Goal: Task Accomplishment & Management: Manage account settings

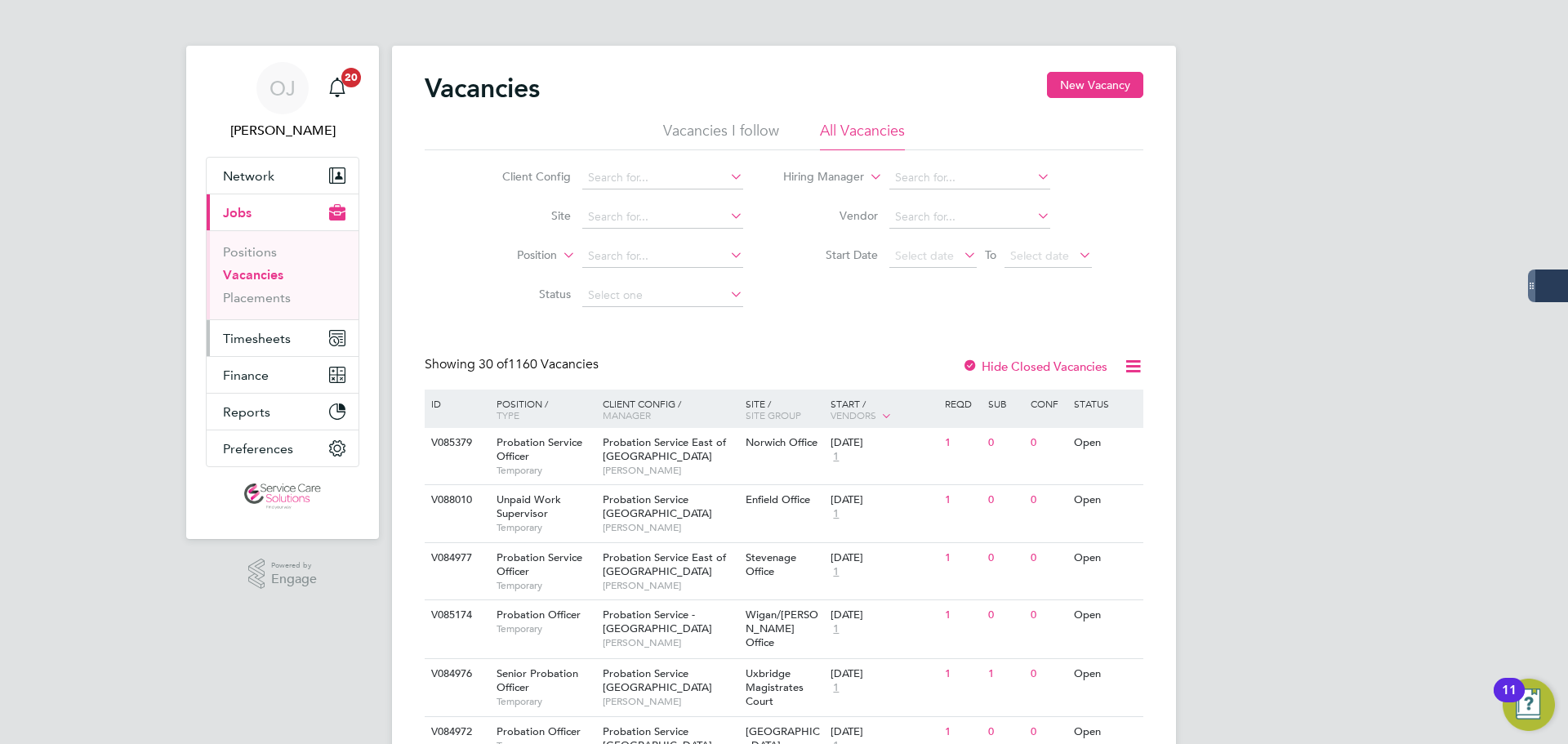
click at [296, 332] on button "Timesheets" at bounding box center [283, 338] width 152 height 36
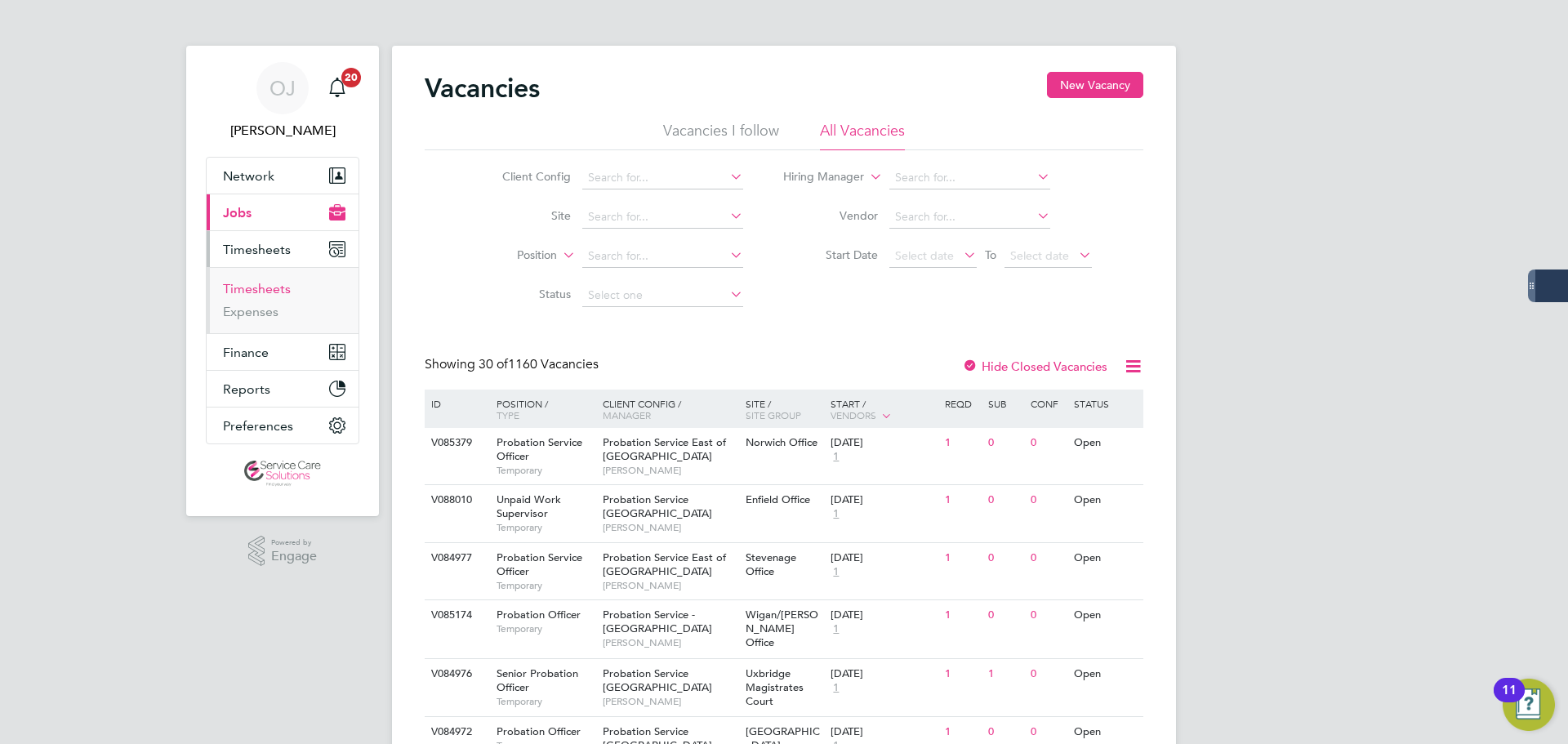
click at [272, 296] on link "Timesheets" at bounding box center [257, 288] width 68 height 16
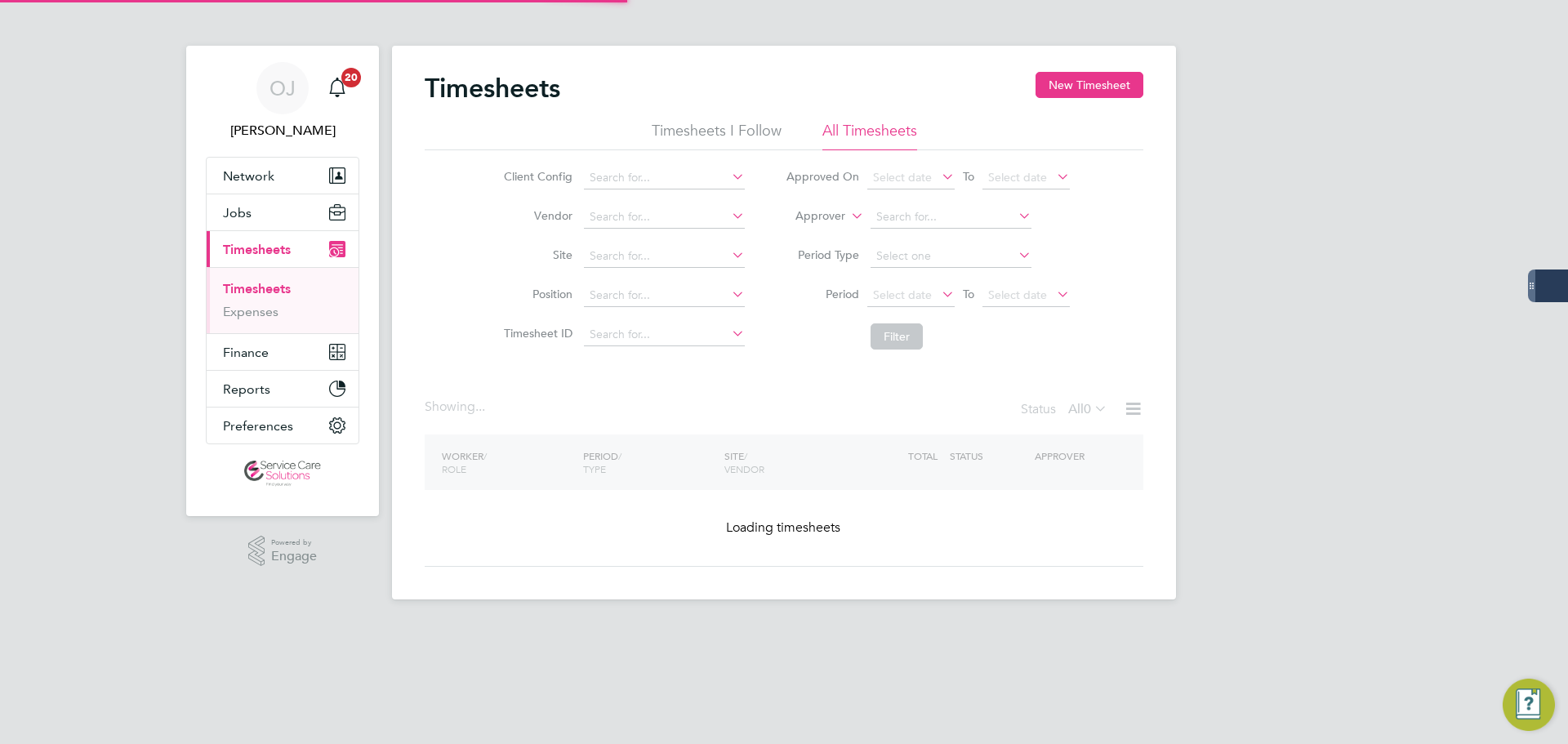
click at [846, 217] on li "Approver" at bounding box center [928, 217] width 325 height 39
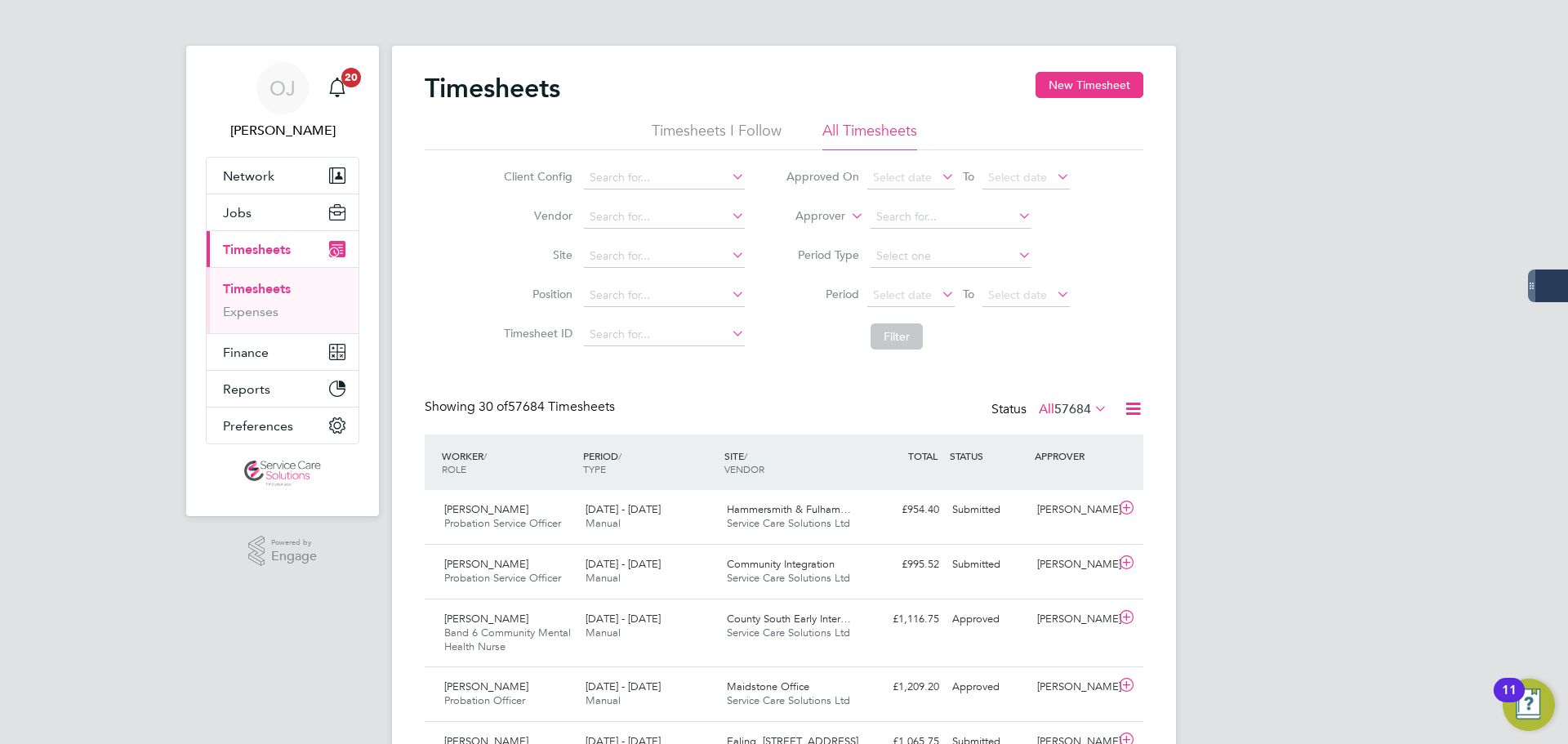
click at [823, 211] on label "Approver" at bounding box center [808, 217] width 74 height 17
click at [797, 233] on li "Worker" at bounding box center [805, 235] width 81 height 21
click at [914, 225] on input at bounding box center [951, 217] width 161 height 23
click at [949, 221] on input "adam lee" at bounding box center [951, 217] width 161 height 23
click at [932, 232] on li "Adam Lee" at bounding box center [972, 240] width 206 height 22
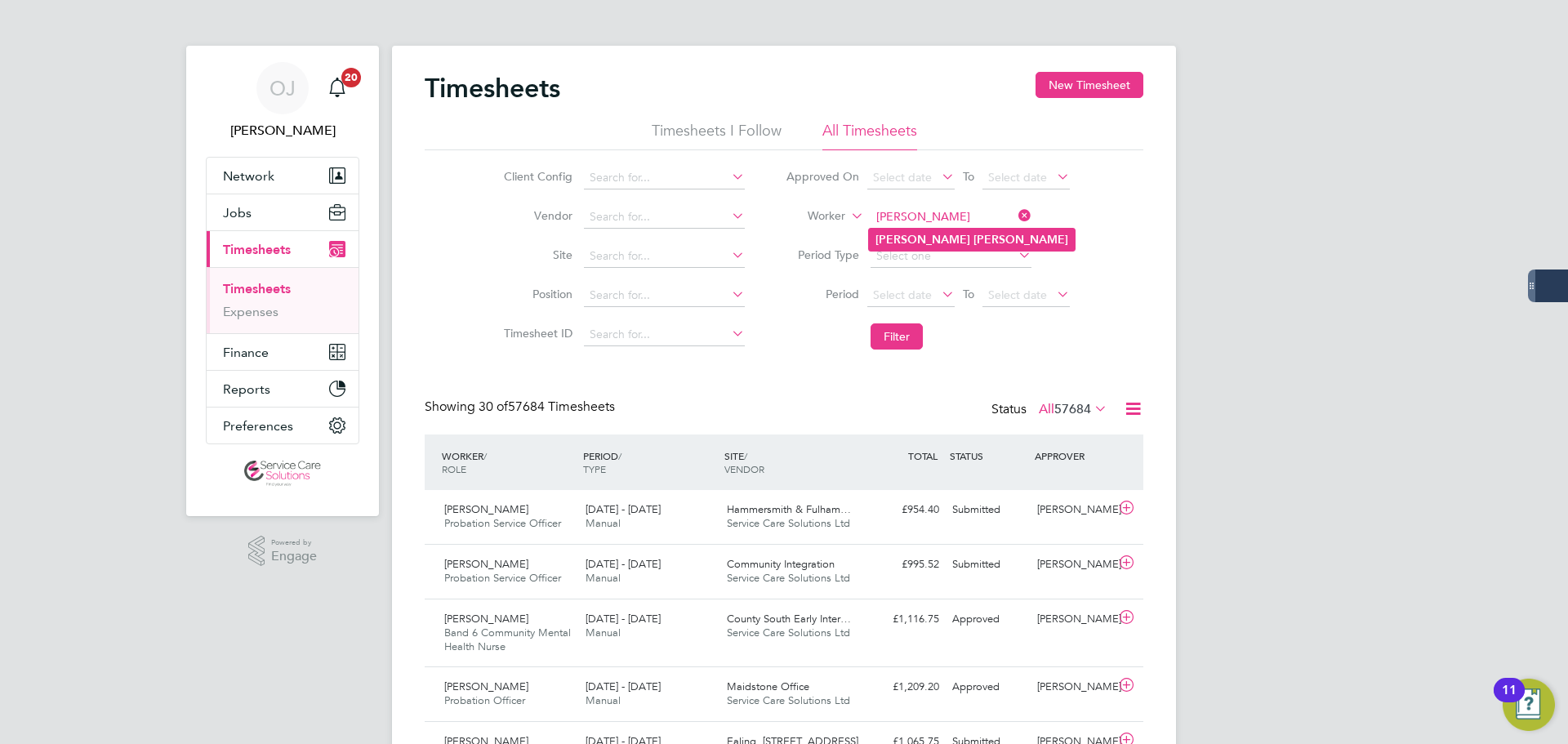
type input "Adam Lee"
click at [913, 334] on button "Filter" at bounding box center [897, 336] width 53 height 26
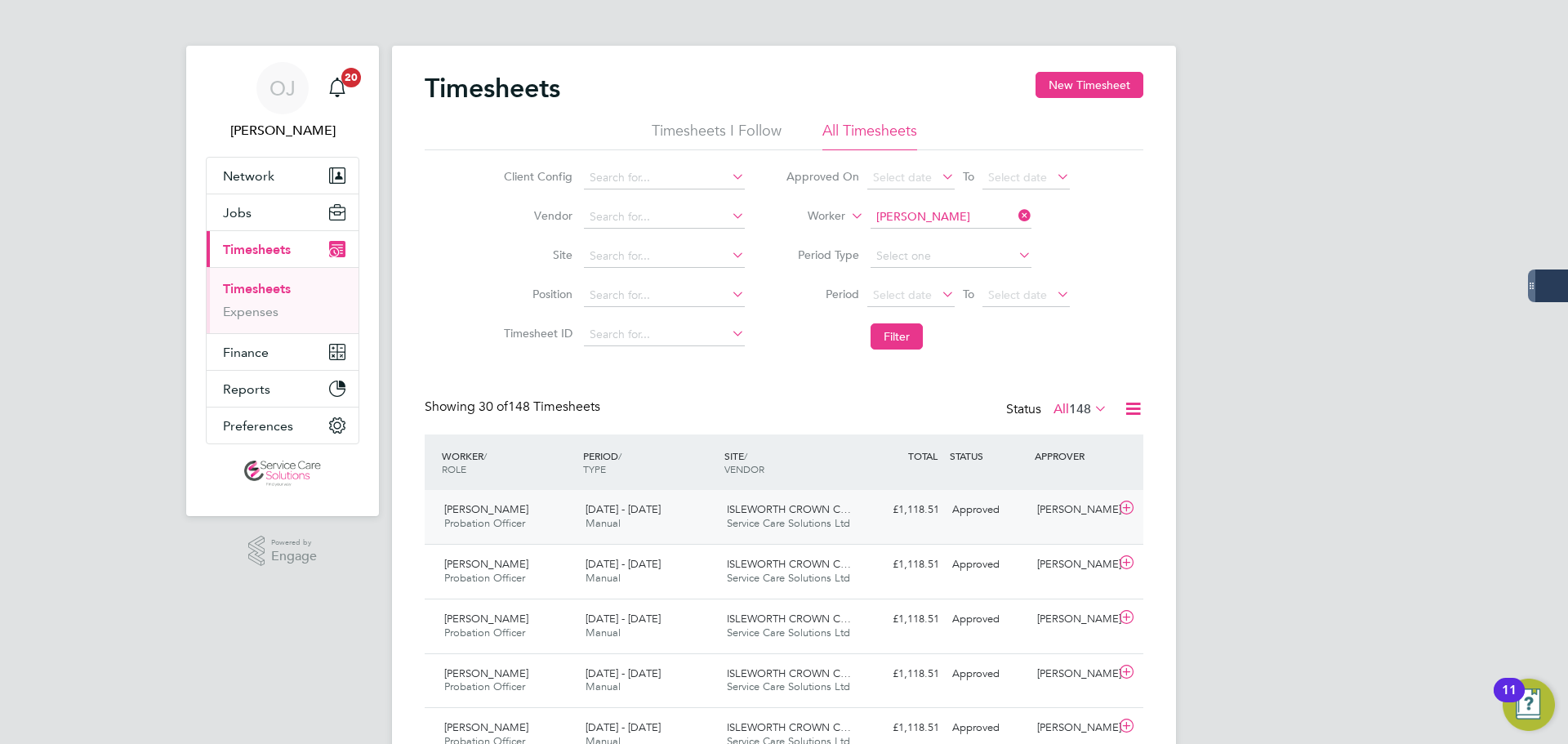
click at [660, 519] on div "15 - 21 Sep 2025 Manual" at bounding box center [649, 517] width 141 height 41
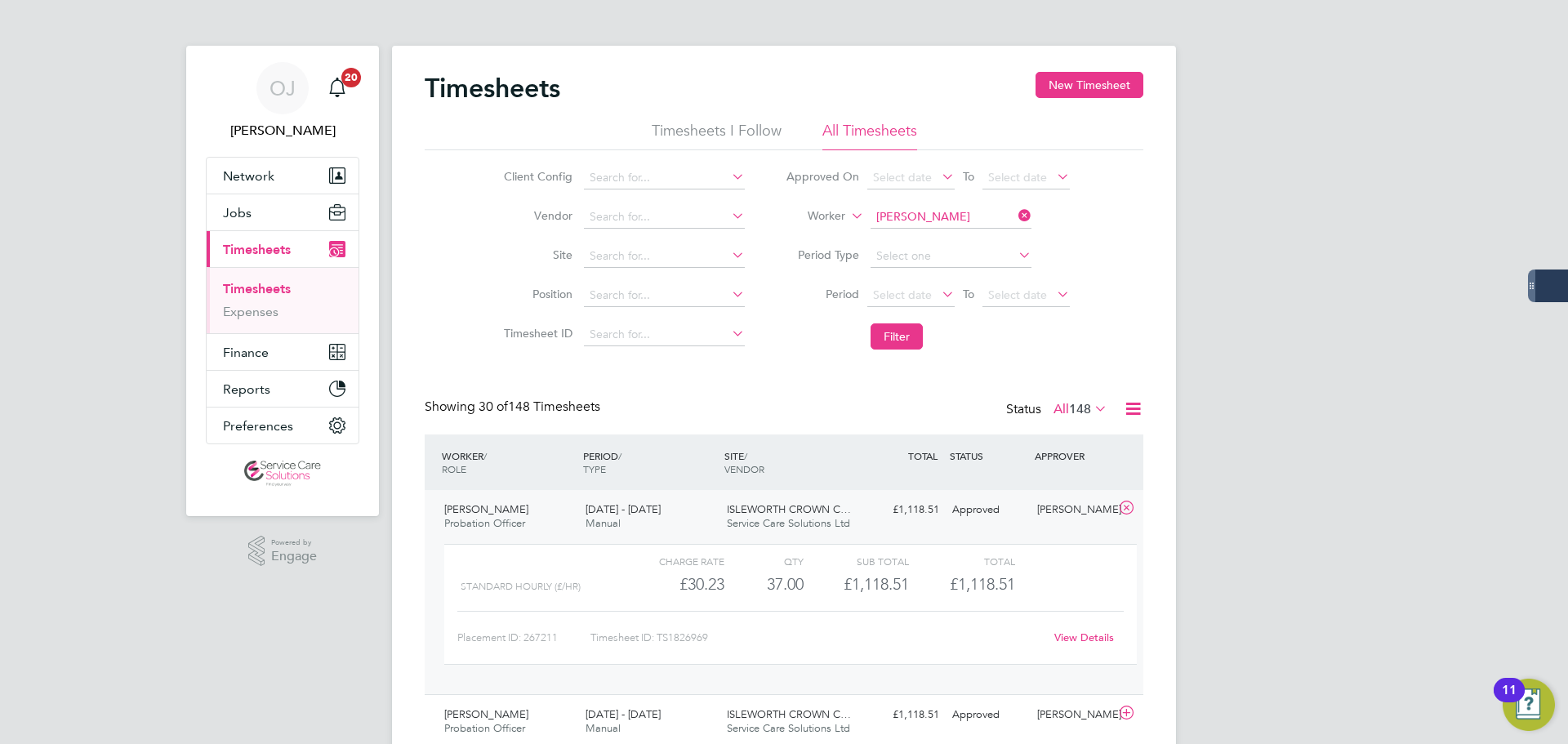
click at [667, 516] on div "15 - 21 Sep 2025 Manual" at bounding box center [649, 517] width 141 height 41
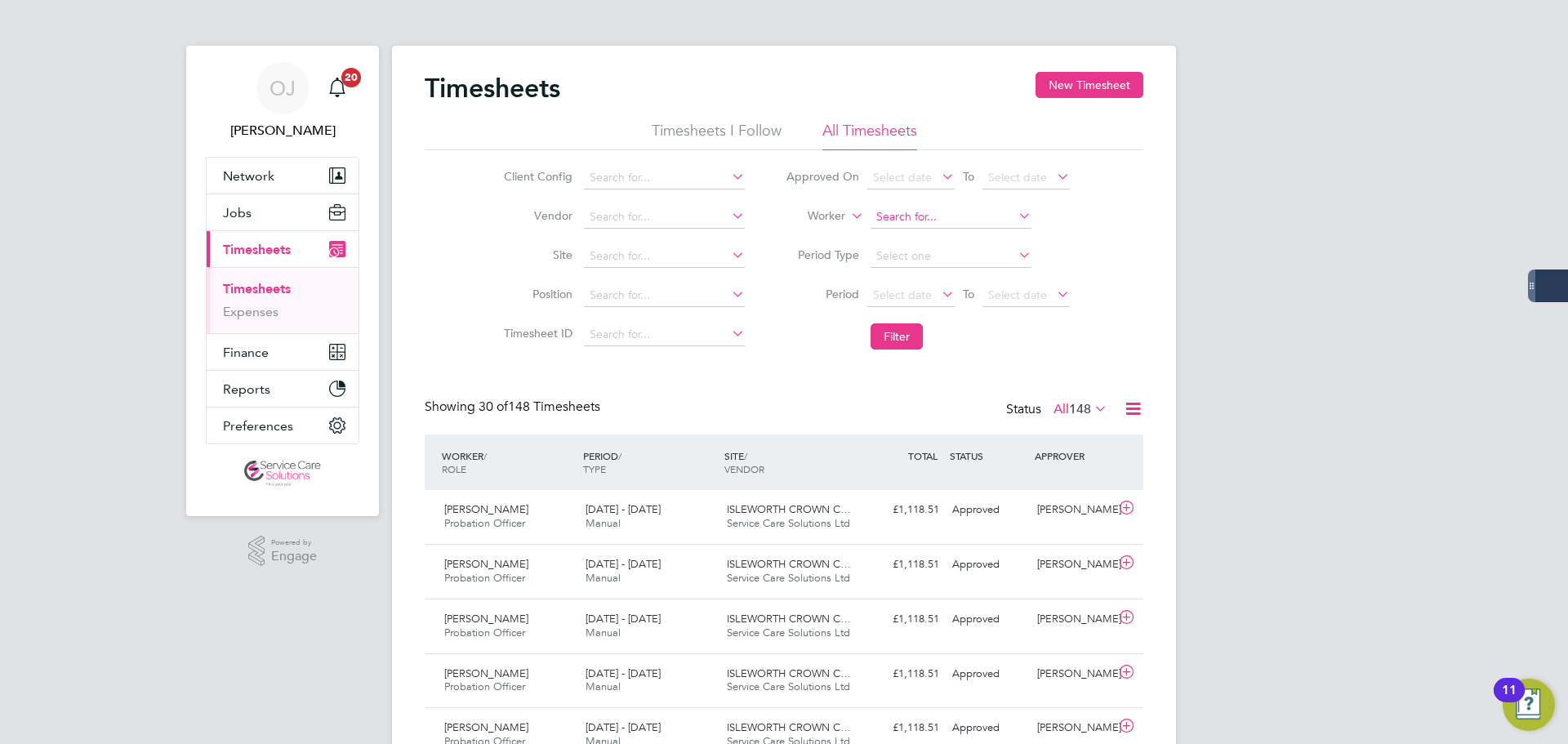
click at [937, 222] on input at bounding box center [951, 217] width 161 height 23
click at [970, 235] on b "Blake" at bounding box center [1016, 240] width 94 height 14
type input "Alexandra Blake"
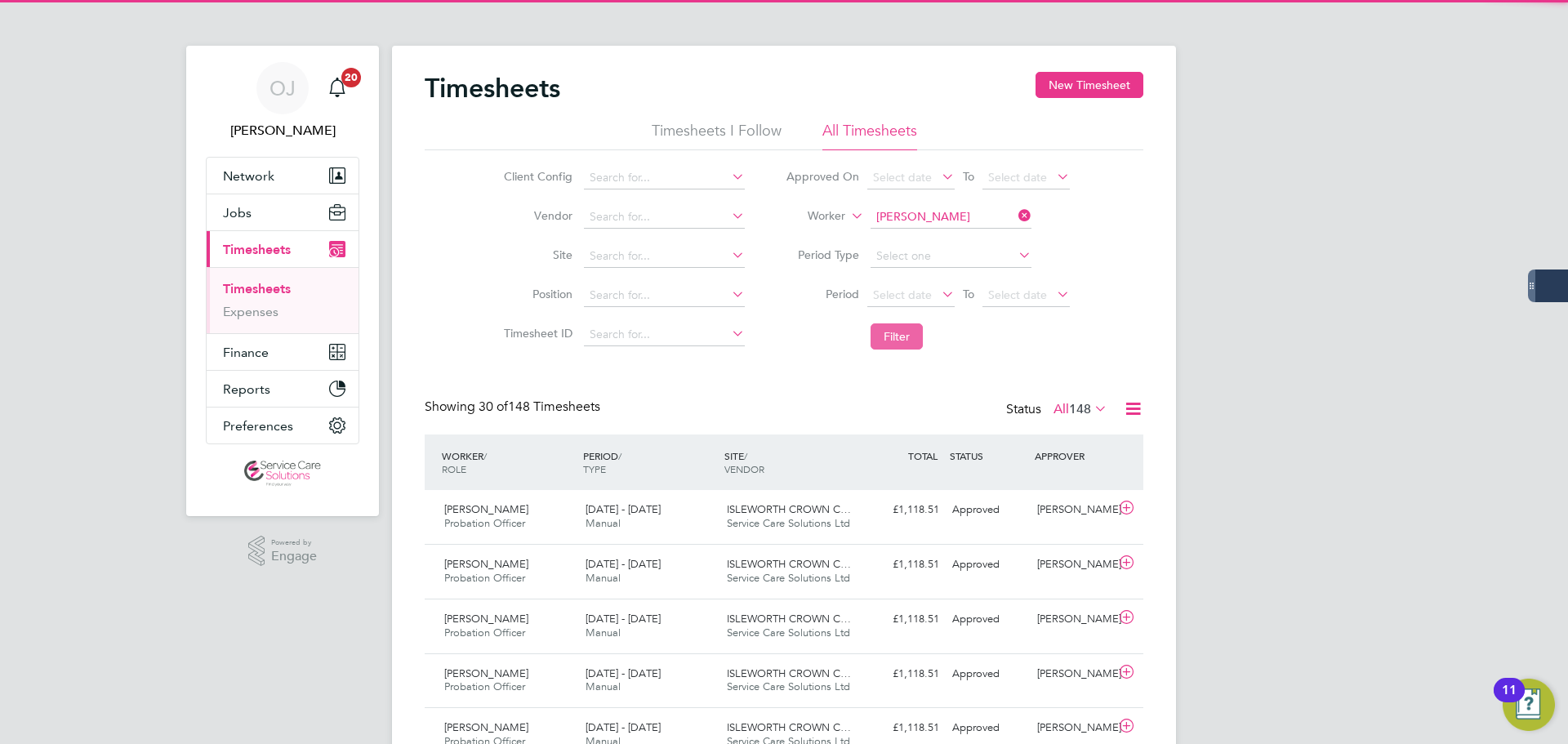
click at [897, 336] on button "Filter" at bounding box center [897, 336] width 53 height 26
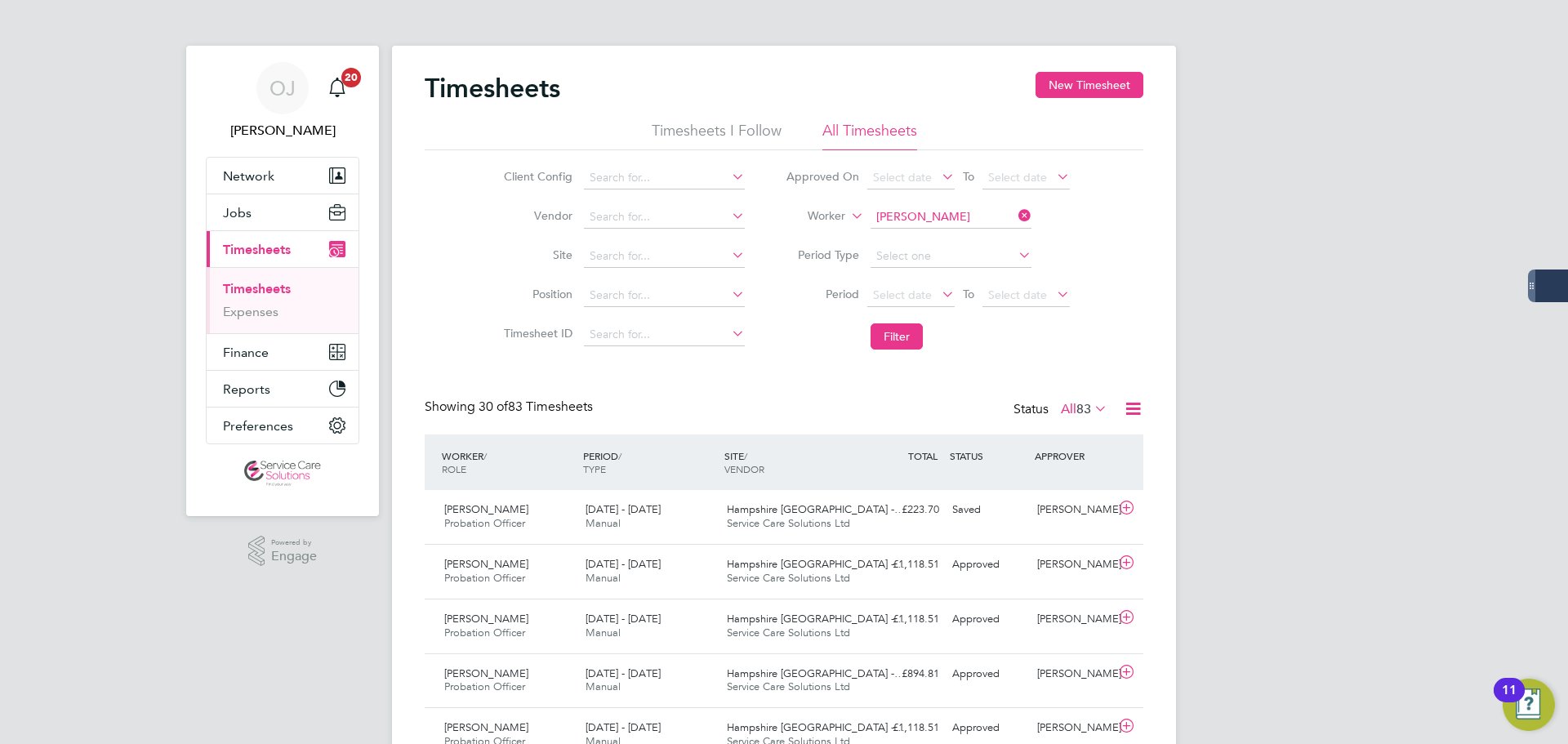
scroll to position [42, 142]
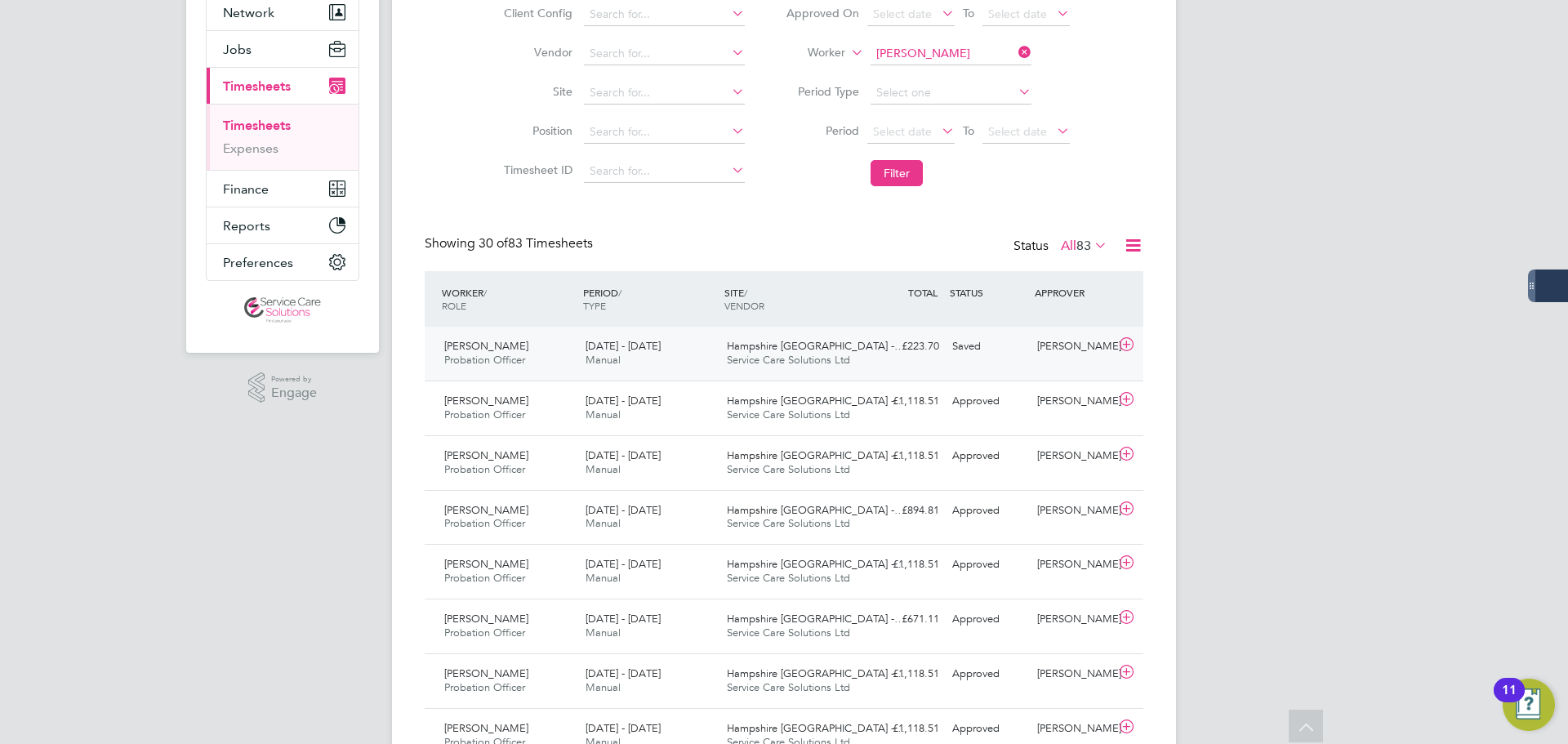
click at [661, 351] on span "15 - 21 Sep 2025" at bounding box center [624, 346] width 75 height 14
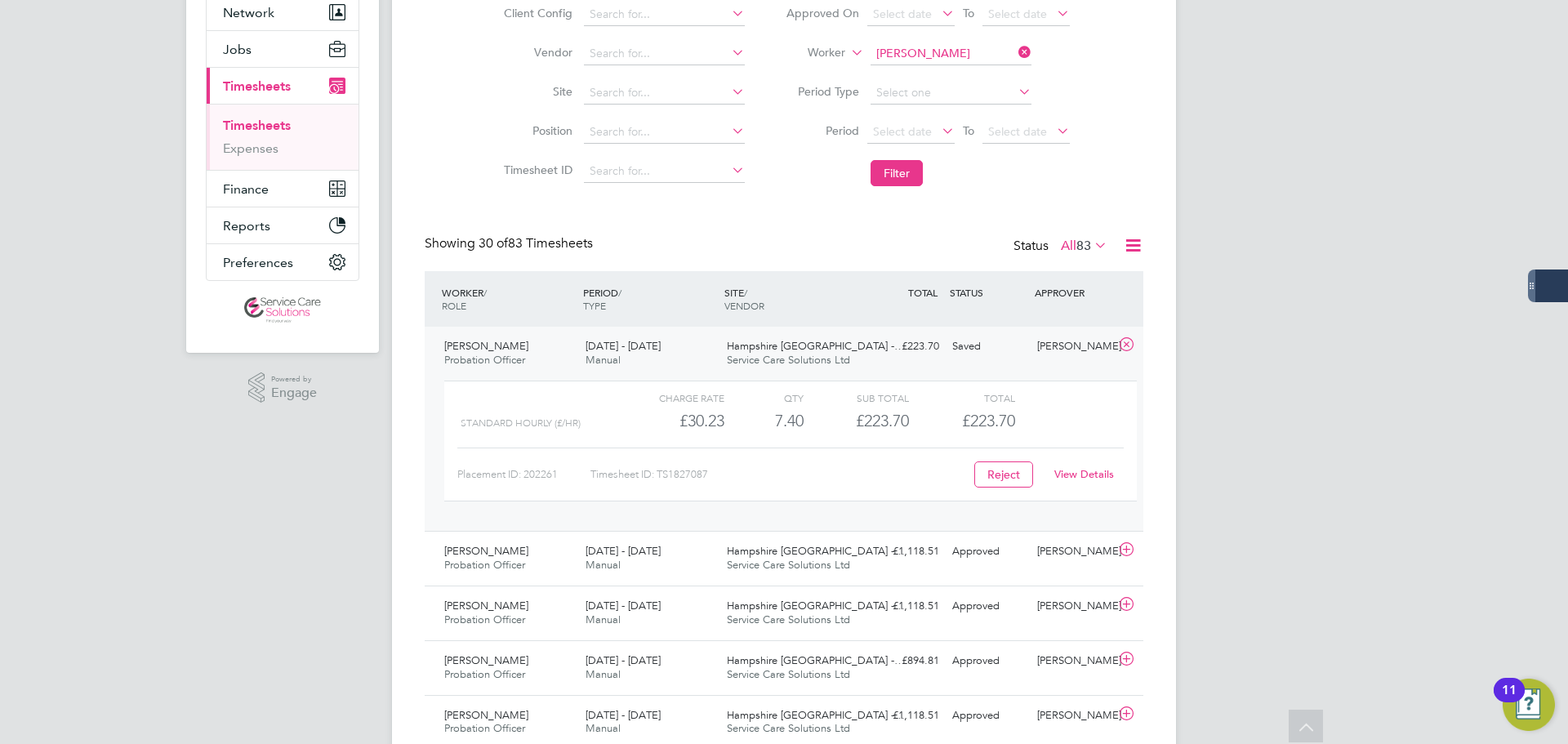
click at [1088, 474] on link "View Details" at bounding box center [1084, 474] width 59 height 14
click at [915, 50] on input at bounding box center [951, 54] width 161 height 23
click at [919, 69] on li "Alexander Waller" at bounding box center [970, 76] width 201 height 22
type input "Alexander Waller"
click at [899, 171] on button "Filter" at bounding box center [897, 173] width 53 height 26
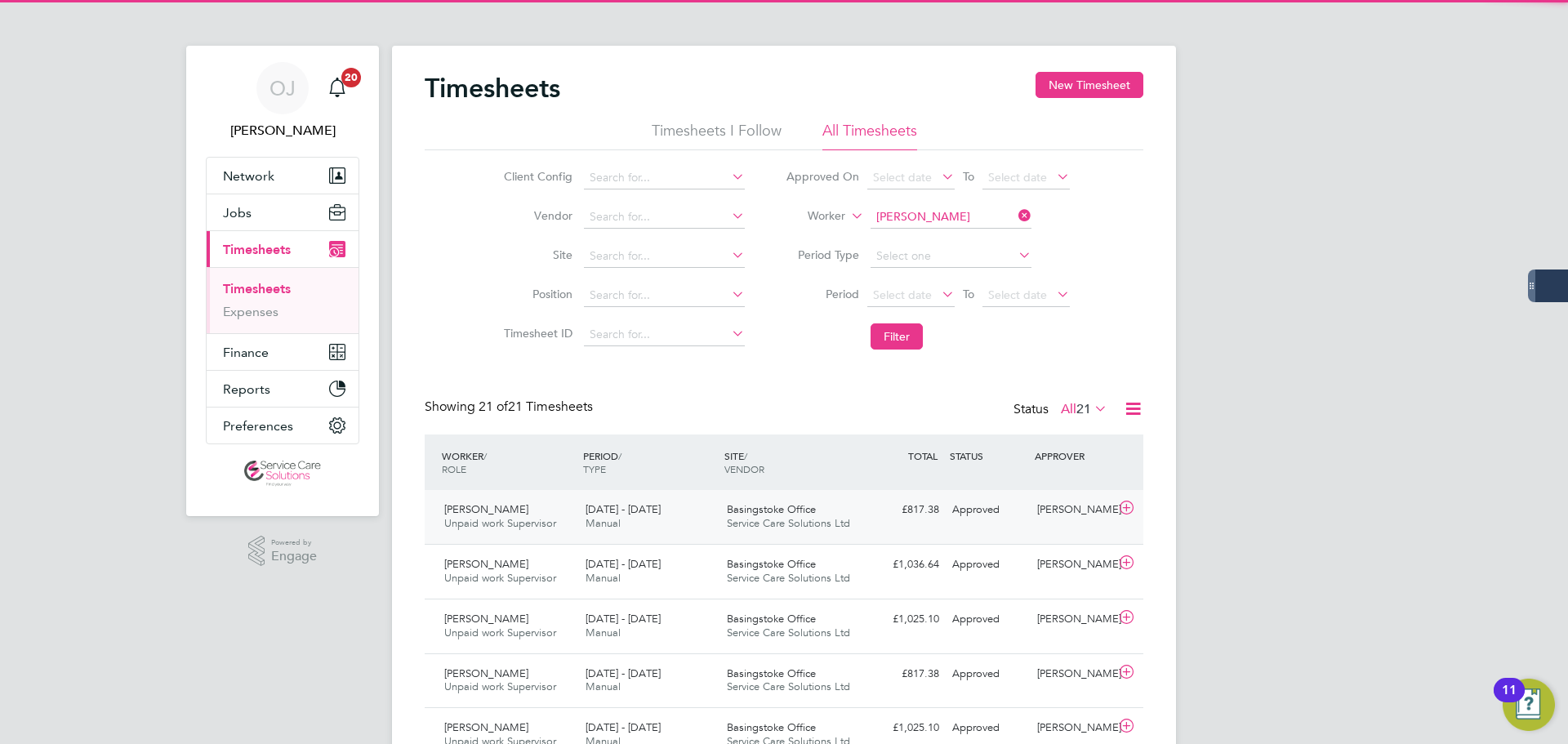
click at [614, 521] on span "Manual" at bounding box center [603, 523] width 35 height 14
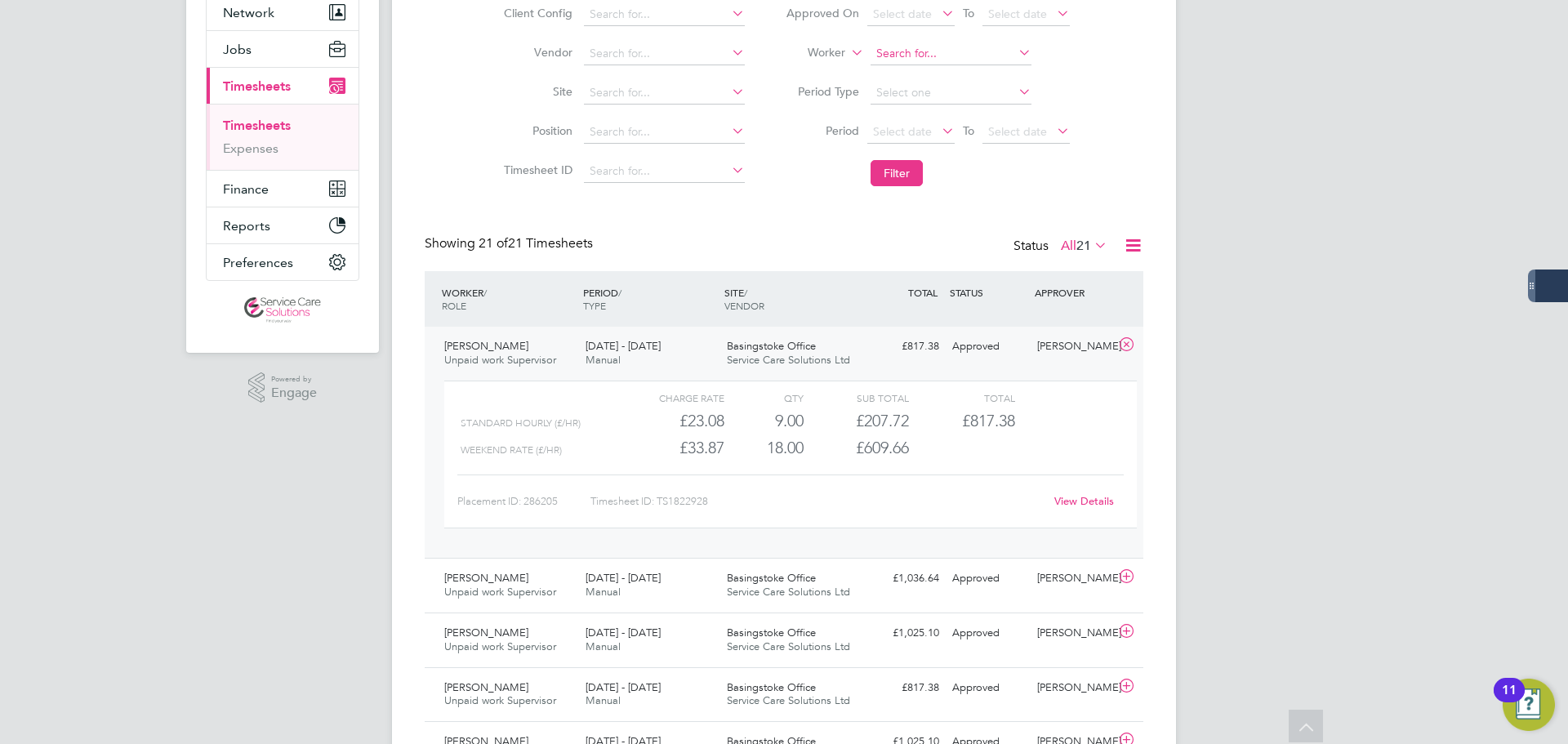
click at [944, 44] on input at bounding box center [951, 54] width 161 height 23
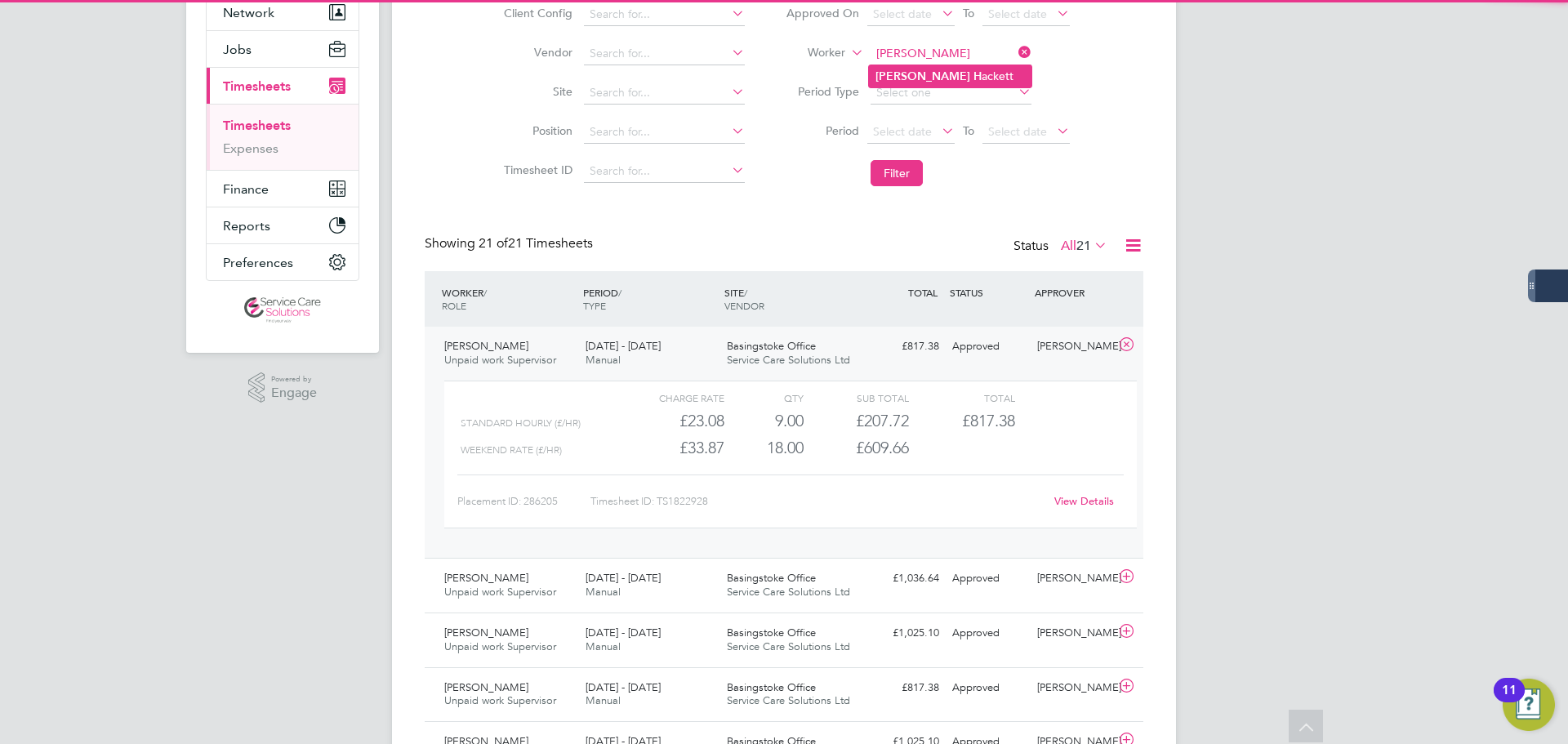
click at [944, 74] on li "Angela H ackett" at bounding box center [950, 76] width 162 height 22
type input "Angela Hackett"
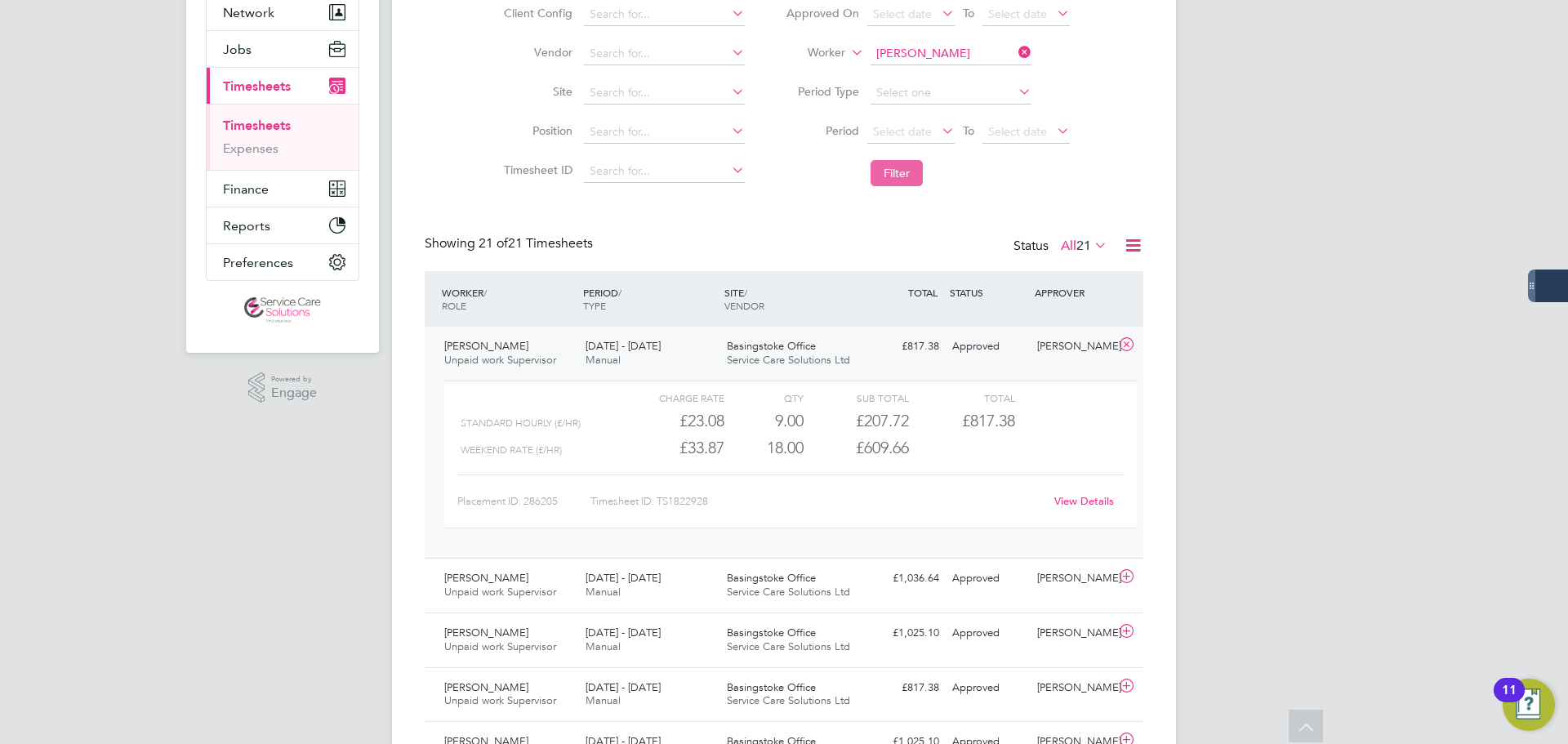
click at [898, 174] on button "Filter" at bounding box center [897, 173] width 53 height 26
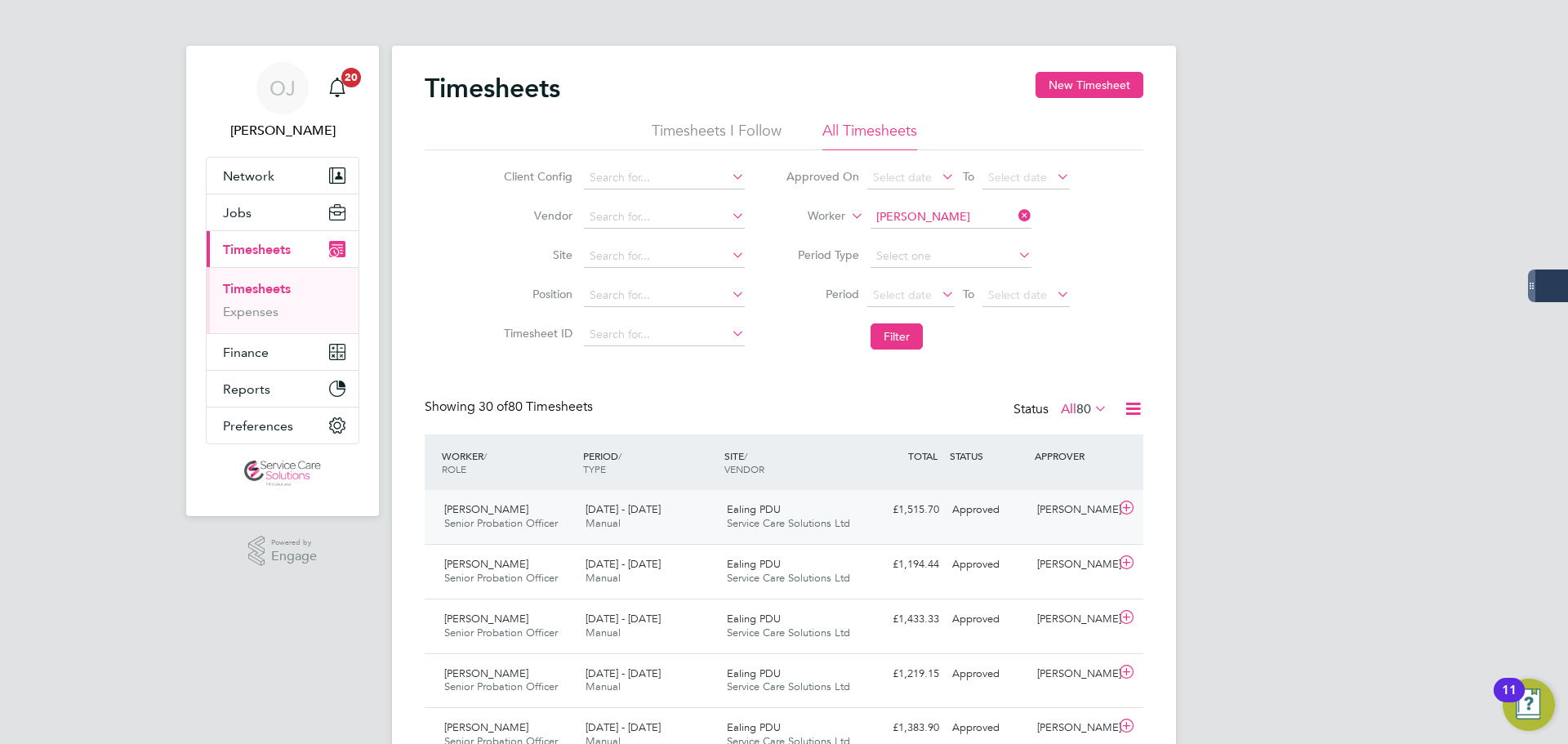
click at [632, 527] on div "15 - 21 Sep 2025 Manual" at bounding box center [649, 517] width 141 height 41
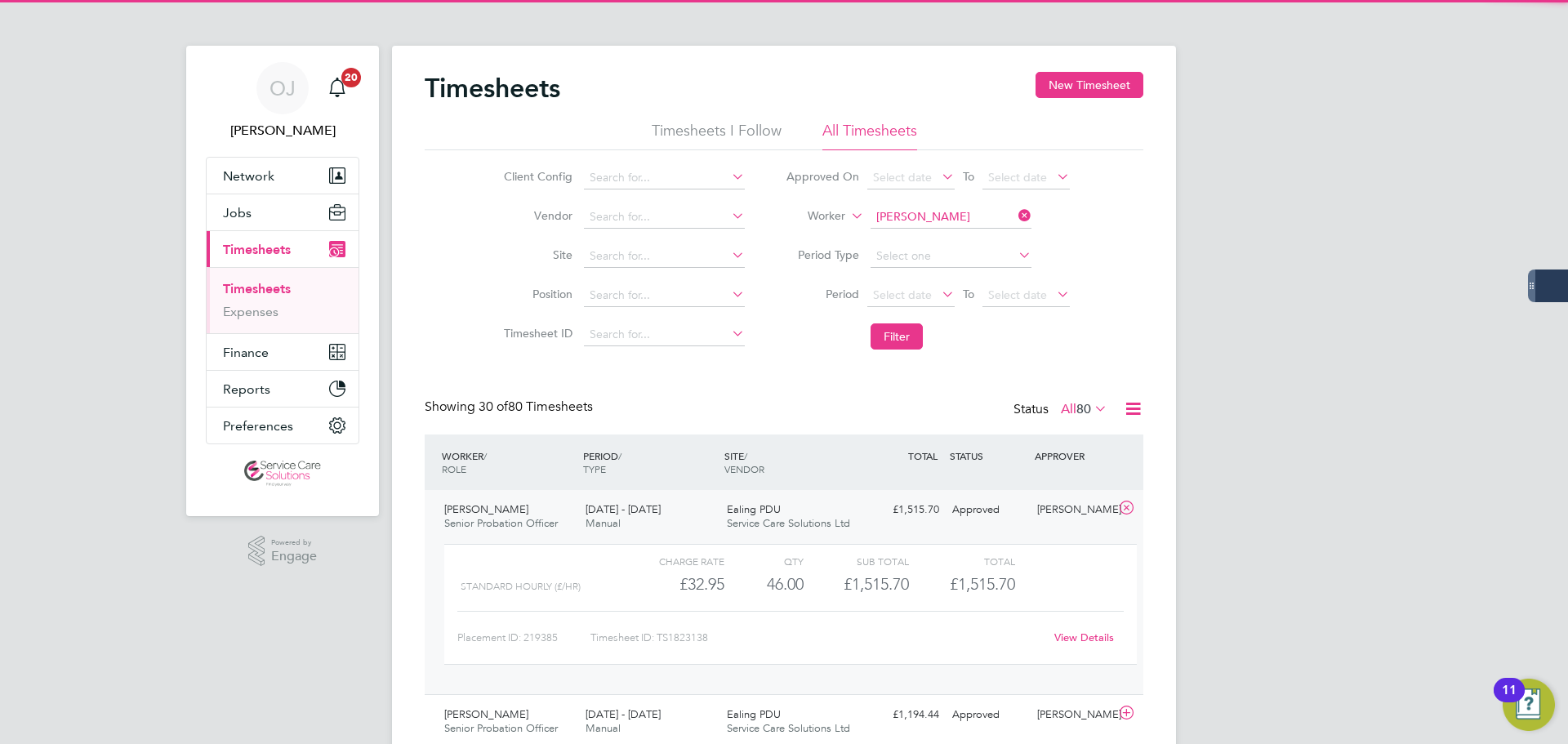
click at [632, 527] on div "15 - 21 Sep 2025 Manual" at bounding box center [649, 517] width 141 height 41
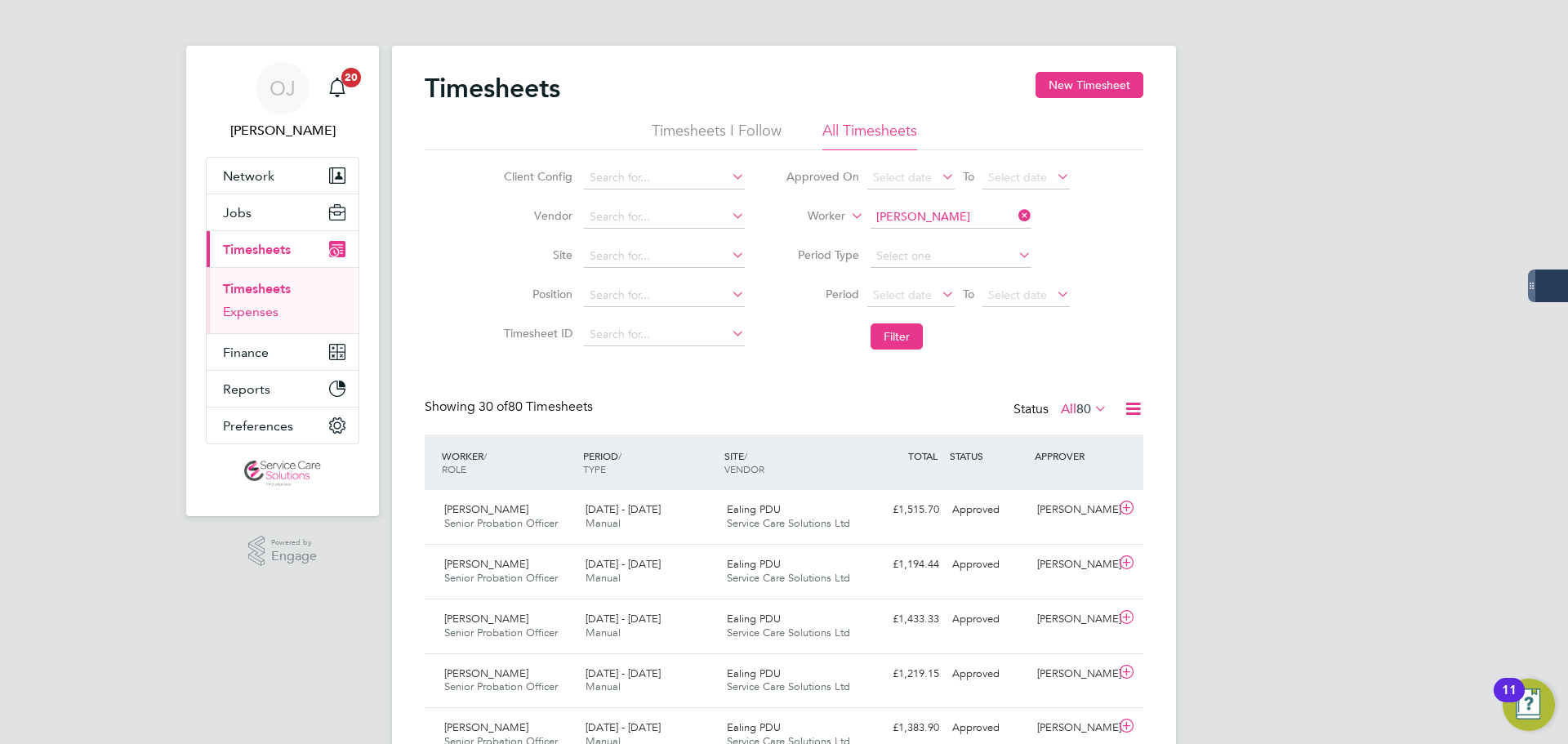
click at [248, 312] on link "Expenses" at bounding box center [251, 312] width 55 height 16
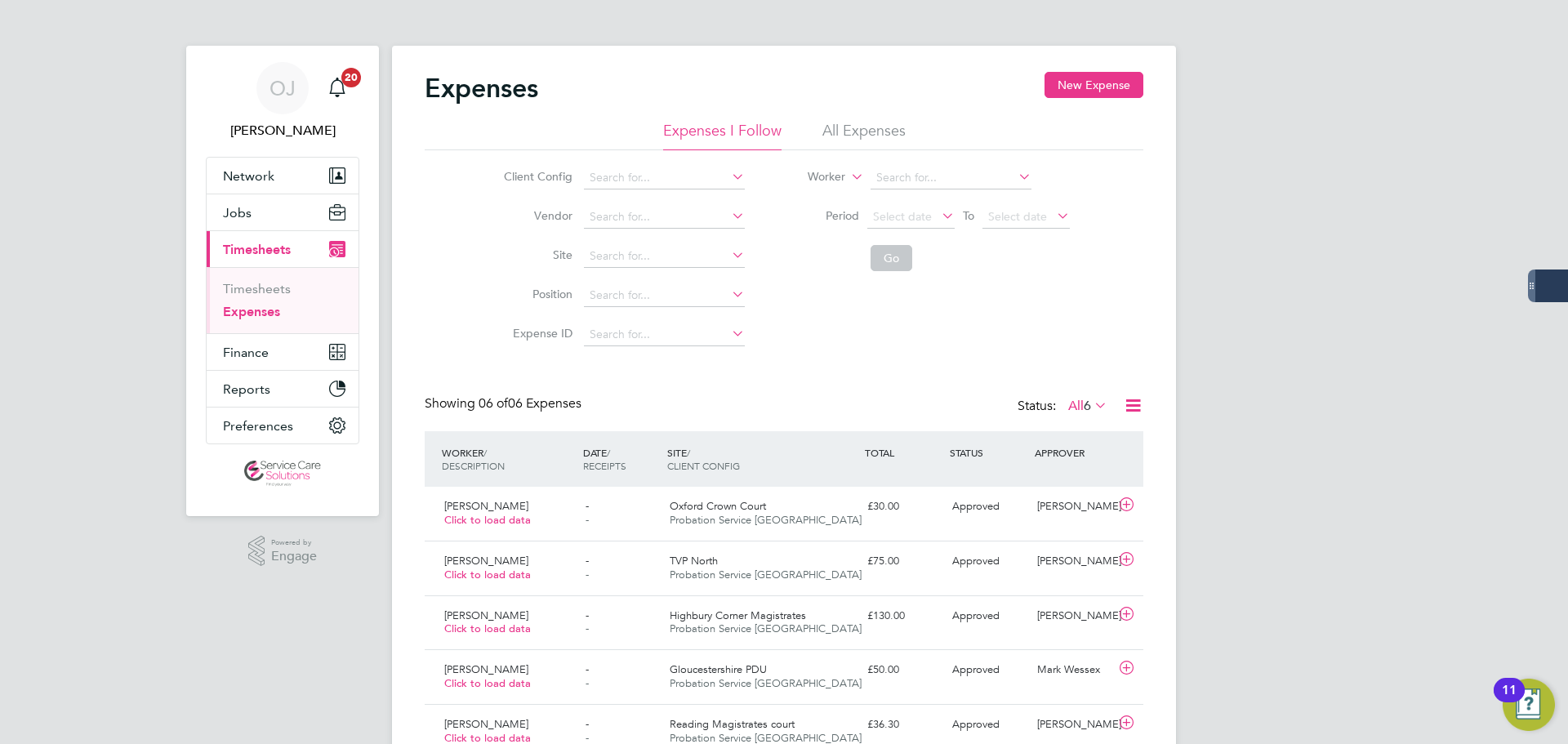
click at [866, 127] on li "All Expenses" at bounding box center [864, 135] width 84 height 29
click at [1104, 79] on button "New Expense" at bounding box center [1094, 84] width 99 height 26
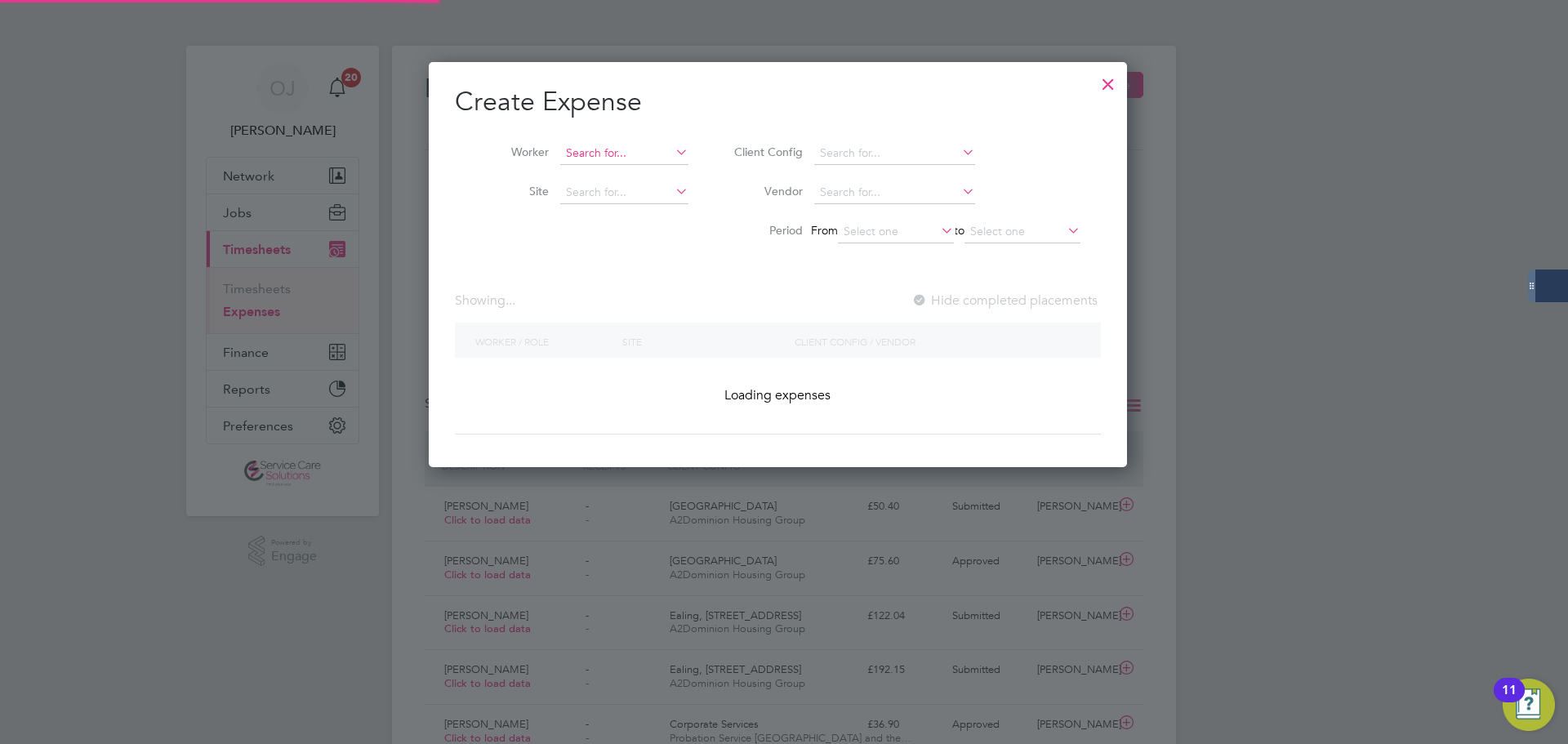
click at [588, 150] on input at bounding box center [624, 153] width 128 height 23
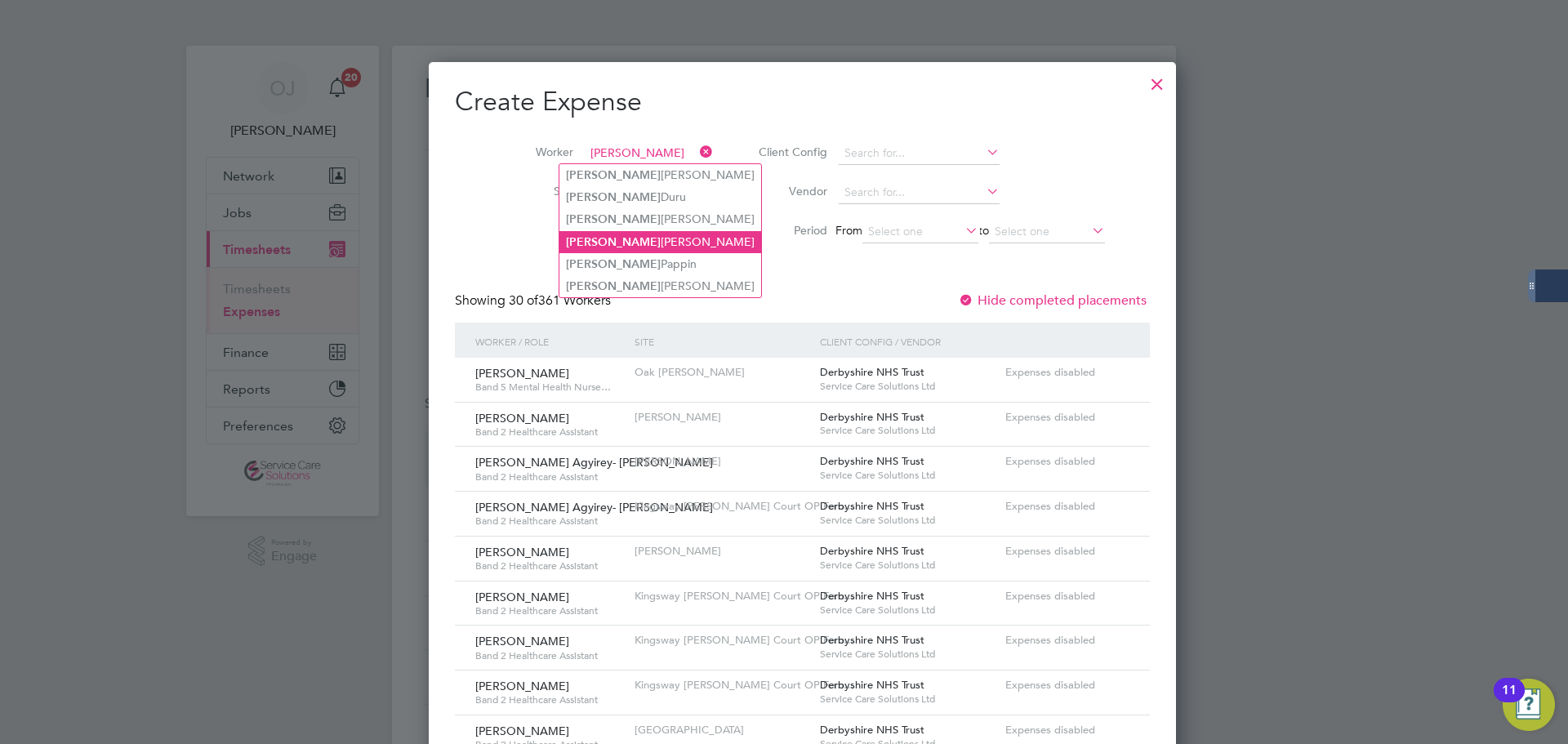
click at [626, 245] on li "Angela Hackett" at bounding box center [659, 242] width 201 height 22
type input "Angela Hackett"
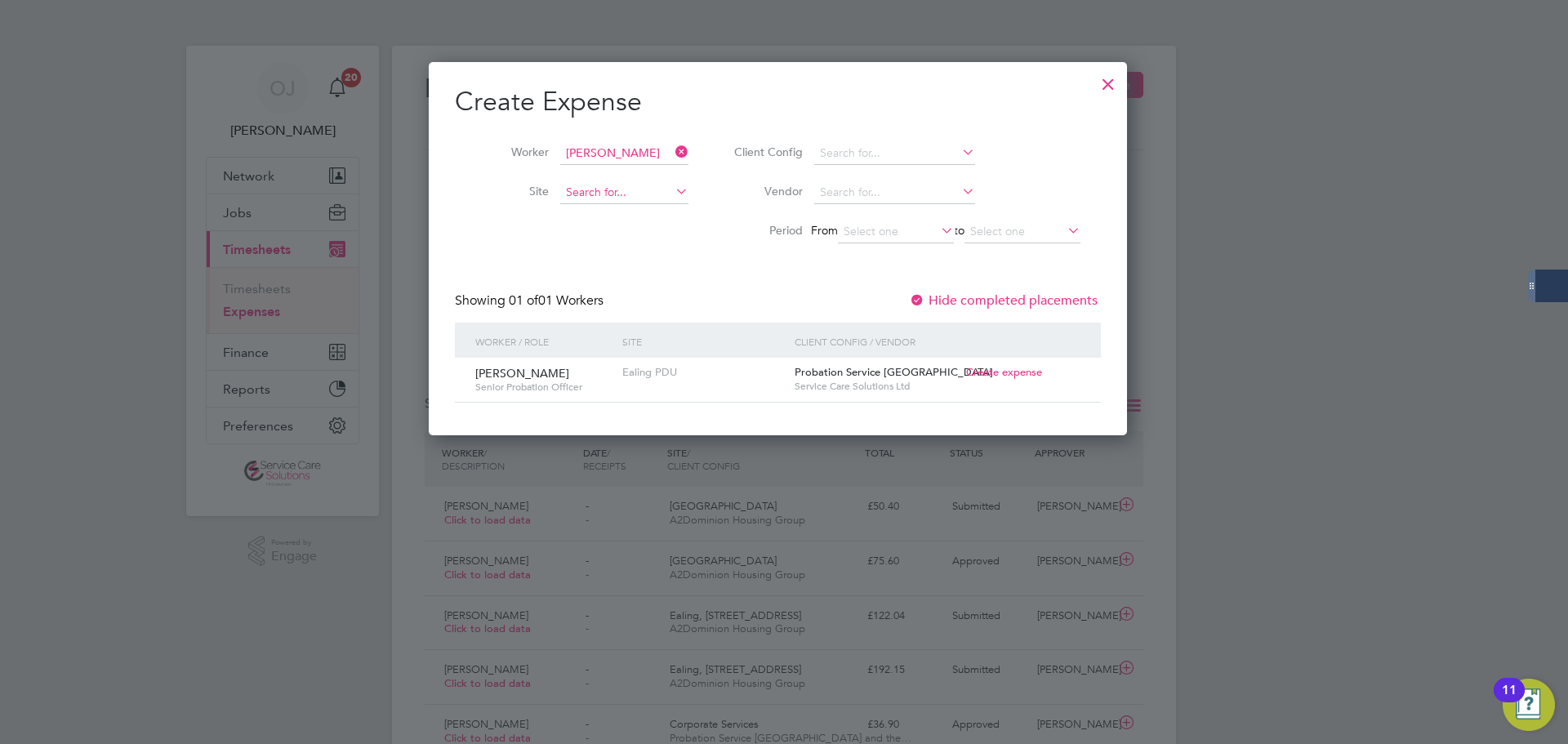
click at [594, 194] on input at bounding box center [624, 192] width 128 height 23
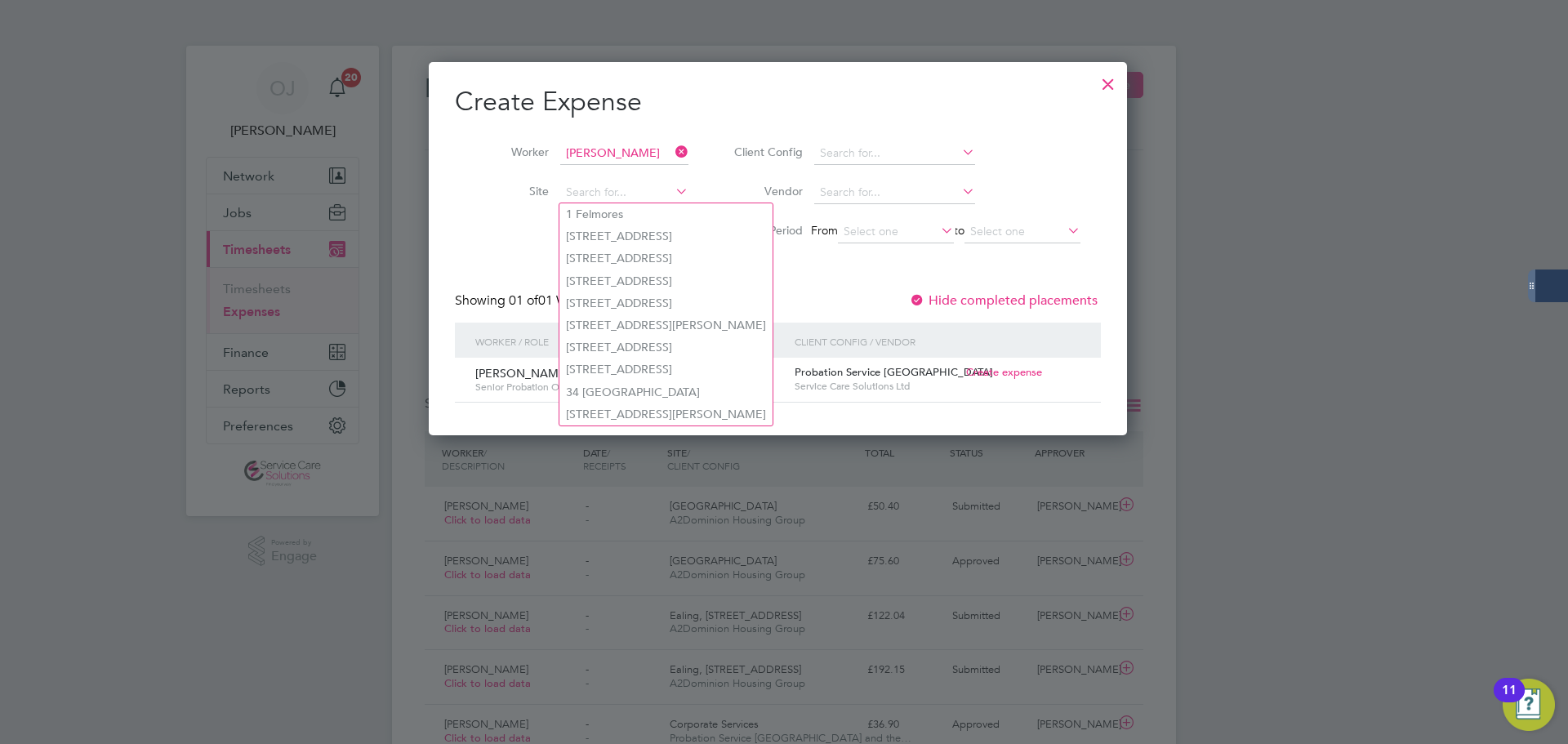
click at [859, 99] on h2 "Create Expense" at bounding box center [777, 102] width 646 height 34
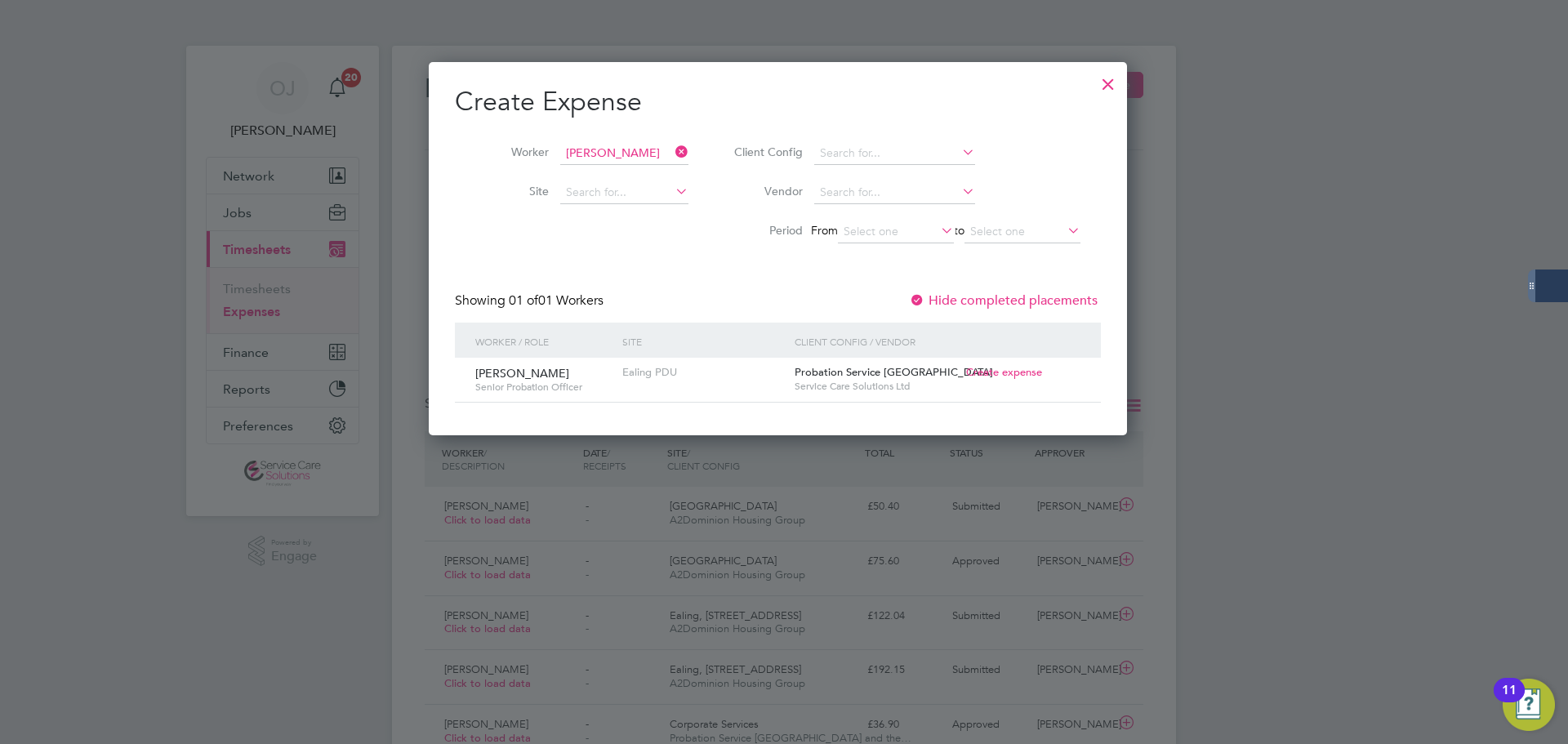
click at [1028, 376] on span "Create expense" at bounding box center [1004, 372] width 76 height 14
type input "Billy Finnegan"
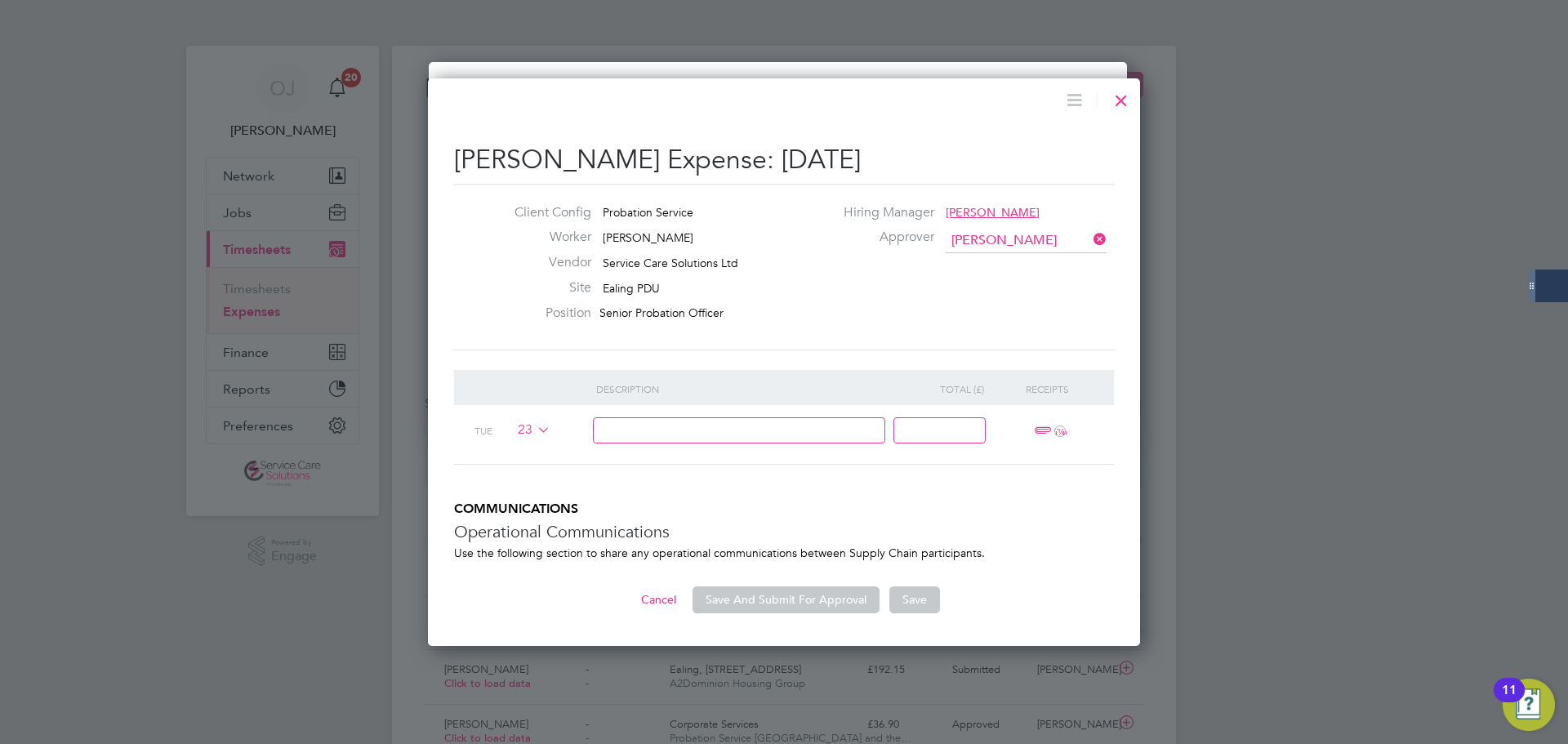
click at [710, 424] on input at bounding box center [739, 431] width 293 height 27
click at [737, 431] on input at bounding box center [739, 431] width 293 height 27
paste input "Hello, The following staff member from your agency has been awarded a bonus of …"
drag, startPoint x: 733, startPoint y: 421, endPoint x: 341, endPoint y: 418, distance: 392.0
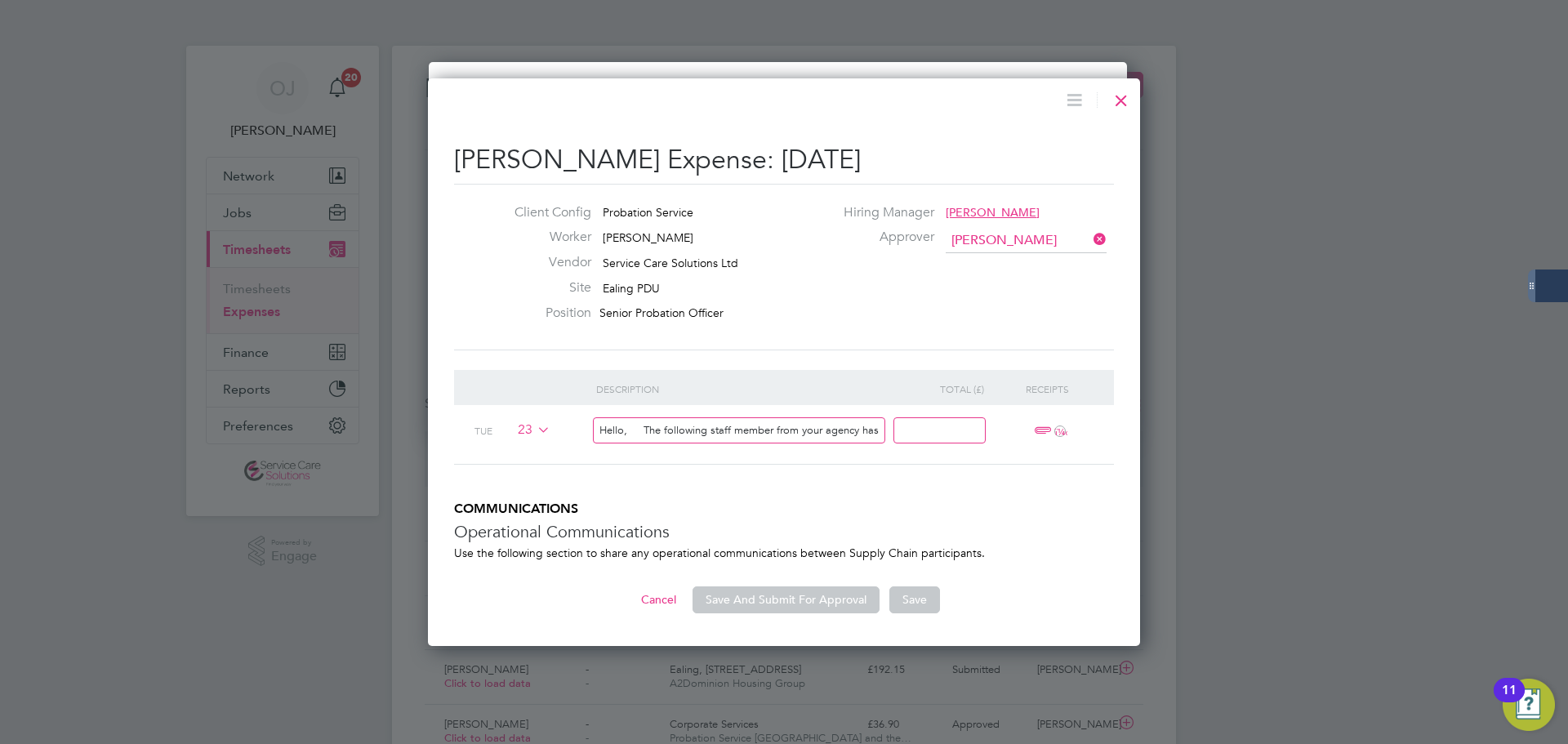
type input "Hello, The following staff member from your agency has been awarded a bonus of …"
click at [944, 431] on input at bounding box center [939, 431] width 92 height 27
type input "150"
click at [1010, 514] on h5 "COMMUNICATIONS" at bounding box center [784, 509] width 660 height 18
click at [769, 599] on button "Save And Submit For Approval" at bounding box center [787, 599] width 187 height 26
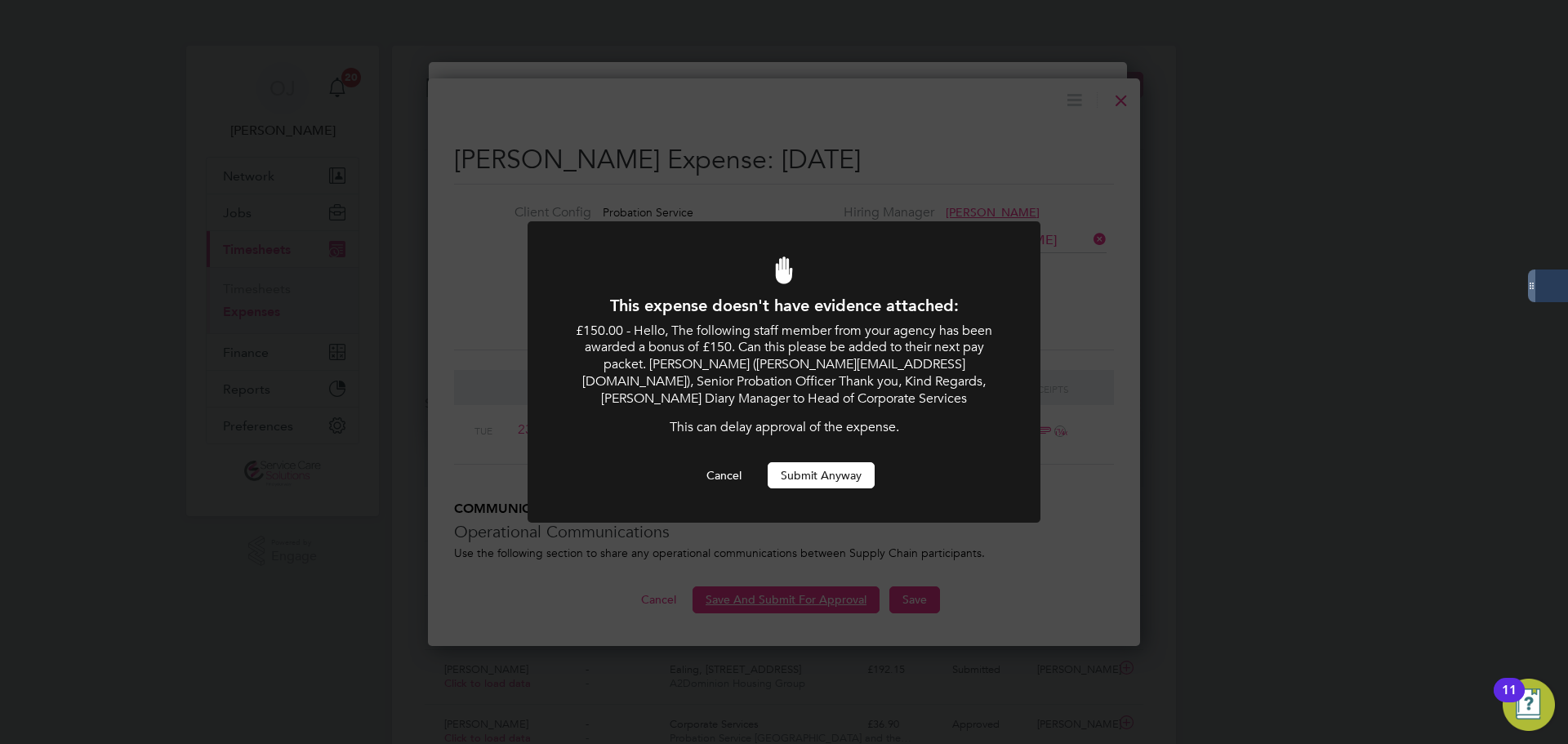
click at [813, 471] on button "Submit Anyway" at bounding box center [822, 475] width 107 height 26
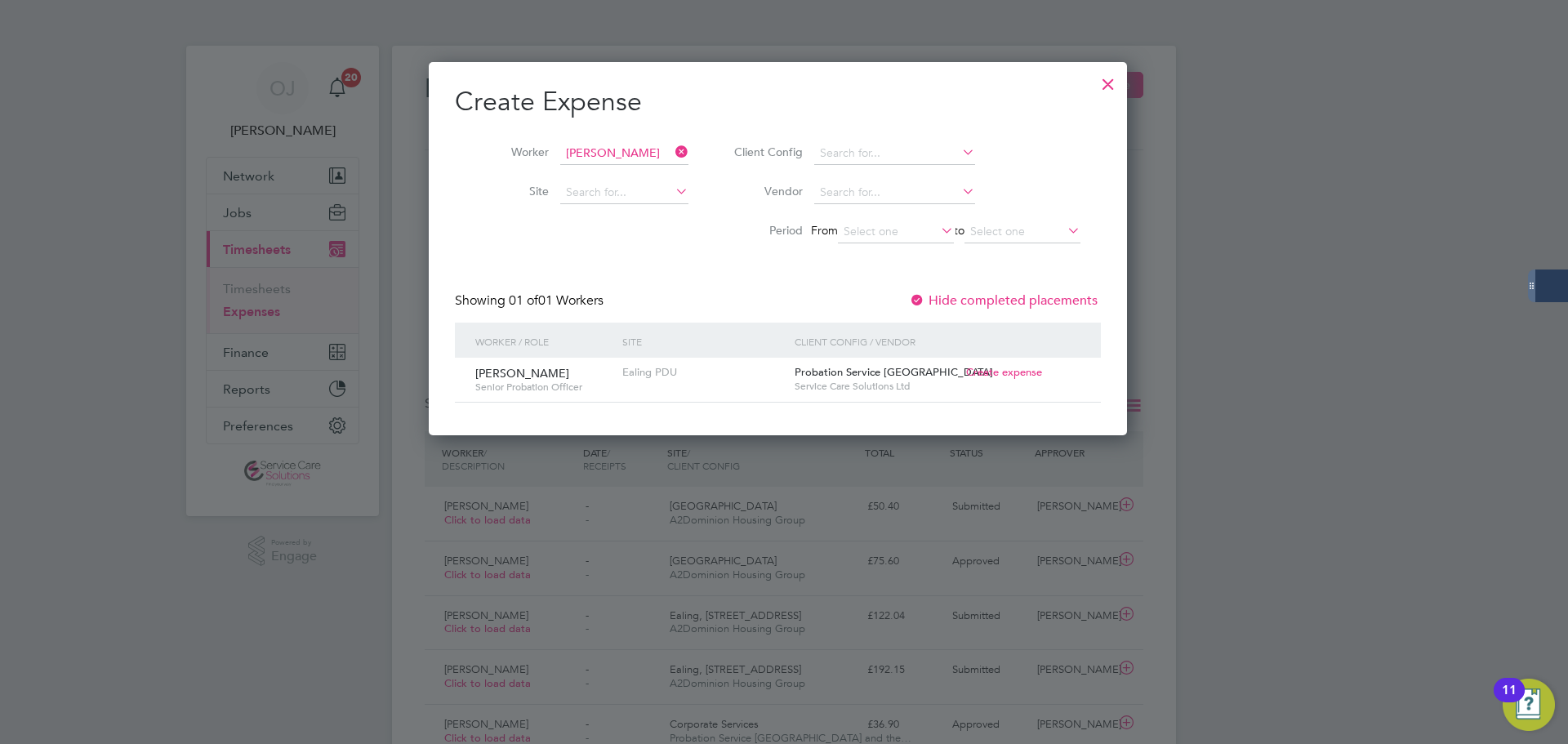
click at [1121, 80] on div at bounding box center [1107, 79] width 29 height 29
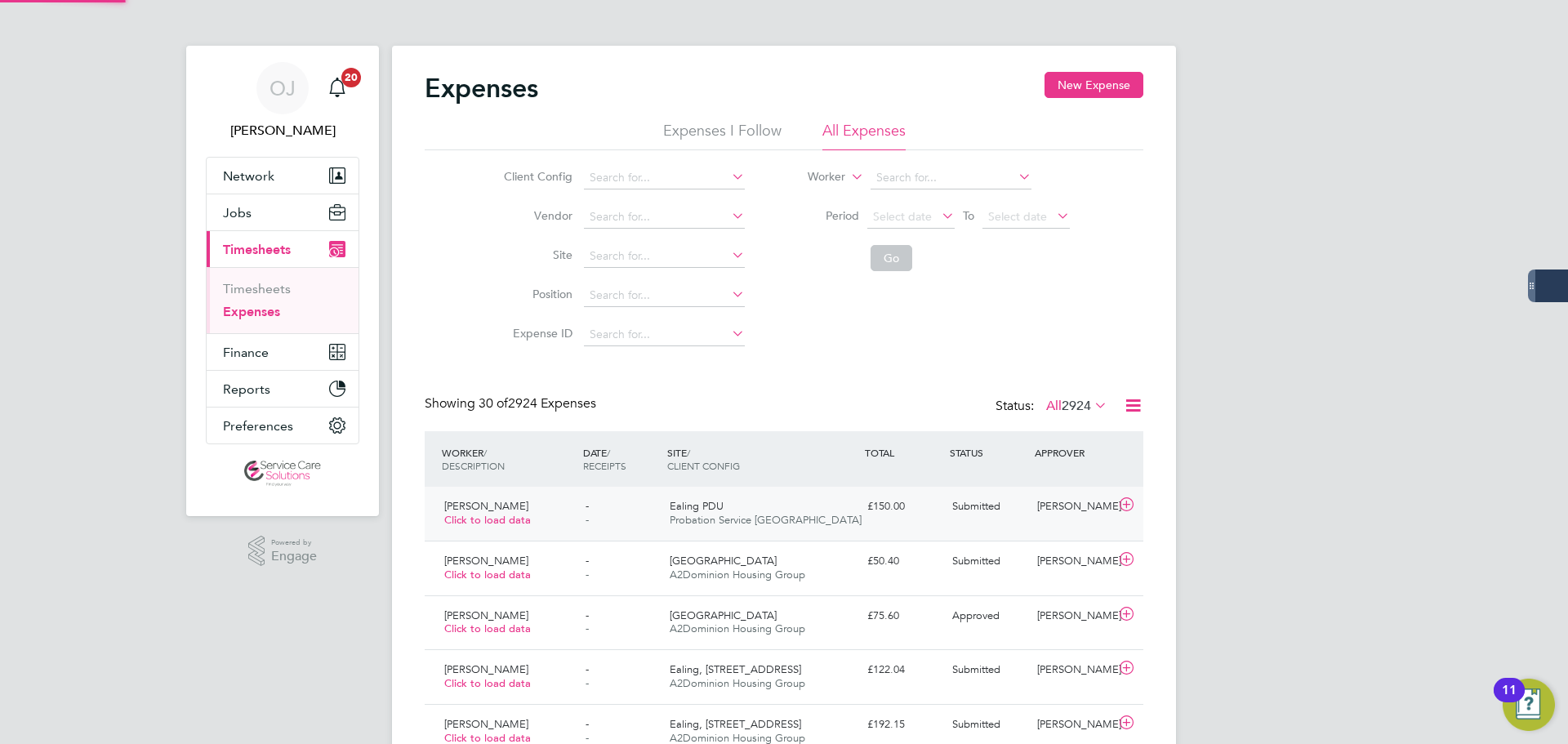
scroll to position [42, 142]
click at [262, 284] on link "Timesheets" at bounding box center [257, 288] width 68 height 16
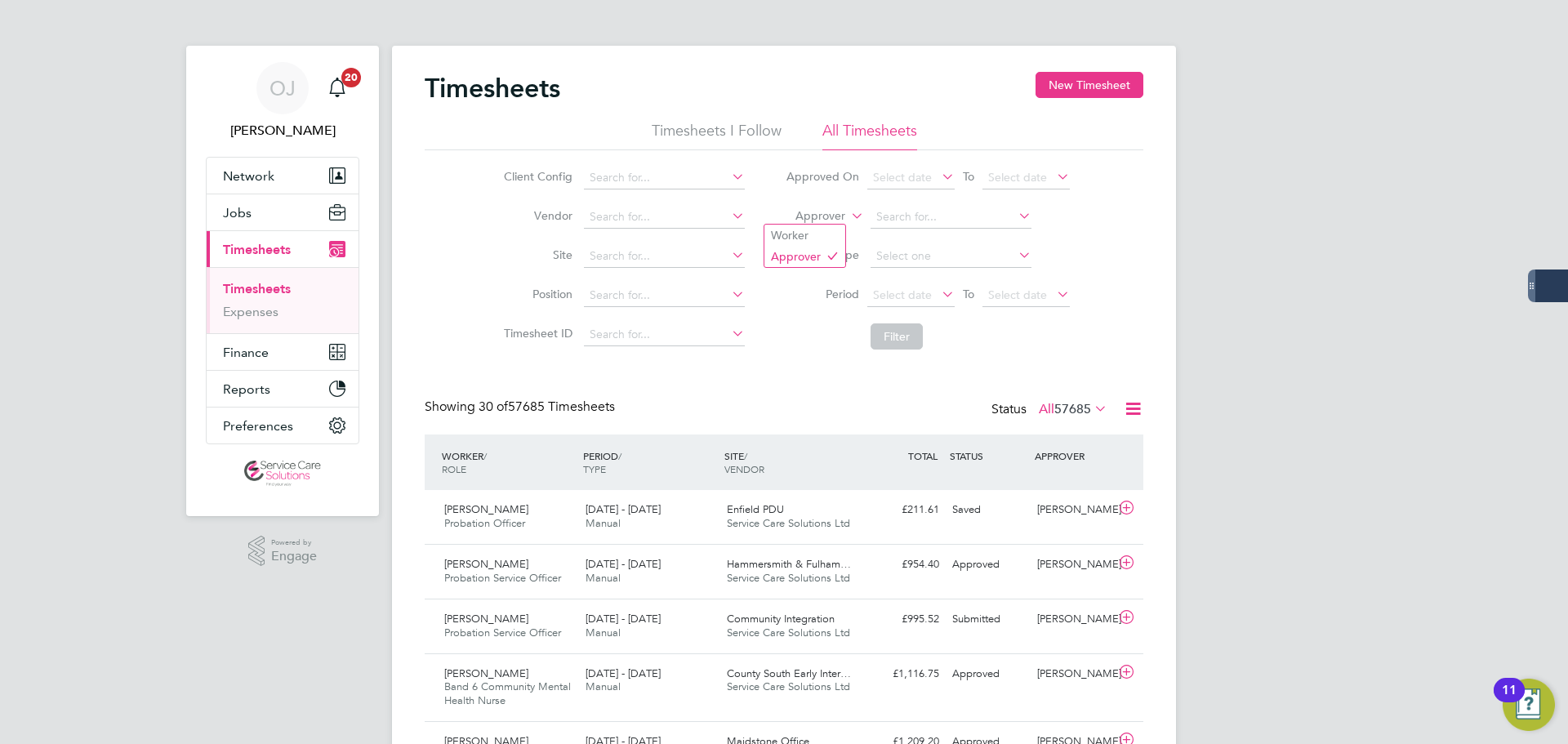
click at [821, 216] on label "Approver" at bounding box center [808, 217] width 74 height 17
click at [815, 232] on li "Worker" at bounding box center [805, 235] width 81 height 21
click at [912, 222] on input at bounding box center [951, 217] width 161 height 23
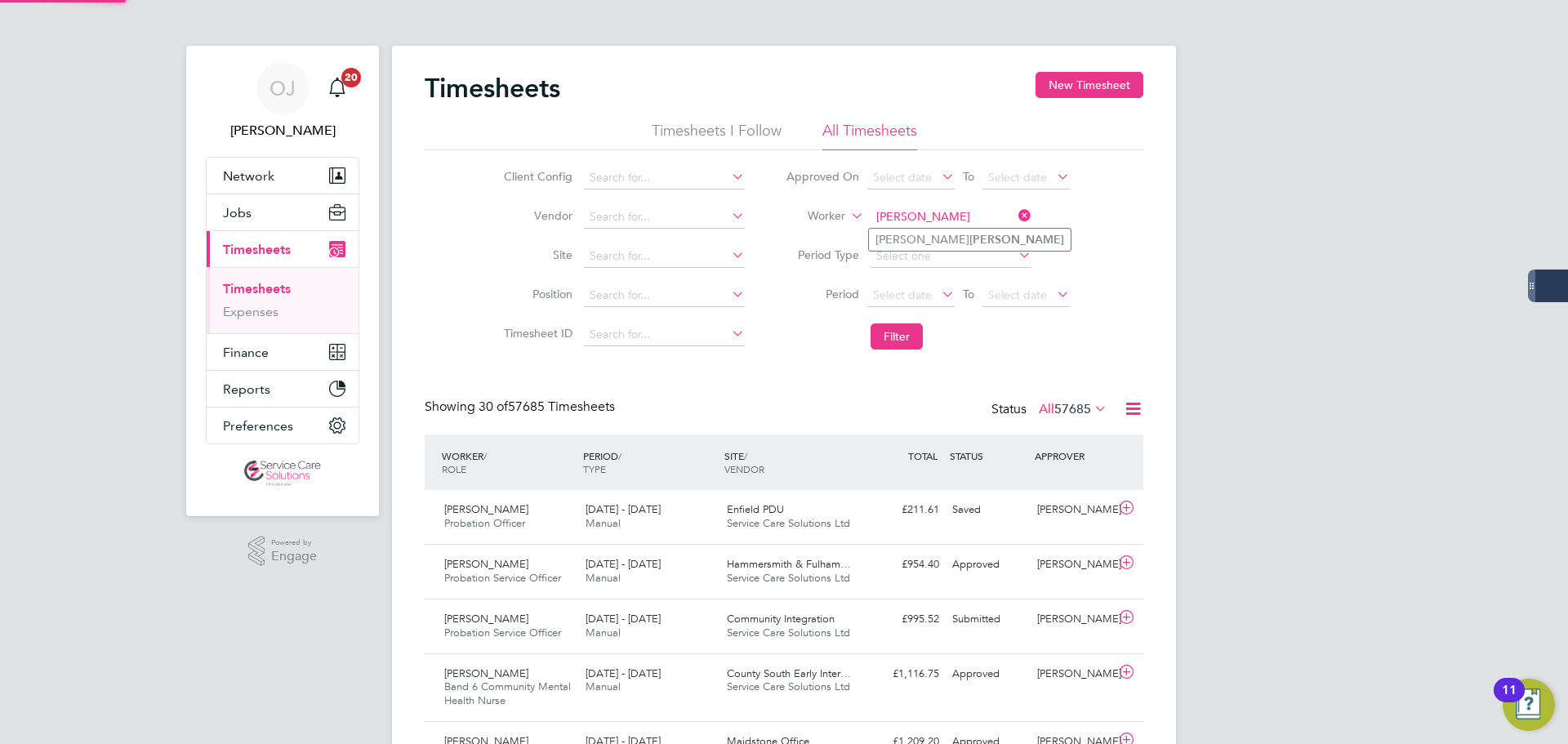
click at [985, 243] on li "Anthony Downey" at bounding box center [970, 240] width 201 height 22
type input "Anthony Downey"
click at [914, 344] on button "Filter" at bounding box center [897, 336] width 53 height 26
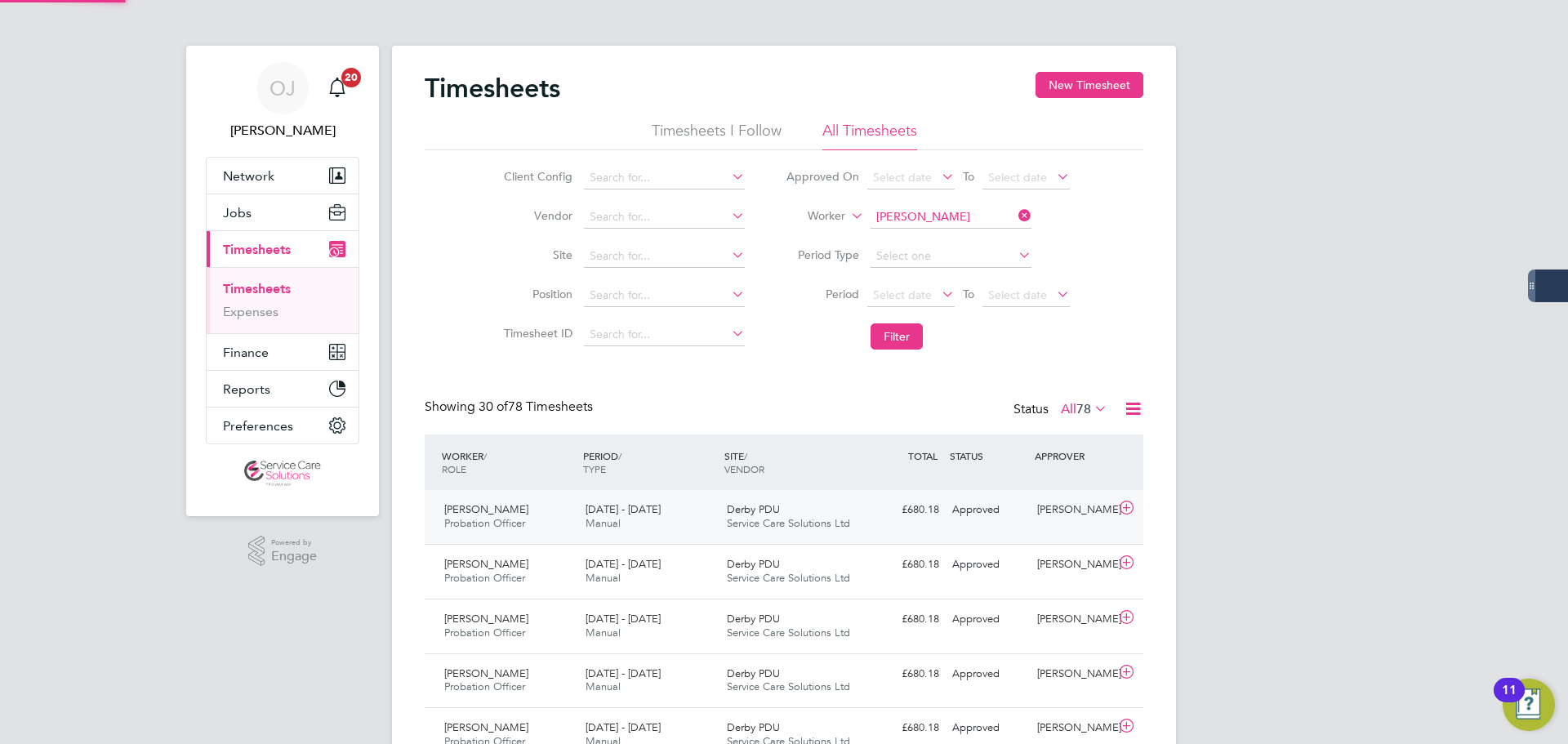
click at [723, 512] on div "Derby PDU Service Care Solutions Ltd" at bounding box center [791, 517] width 141 height 41
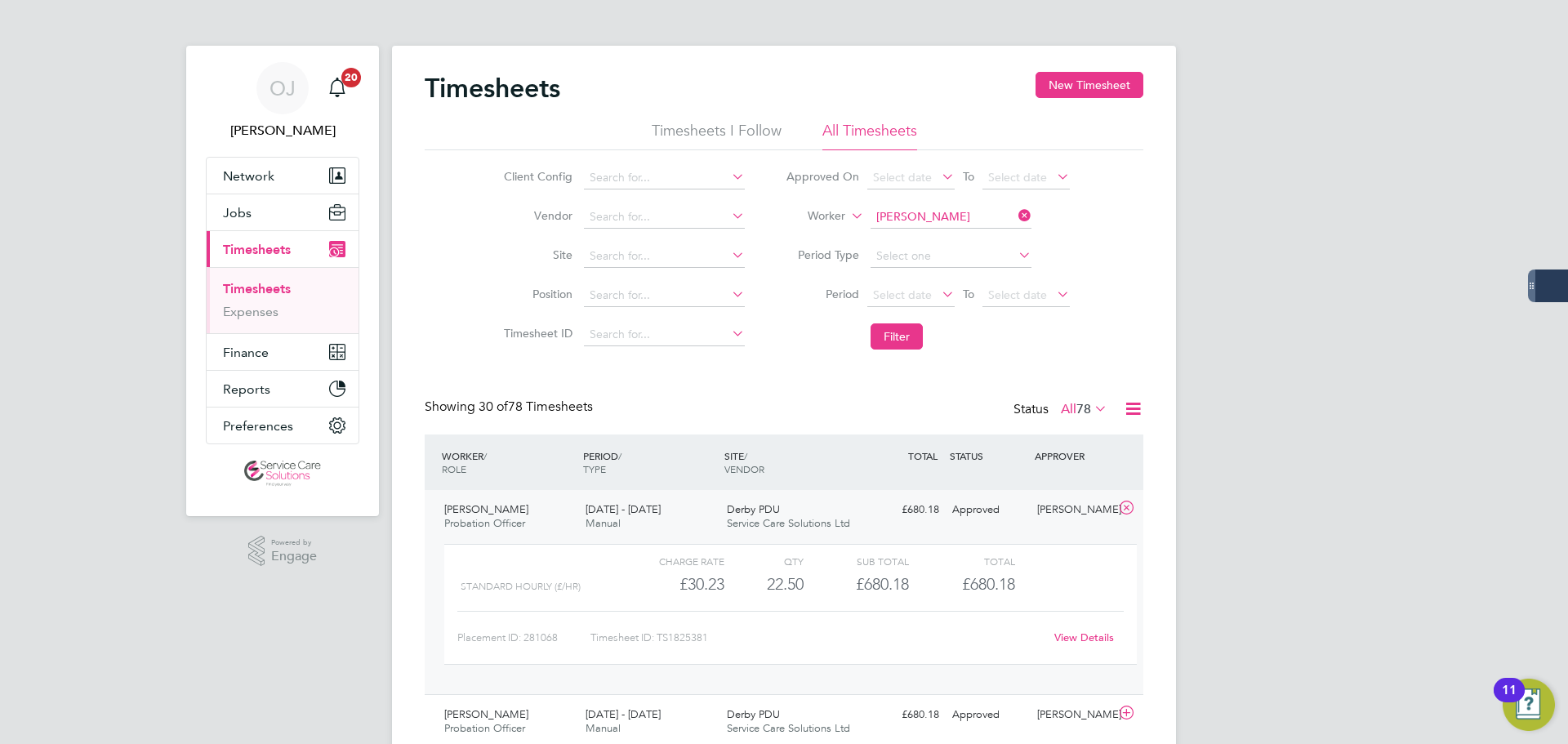
click at [804, 505] on div "Derby PDU Service Care Solutions Ltd" at bounding box center [791, 517] width 141 height 41
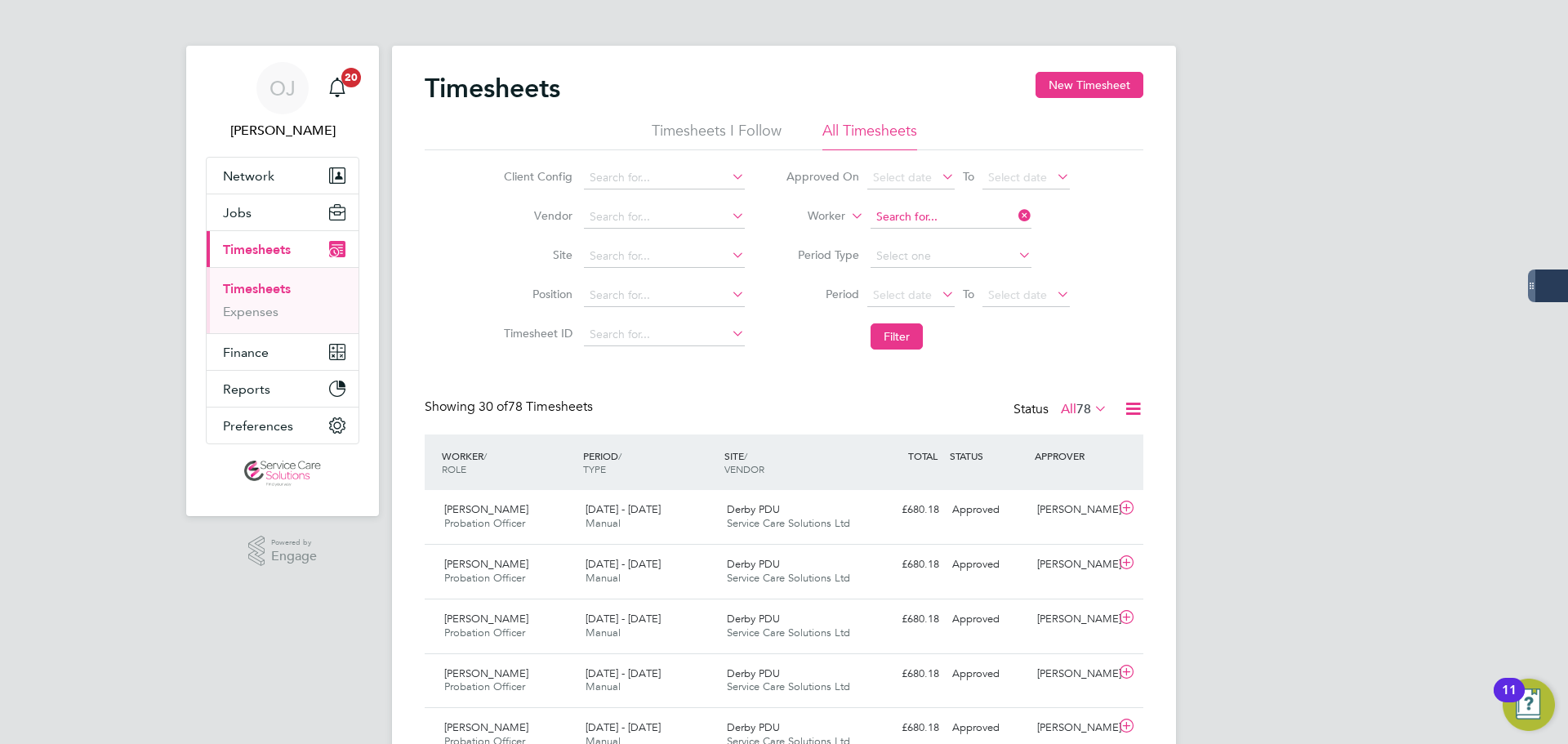
click at [932, 216] on input at bounding box center [951, 217] width 161 height 23
click at [934, 273] on li "Aziz Halime" at bounding box center [995, 283] width 253 height 22
type input "Aziz Halime"
click at [904, 331] on button "Filter" at bounding box center [897, 336] width 53 height 26
click at [672, 519] on div "15 - 21 Sep 2025 Manual" at bounding box center [649, 517] width 141 height 41
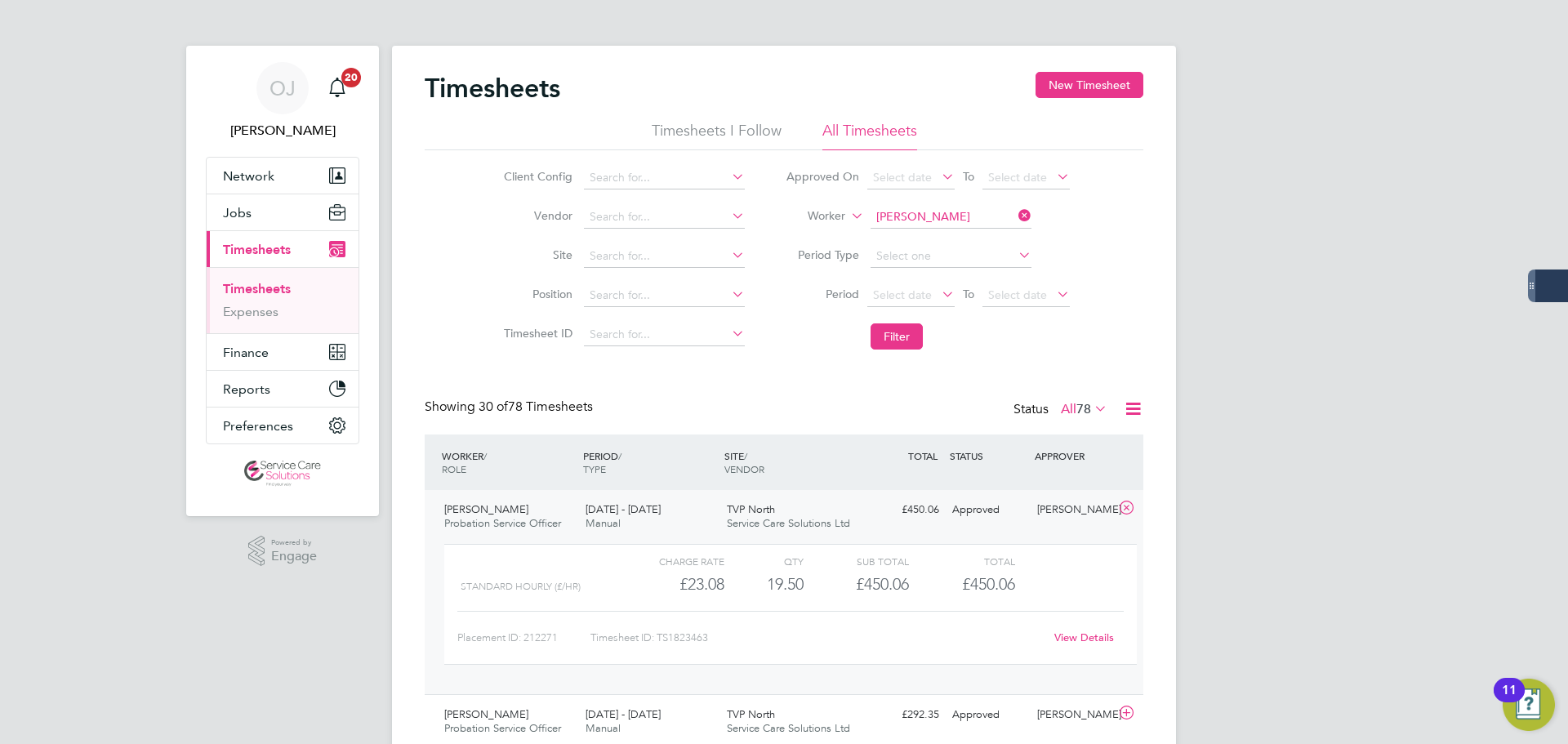
click at [686, 513] on div "15 - 21 Sep 2025 Manual" at bounding box center [649, 517] width 141 height 41
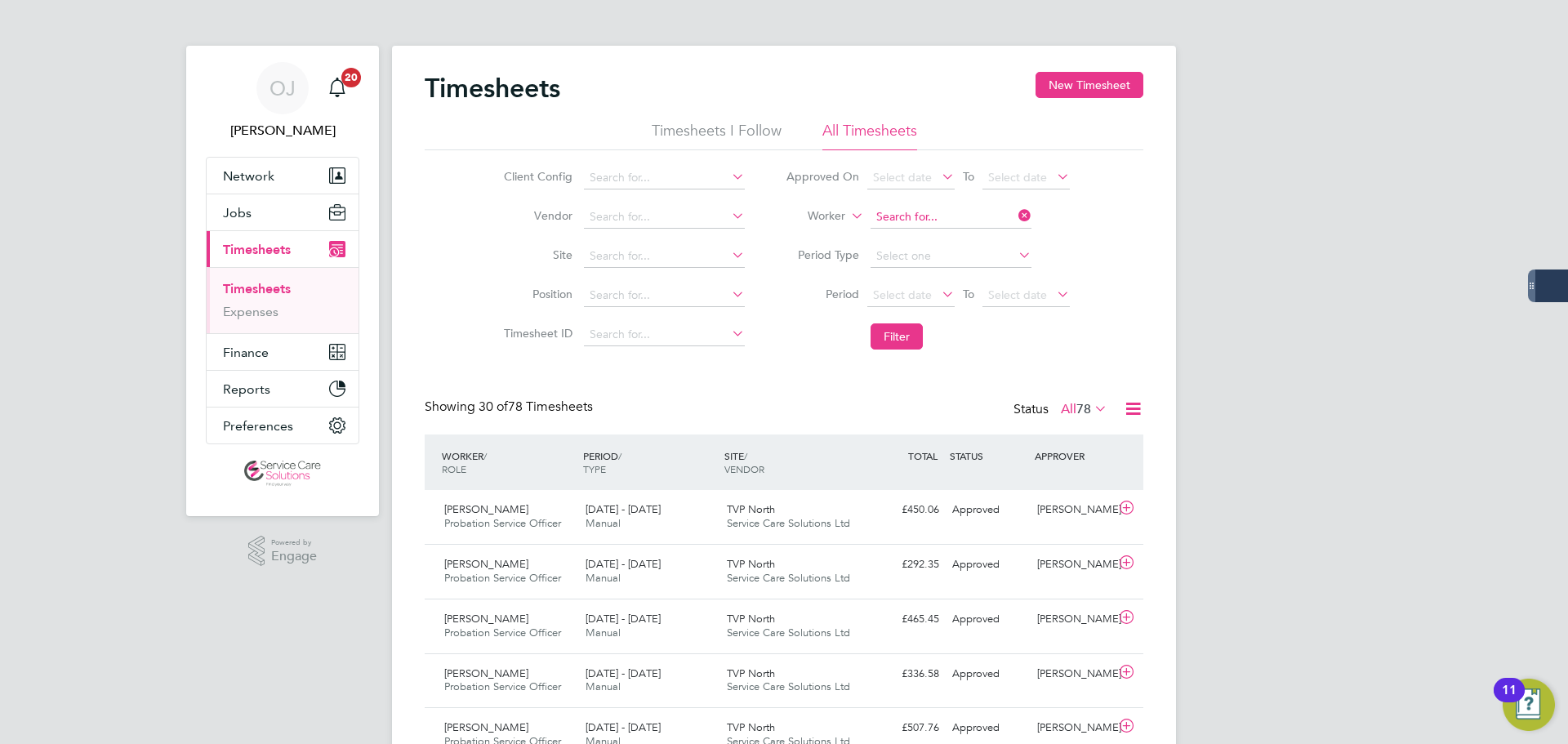
click at [916, 217] on input at bounding box center [951, 217] width 161 height 23
click at [935, 229] on li "Catherine Geo rge" at bounding box center [950, 240] width 162 height 22
type input "Catherine George"
click at [906, 329] on button "Filter" at bounding box center [897, 336] width 53 height 26
click at [714, 578] on div "15 - 21 Sep 2025 Manual" at bounding box center [649, 572] width 141 height 41
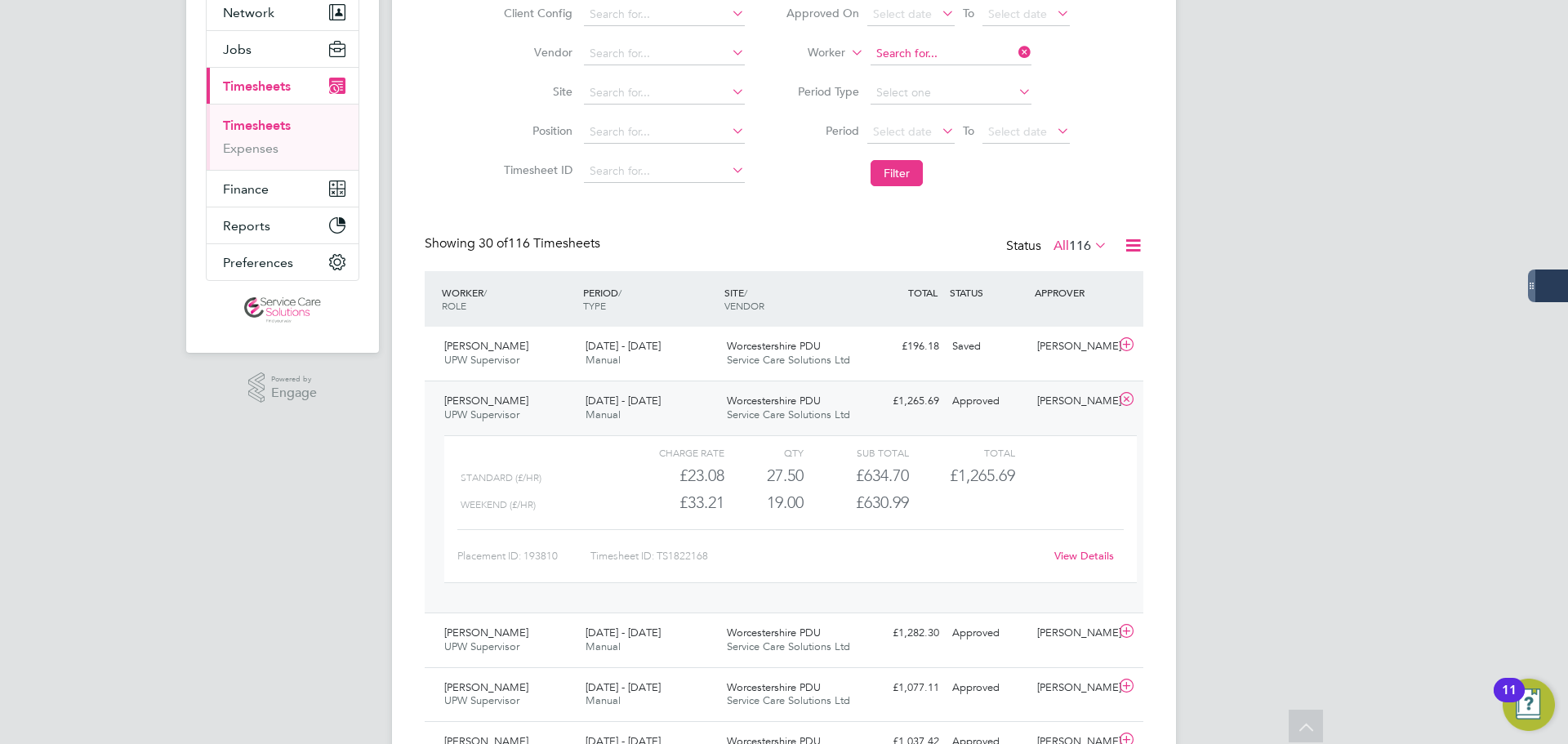
click at [949, 54] on input at bounding box center [951, 54] width 161 height 23
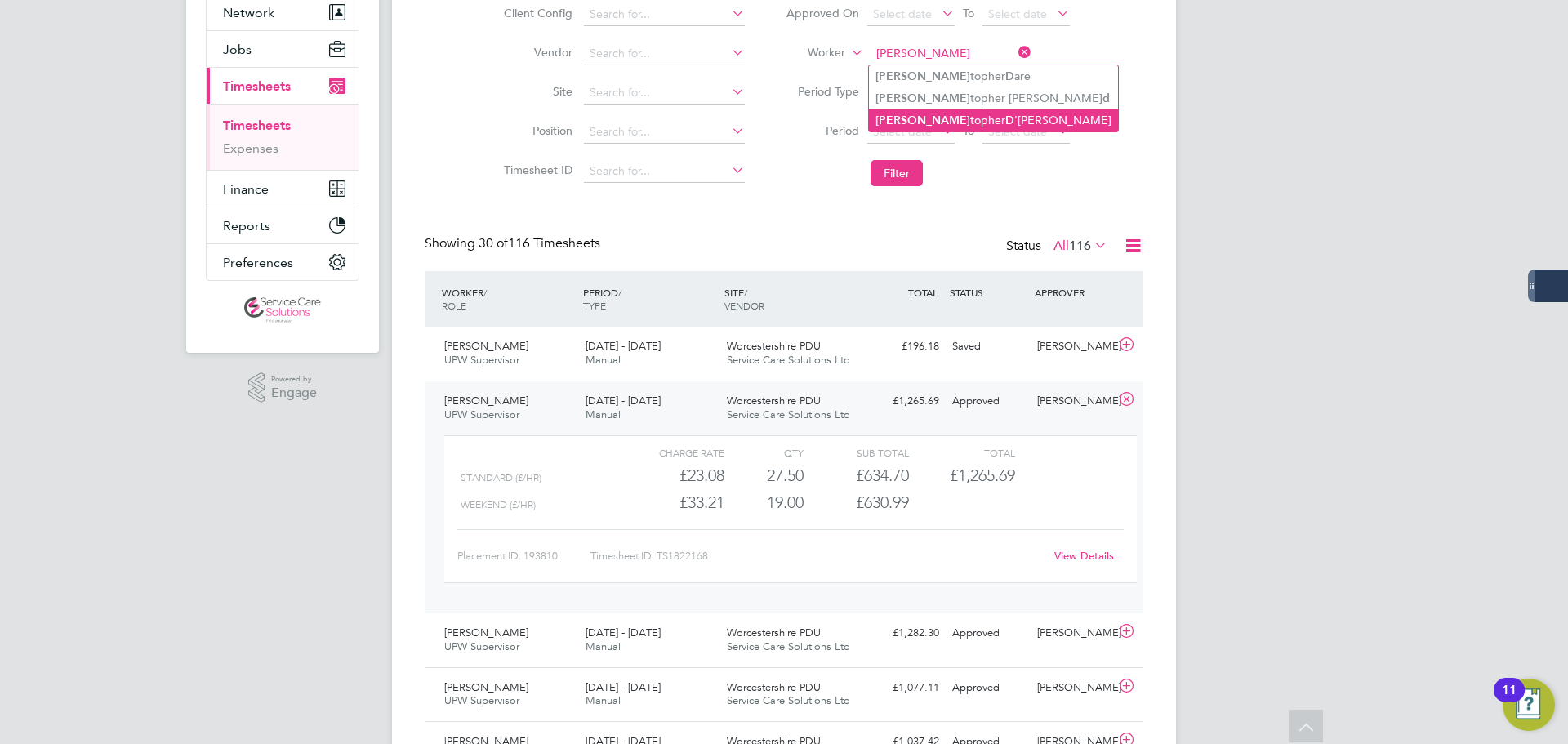
click at [979, 117] on li "Chris topher D 'Aguiar" at bounding box center [994, 120] width 249 height 22
type input "Christopher D'Aguiar"
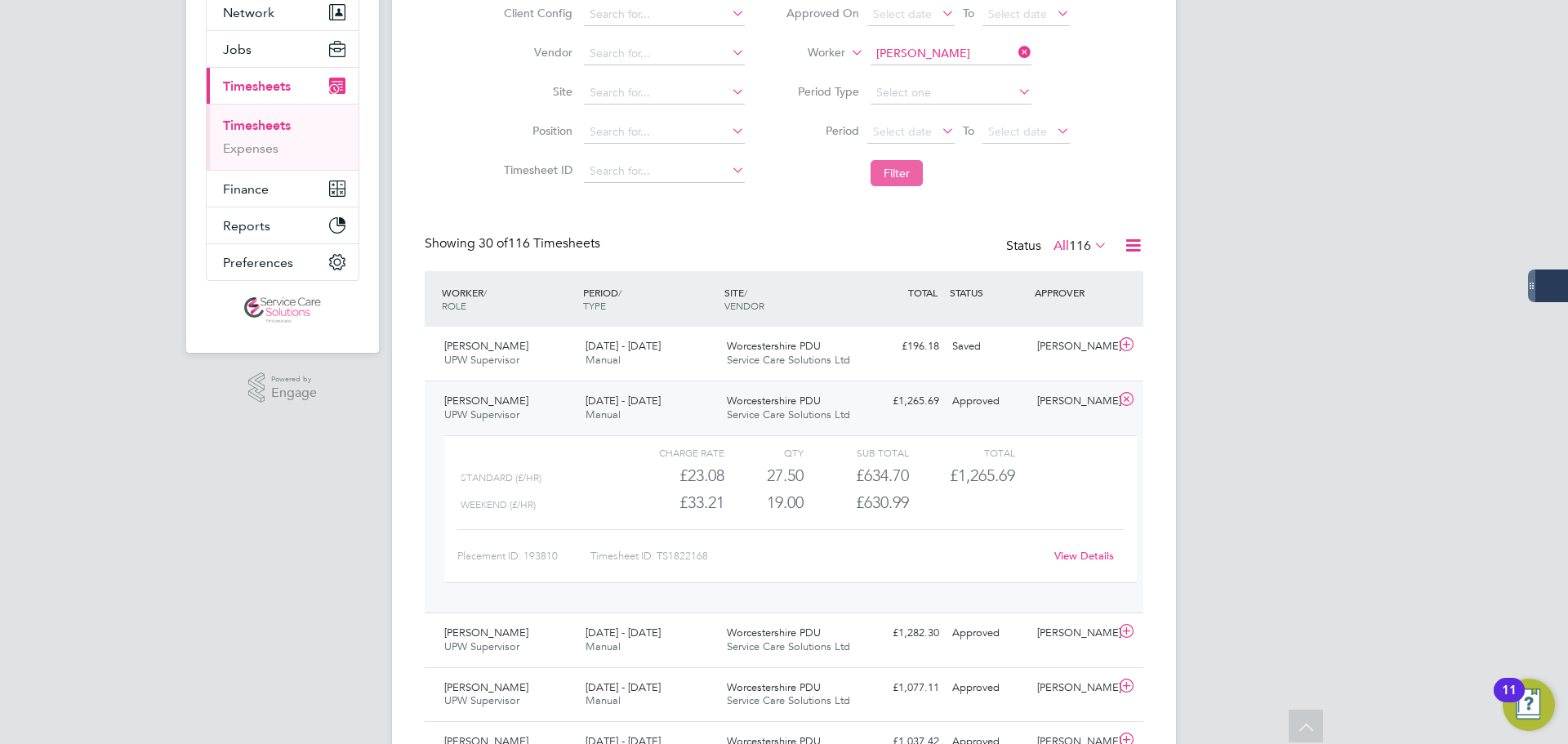
click at [905, 168] on button "Filter" at bounding box center [897, 173] width 53 height 26
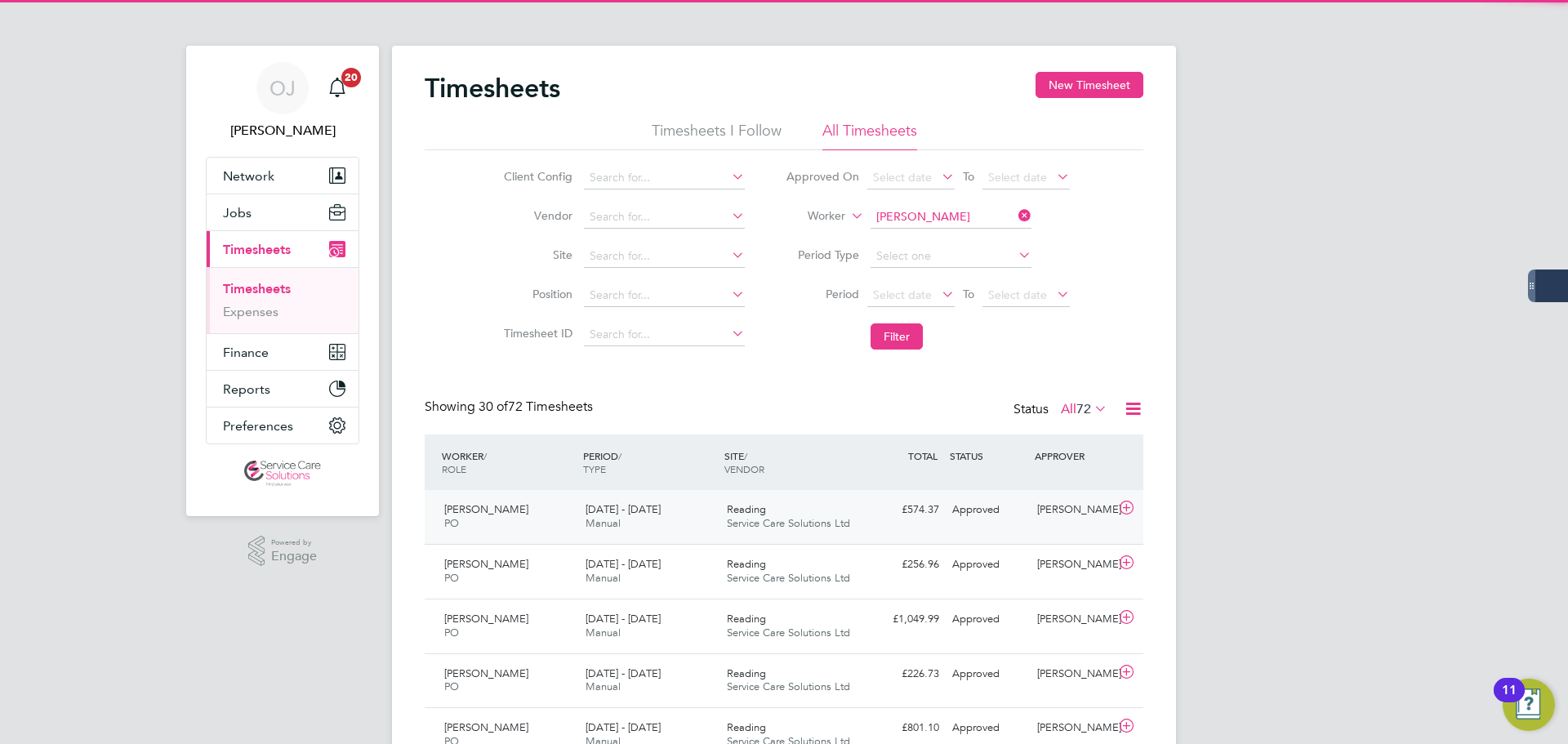
click at [639, 507] on span "15 - 21 Sep 2025" at bounding box center [624, 509] width 75 height 14
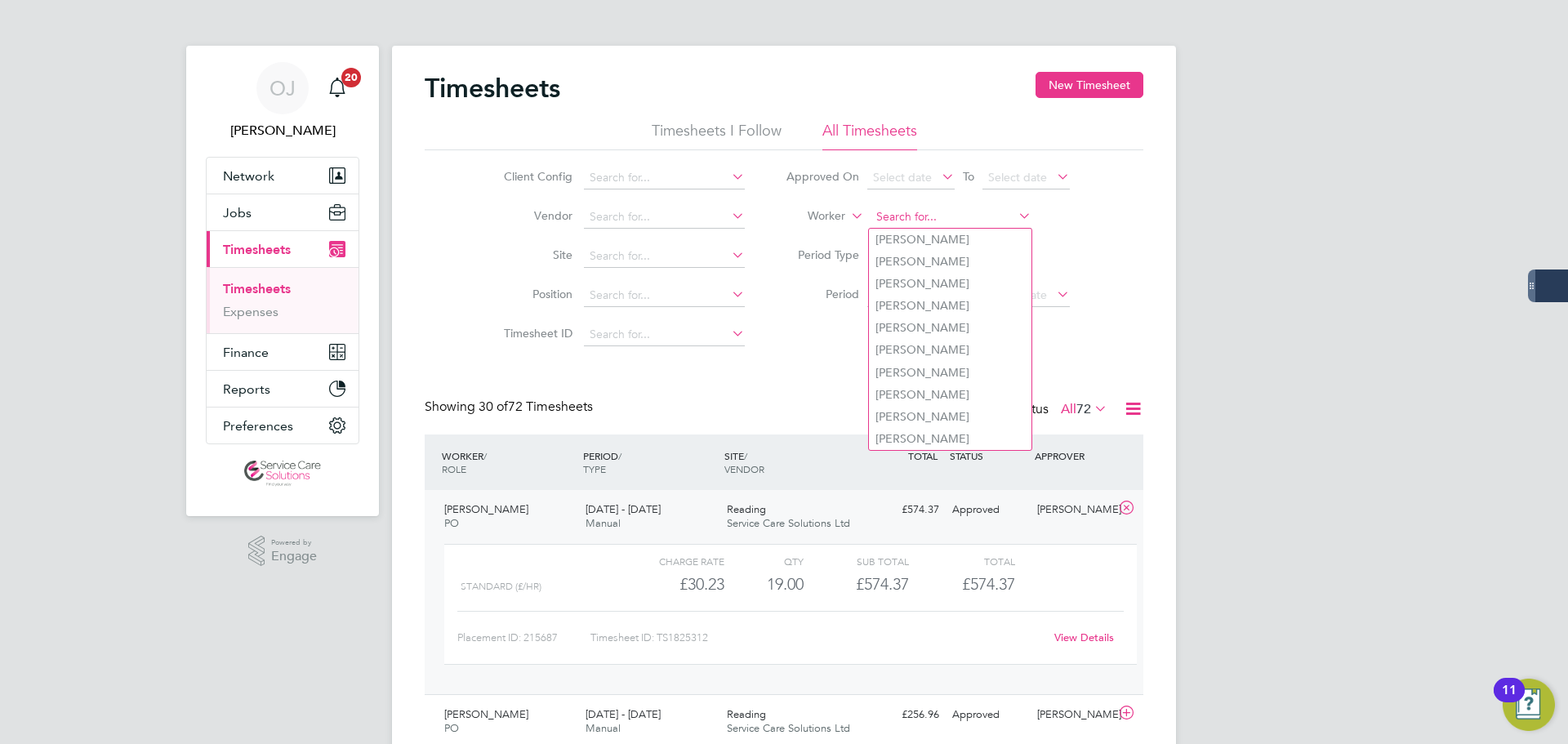
click at [939, 210] on input at bounding box center [951, 217] width 161 height 23
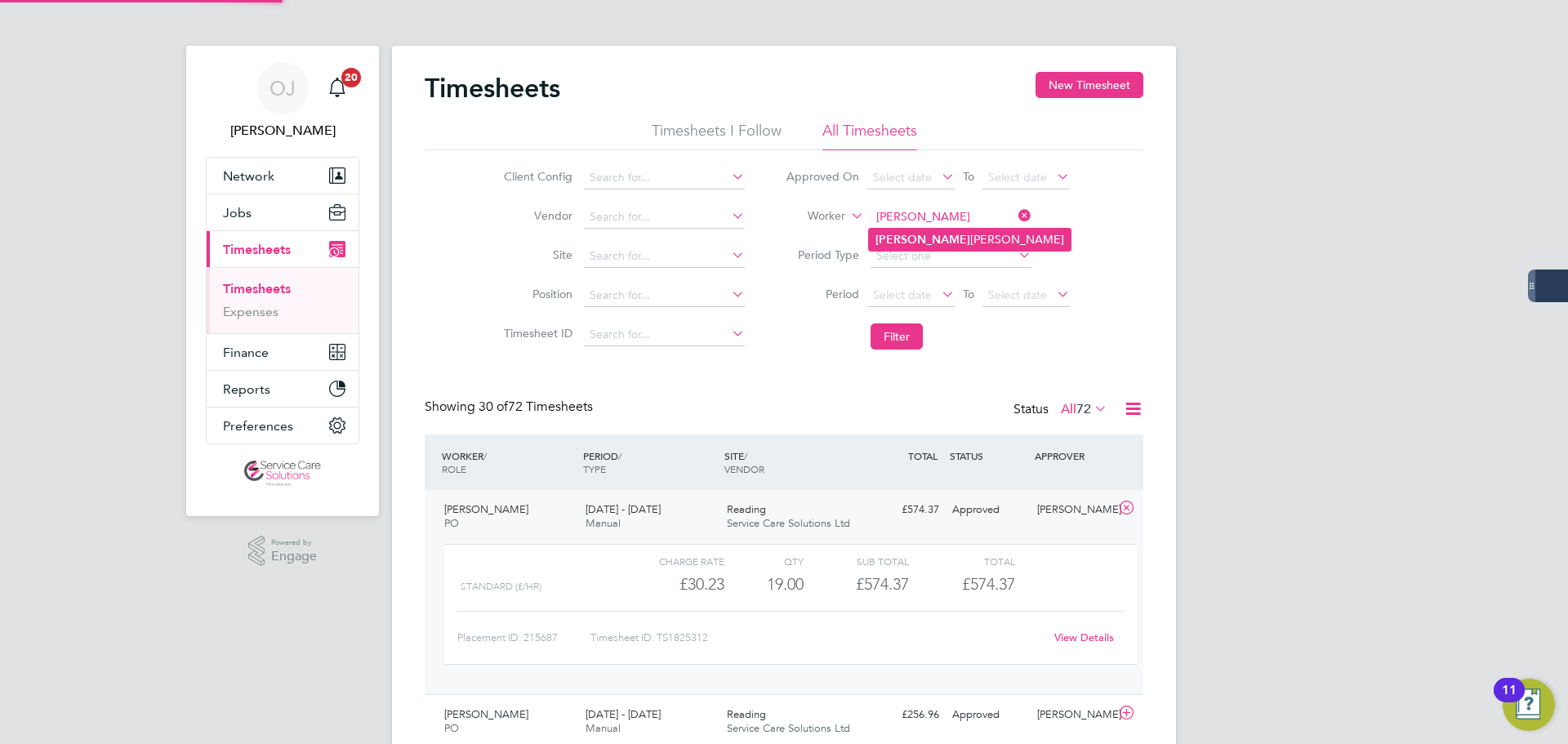
click at [958, 247] on li "Claudette Henry" at bounding box center [970, 240] width 201 height 22
type input "Claudette Henry"
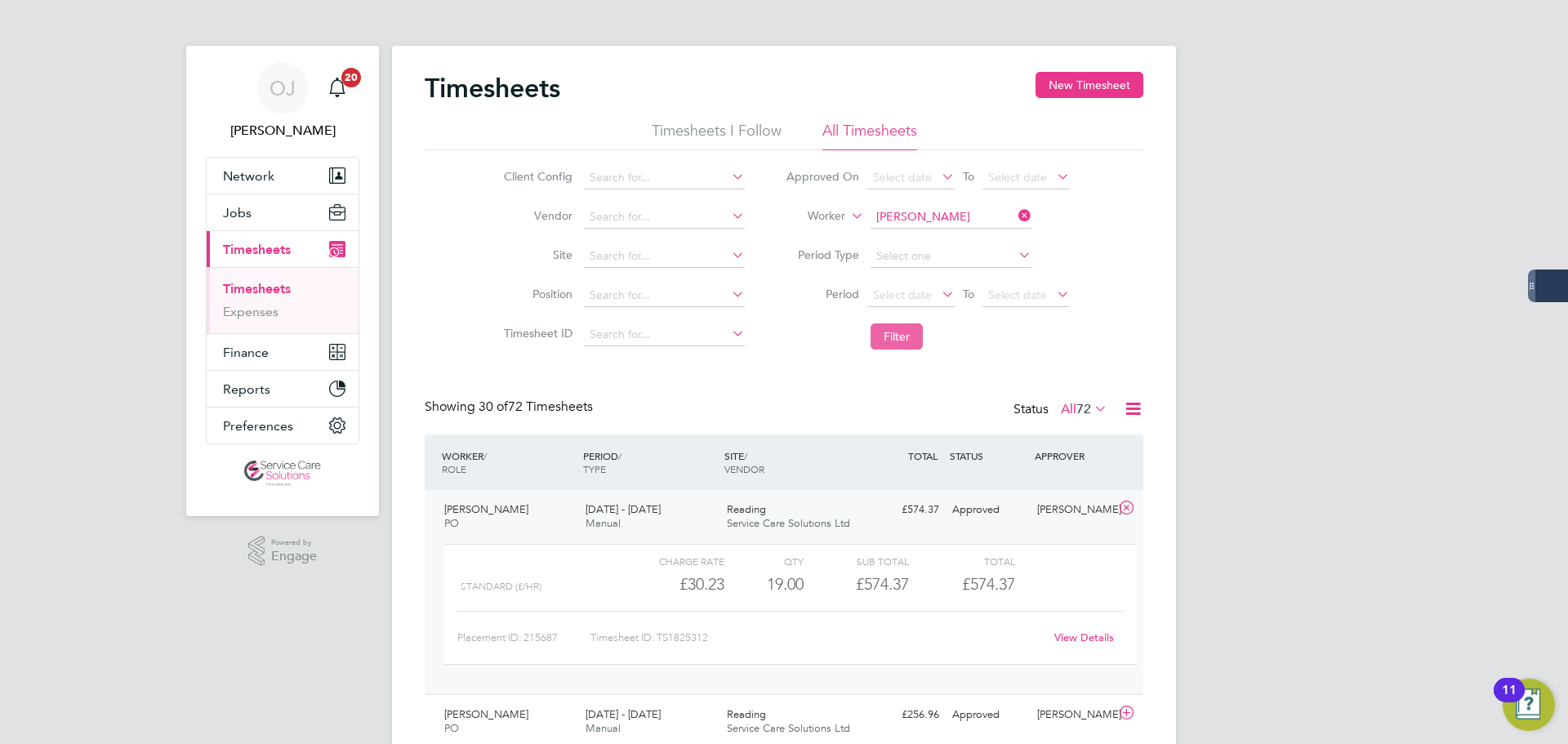
click at [893, 340] on button "Filter" at bounding box center [897, 336] width 53 height 26
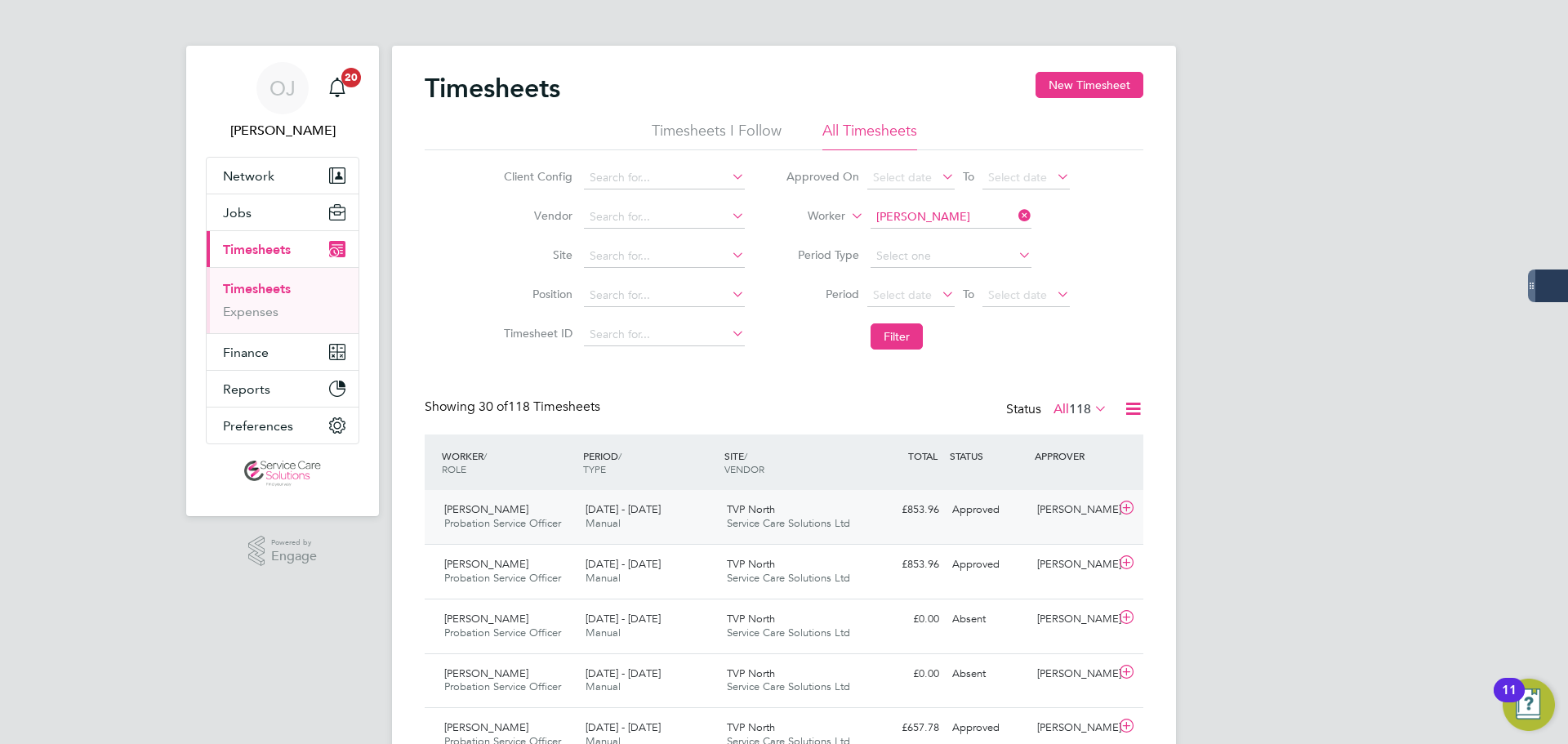
click at [785, 521] on span "Service Care Solutions Ltd" at bounding box center [789, 523] width 124 height 14
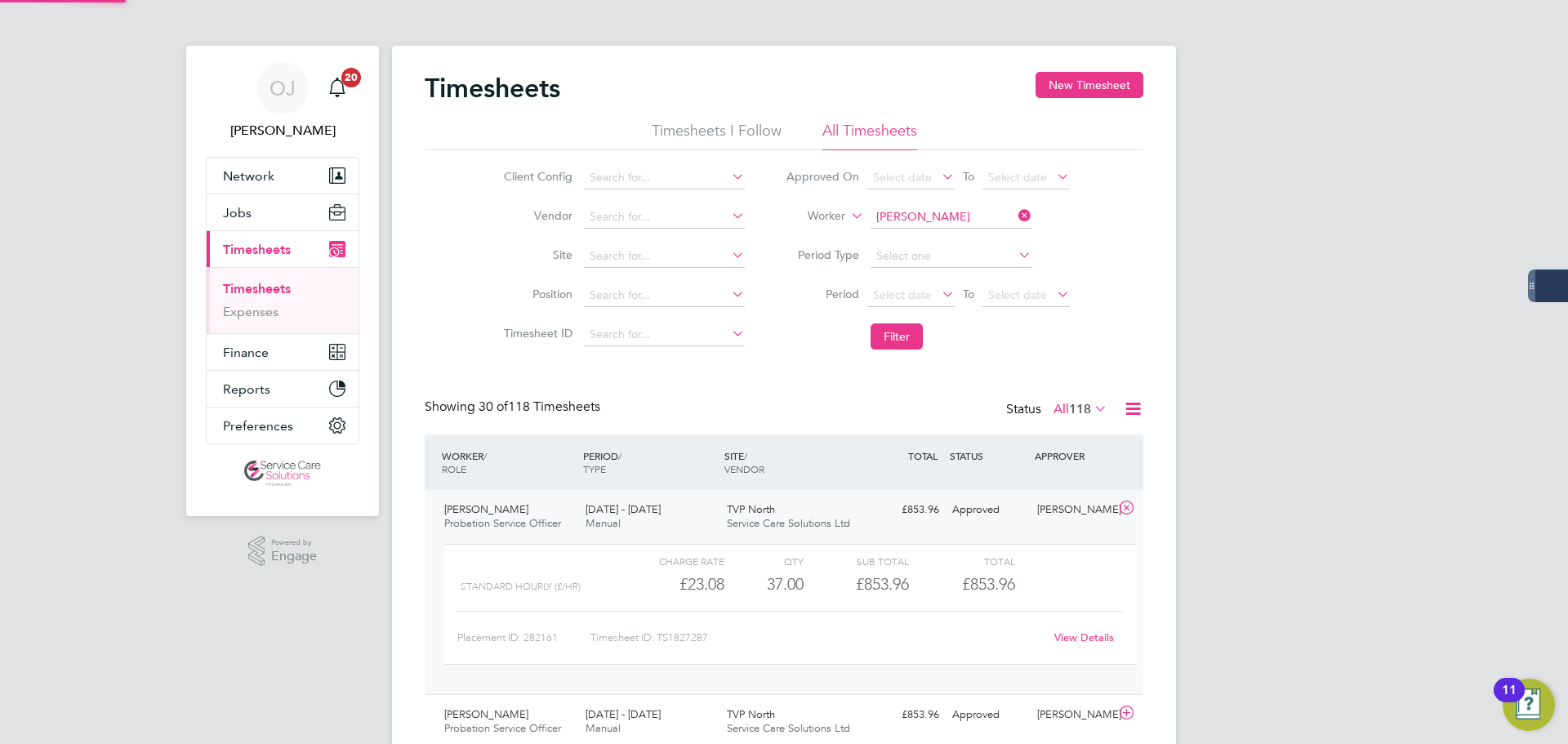
click at [785, 521] on span "Service Care Solutions Ltd" at bounding box center [789, 523] width 124 height 14
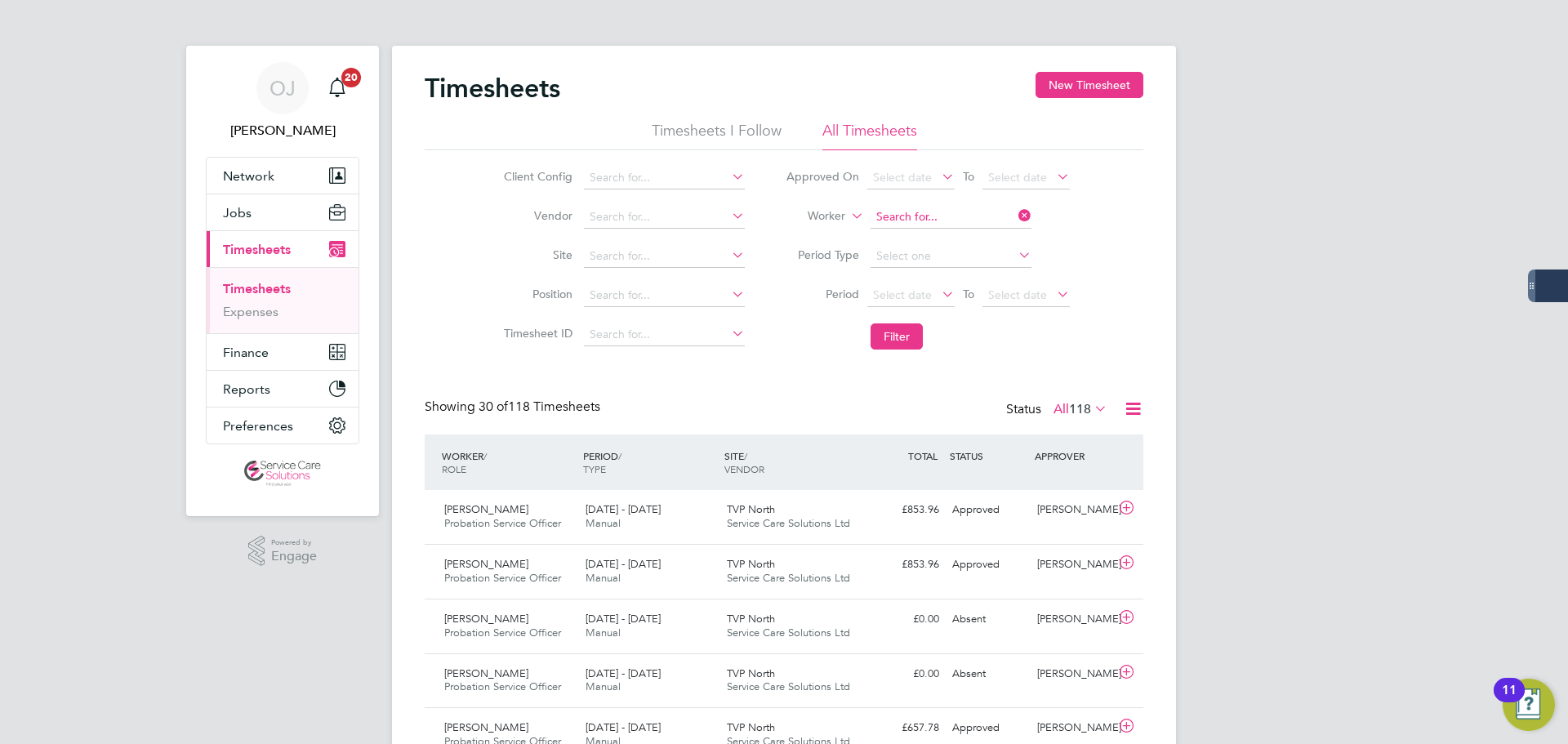
click at [949, 217] on input at bounding box center [951, 217] width 161 height 23
click at [954, 233] on li "Daniel Hughes" at bounding box center [970, 240] width 201 height 22
type input "Daniel Hughes"
click at [901, 337] on button "Filter" at bounding box center [897, 336] width 53 height 26
click at [698, 519] on div "15 - 21 Sep 2025 Manual" at bounding box center [649, 517] width 141 height 41
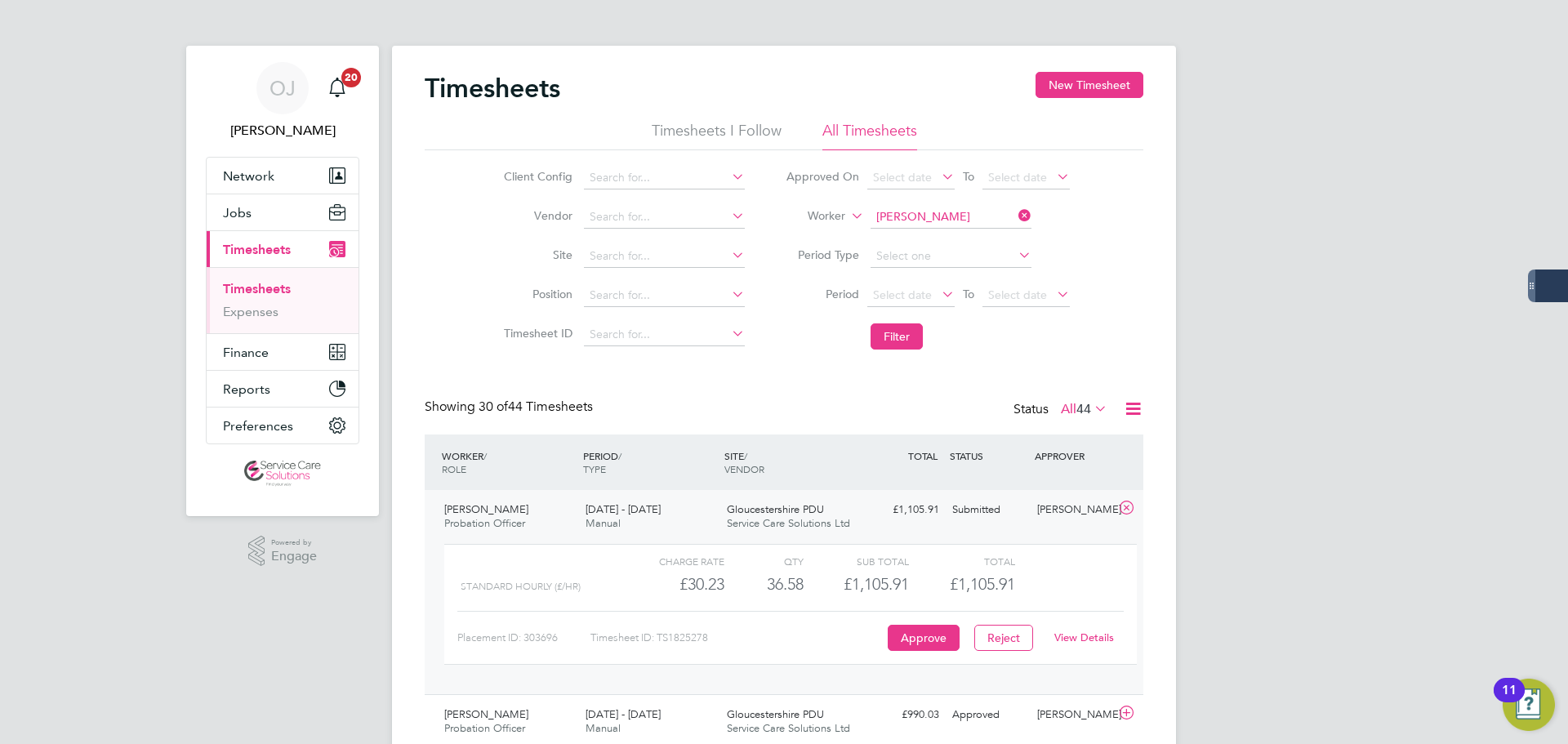
click at [1093, 634] on link "View Details" at bounding box center [1084, 637] width 59 height 14
click at [935, 221] on input at bounding box center [951, 217] width 161 height 23
click at [949, 236] on li "Daniel Shade" at bounding box center [950, 240] width 162 height 22
type input "Daniel Shade"
click at [914, 330] on button "Filter" at bounding box center [897, 336] width 53 height 26
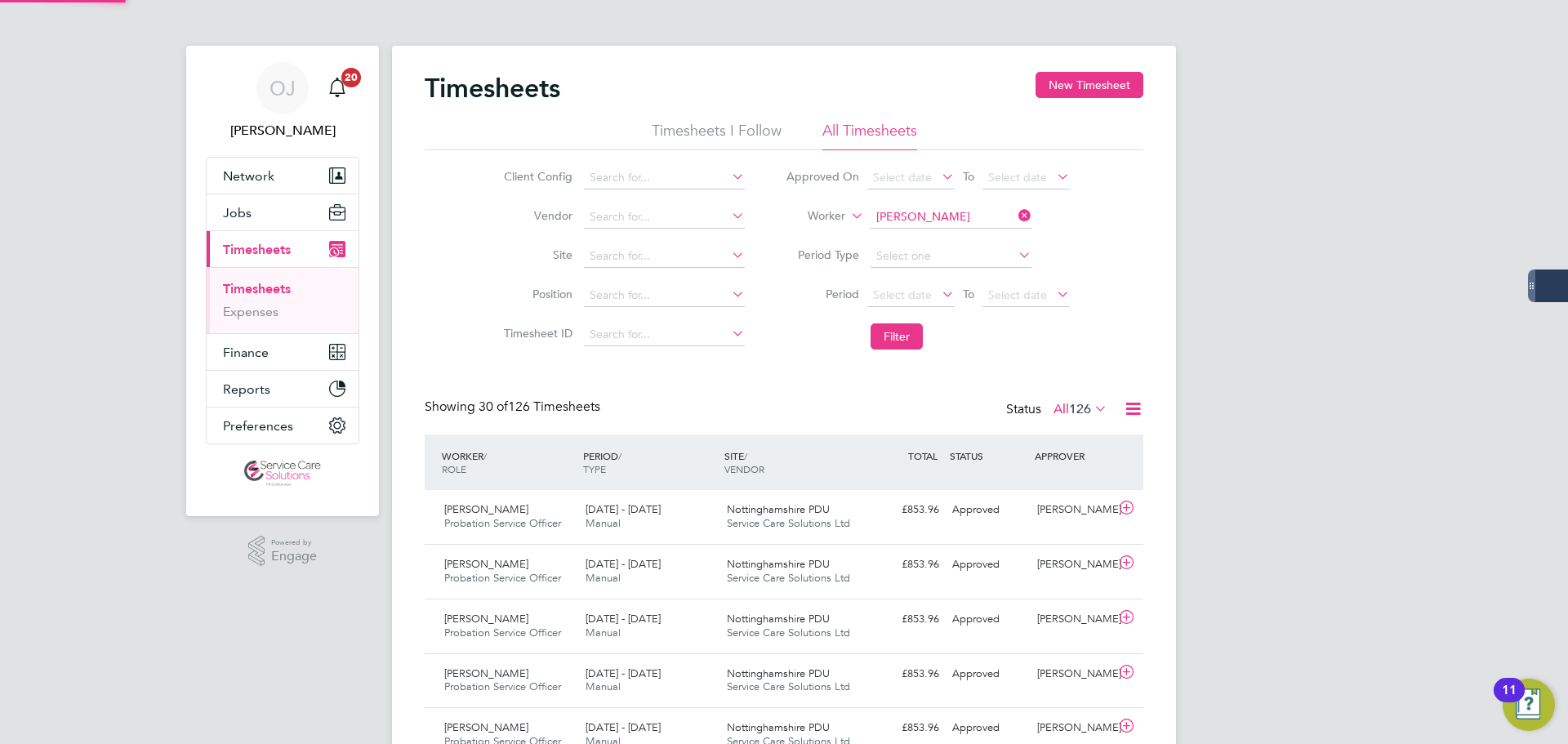
scroll to position [42, 142]
click at [931, 211] on input at bounding box center [951, 217] width 161 height 23
click at [924, 230] on li "Daniel Shade" at bounding box center [950, 240] width 162 height 22
type input "Daniel Shade"
click at [906, 318] on li "Filter" at bounding box center [928, 336] width 325 height 43
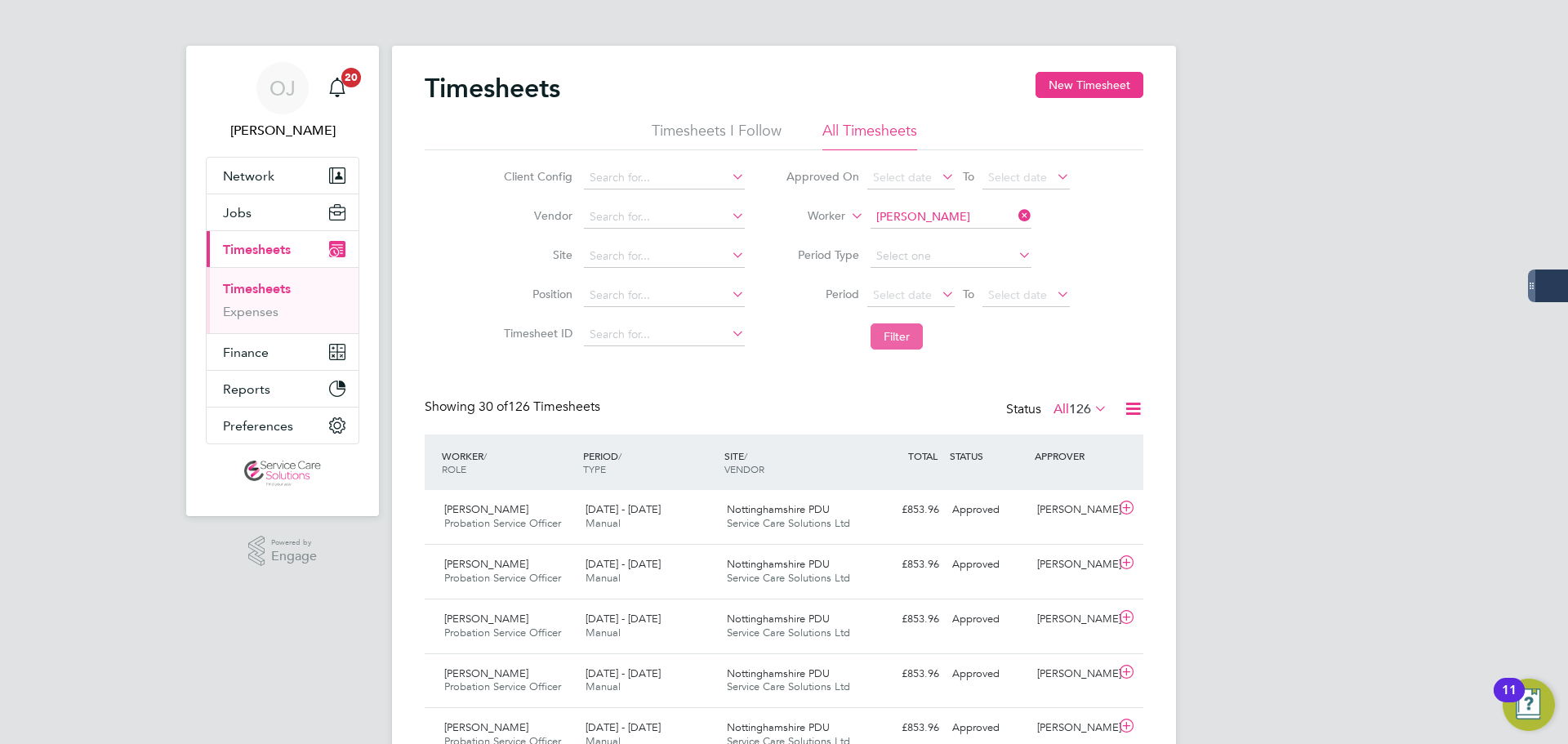
click at [905, 331] on button "Filter" at bounding box center [897, 336] width 53 height 26
click at [672, 507] on div "15 - 21 Sep 2025 Manual" at bounding box center [649, 517] width 141 height 41
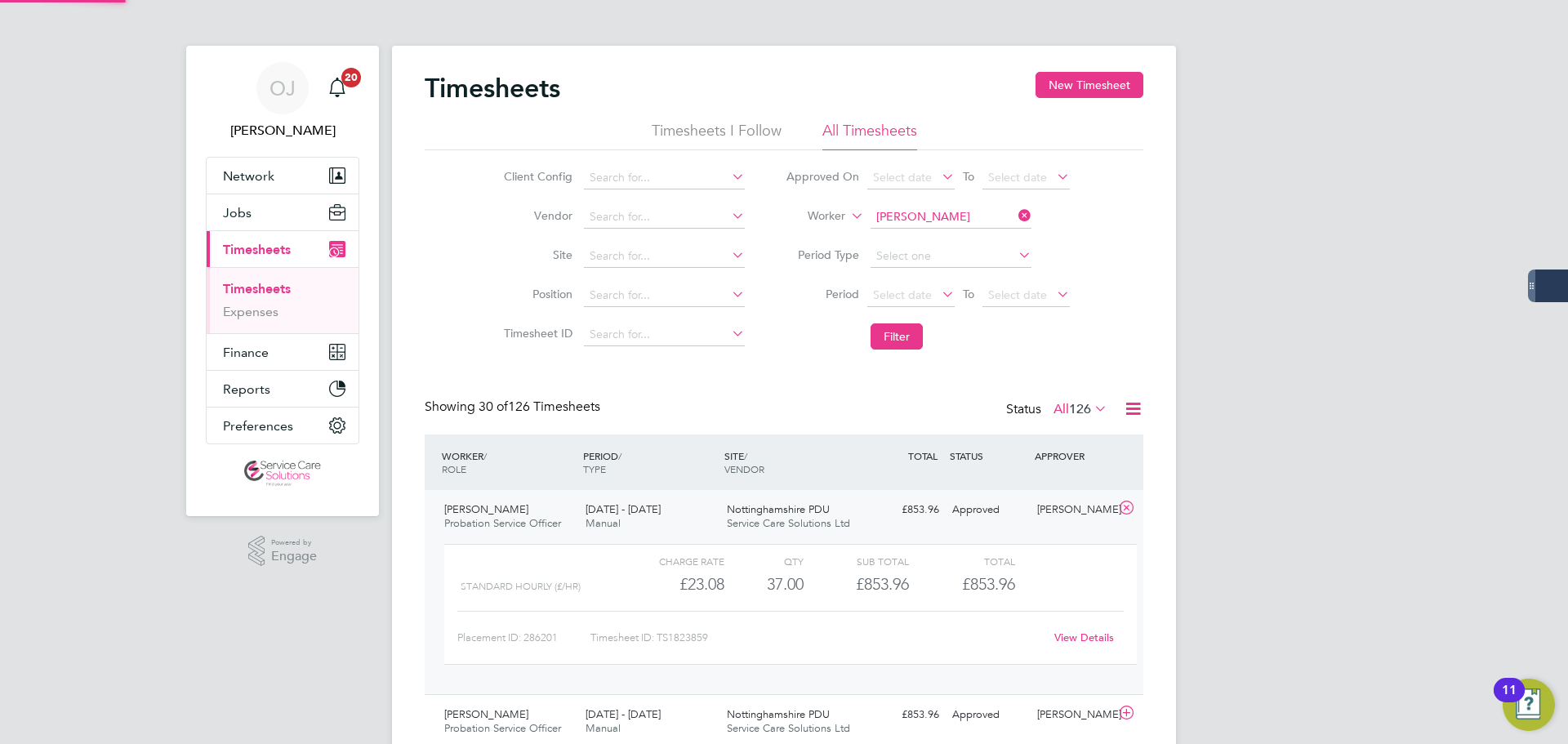
click at [717, 517] on div "15 - 21 Sep 2025 Manual" at bounding box center [649, 517] width 141 height 41
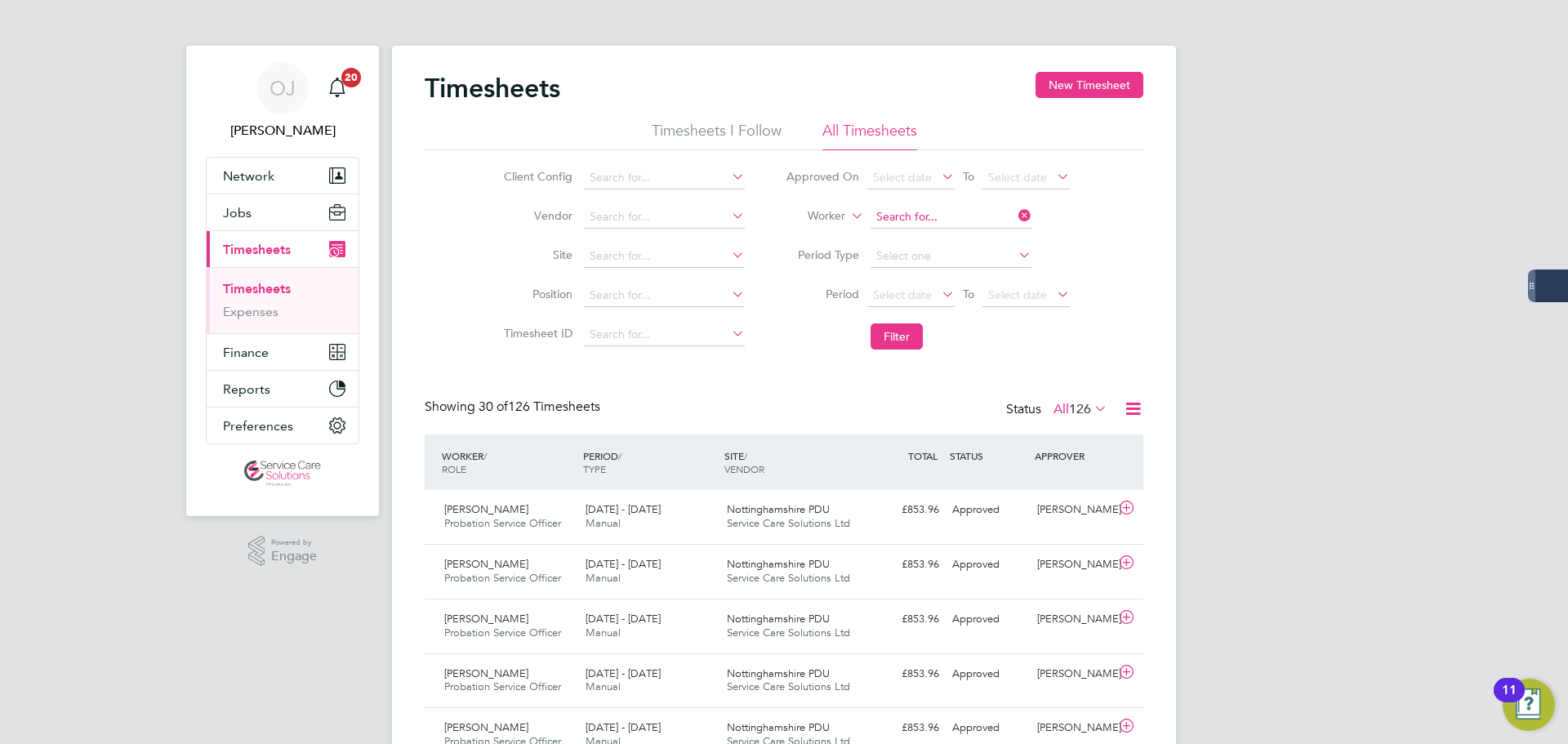
click at [944, 208] on input at bounding box center [951, 217] width 161 height 23
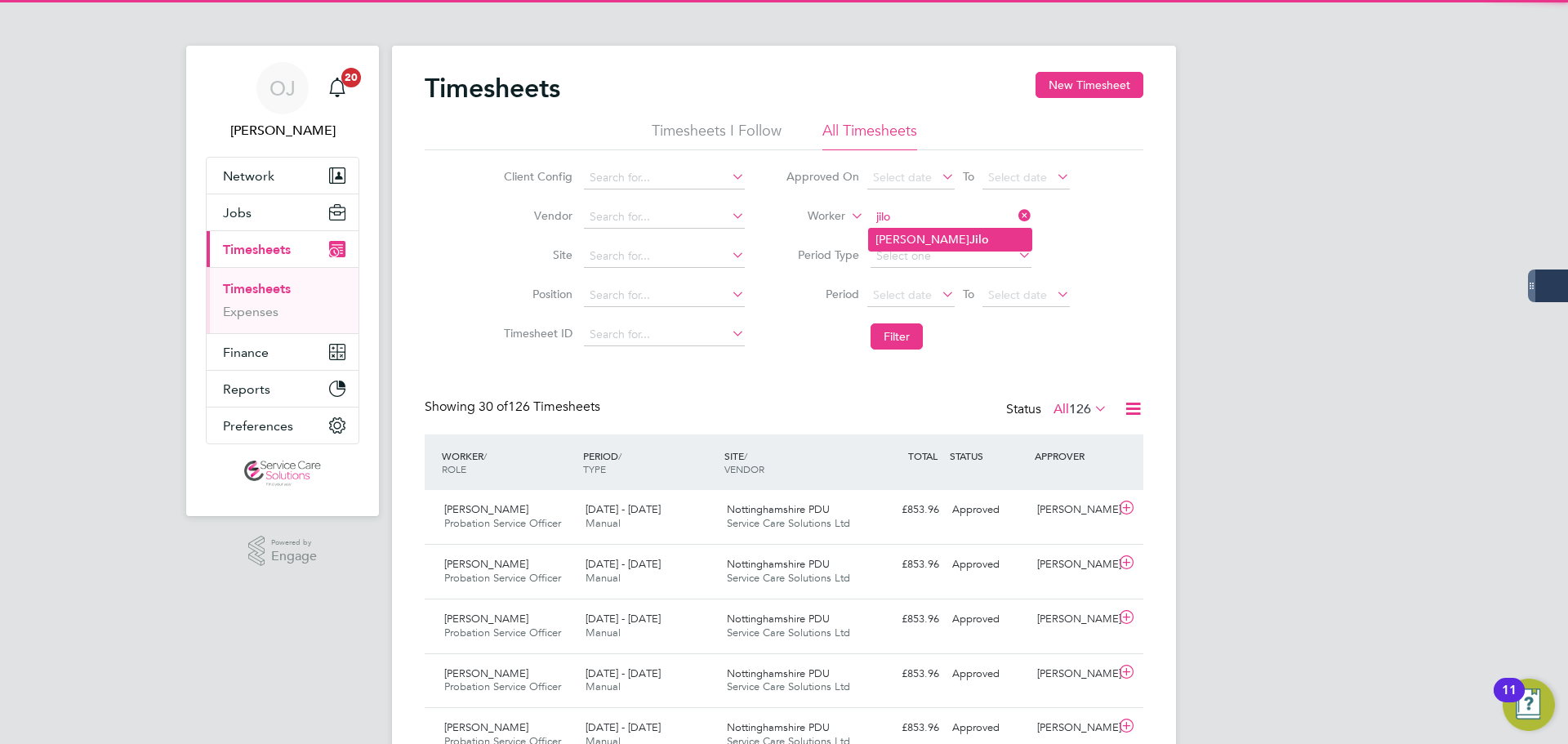
click at [938, 238] on li "Esther Jilo" at bounding box center [950, 240] width 162 height 22
type input "Esther Jilo"
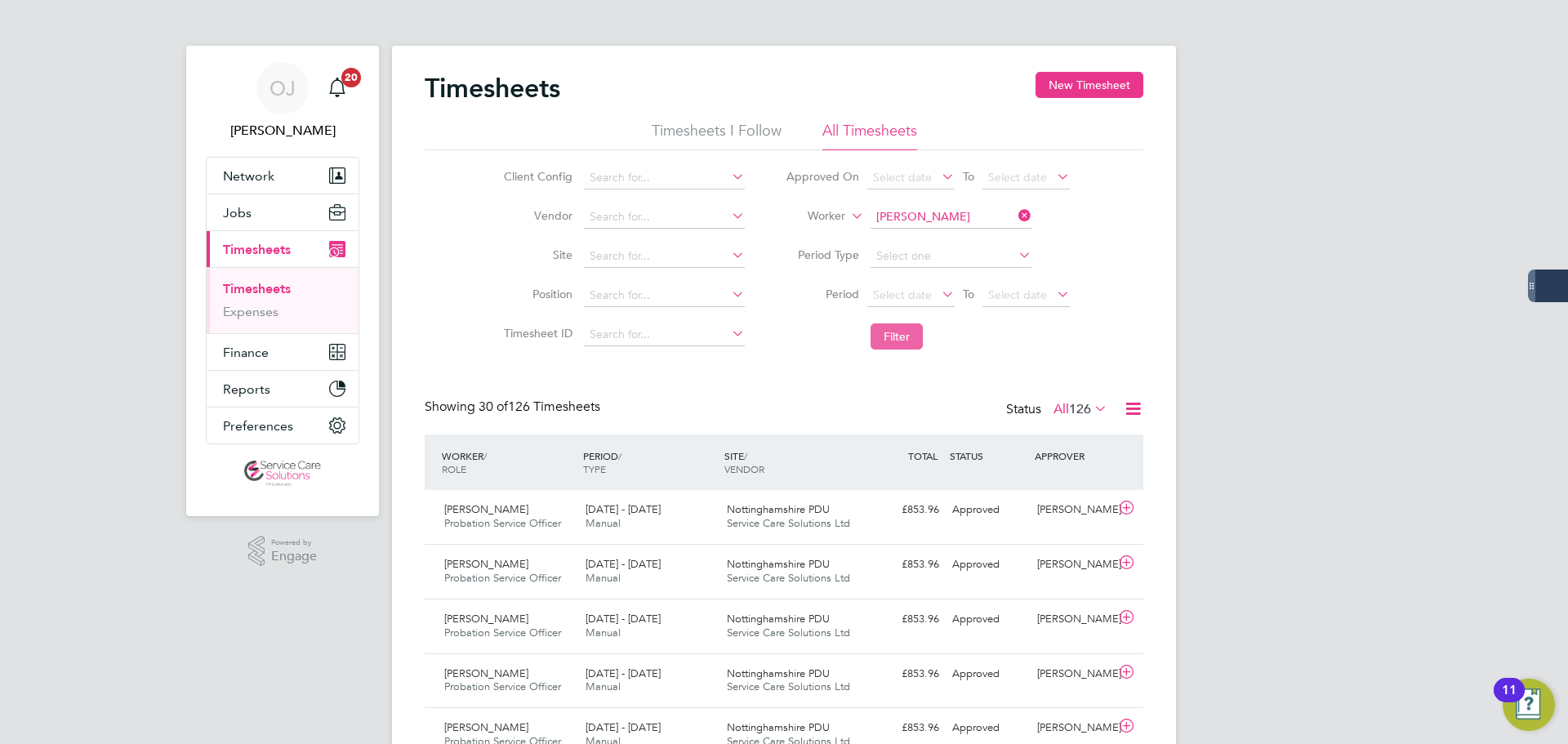
click at [913, 339] on button "Filter" at bounding box center [897, 336] width 53 height 26
click at [902, 212] on input at bounding box center [951, 217] width 161 height 23
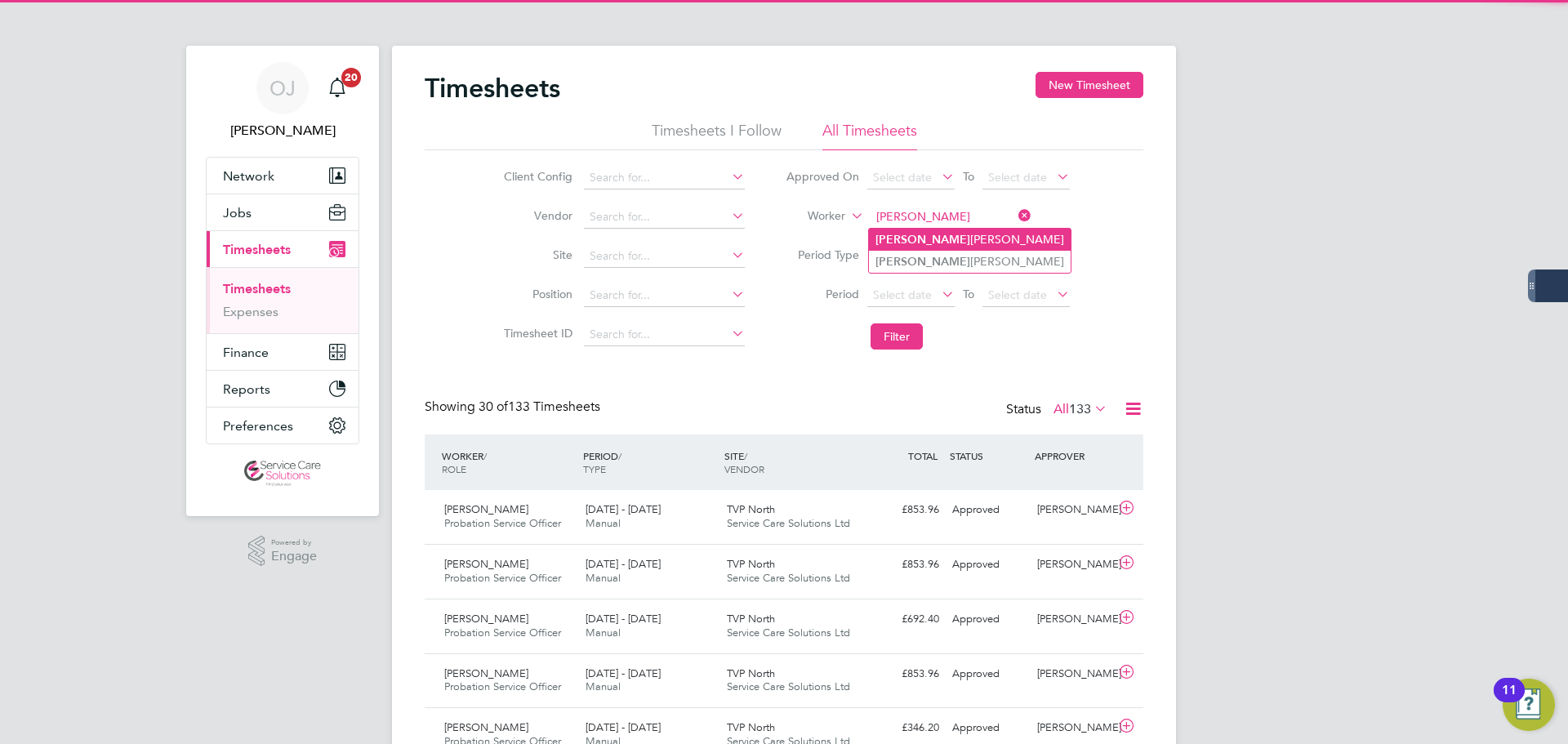
click at [929, 238] on li "Geoffrey Smith" at bounding box center [970, 240] width 201 height 22
type input "Geoffrey Smith"
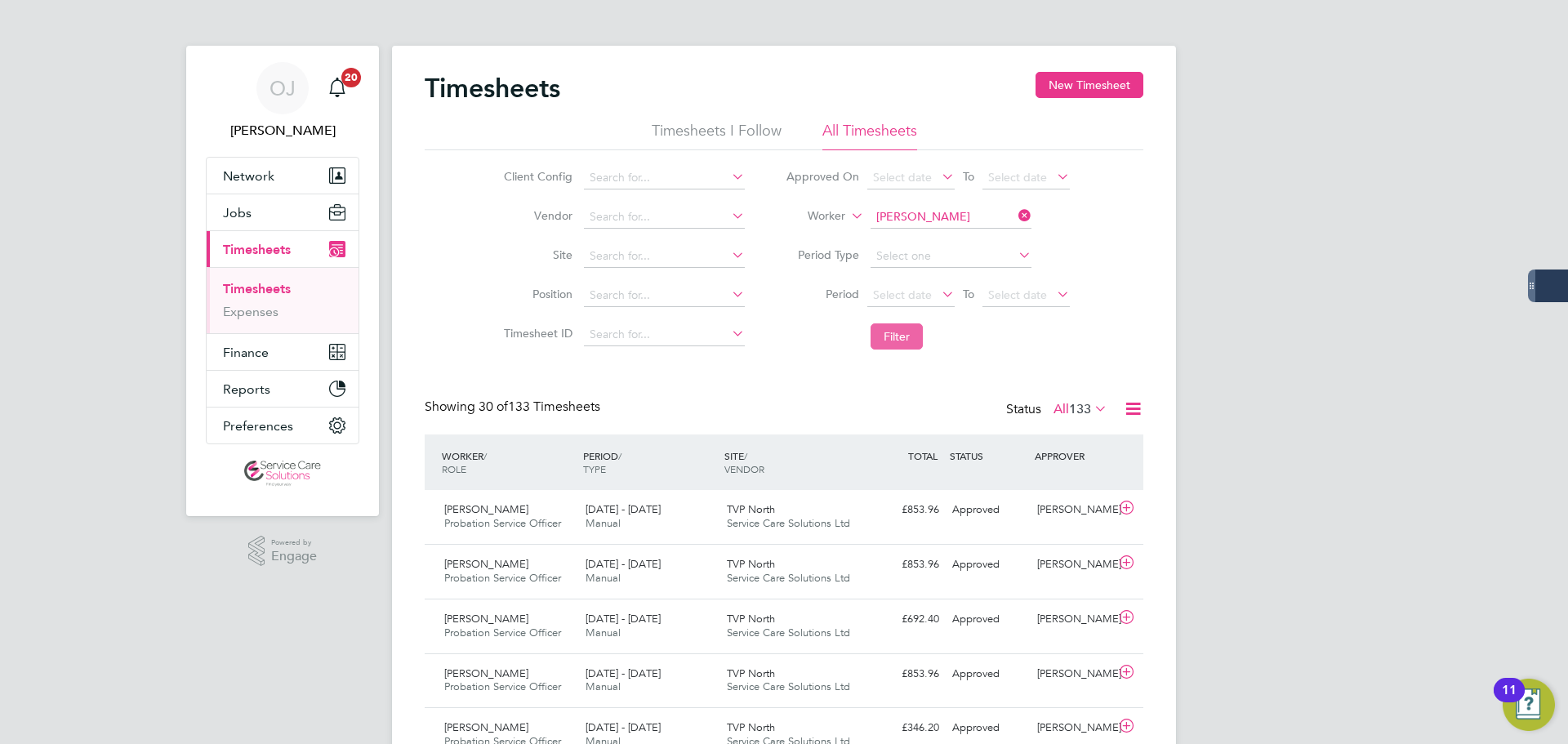
click at [893, 338] on button "Filter" at bounding box center [897, 336] width 53 height 26
click at [942, 211] on input at bounding box center [951, 217] width 161 height 23
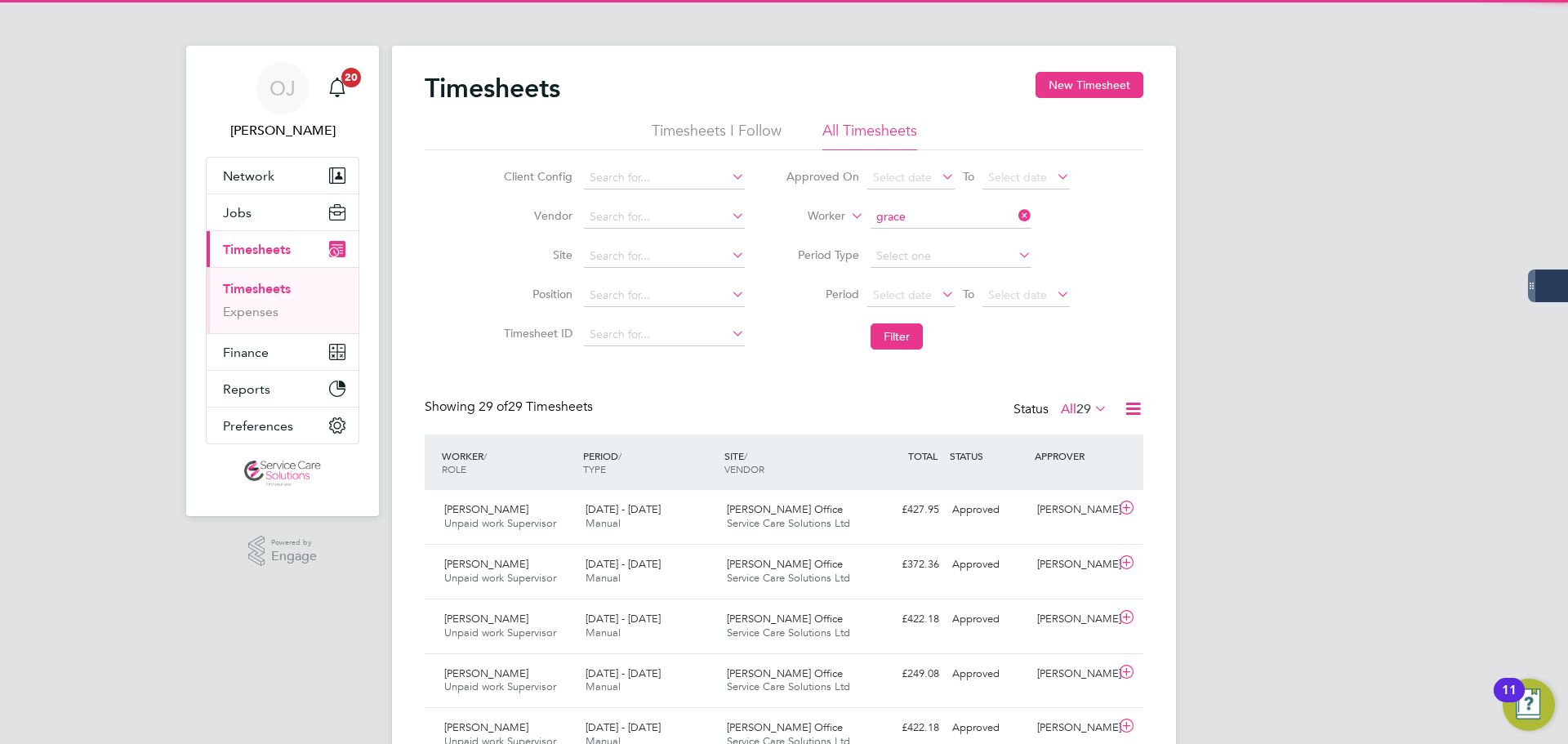
click at [933, 240] on li "Grace Guest" at bounding box center [950, 240] width 162 height 22
type input "Grace Guest"
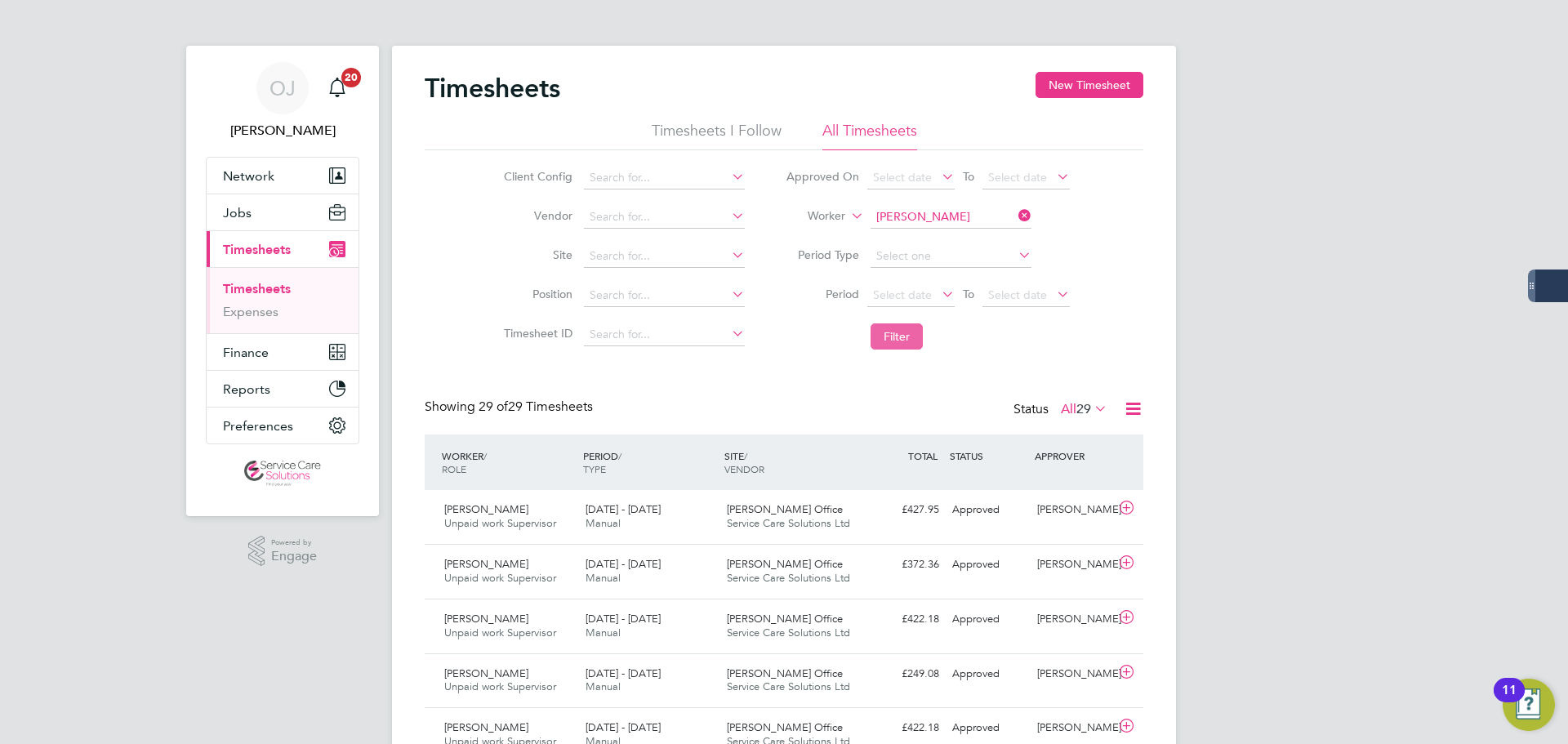
click at [912, 342] on button "Filter" at bounding box center [897, 336] width 53 height 26
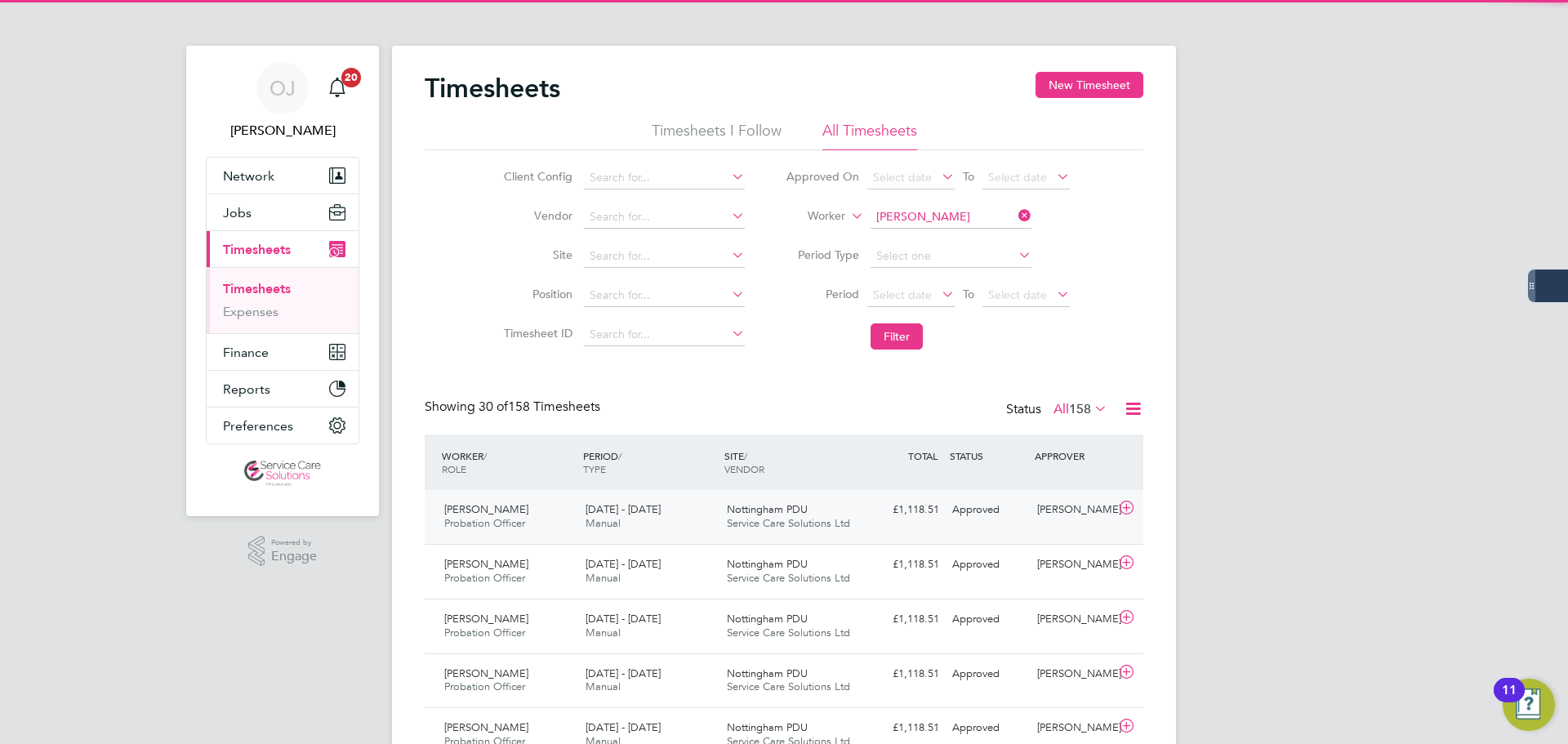
click at [639, 493] on div "Grace Guest Probation Officer 15 - 21 Sep 2025 15 - 21 Sep 2025 Manual Nottingh…" at bounding box center [784, 517] width 719 height 54
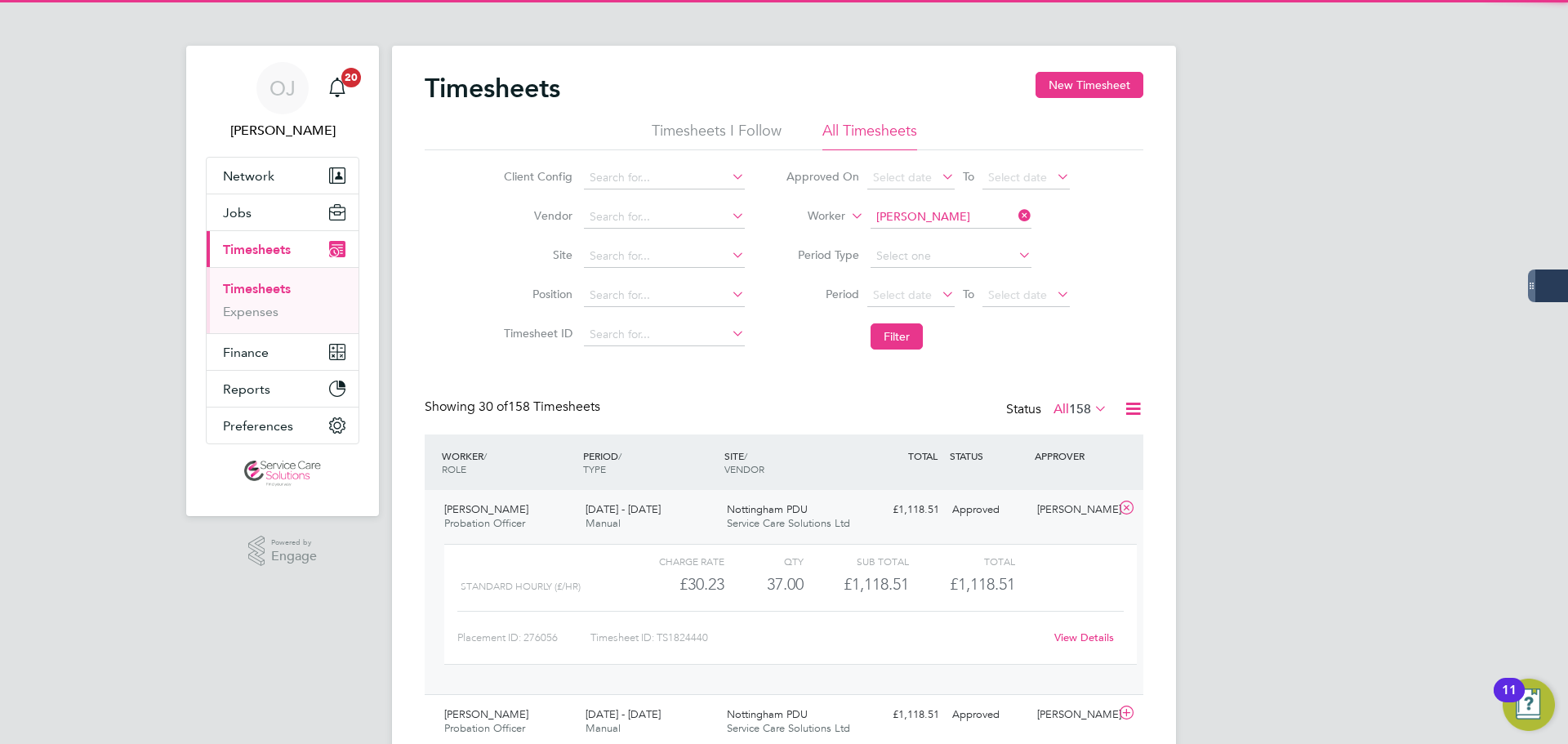
drag, startPoint x: 634, startPoint y: 515, endPoint x: 621, endPoint y: 513, distance: 13.2
click at [633, 515] on span "15 - 21 Sep 2025" at bounding box center [624, 509] width 75 height 14
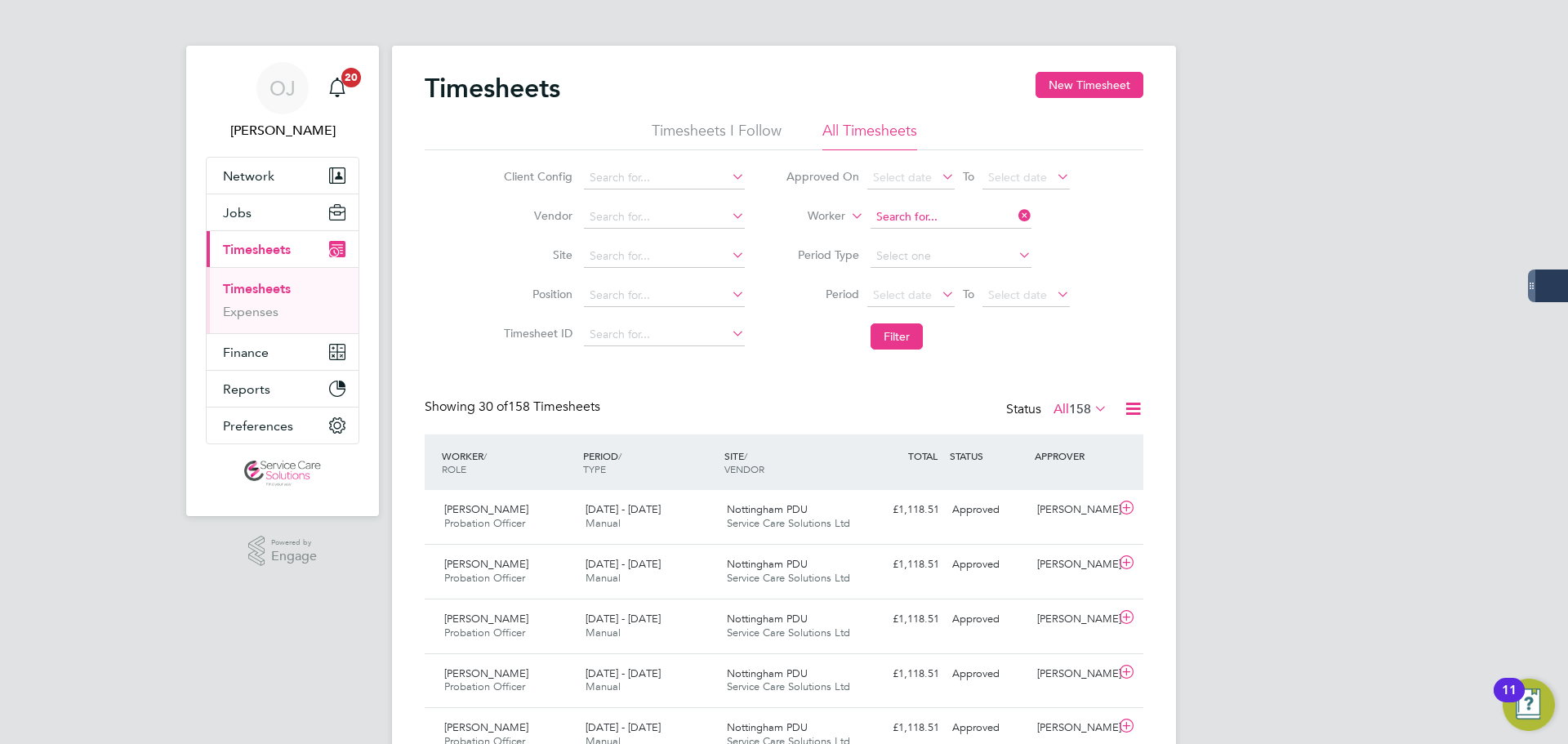
click at [939, 206] on input at bounding box center [951, 217] width 161 height 23
click at [935, 229] on li "Hollie Moseley" at bounding box center [970, 240] width 201 height 22
type input "Hollie Moseley"
click at [890, 334] on button "Filter" at bounding box center [897, 336] width 53 height 26
click at [661, 514] on span "15 - 21 Sep 2025" at bounding box center [624, 509] width 75 height 14
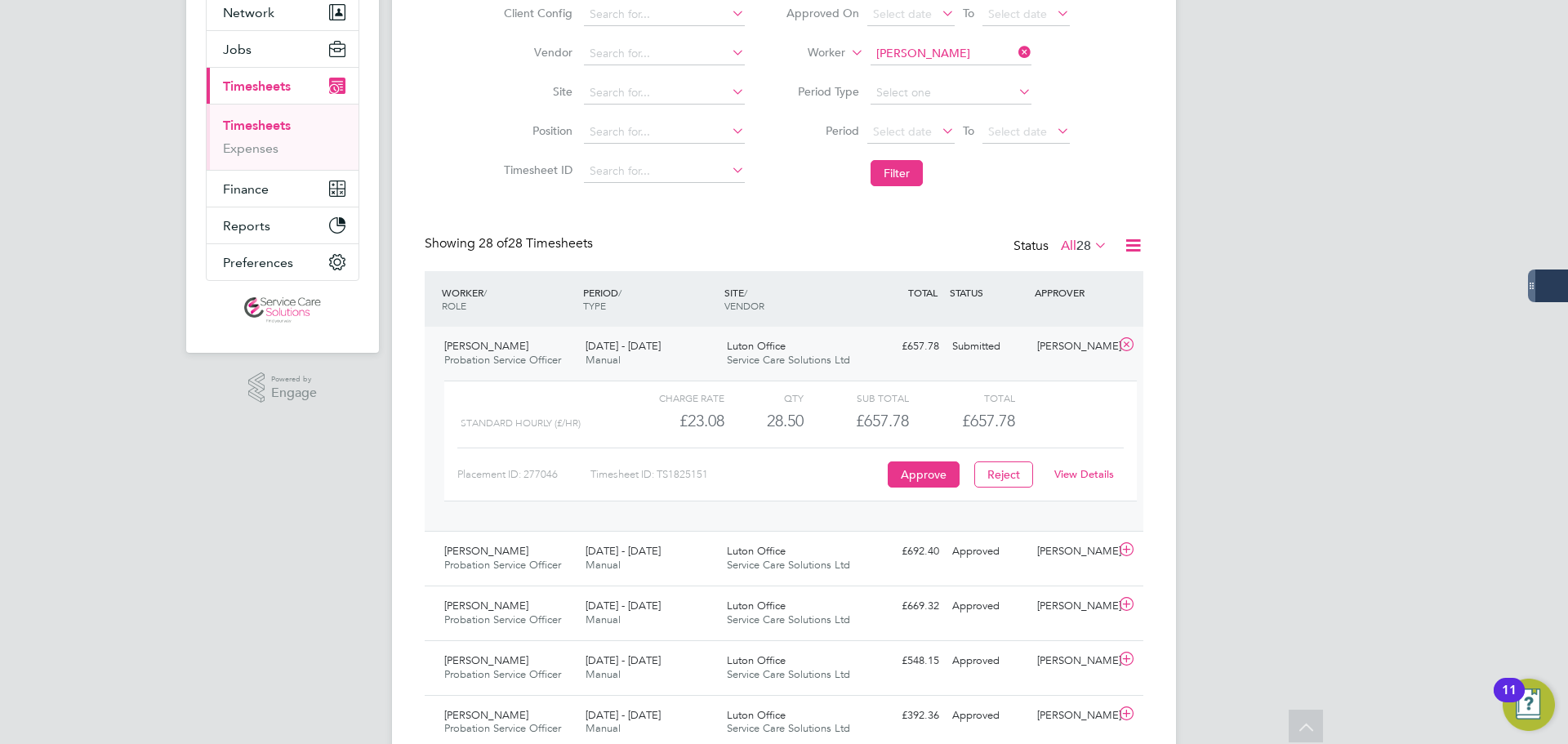
click at [1080, 472] on link "View Details" at bounding box center [1084, 474] width 59 height 14
click at [939, 51] on input at bounding box center [951, 54] width 161 height 23
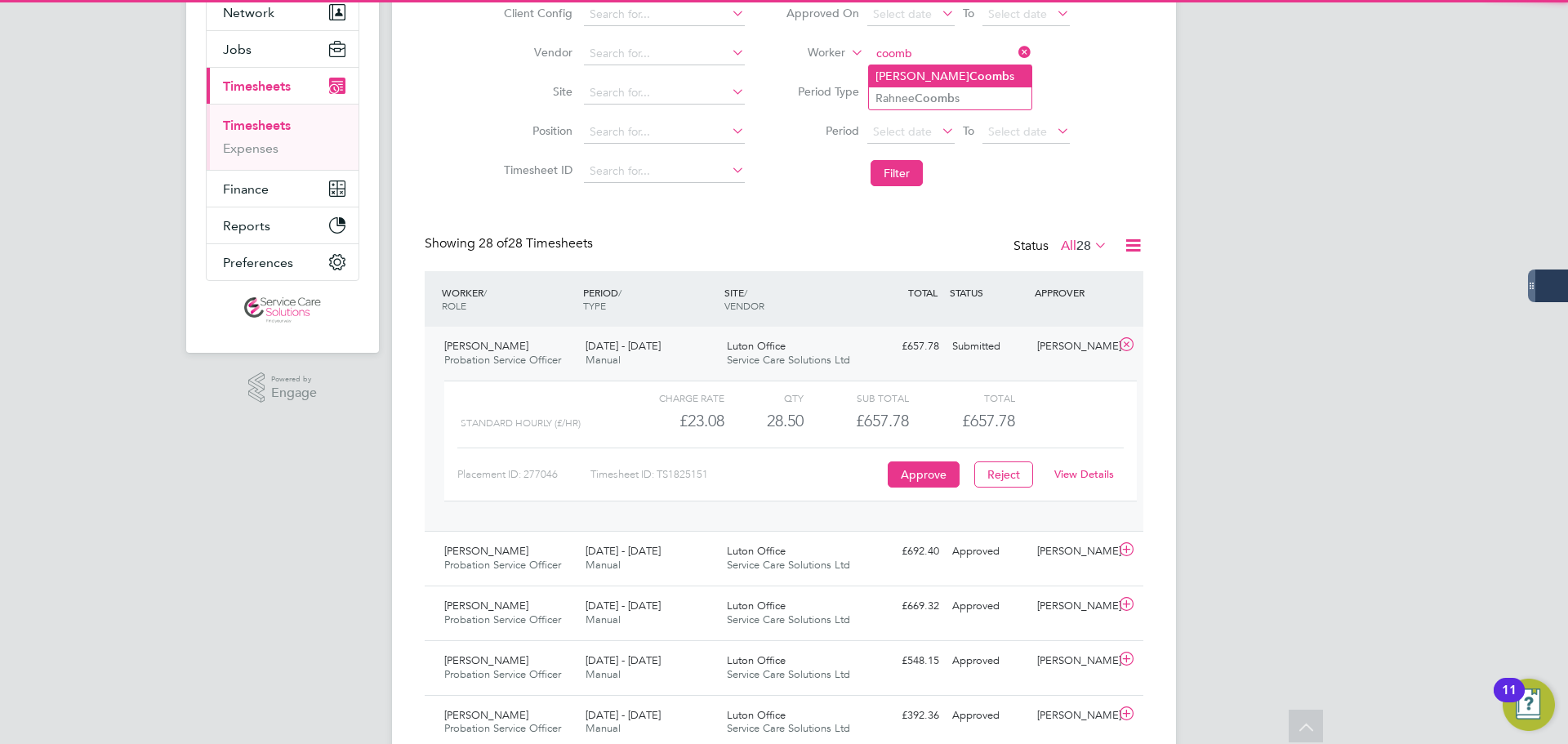
click at [970, 75] on b "Coomb" at bounding box center [990, 76] width 40 height 14
type input "Holly Coombs"
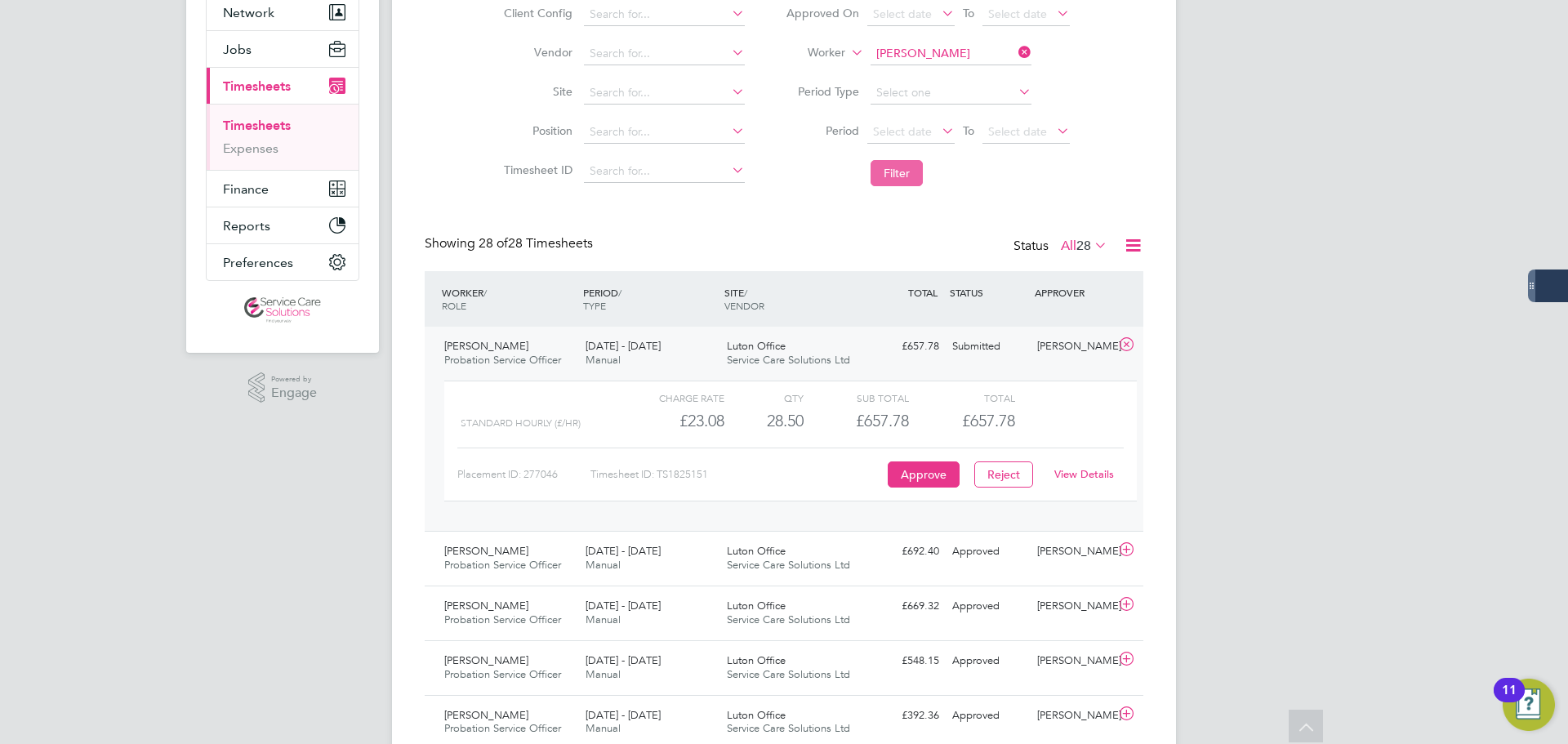
click at [911, 162] on button "Filter" at bounding box center [897, 173] width 53 height 26
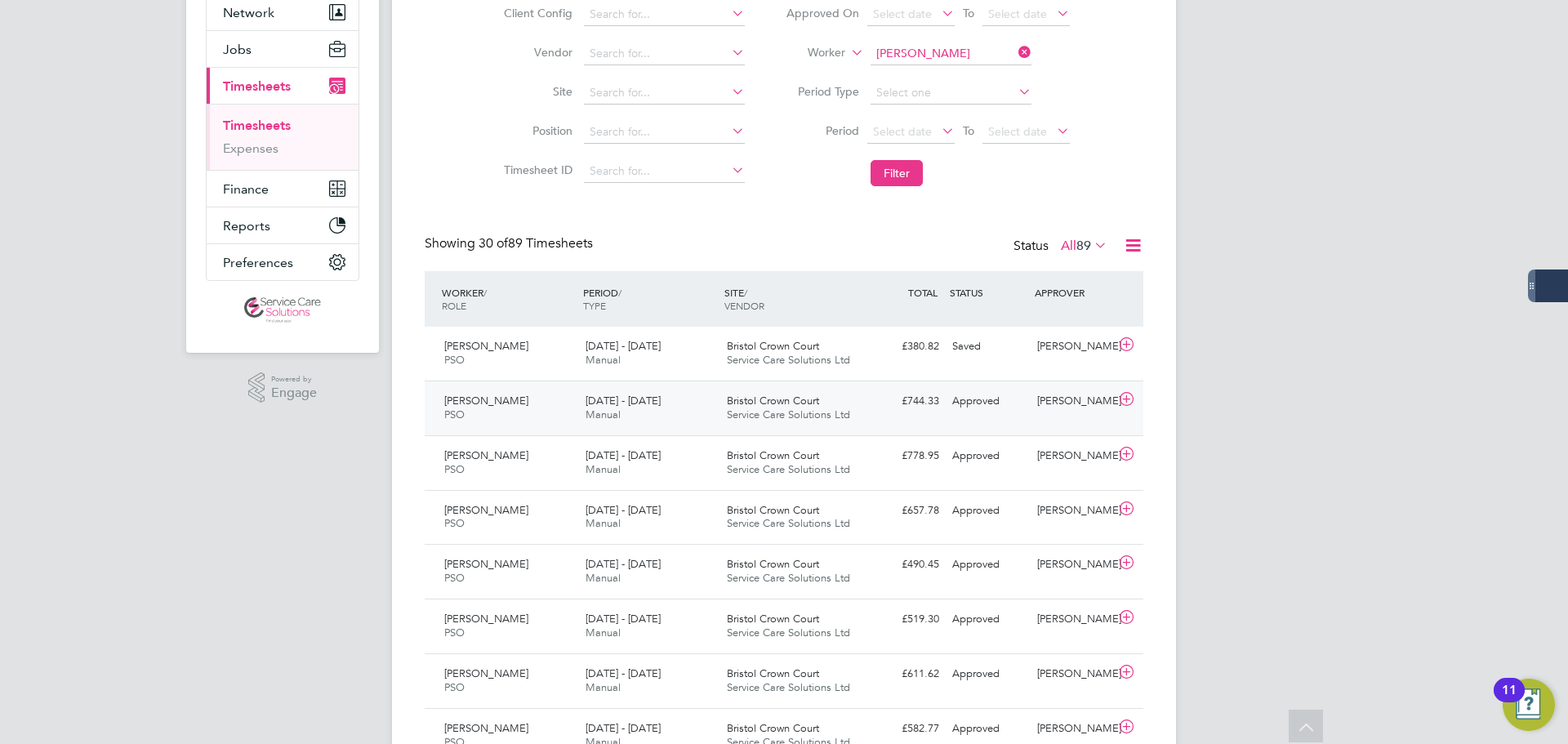
click at [674, 405] on div "15 - 21 Sep 2025 Manual" at bounding box center [649, 408] width 141 height 41
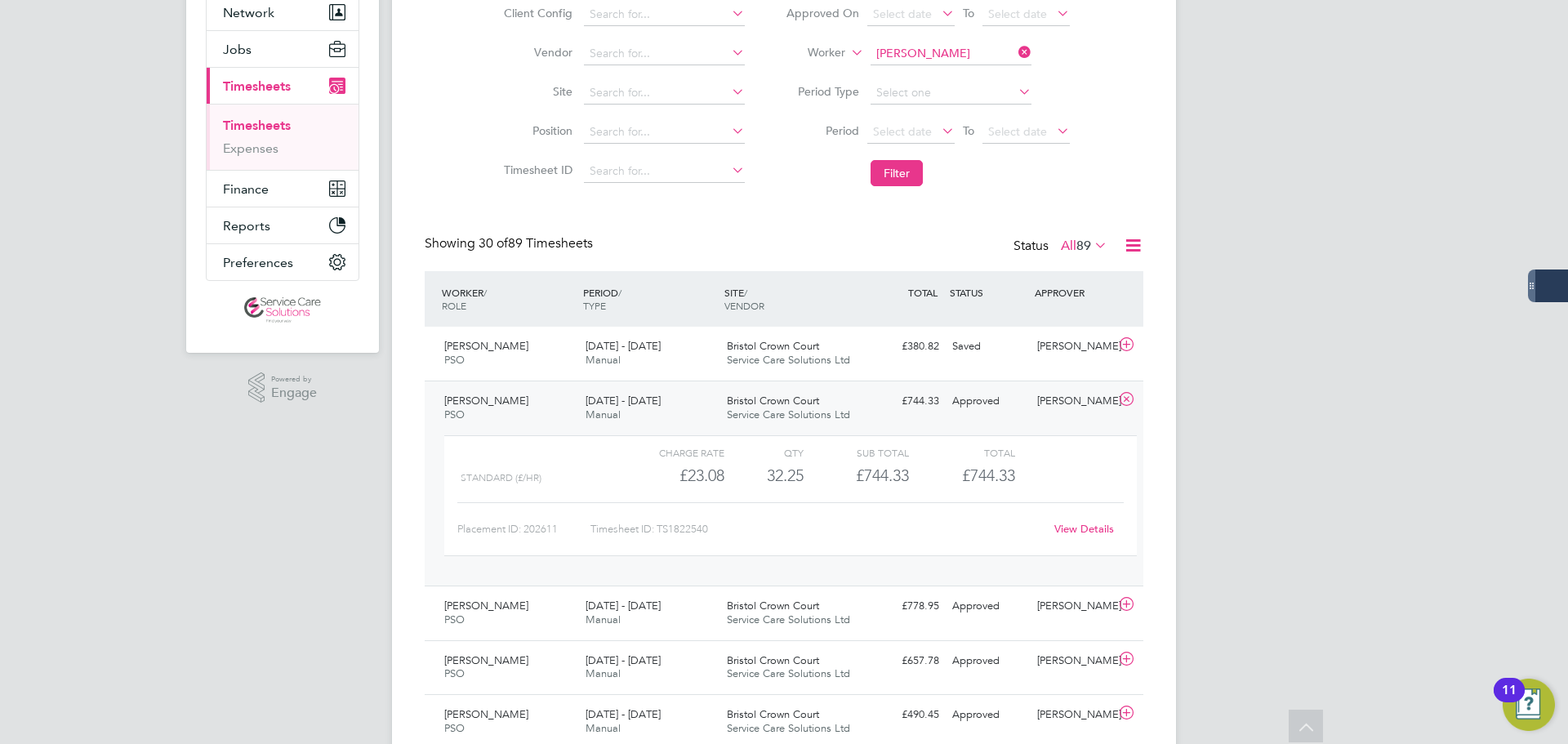
click at [674, 405] on div "15 - 21 Sep 2025 Manual" at bounding box center [649, 408] width 141 height 41
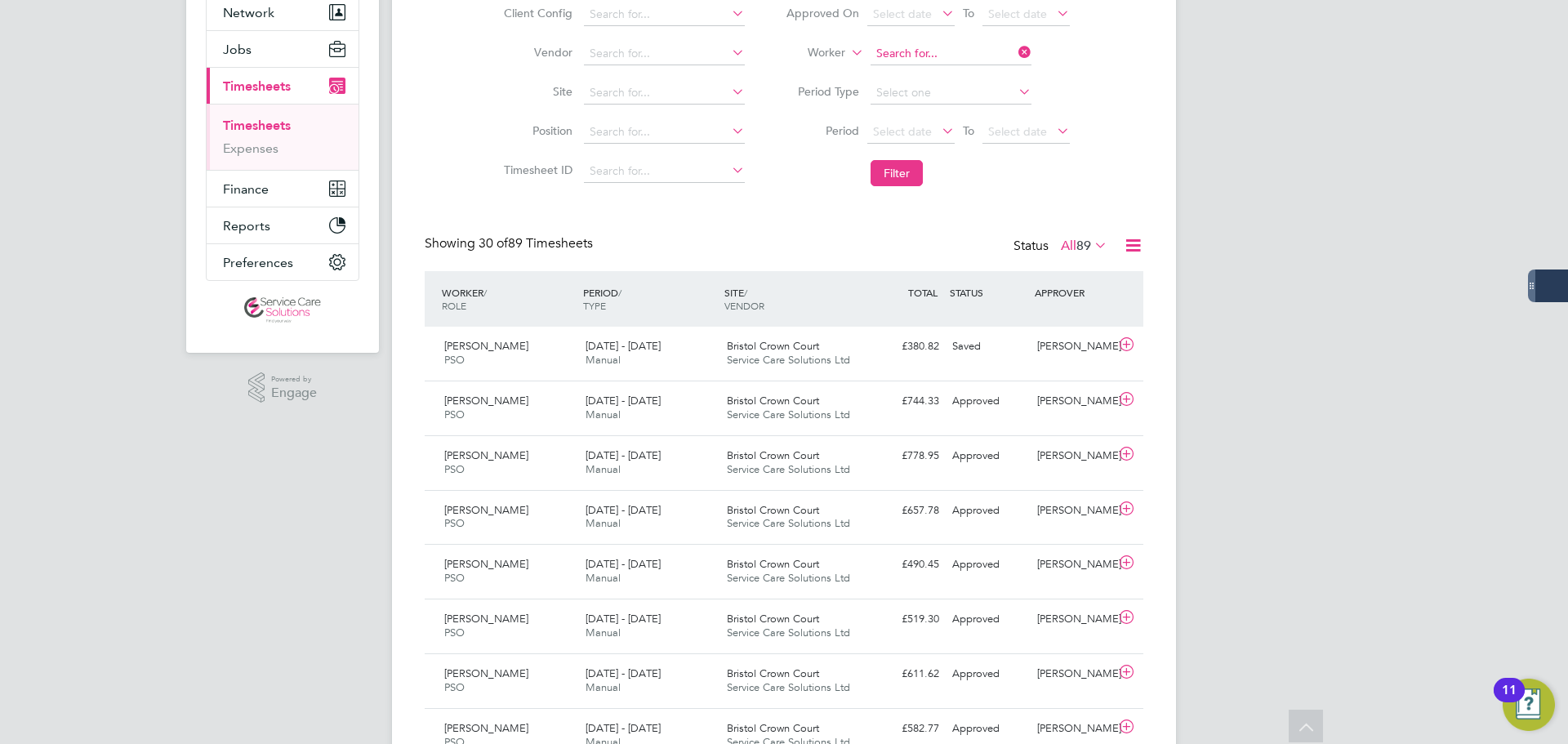
click at [912, 55] on input at bounding box center [951, 54] width 161 height 23
click at [949, 74] on li "Hughie Solomon" at bounding box center [970, 76] width 201 height 22
type input "Hughie Solomon"
click at [903, 163] on button "Filter" at bounding box center [897, 173] width 53 height 26
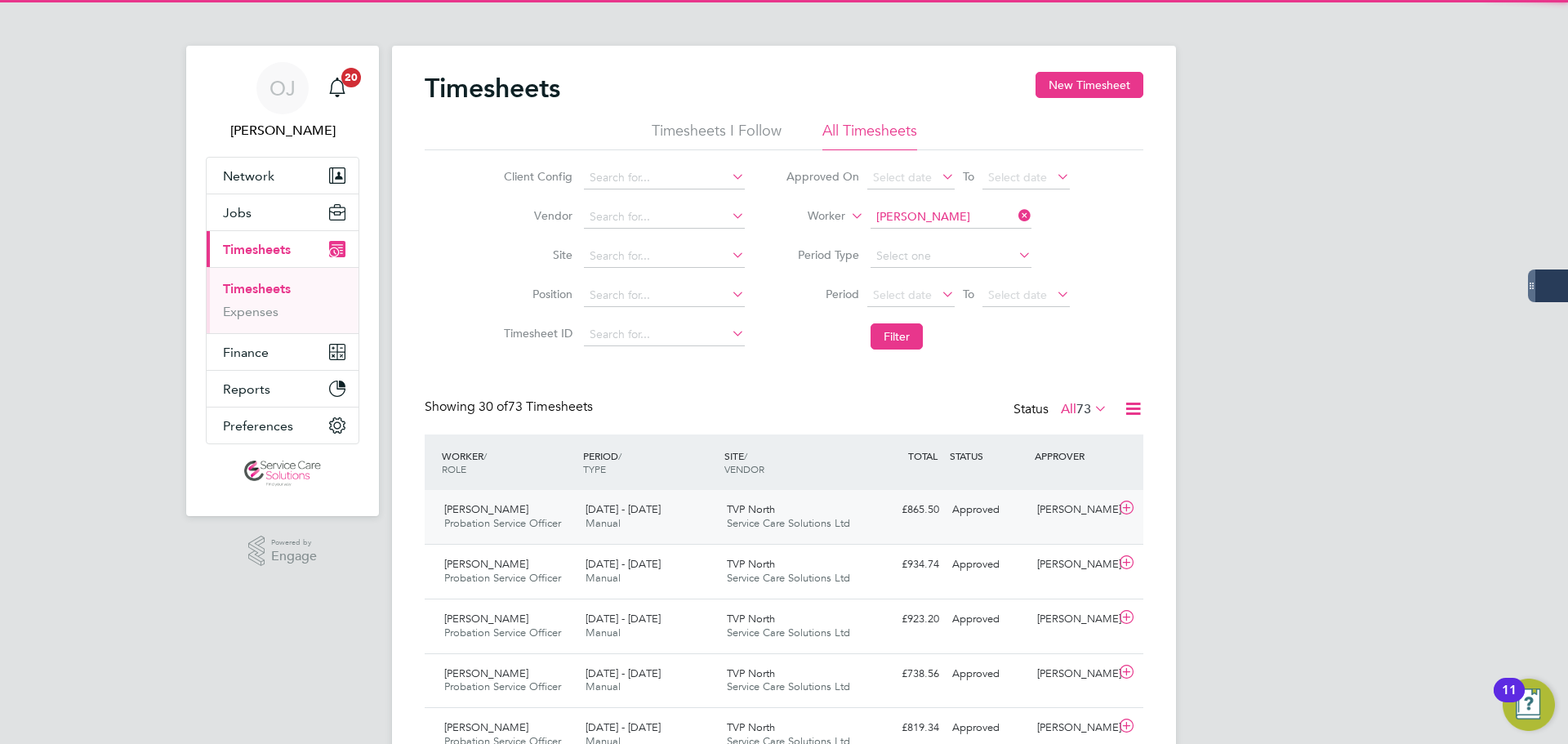
click at [664, 519] on div "15 - 21 Sep 2025 Manual" at bounding box center [649, 517] width 141 height 41
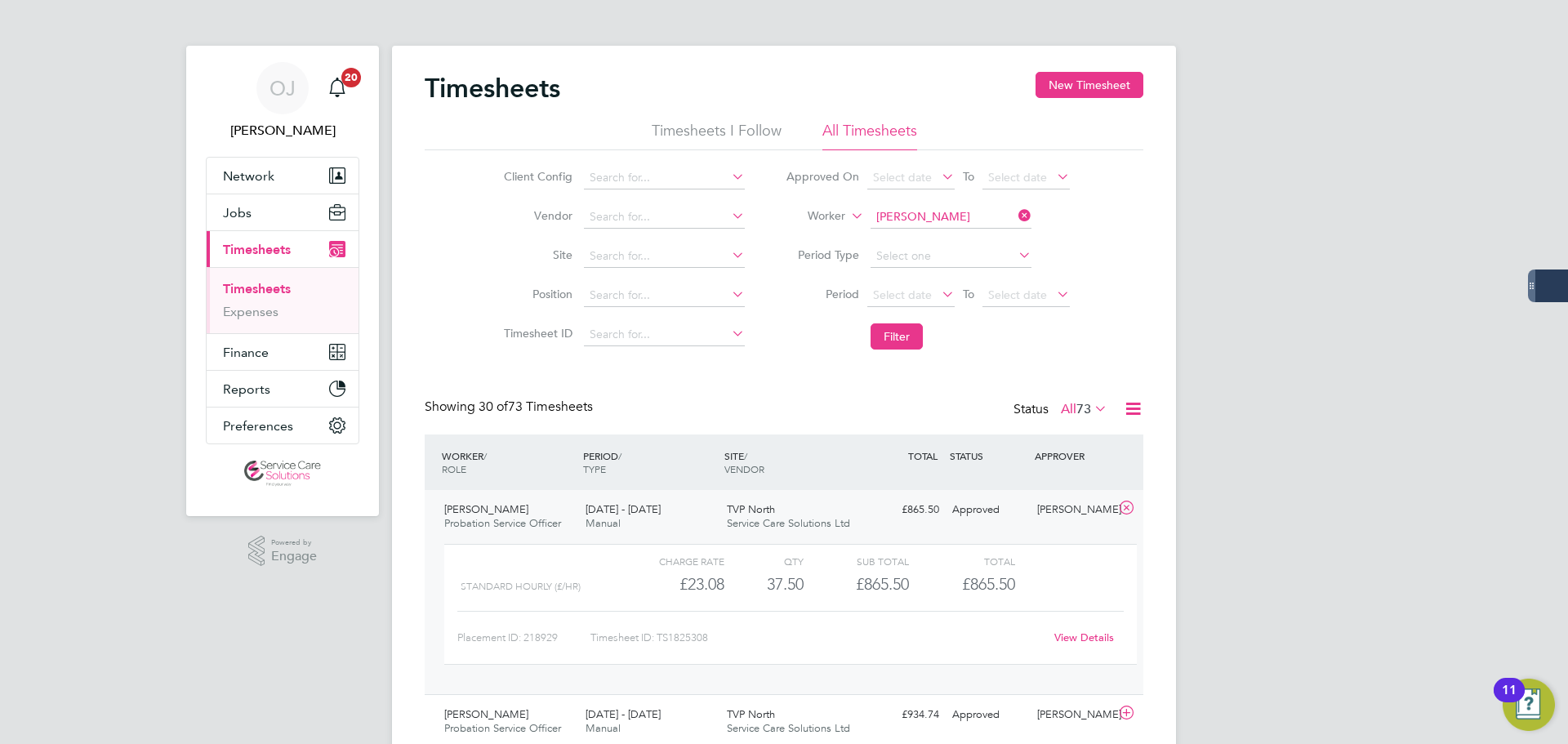
click at [666, 520] on div "15 - 21 Sep 2025 Manual" at bounding box center [649, 517] width 141 height 41
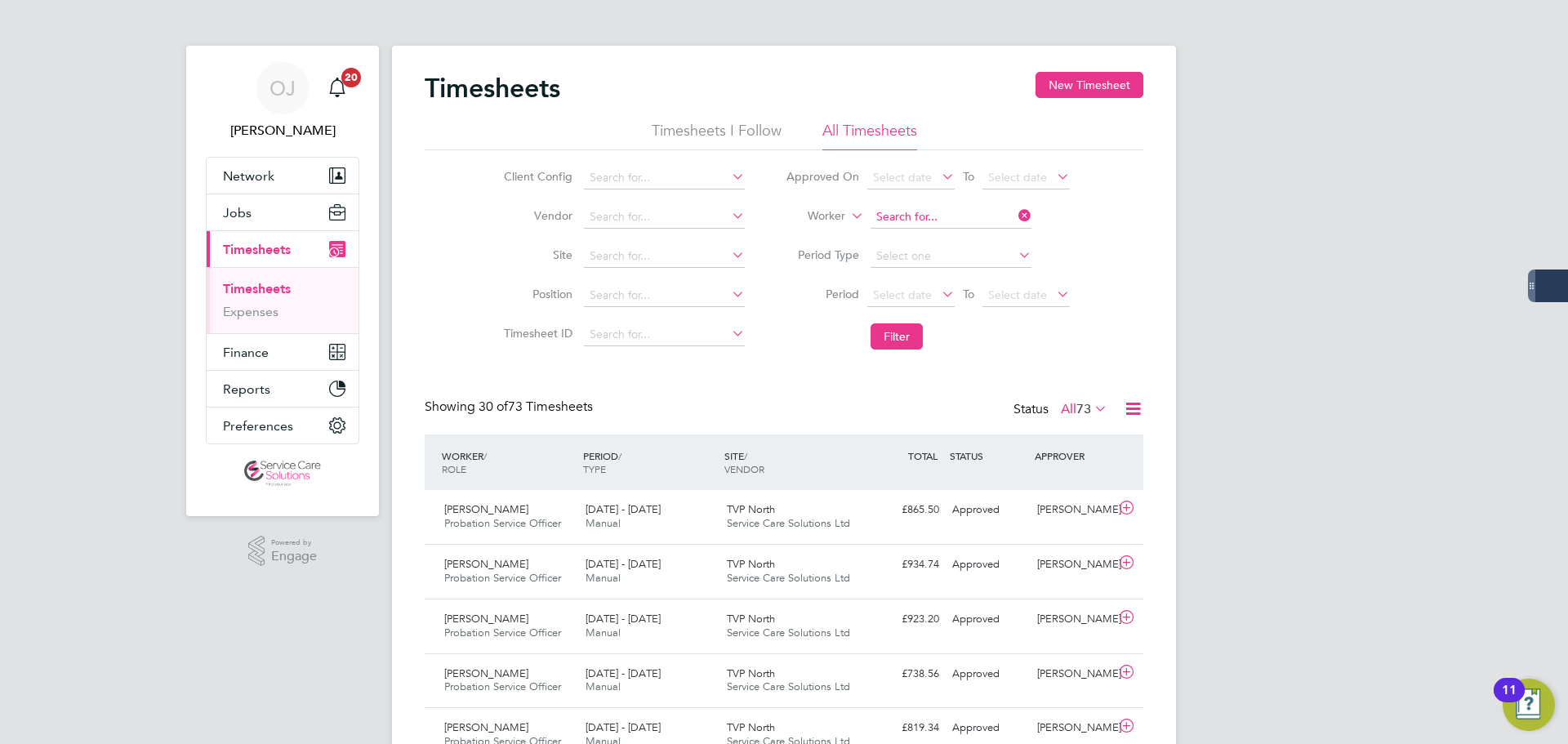
click at [894, 208] on input at bounding box center [951, 217] width 161 height 23
click at [970, 237] on b "Millard" at bounding box center [1016, 240] width 94 height 14
type input "Janet Millard"
click at [893, 340] on button "Filter" at bounding box center [897, 336] width 53 height 26
click at [661, 557] on div "15 - 21 Sep 2025 Manual" at bounding box center [649, 572] width 141 height 41
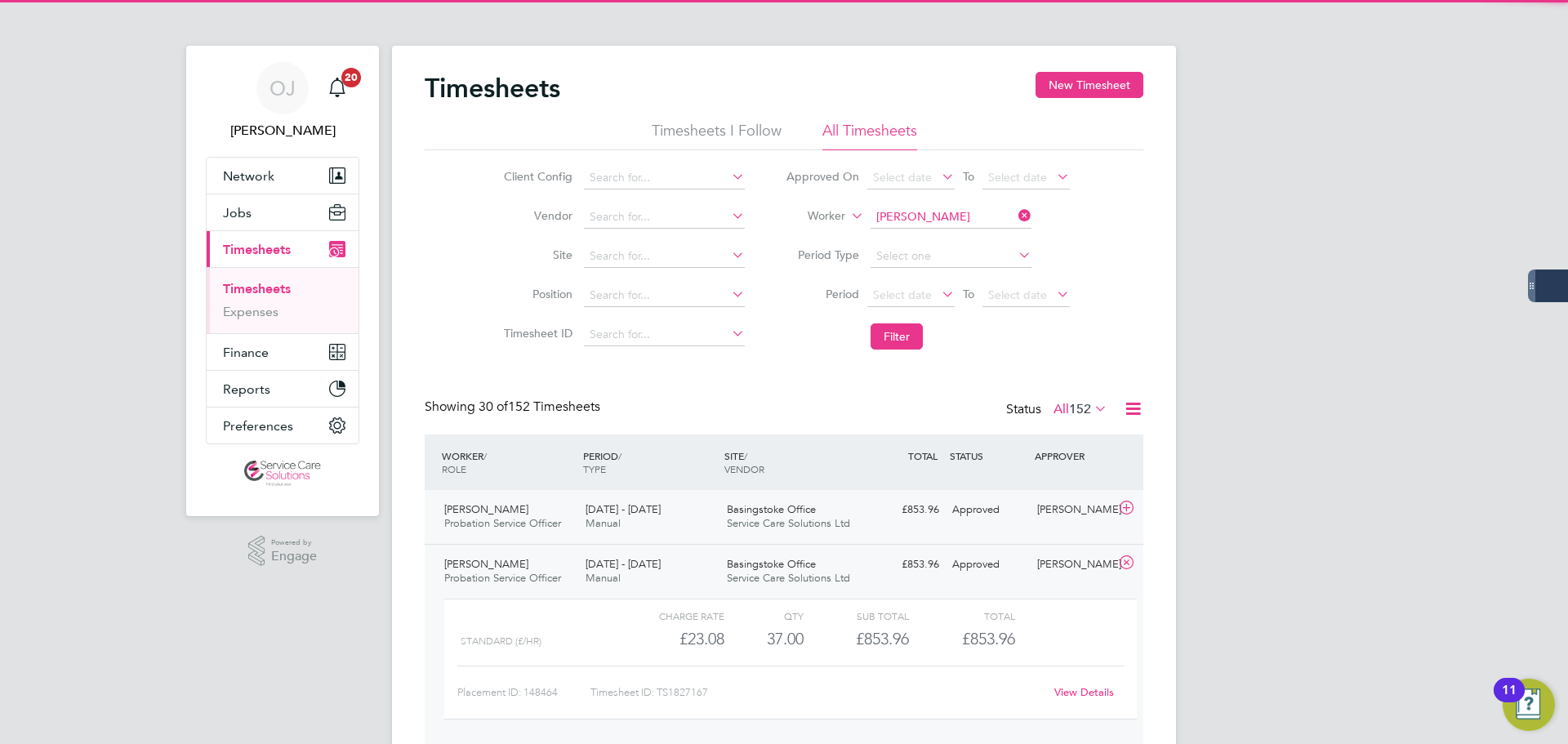
click at [661, 525] on div "8 - 14 Sep 2025 Manual" at bounding box center [649, 517] width 141 height 41
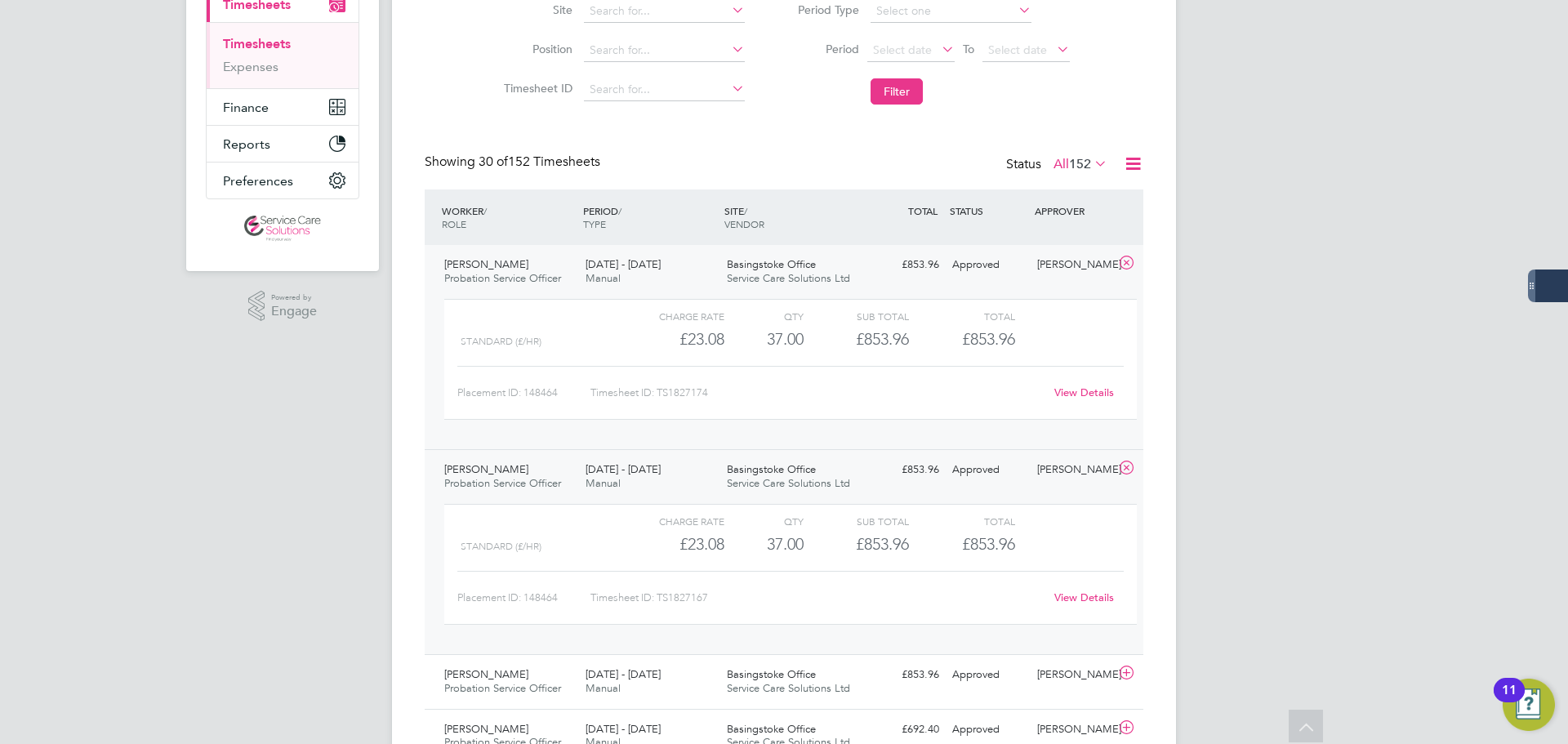
click at [1071, 393] on link "View Details" at bounding box center [1084, 392] width 59 height 14
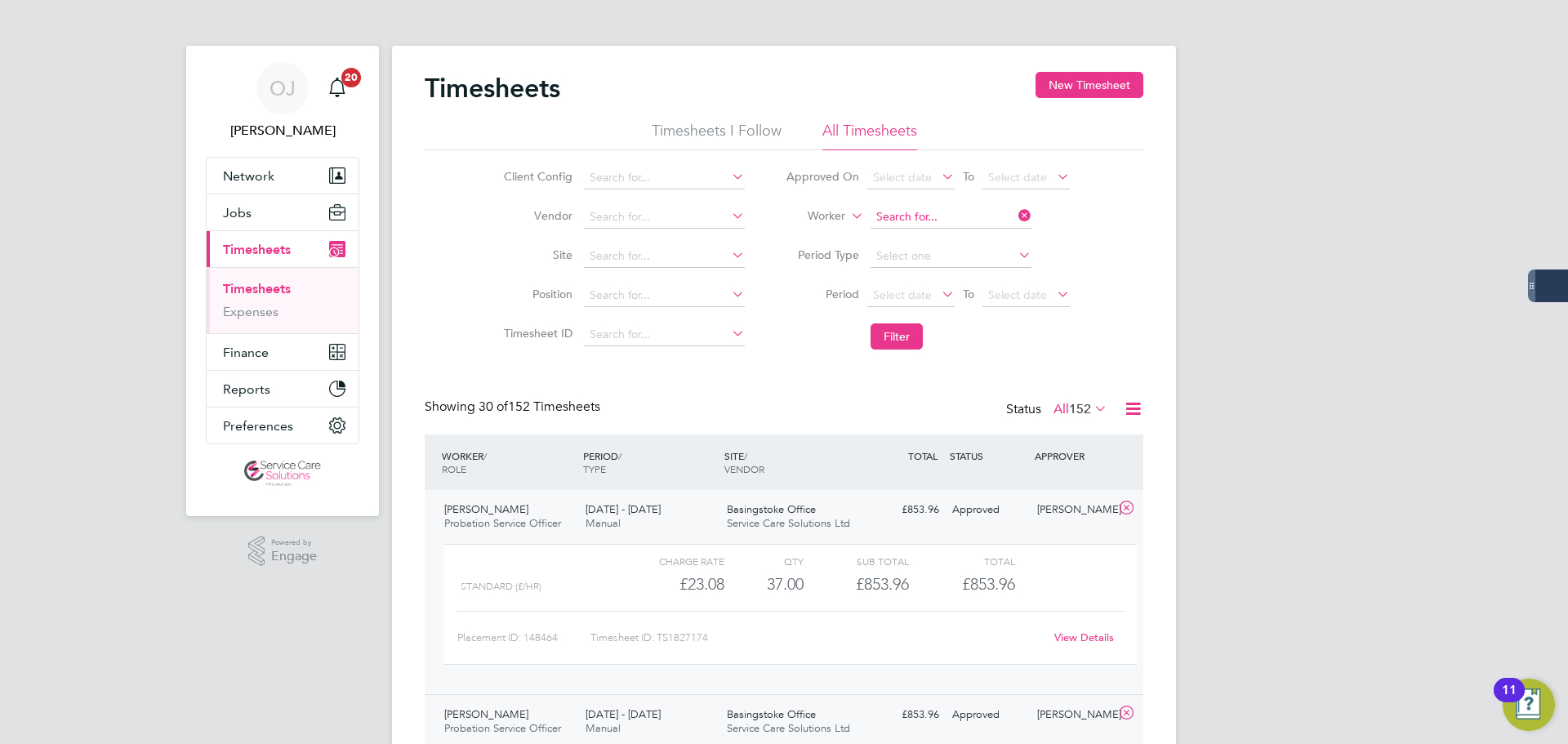
click at [932, 212] on input at bounding box center [951, 217] width 161 height 23
click at [970, 238] on b "Goldin" at bounding box center [1016, 240] width 94 height 14
type input "Joseph Golding-Rose"
click at [902, 336] on button "Filter" at bounding box center [897, 336] width 53 height 26
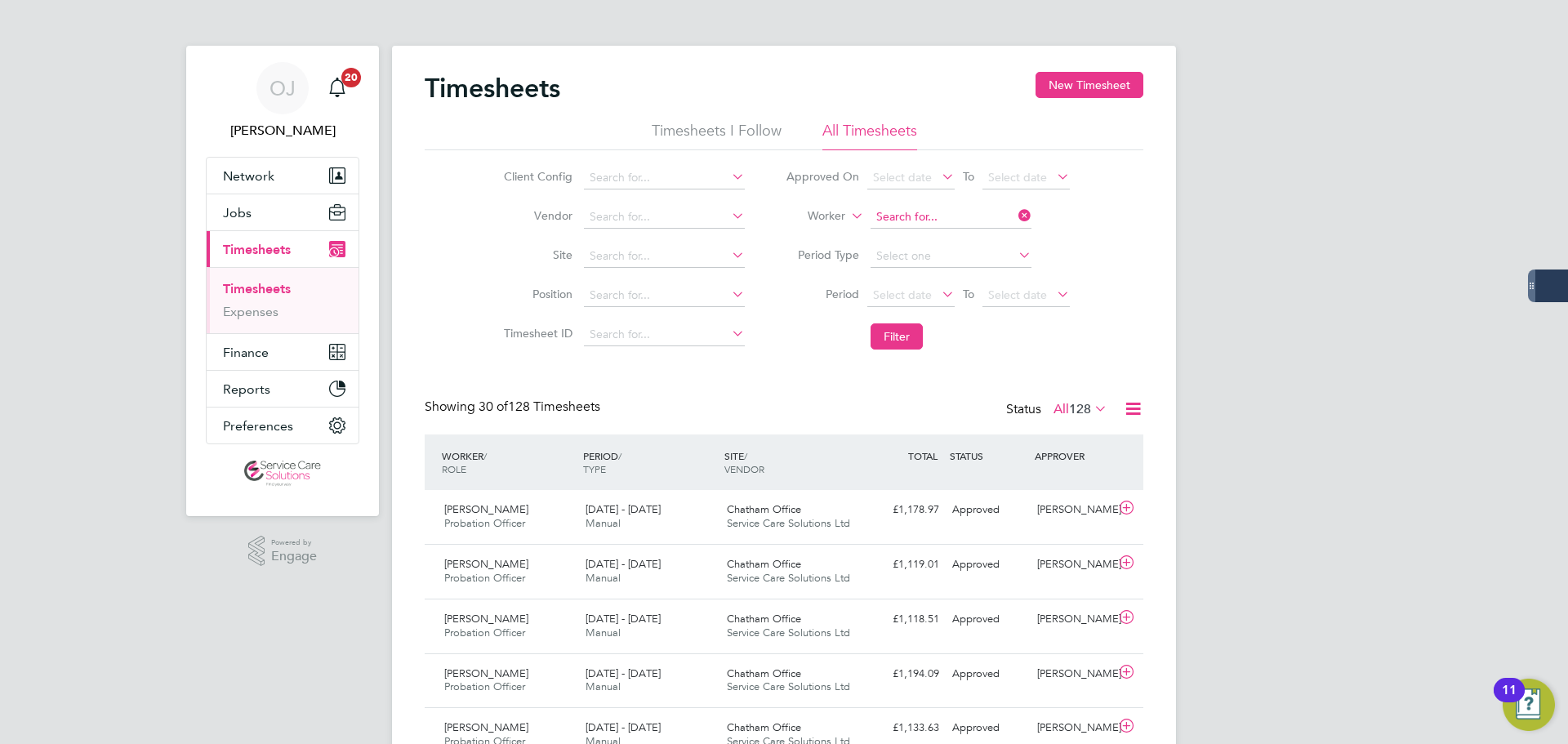
click at [938, 217] on input at bounding box center [951, 217] width 161 height 23
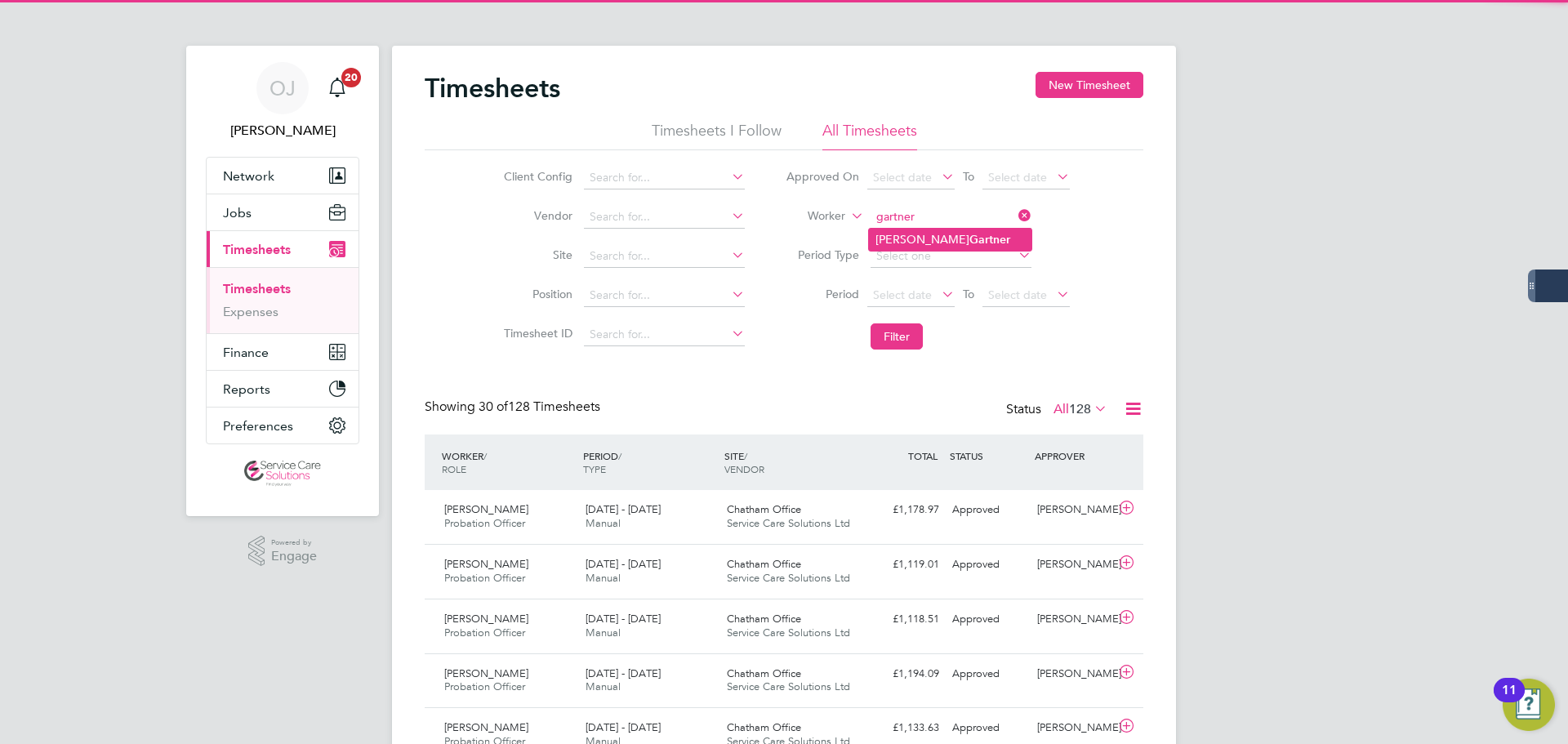
click at [953, 238] on li "Kate Gartner" at bounding box center [950, 240] width 162 height 22
type input "Kate Gartner"
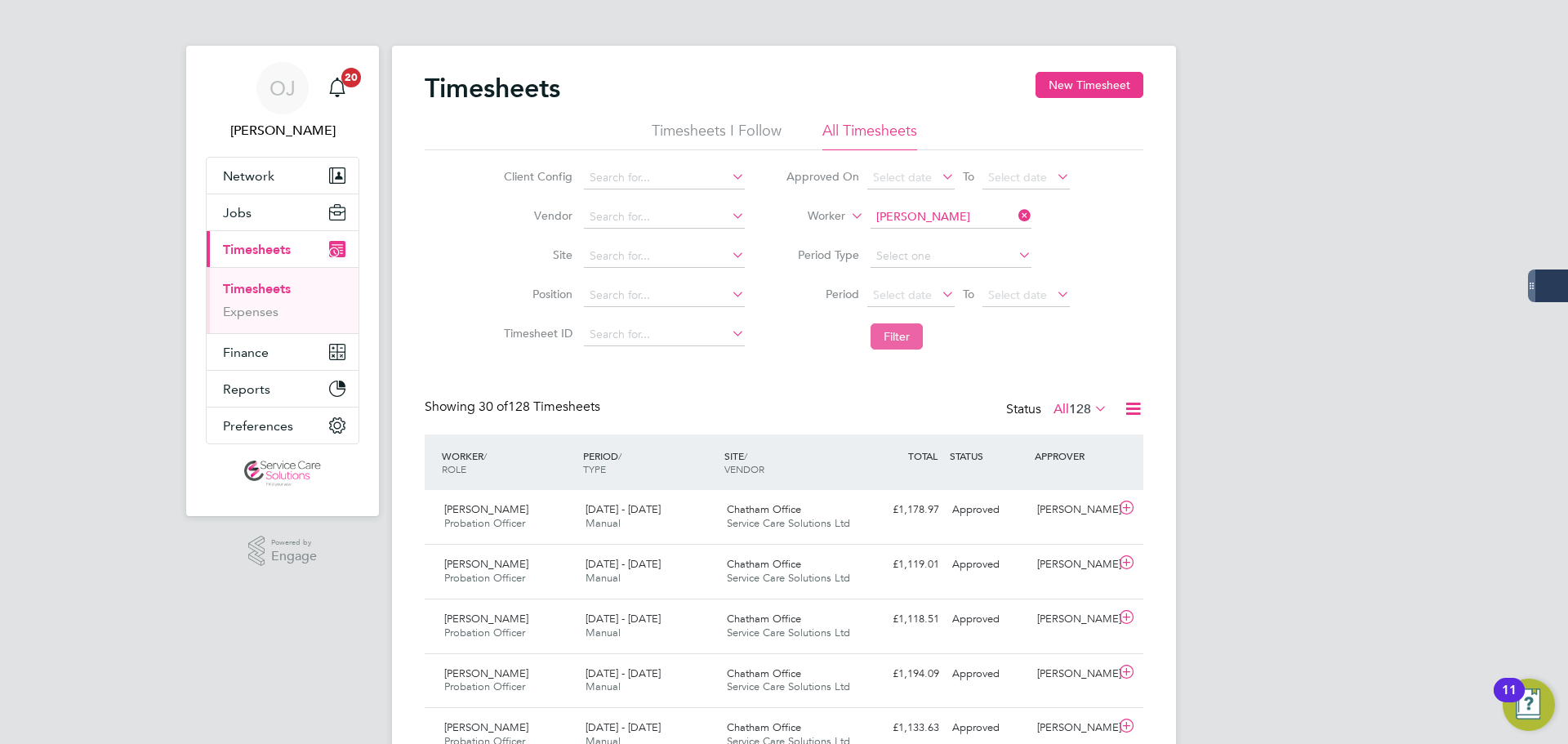
click at [897, 343] on button "Filter" at bounding box center [897, 336] width 53 height 26
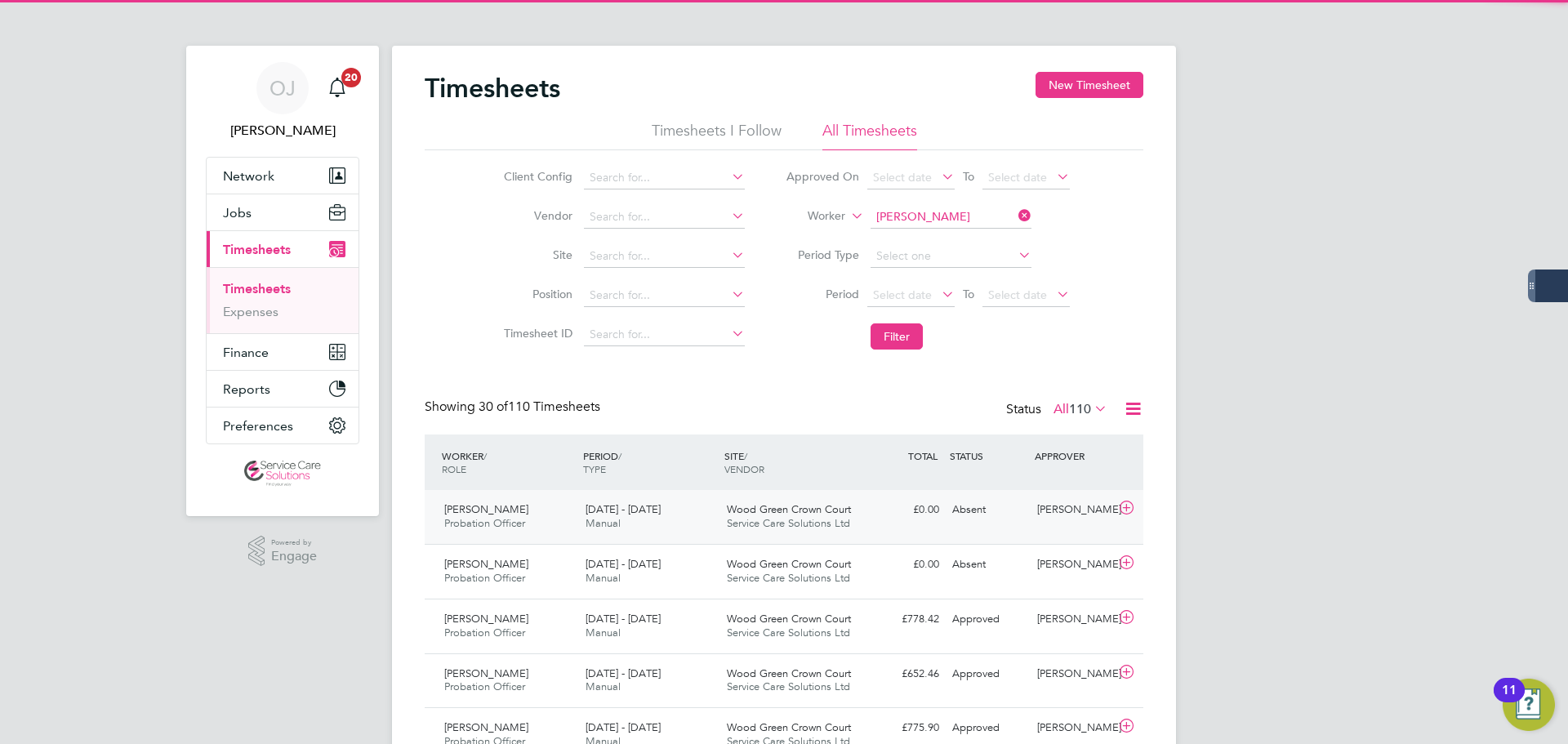
click at [717, 512] on div "15 - 21 Sep 2025 Manual" at bounding box center [649, 517] width 141 height 41
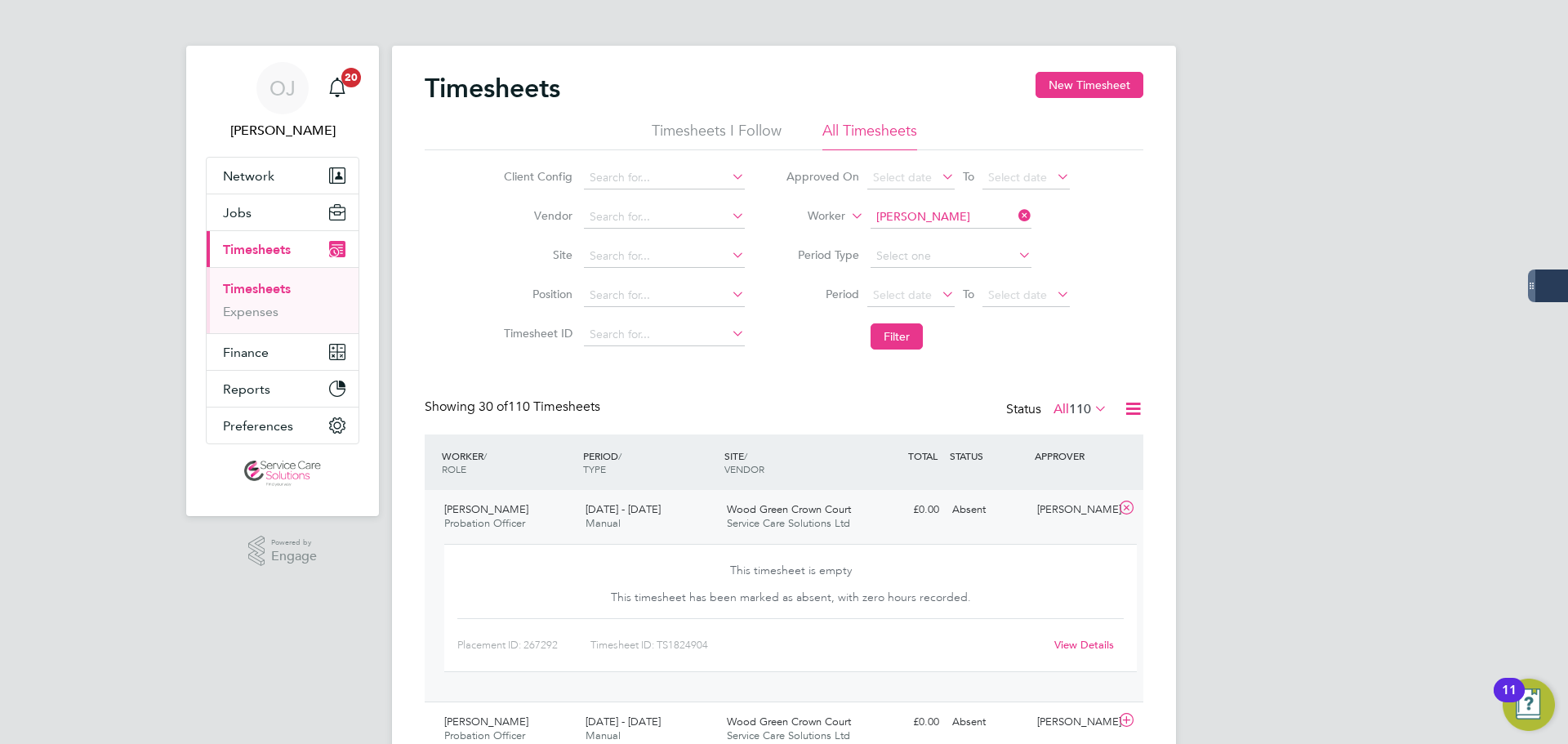
click at [717, 512] on div "15 - 21 Sep 2025 Manual" at bounding box center [649, 517] width 141 height 41
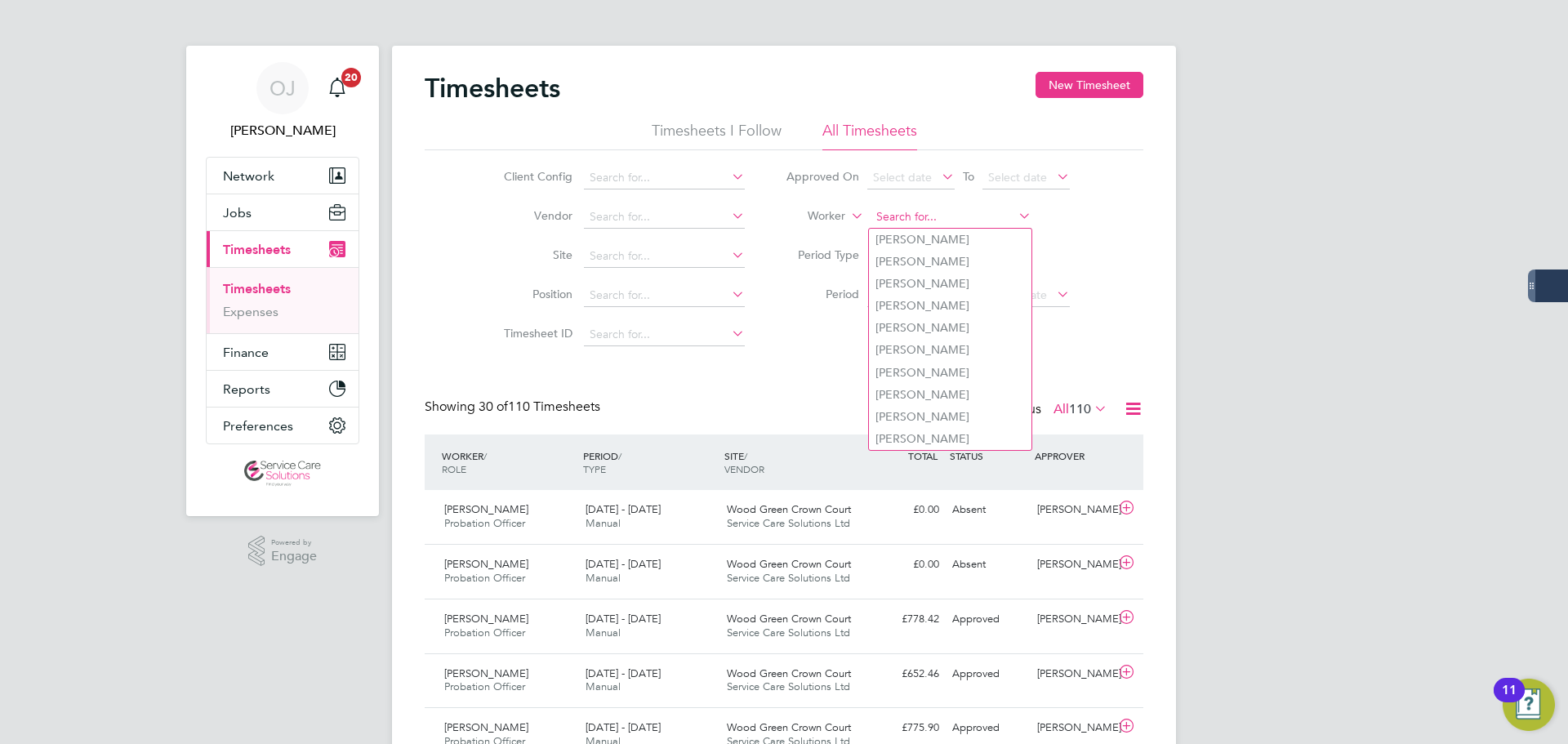
click at [935, 216] on input at bounding box center [951, 217] width 161 height 23
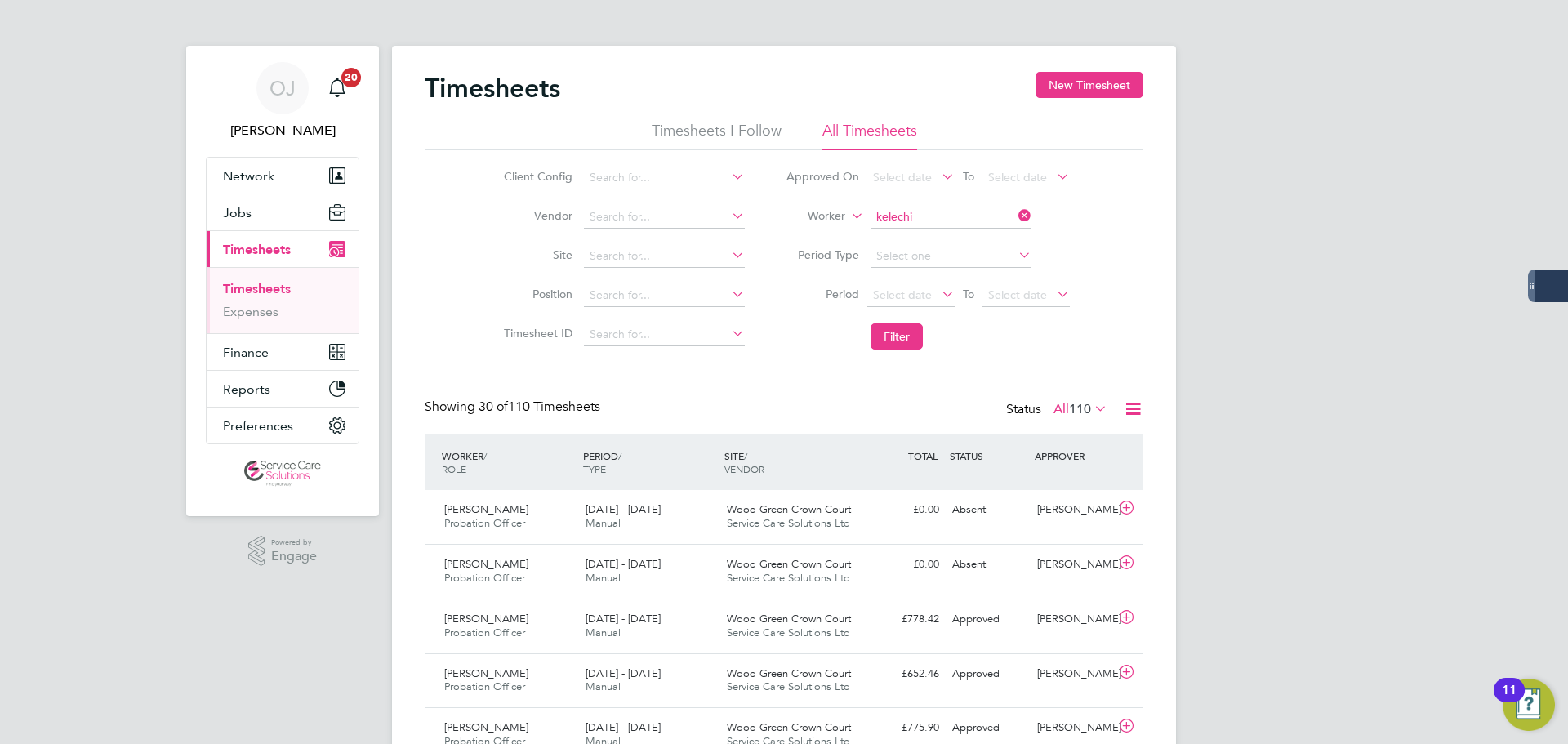
click at [927, 232] on li "Kelechi Nwigwe" at bounding box center [950, 240] width 162 height 22
type input "Kelechi Nwigwe"
click at [894, 344] on button "Filter" at bounding box center [897, 336] width 53 height 26
click at [944, 218] on input at bounding box center [951, 217] width 161 height 23
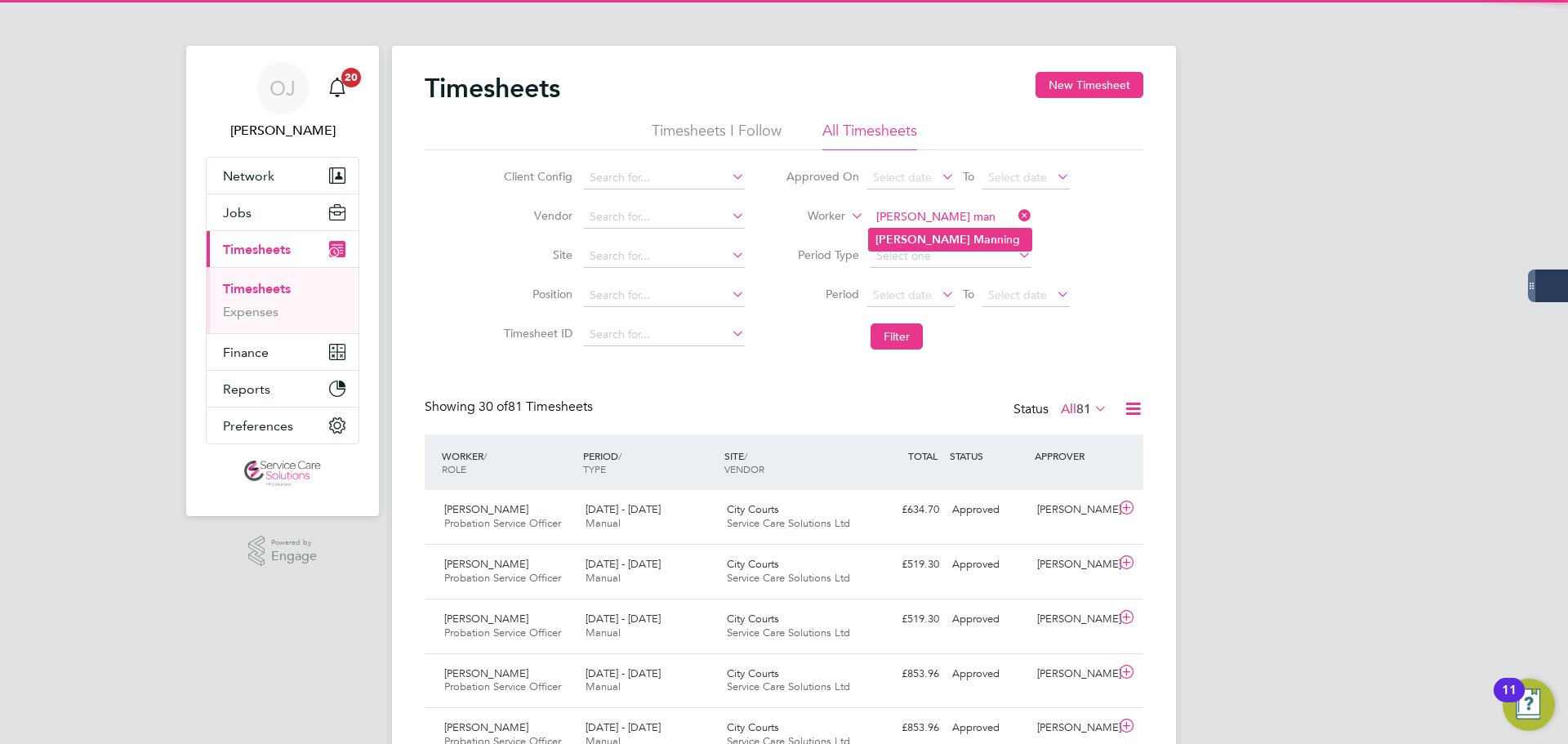
click at [944, 239] on li "Kelly Man ning" at bounding box center [950, 240] width 162 height 22
type input "[PERSON_NAME]"
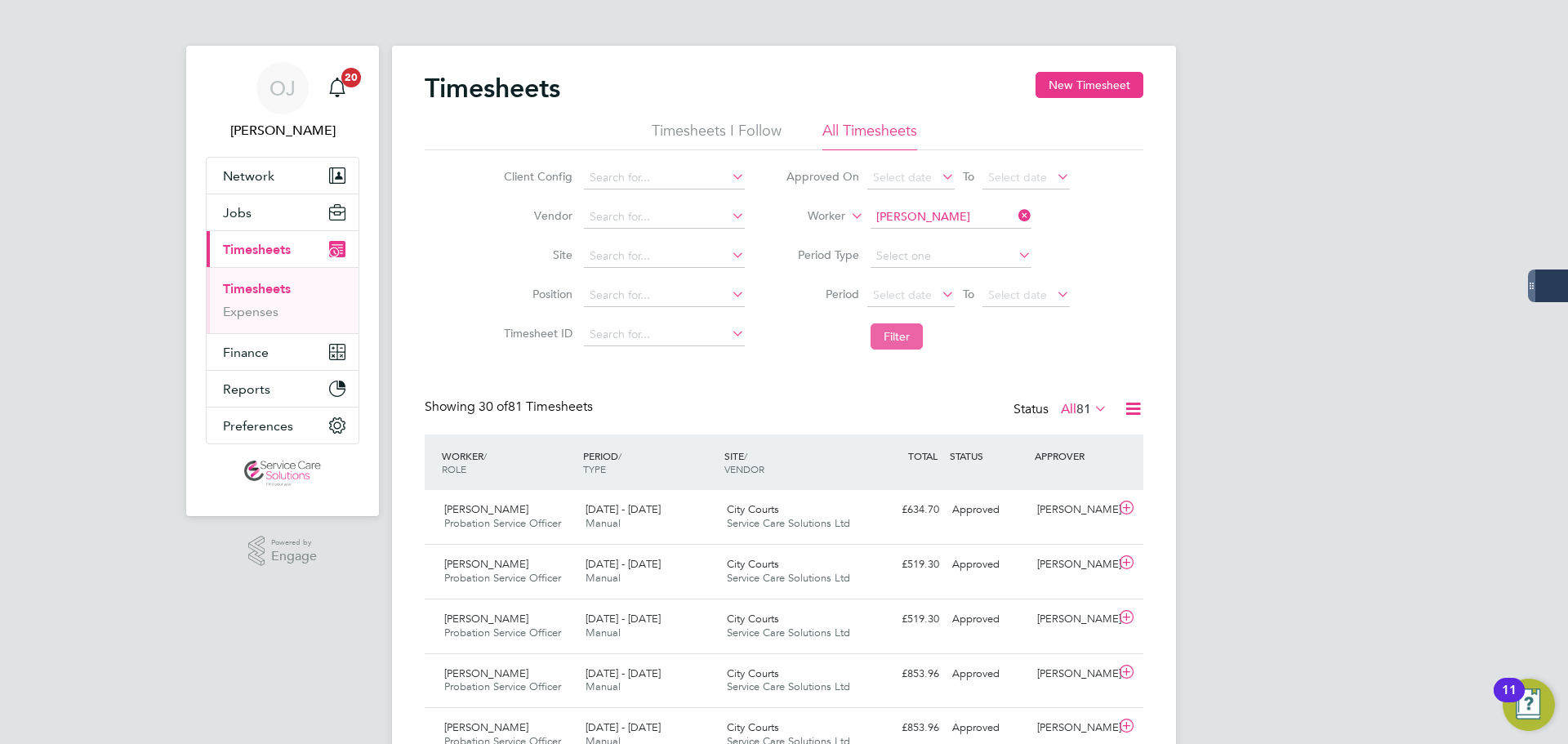
click at [899, 332] on button "Filter" at bounding box center [897, 336] width 53 height 26
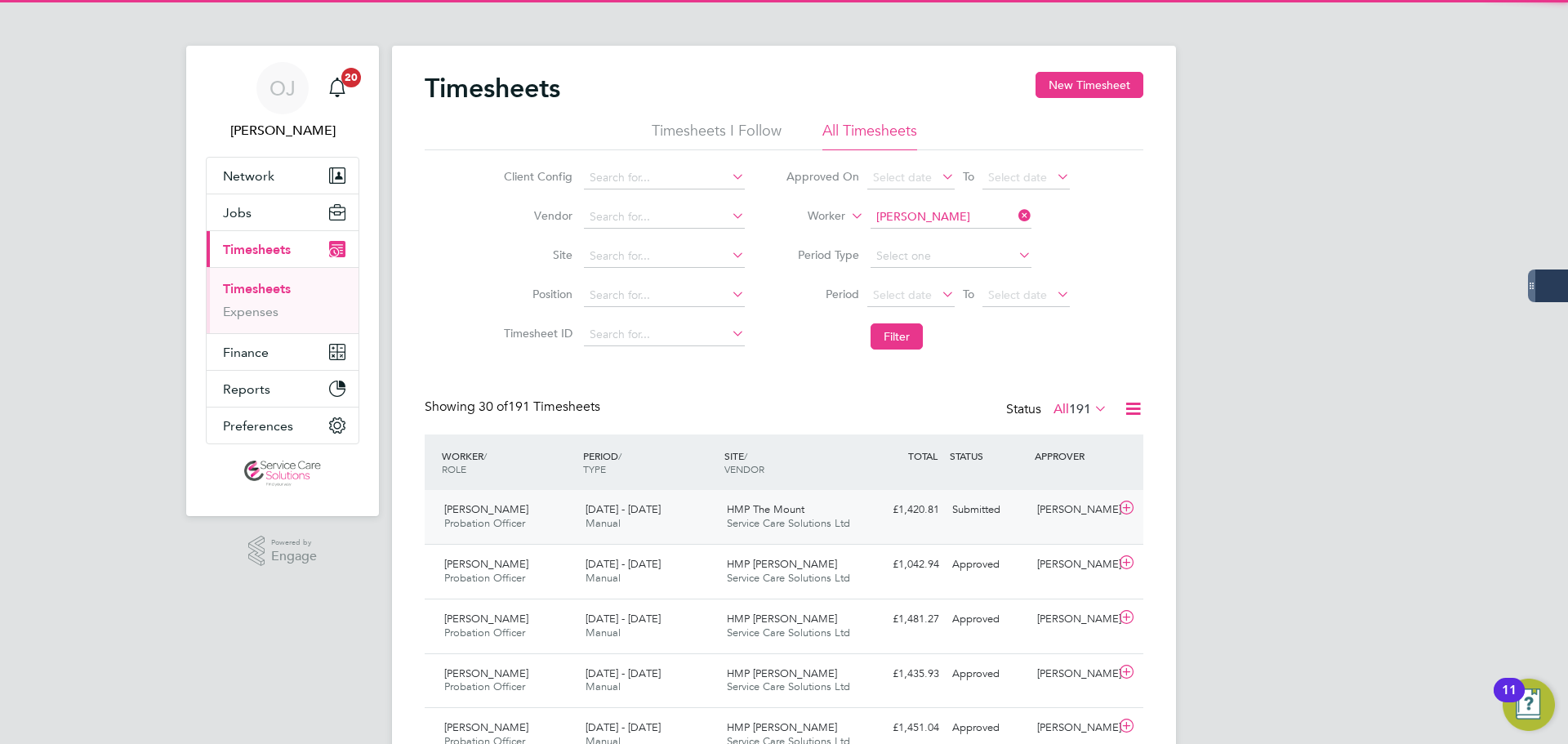
click at [653, 512] on span "15 - 21 Sep 2025" at bounding box center [624, 509] width 75 height 14
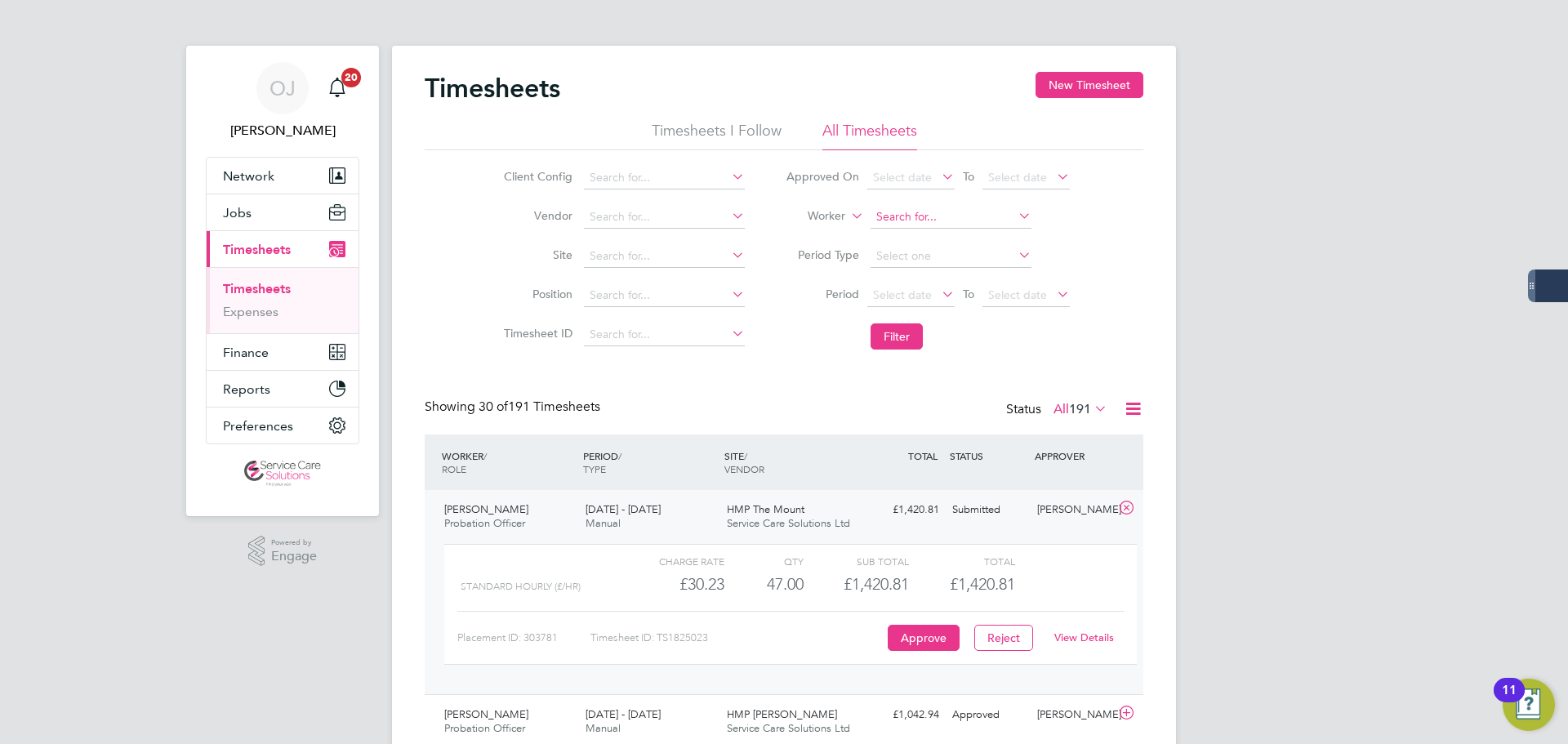
click at [970, 213] on input at bounding box center [951, 217] width 161 height 23
click at [934, 238] on li "Ken Ba tchelor" at bounding box center [950, 240] width 162 height 22
type input "Ken Batchelor"
click at [916, 329] on button "Filter" at bounding box center [897, 336] width 53 height 26
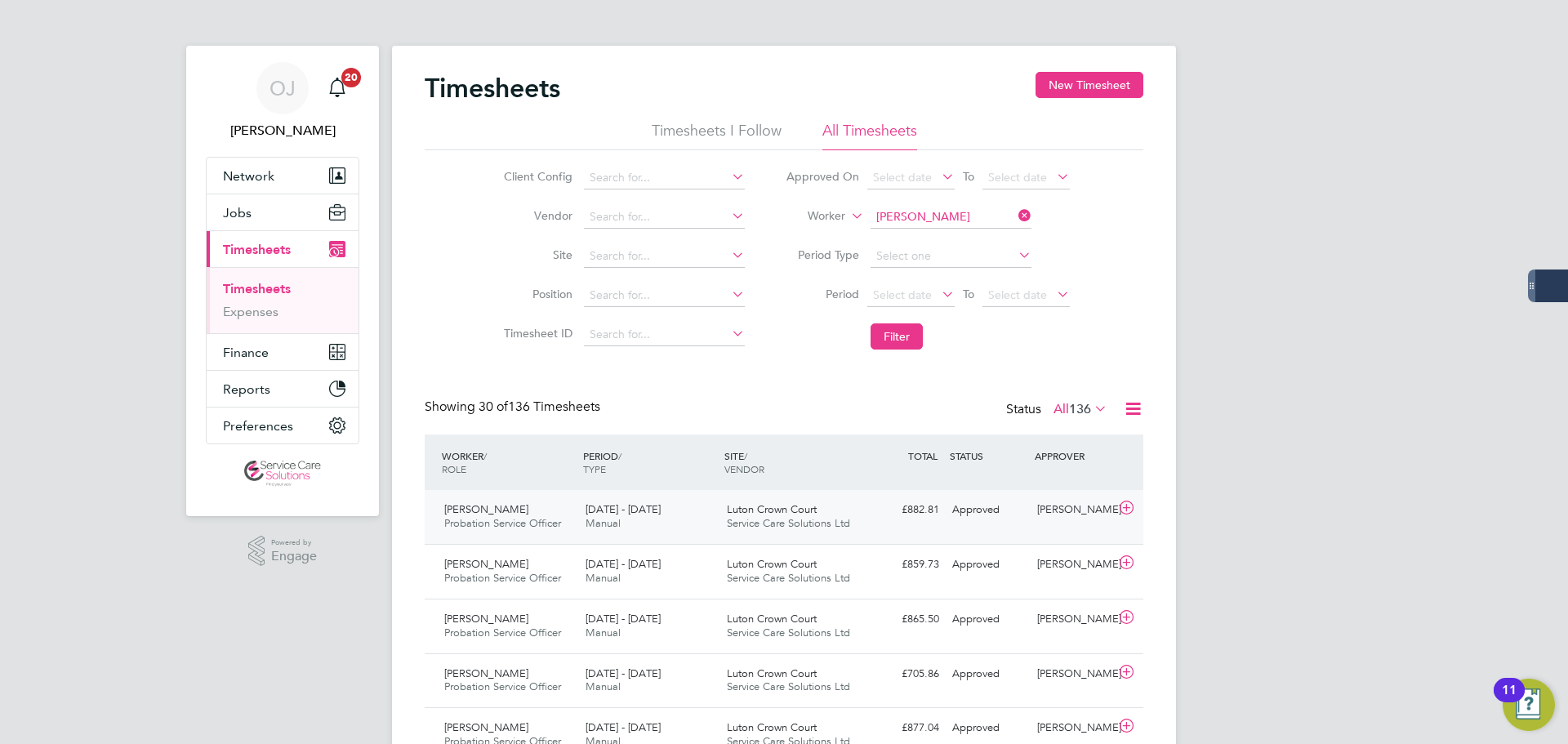
click at [778, 522] on span "Service Care Solutions Ltd" at bounding box center [789, 523] width 124 height 14
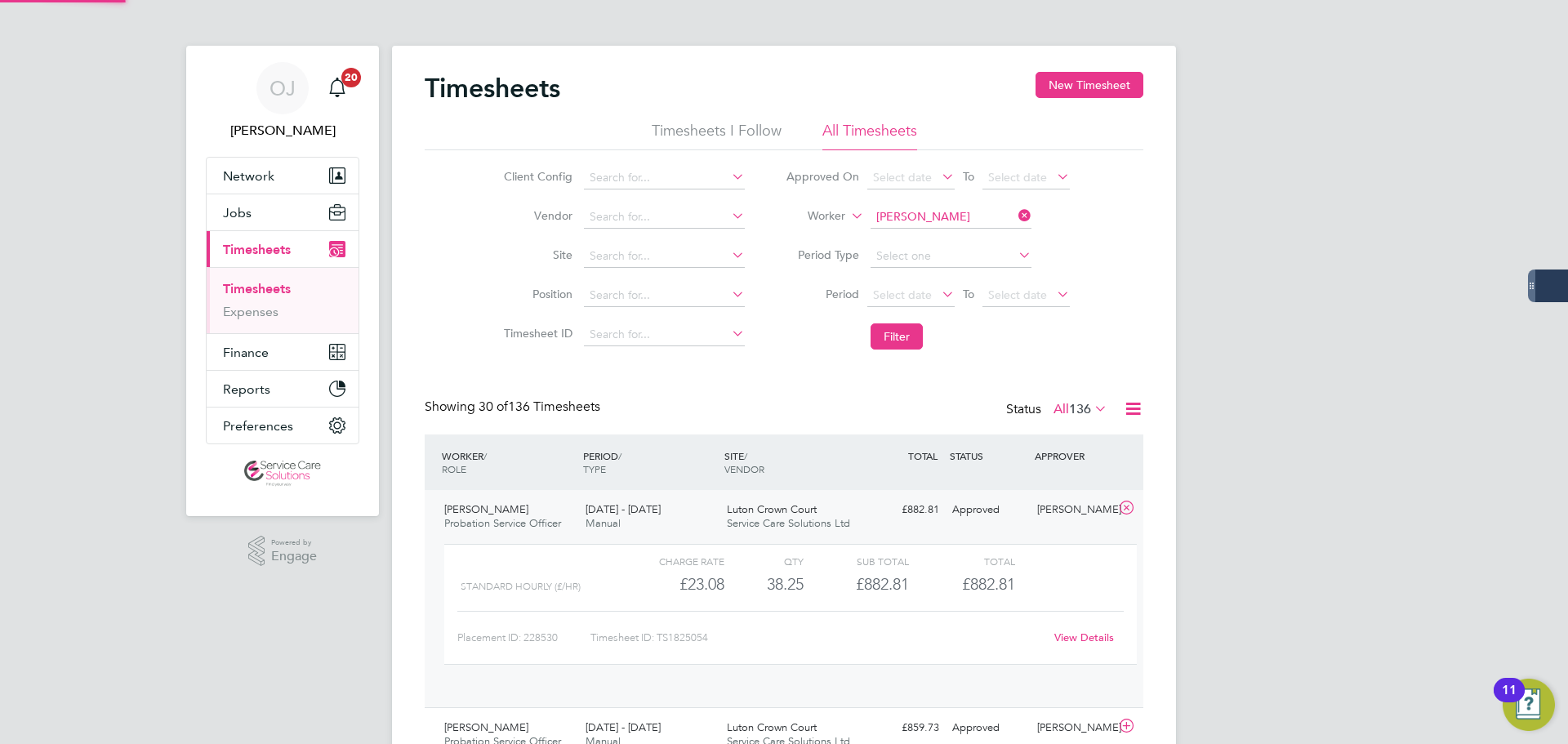
scroll to position [28, 160]
click at [822, 512] on div "Luton Crown Court Service Care Solutions Ltd" at bounding box center [791, 517] width 141 height 41
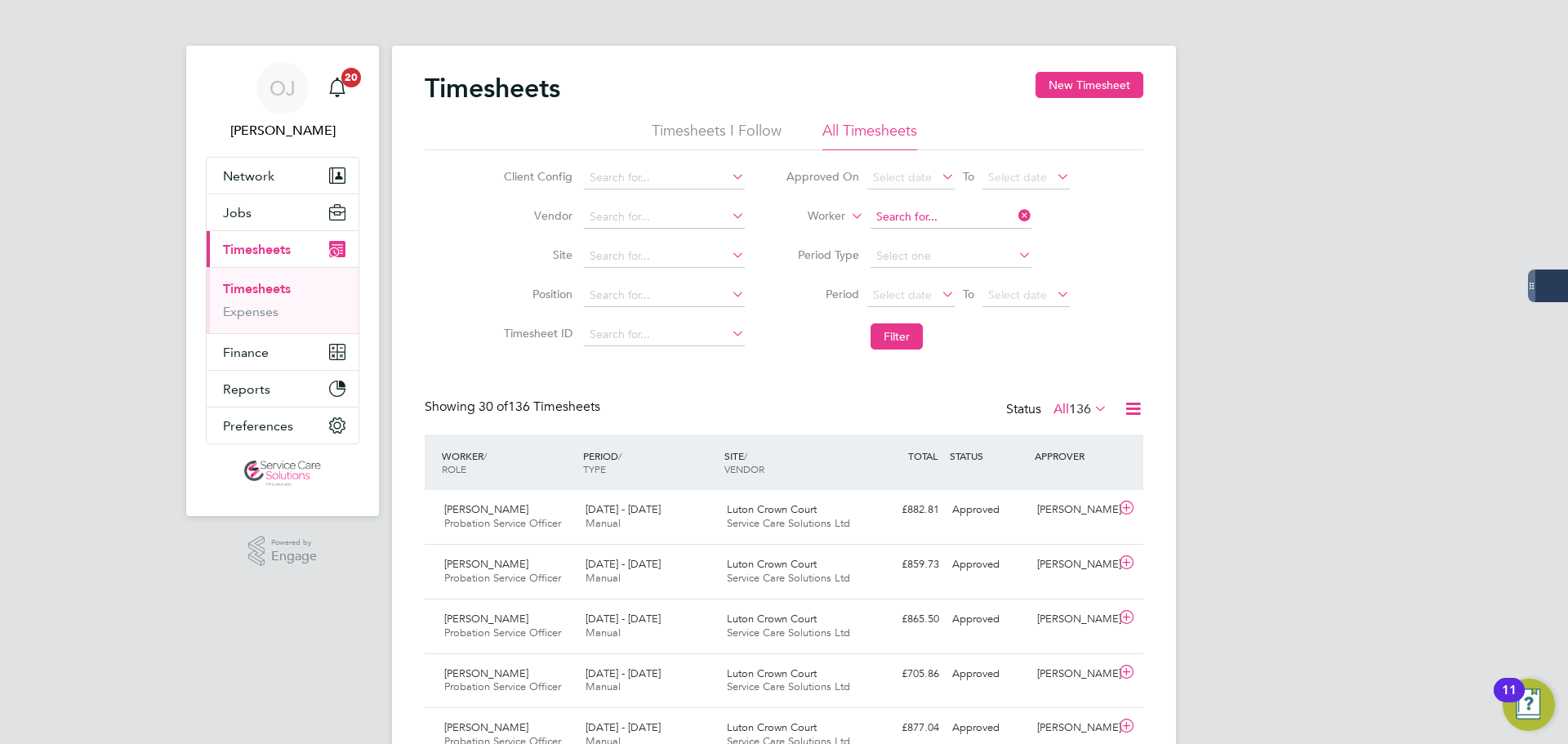
click at [972, 206] on input at bounding box center [951, 217] width 161 height 23
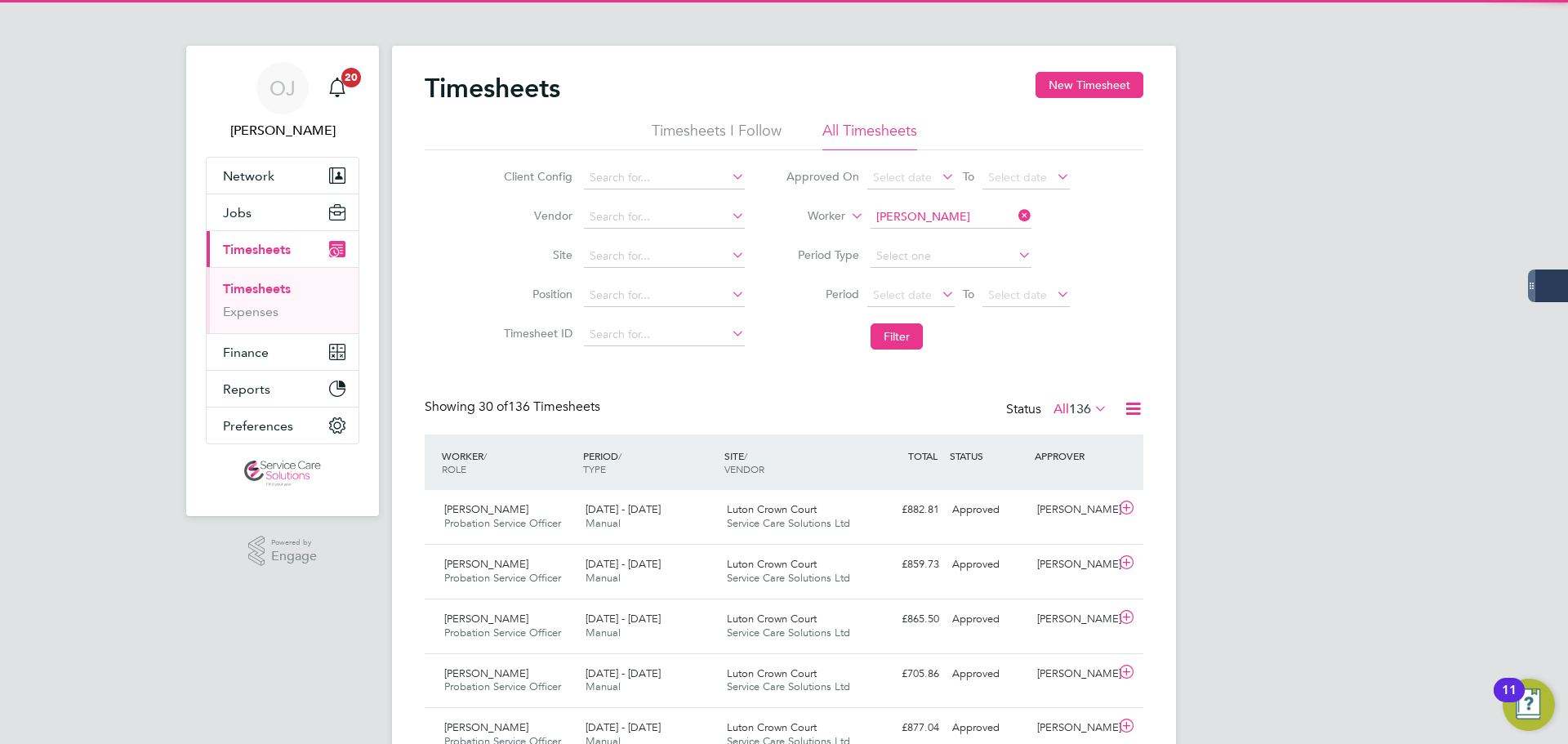
click at [970, 237] on li "Laverne Stewart-Fraser" at bounding box center [970, 240] width 201 height 22
type input "Laverne Stewart-Fraser"
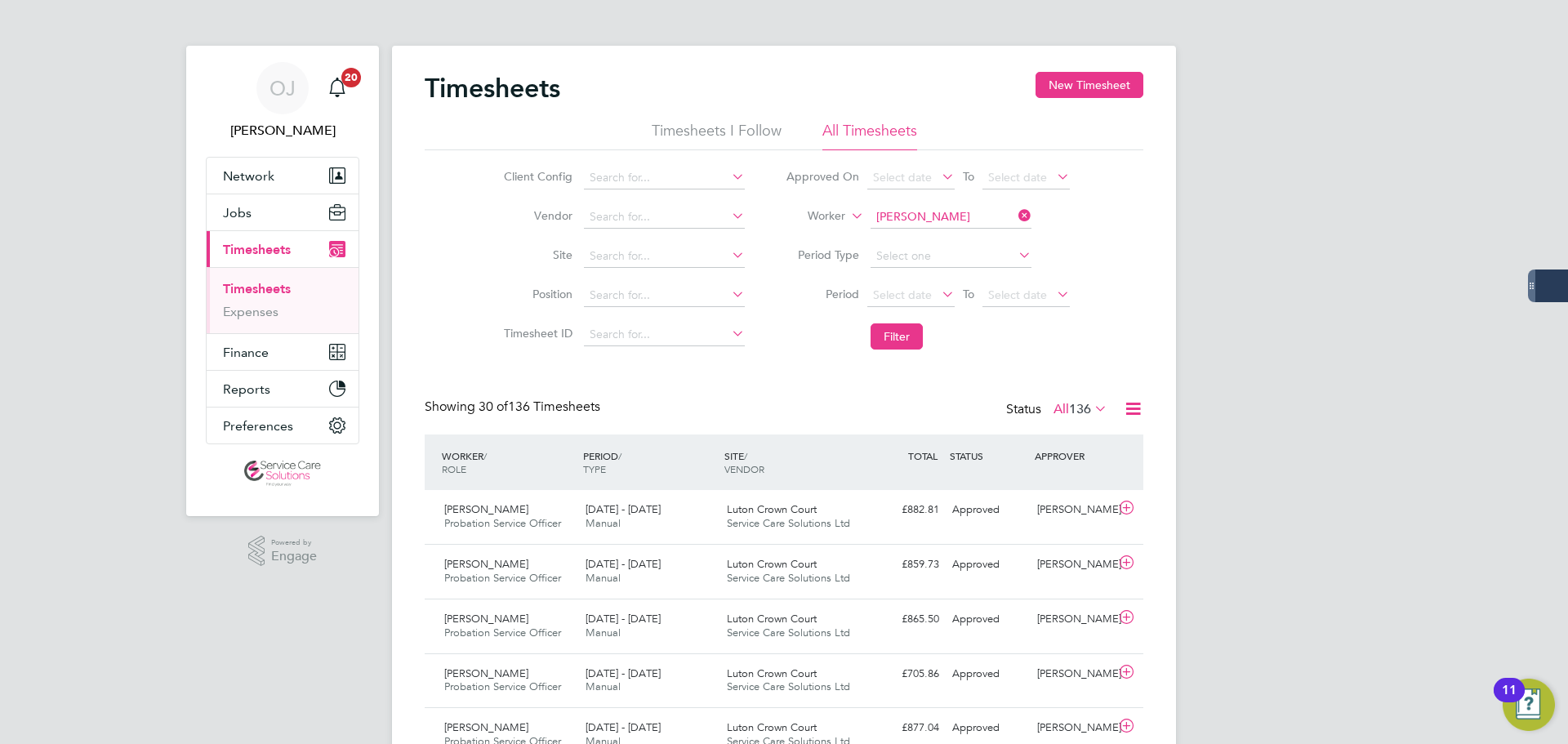
click at [888, 343] on button "Filter" at bounding box center [897, 336] width 53 height 26
drag, startPoint x: 808, startPoint y: 393, endPoint x: 808, endPoint y: 402, distance: 9.0
click at [809, 393] on div "Timesheets New Timesheet Timesheets I Follow All Timesheets Client Config Vendo…" at bounding box center [784, 445] width 719 height 746
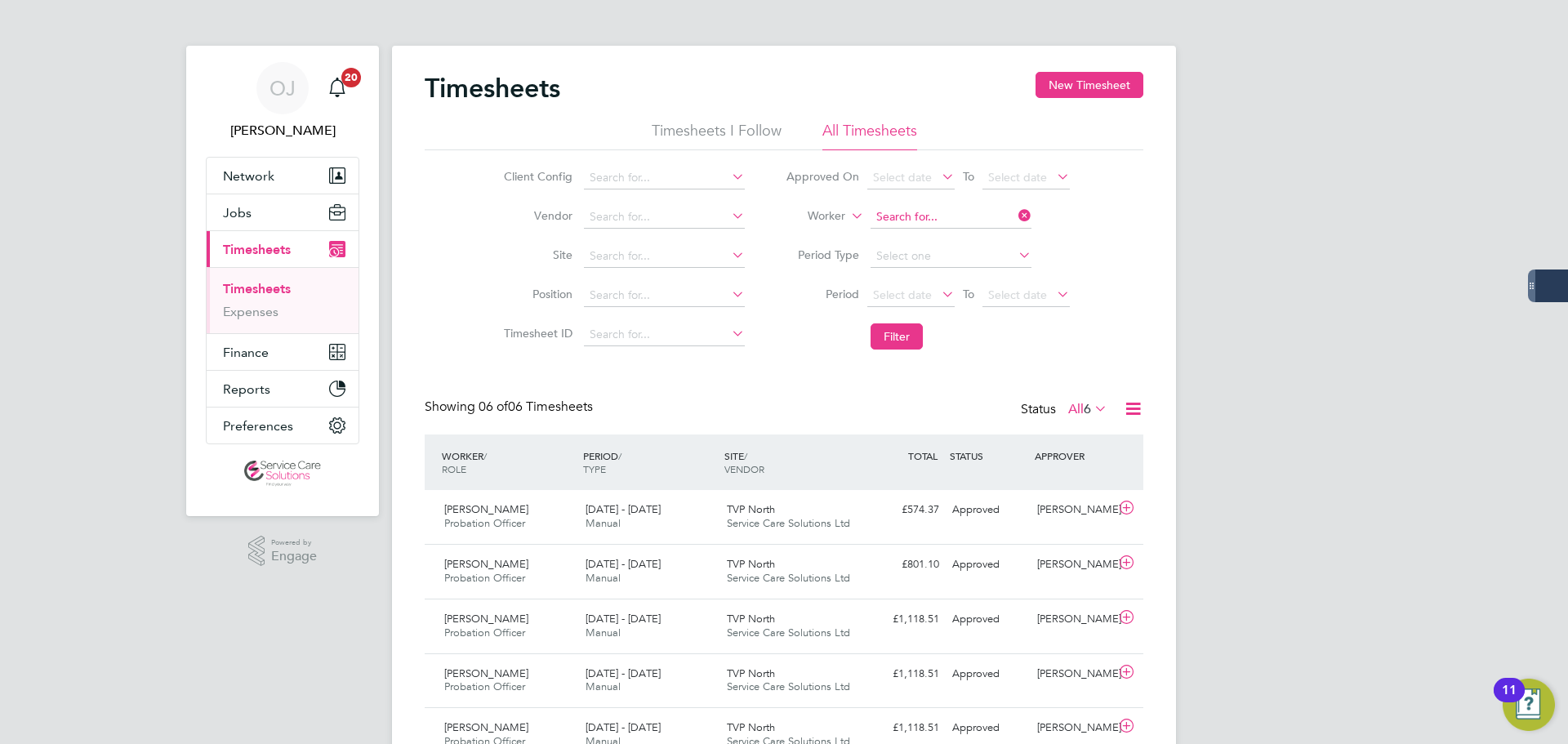
click at [944, 214] on input at bounding box center [951, 217] width 161 height 23
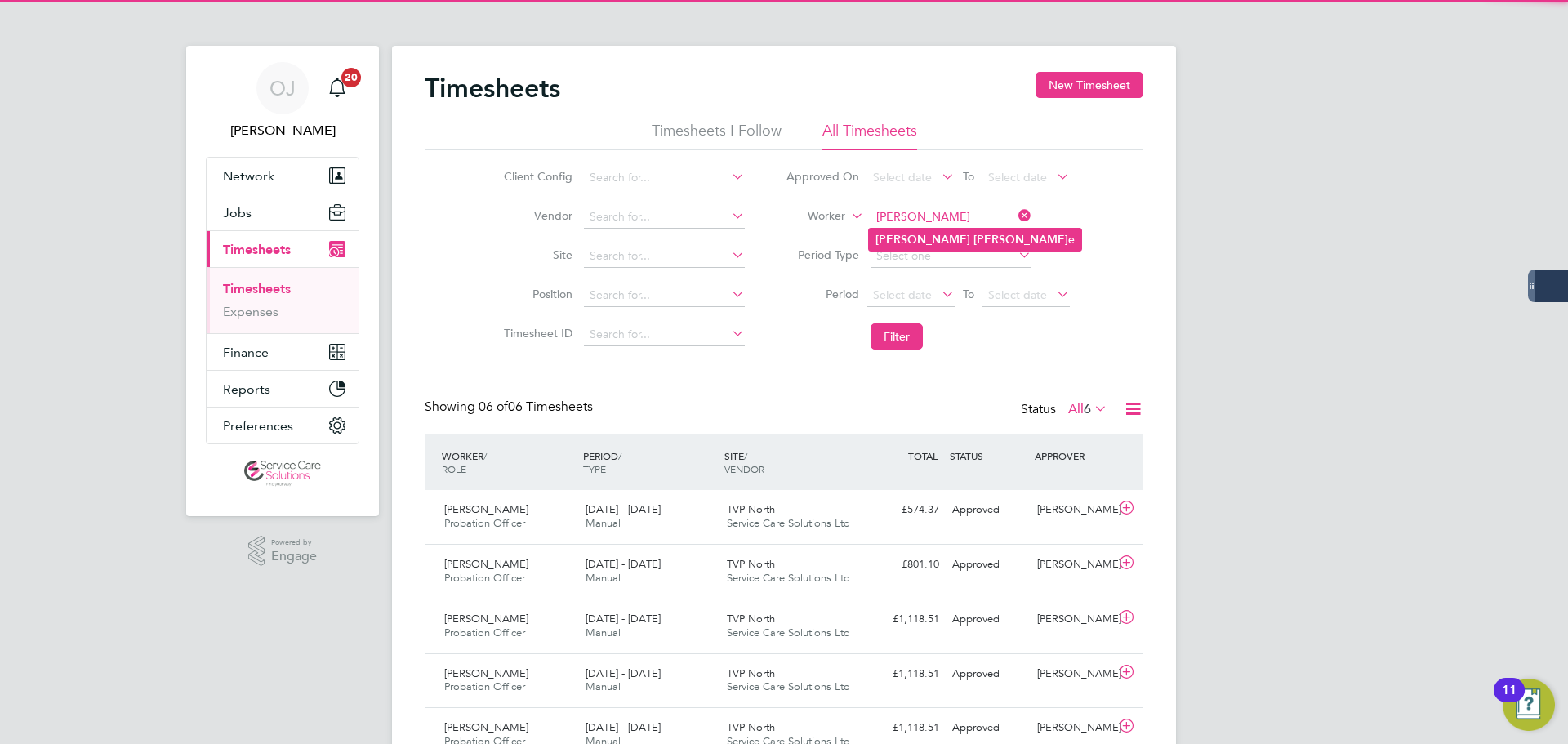
click at [953, 242] on li "Lorraine Kan e" at bounding box center [975, 240] width 212 height 22
type input "Lorraine Kane"
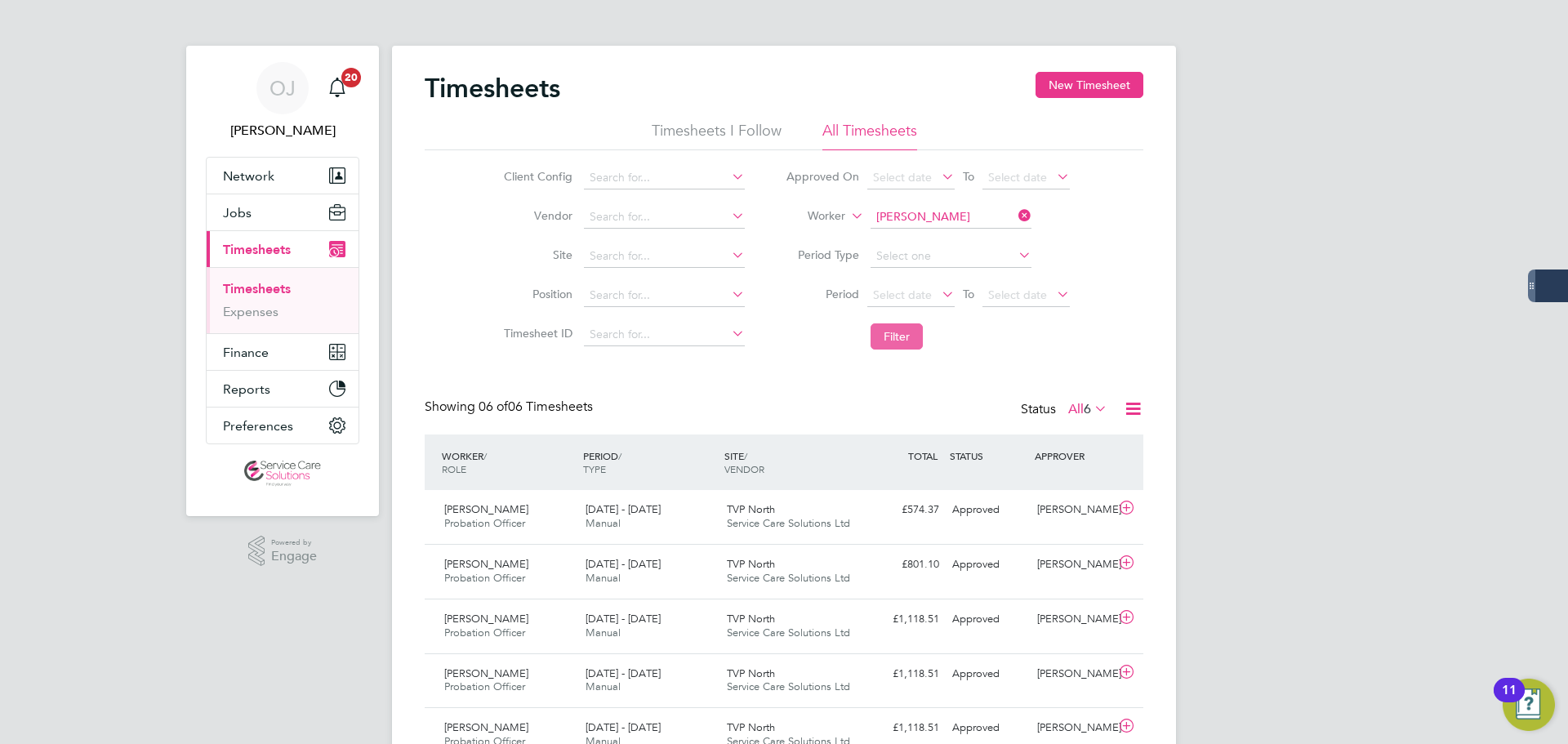
click at [887, 330] on button "Filter" at bounding box center [897, 336] width 53 height 26
click at [664, 534] on div "15 - 21 Sep 2025 Manual" at bounding box center [649, 517] width 141 height 41
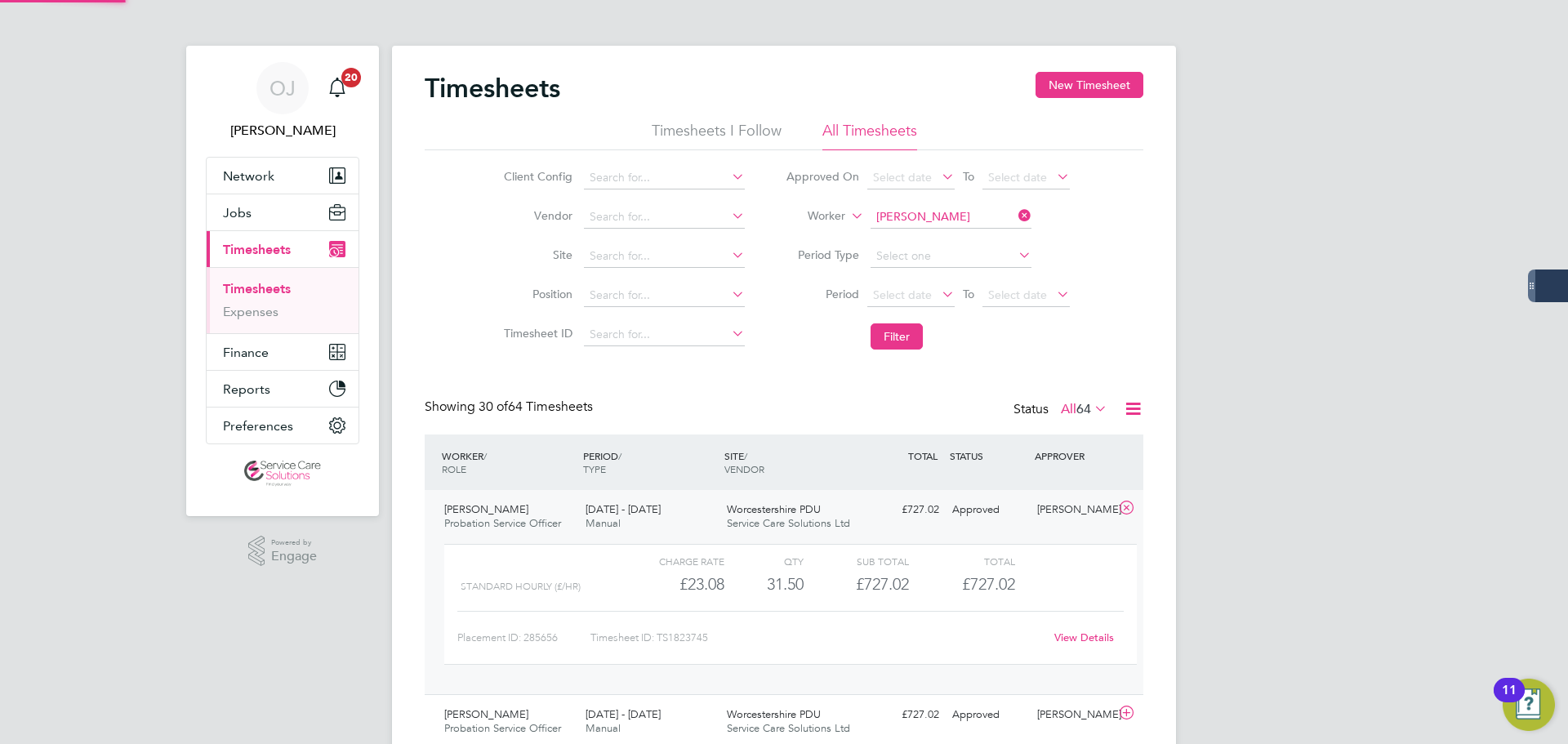
click at [673, 527] on div "15 - 21 Sep 2025 Manual" at bounding box center [649, 517] width 141 height 41
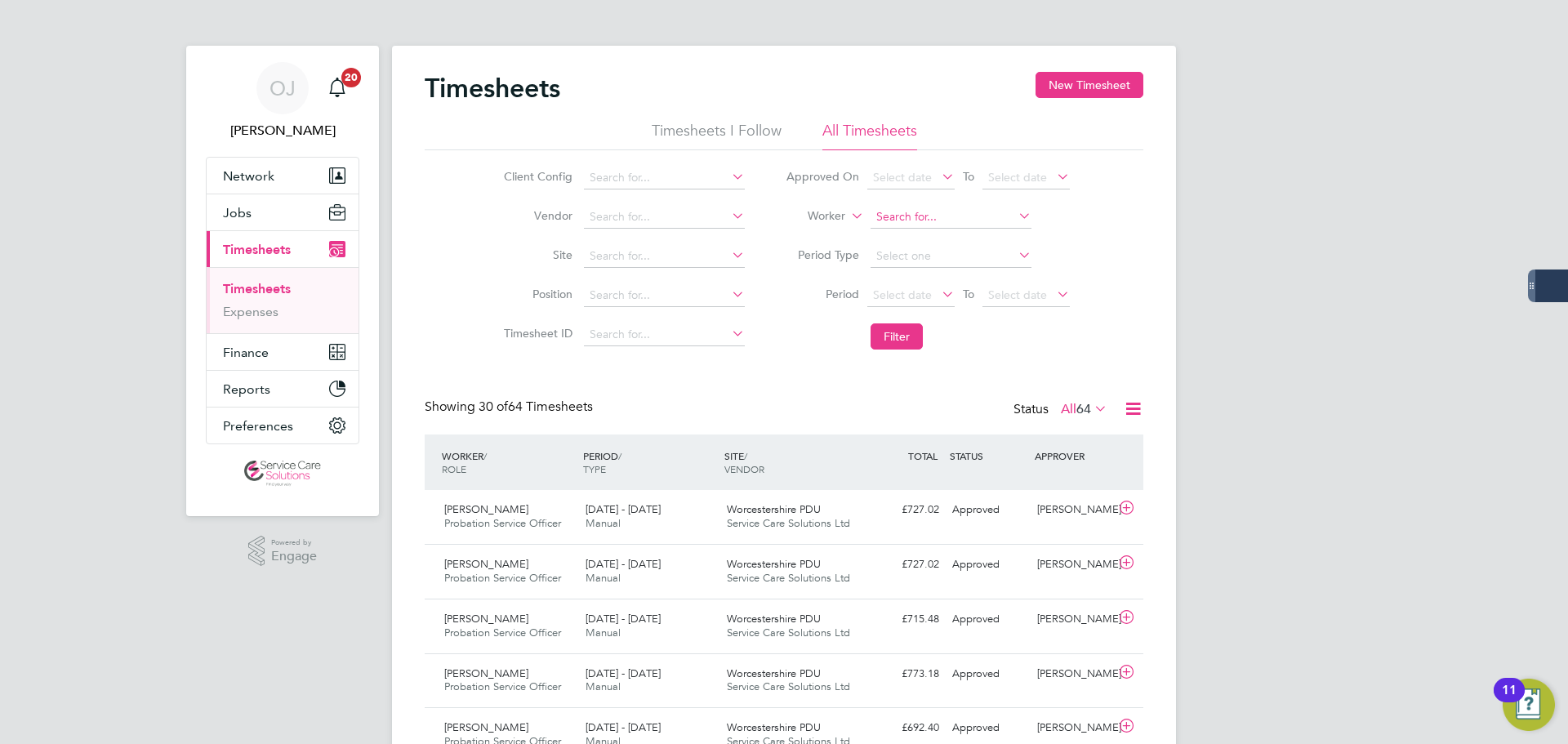
click at [919, 213] on input at bounding box center [951, 217] width 161 height 23
click at [970, 233] on b "Octig" at bounding box center [985, 240] width 30 height 14
type input "Michael Octigan"
click at [904, 333] on button "Filter" at bounding box center [897, 336] width 53 height 26
click at [900, 217] on input "Michael Octigan" at bounding box center [951, 217] width 161 height 23
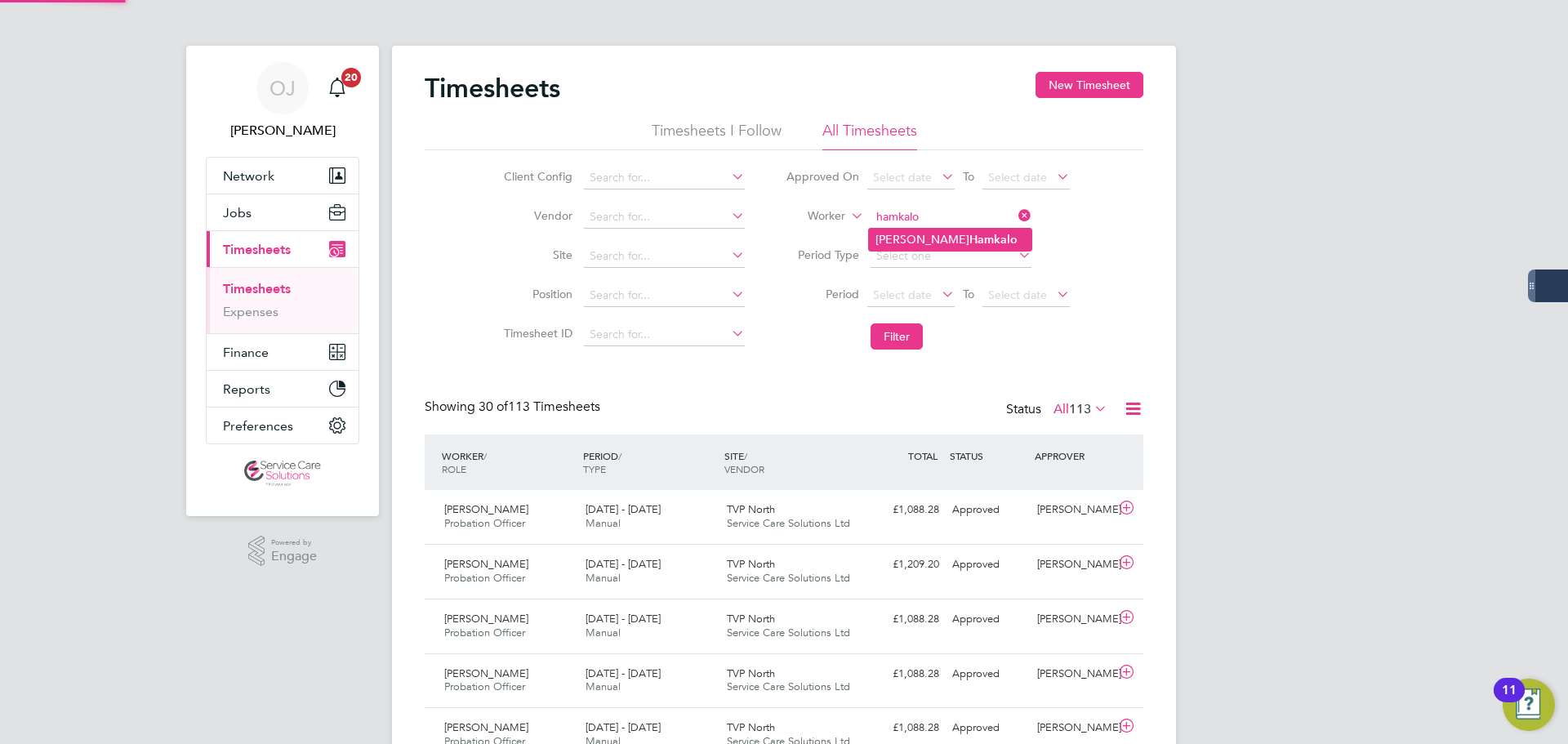
click at [940, 246] on li "Michelle Hamkalo" at bounding box center [950, 240] width 162 height 22
type input "Michelle Hamkalo"
click at [907, 337] on button "Filter" at bounding box center [897, 336] width 53 height 26
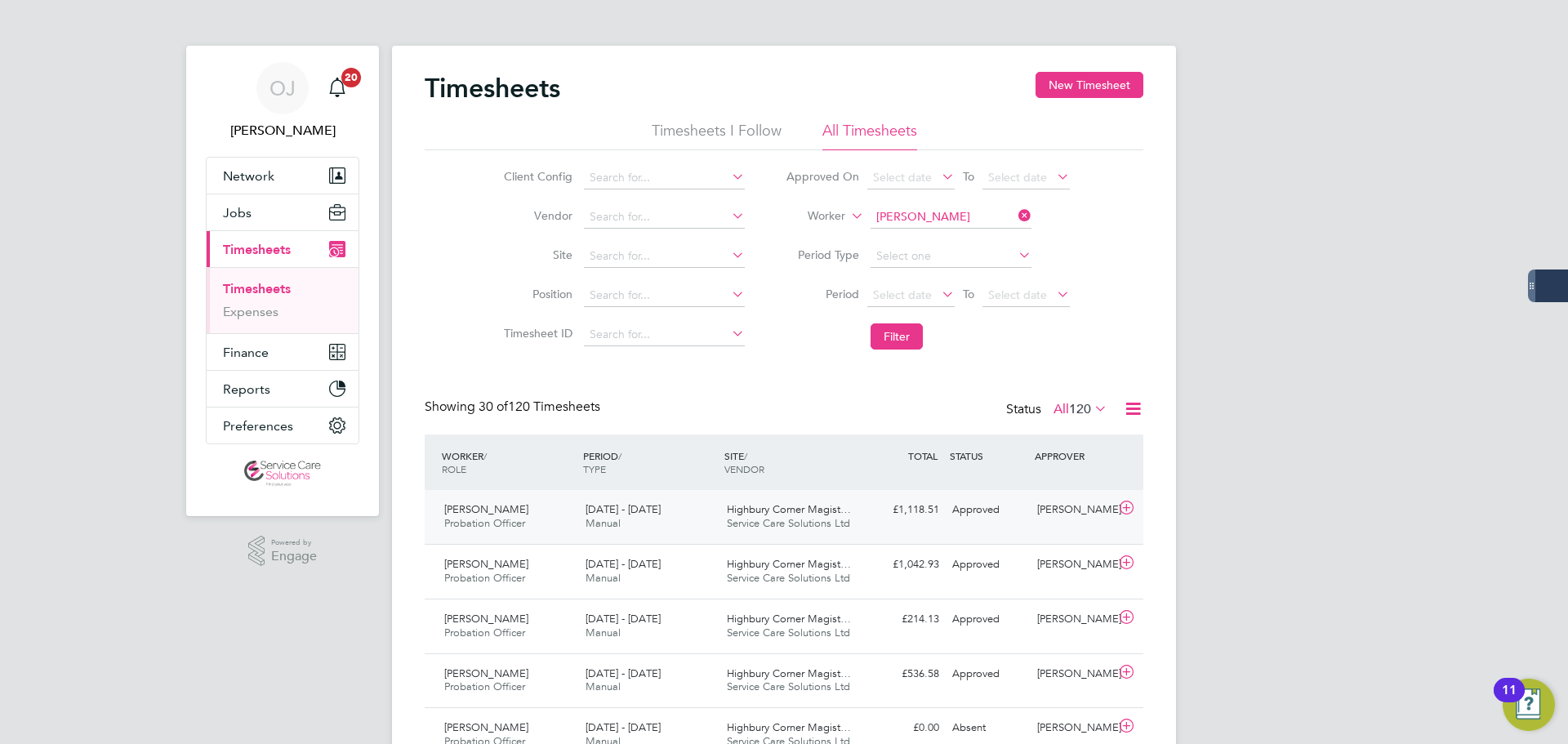
click at [657, 517] on div "8 - 14 Sep 2025 Manual" at bounding box center [649, 517] width 141 height 41
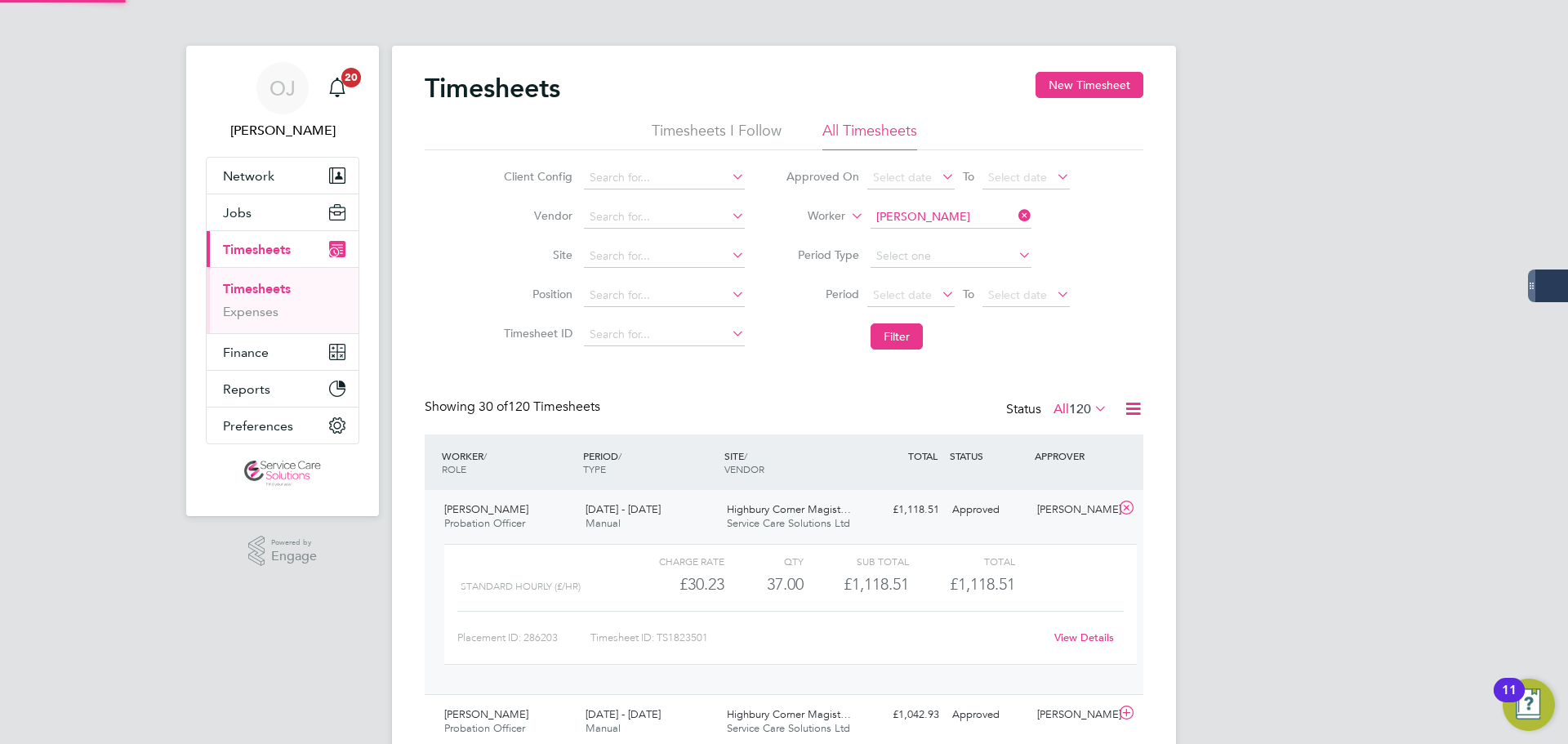
click at [657, 517] on div "8 - 14 Sep 2025 Manual" at bounding box center [649, 517] width 141 height 41
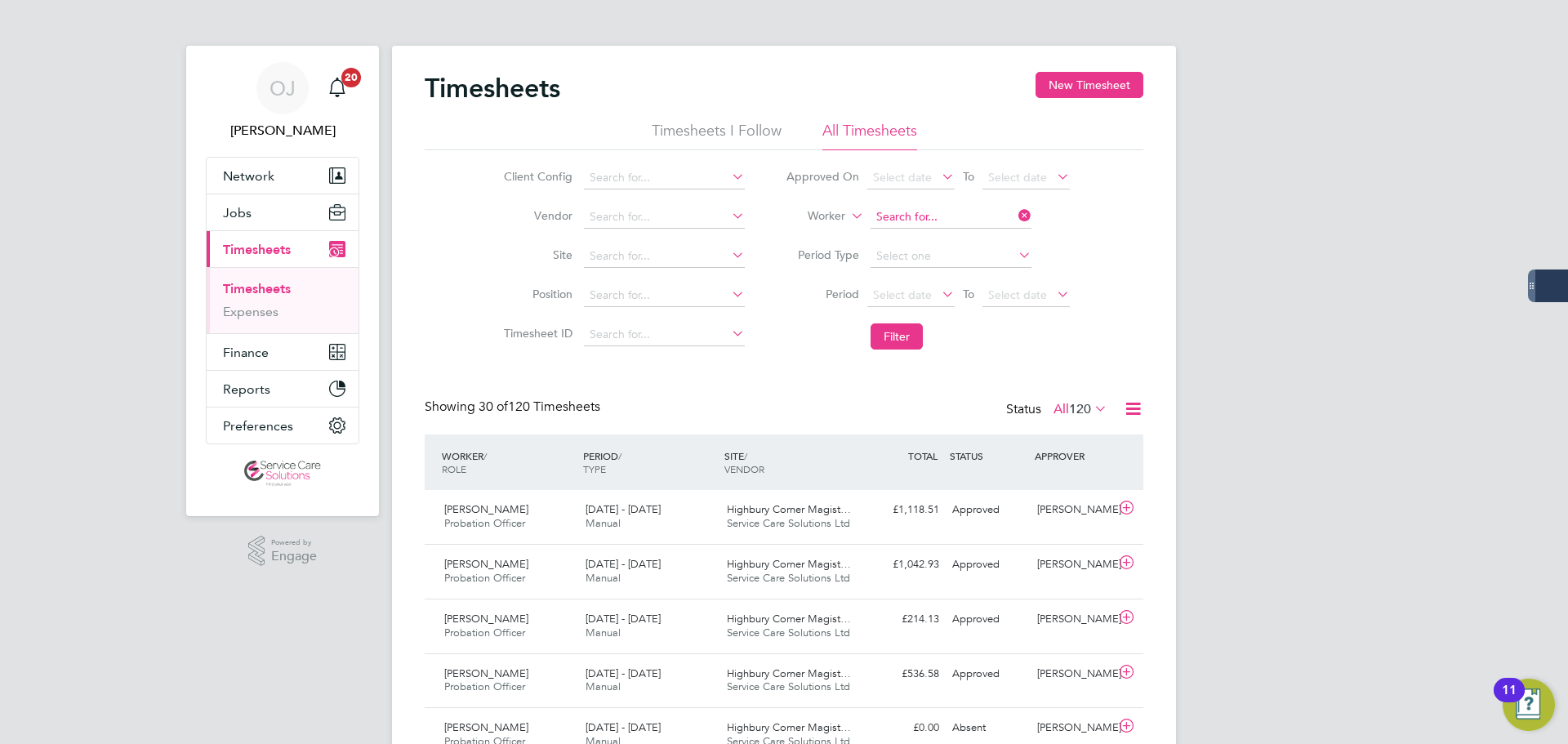
click at [963, 222] on input at bounding box center [951, 217] width 161 height 23
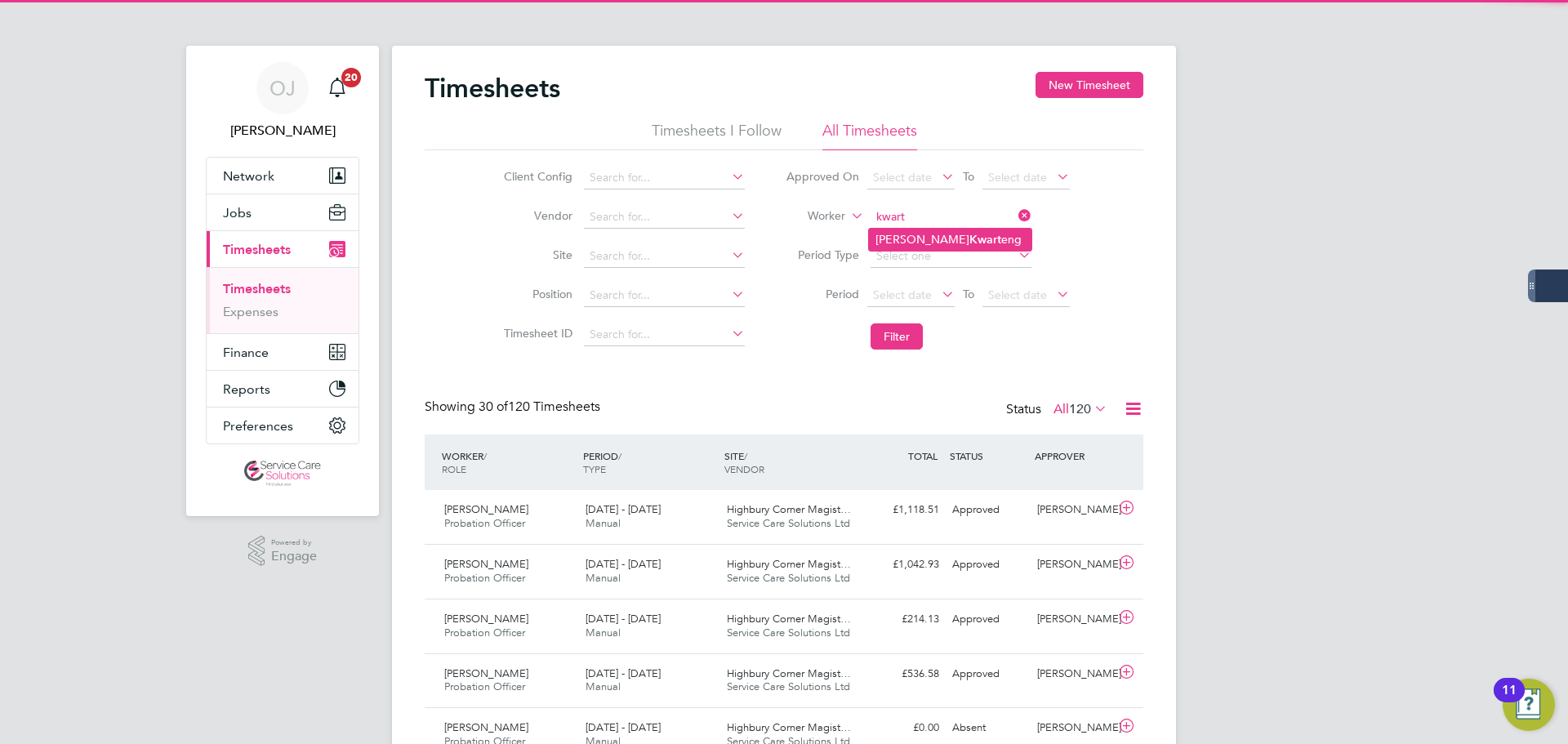
click at [964, 238] on li "Michelle Kwart eng" at bounding box center [950, 240] width 162 height 22
type input "Michelle Kwarteng"
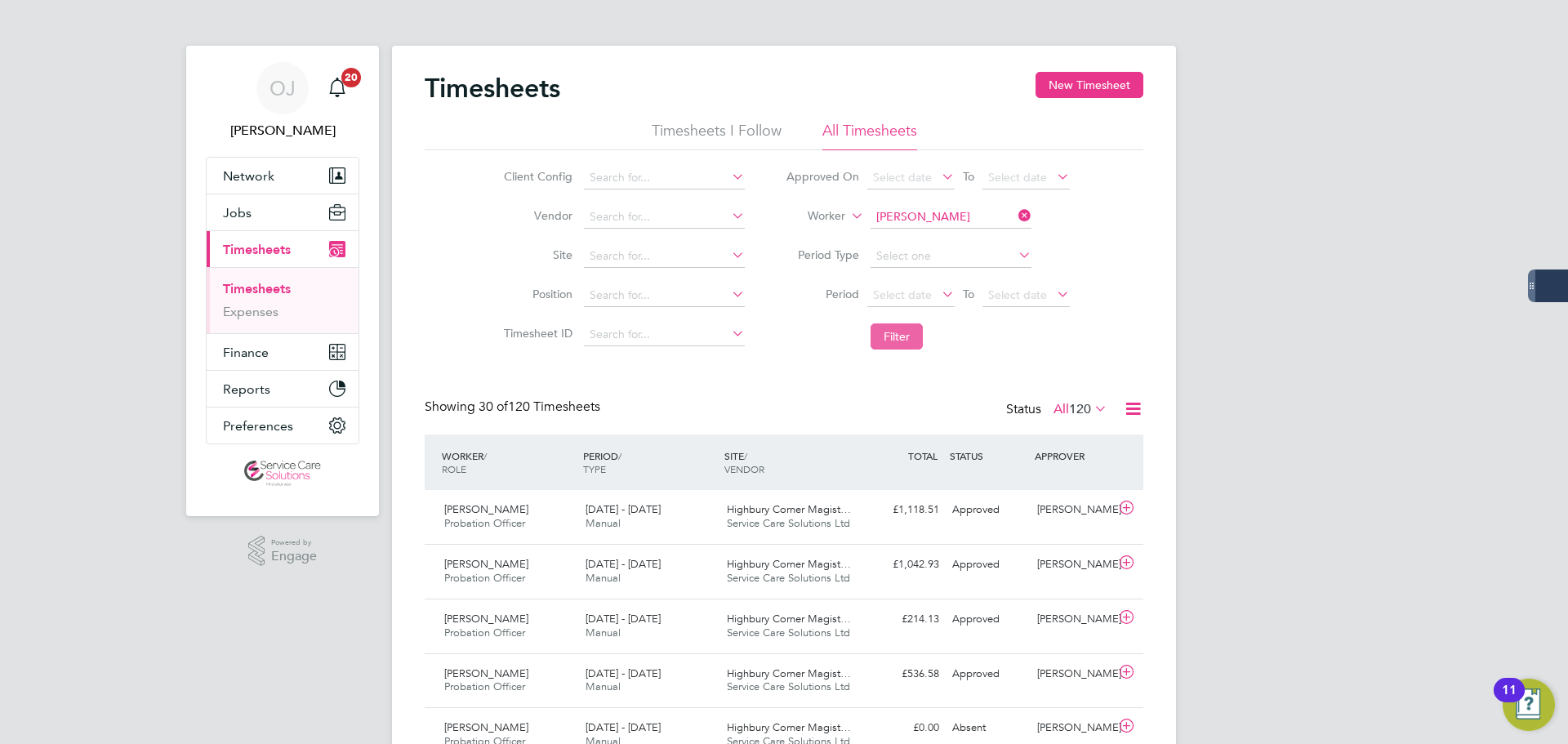
click at [897, 338] on button "Filter" at bounding box center [897, 336] width 53 height 26
click at [929, 217] on input at bounding box center [951, 217] width 161 height 23
click at [974, 233] on li "Mohammed Bham" at bounding box center [950, 240] width 162 height 22
type input "Mohammed Bham"
click at [899, 330] on button "Filter" at bounding box center [897, 336] width 53 height 26
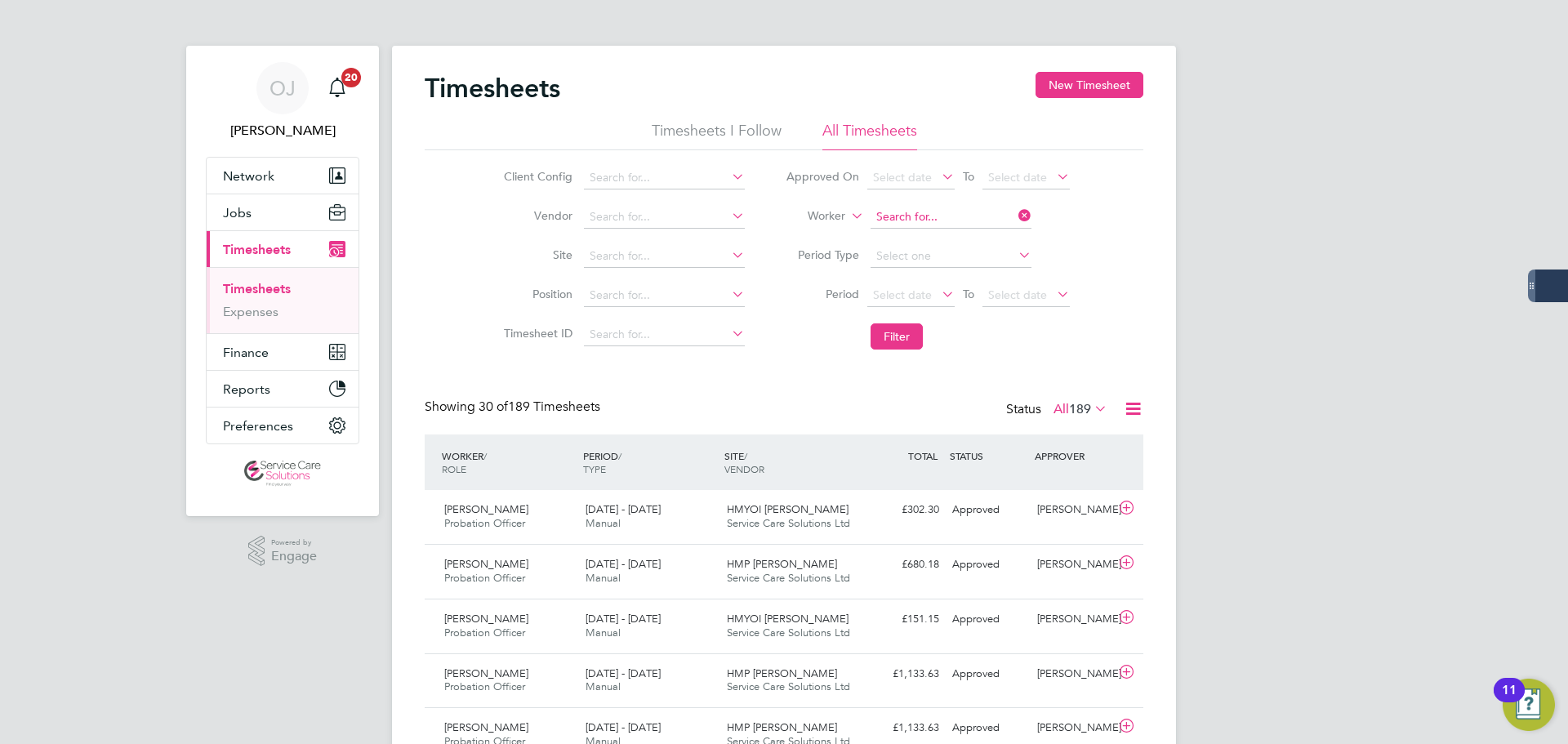
drag, startPoint x: 919, startPoint y: 215, endPoint x: 906, endPoint y: 216, distance: 13.0
click at [919, 215] on input at bounding box center [951, 217] width 161 height 23
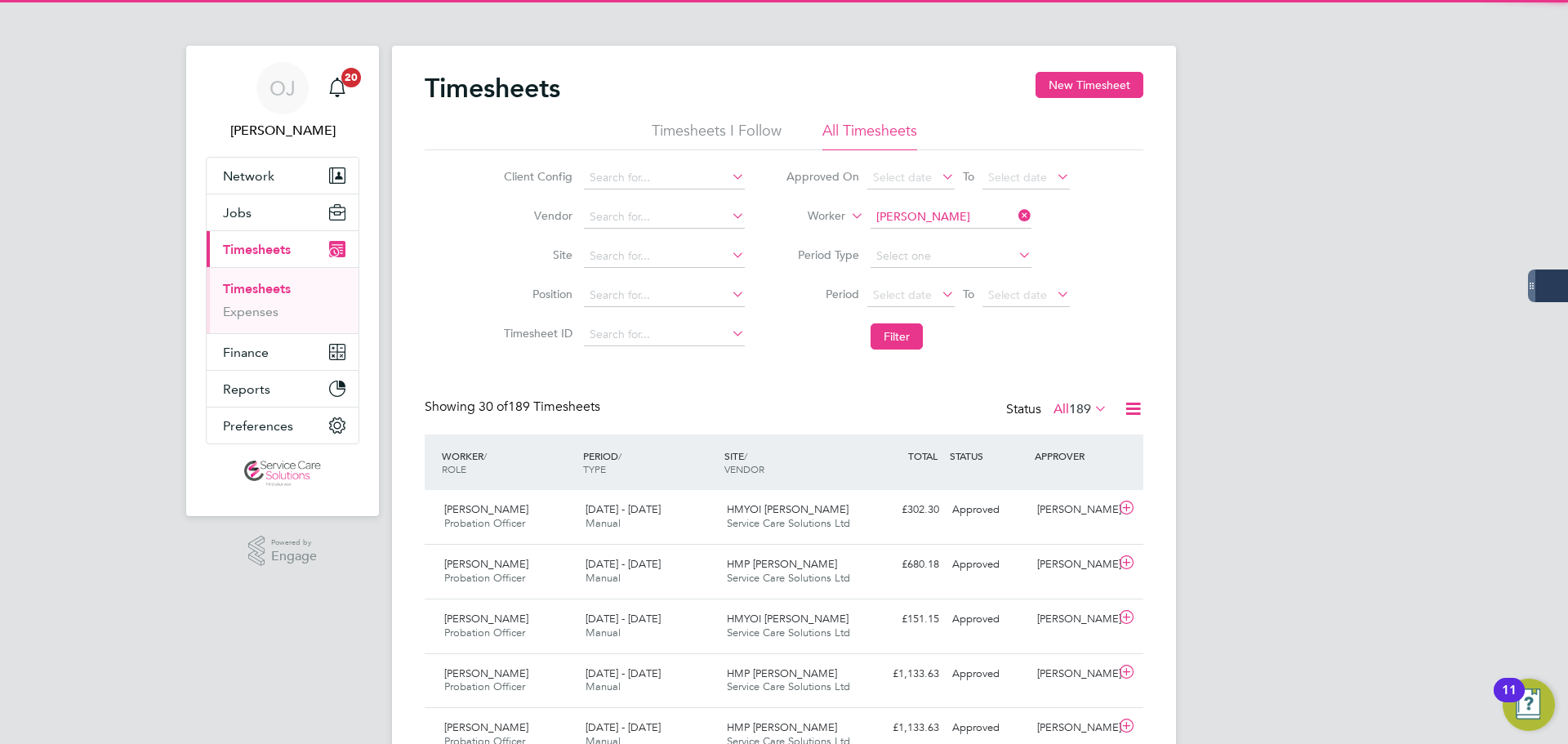
click at [925, 231] on li "Nadine B uttigieg" at bounding box center [950, 240] width 162 height 22
type input "Nadine Buttigieg"
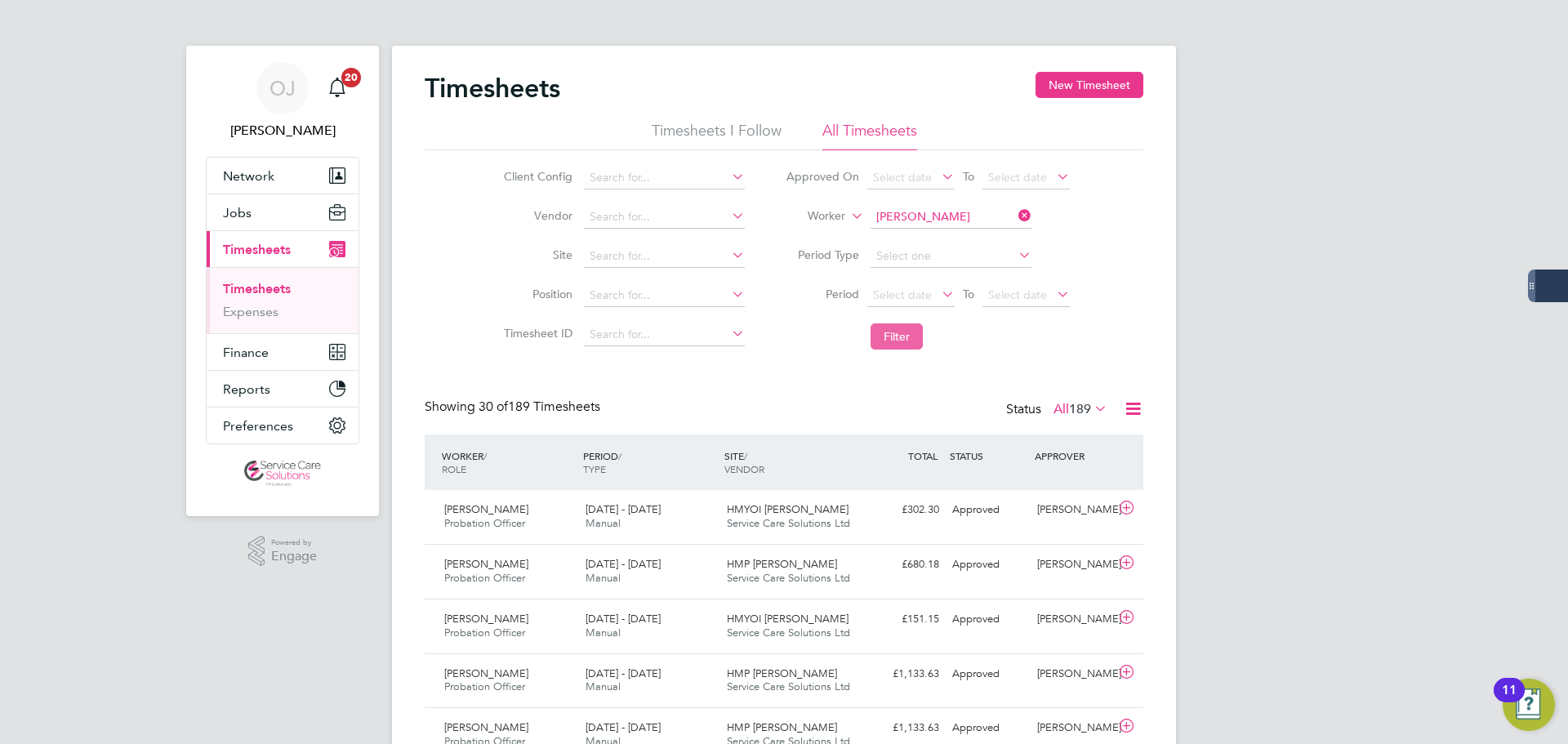
click at [905, 334] on button "Filter" at bounding box center [897, 336] width 53 height 26
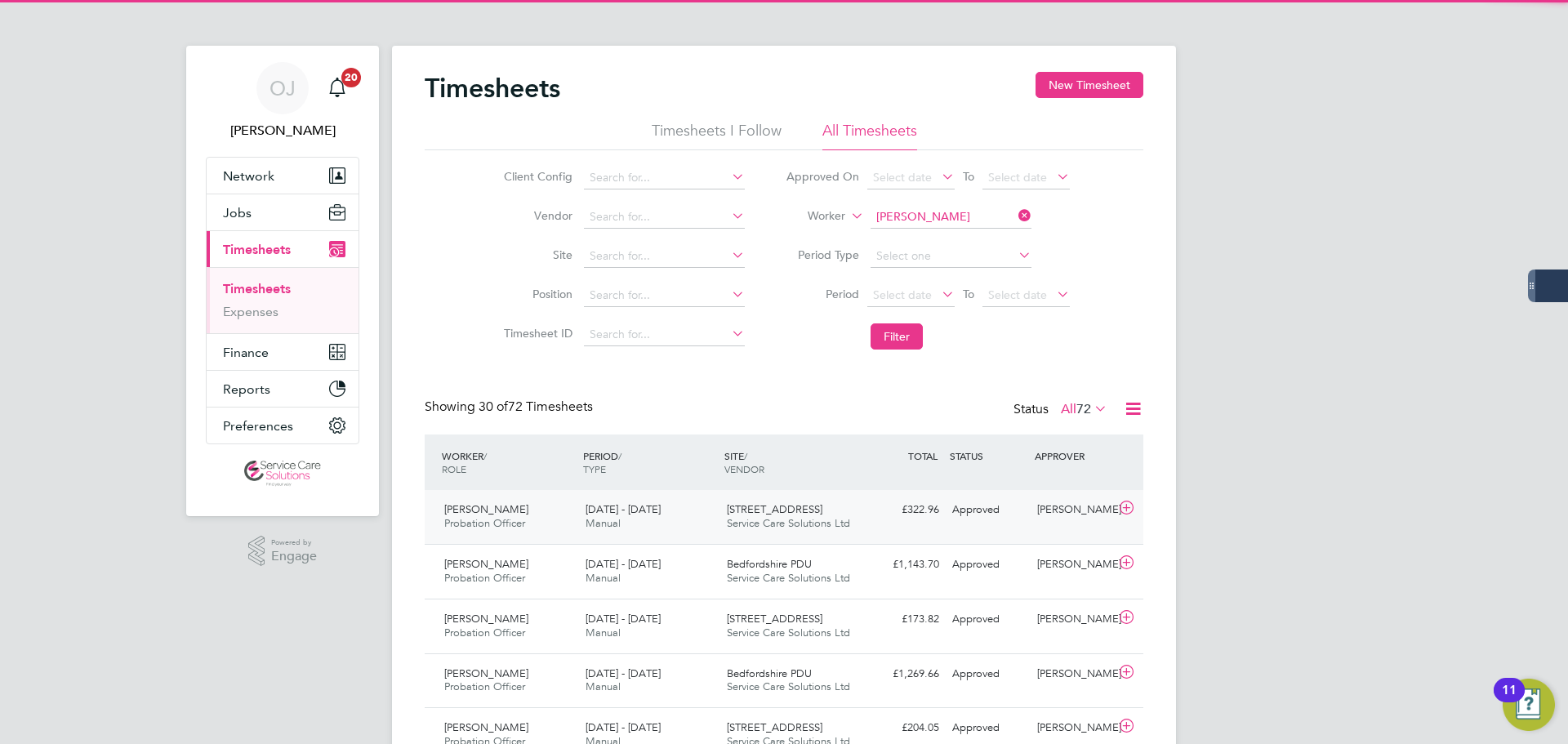
click at [690, 512] on div "15 - 21 Sep 2025 Manual" at bounding box center [649, 517] width 141 height 41
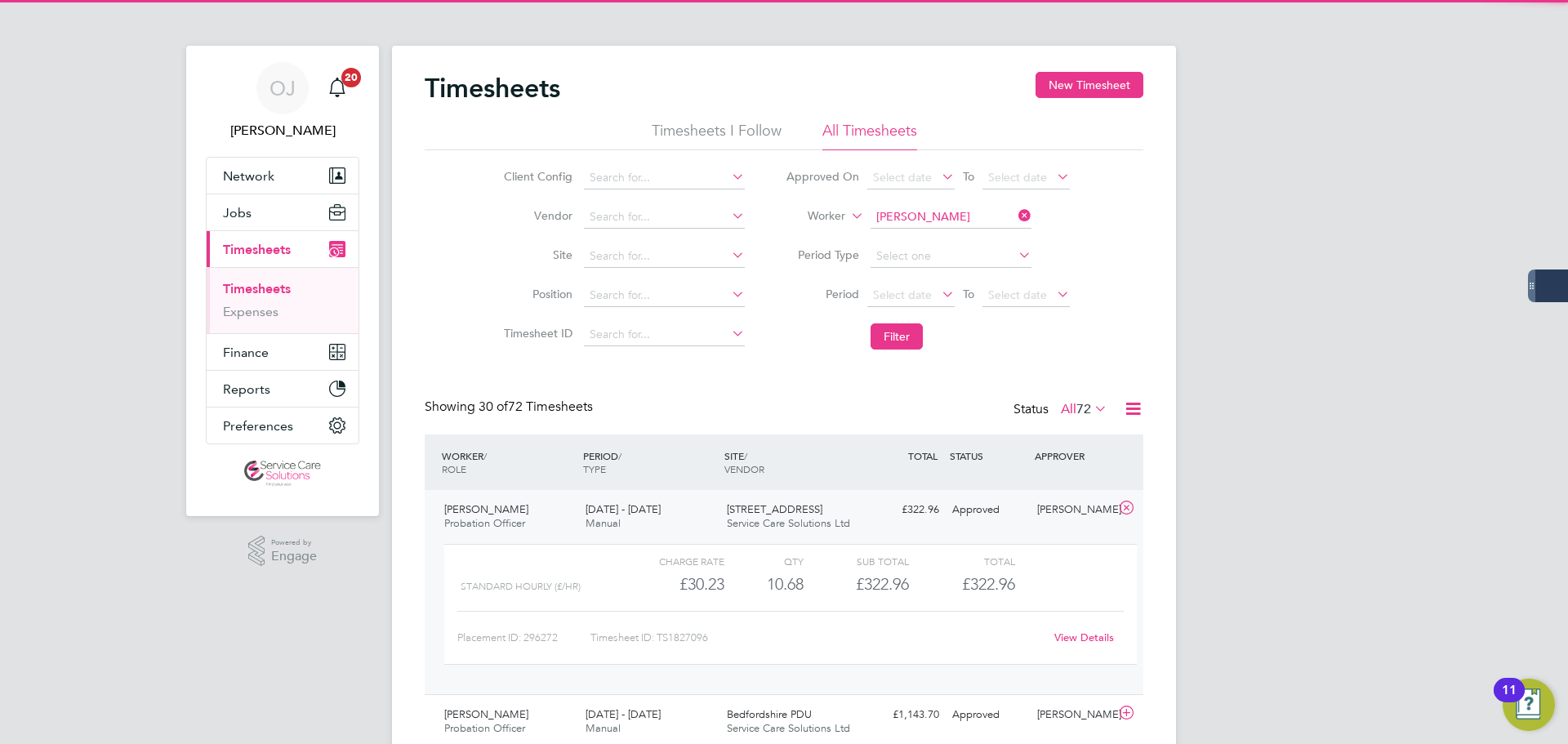
click at [691, 517] on div "15 - 21 Sep 2025 Manual" at bounding box center [649, 517] width 141 height 41
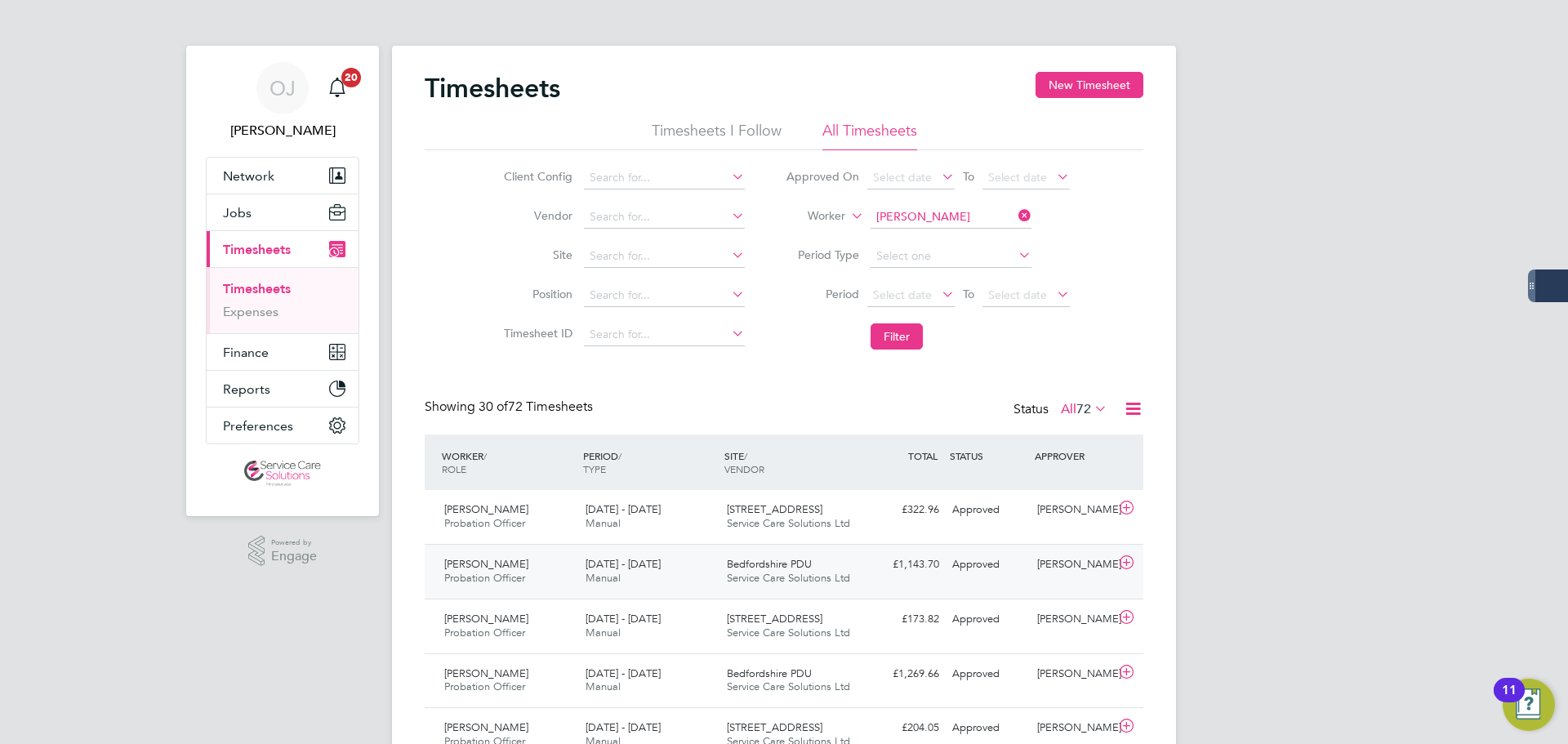
click at [689, 552] on div "15 - 21 Sep 2025 Manual" at bounding box center [649, 572] width 141 height 41
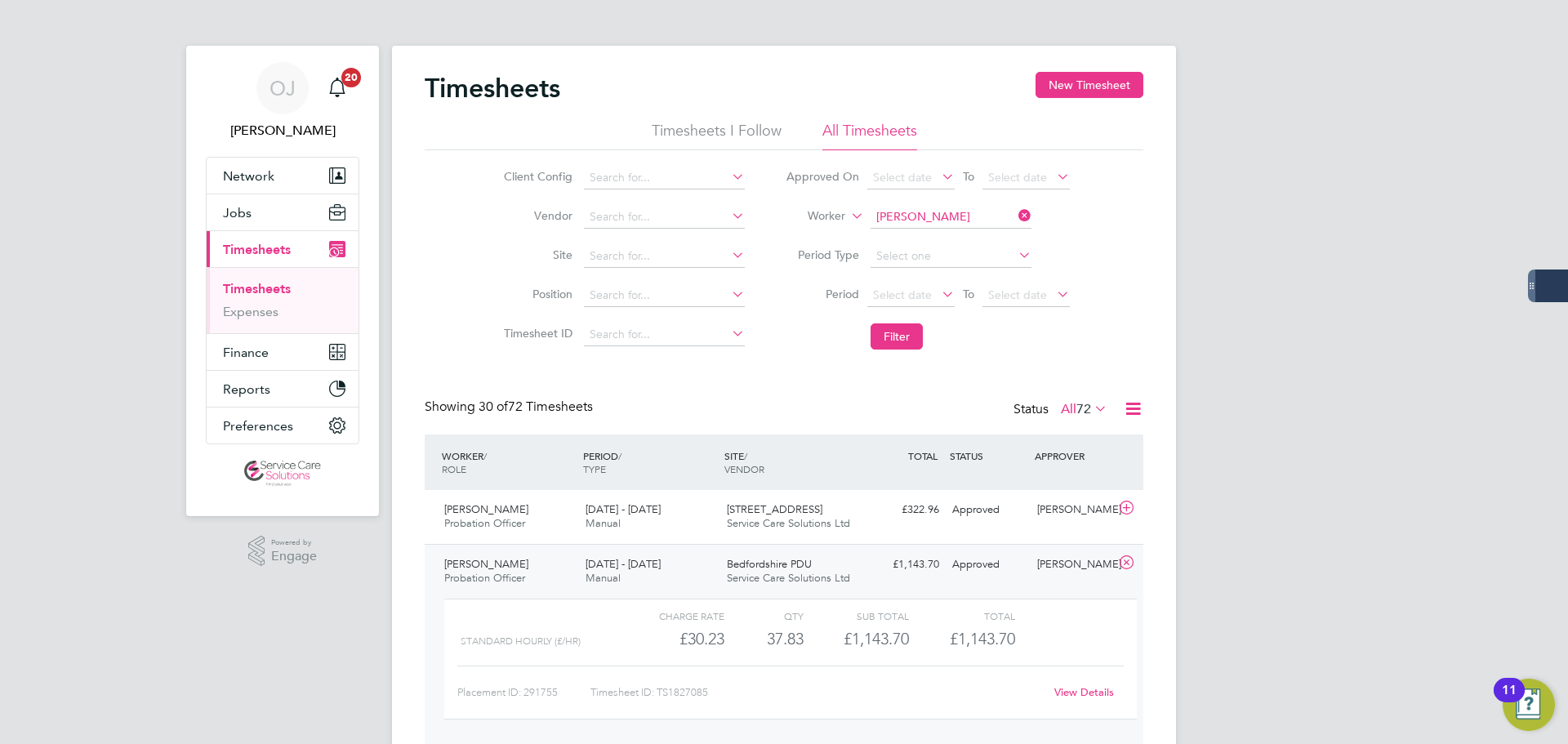
click at [696, 579] on div "15 - 21 Sep 2025 Manual" at bounding box center [649, 572] width 141 height 41
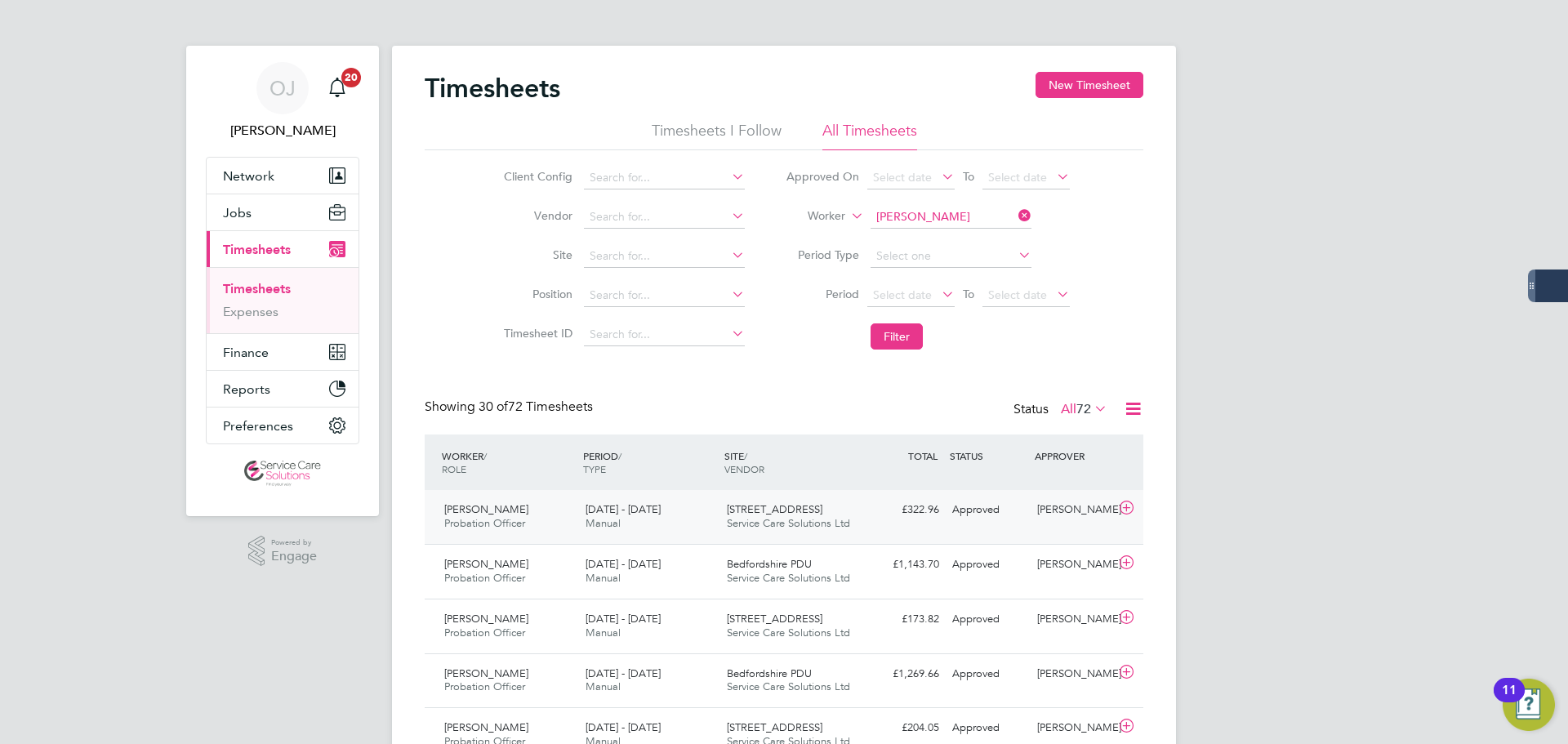
click at [705, 523] on div "15 - 21 Sep 2025 Manual" at bounding box center [649, 517] width 141 height 41
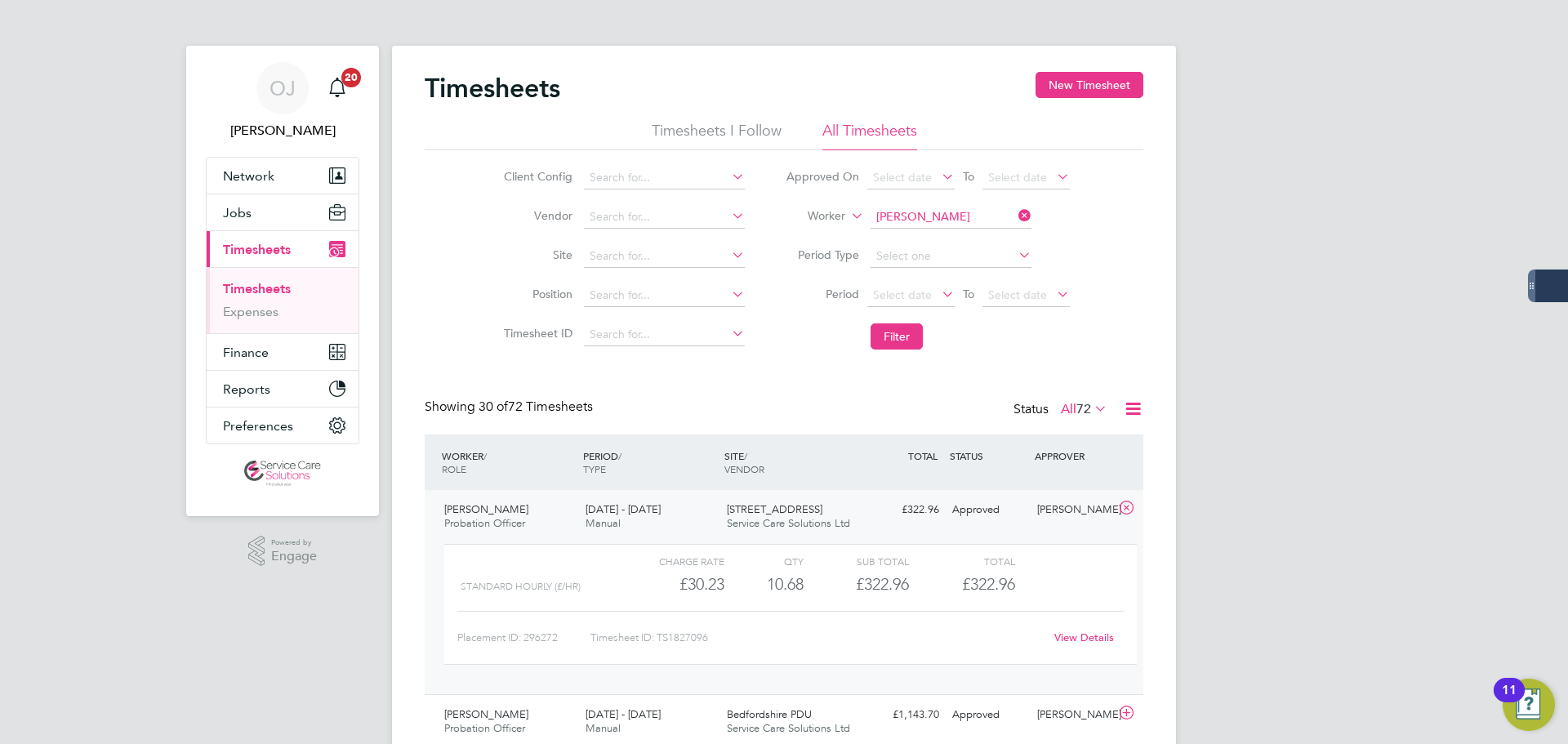
click at [699, 527] on div "15 - 21 Sep 2025 Manual" at bounding box center [649, 517] width 141 height 41
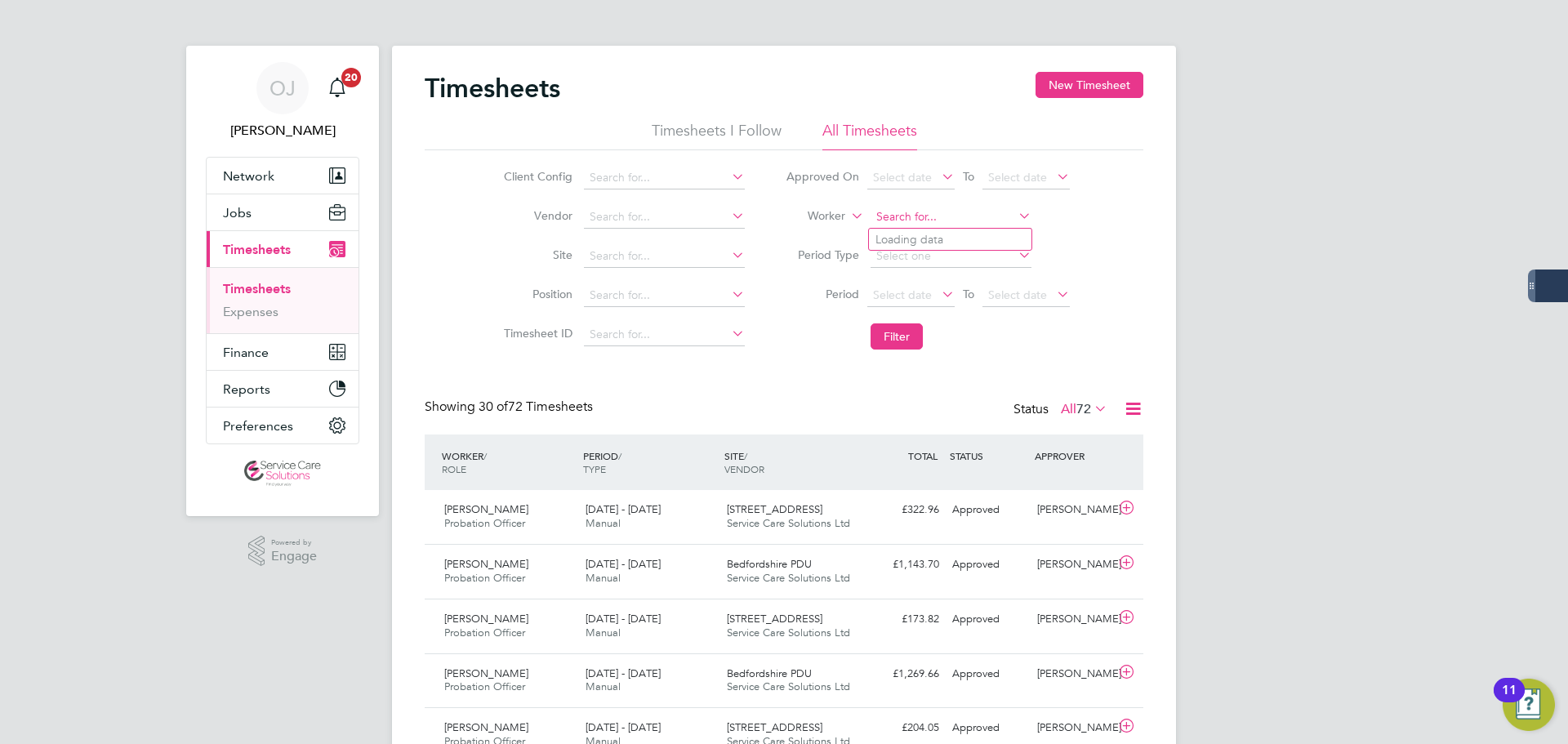
click at [953, 218] on input at bounding box center [951, 217] width 161 height 23
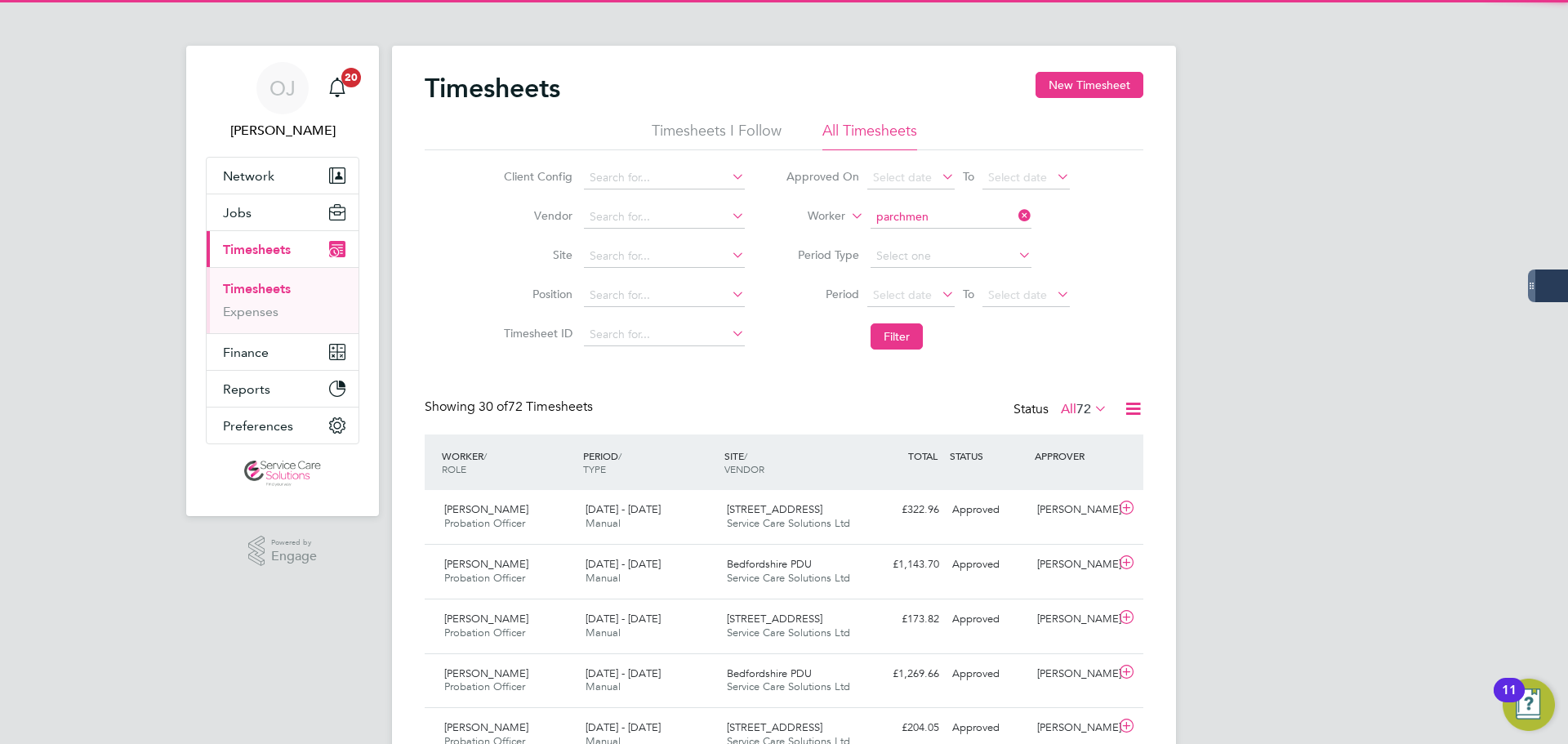
click at [970, 233] on b "Parchmen" at bounding box center [996, 240] width 53 height 14
type input "Nikitta Parchment"
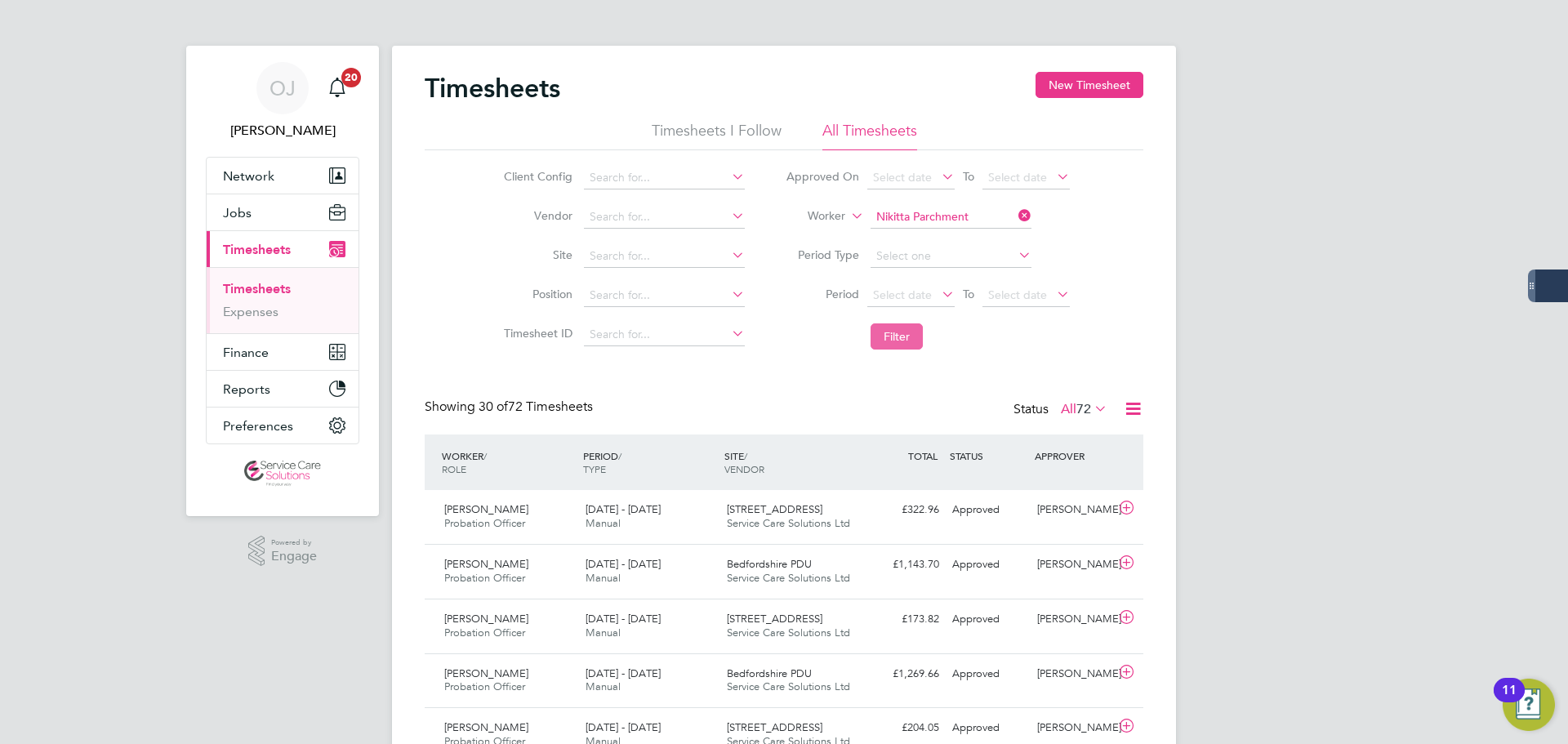
click at [891, 328] on button "Filter" at bounding box center [897, 336] width 53 height 26
click at [734, 512] on span "Bristol - Approved Prem…" at bounding box center [789, 509] width 125 height 14
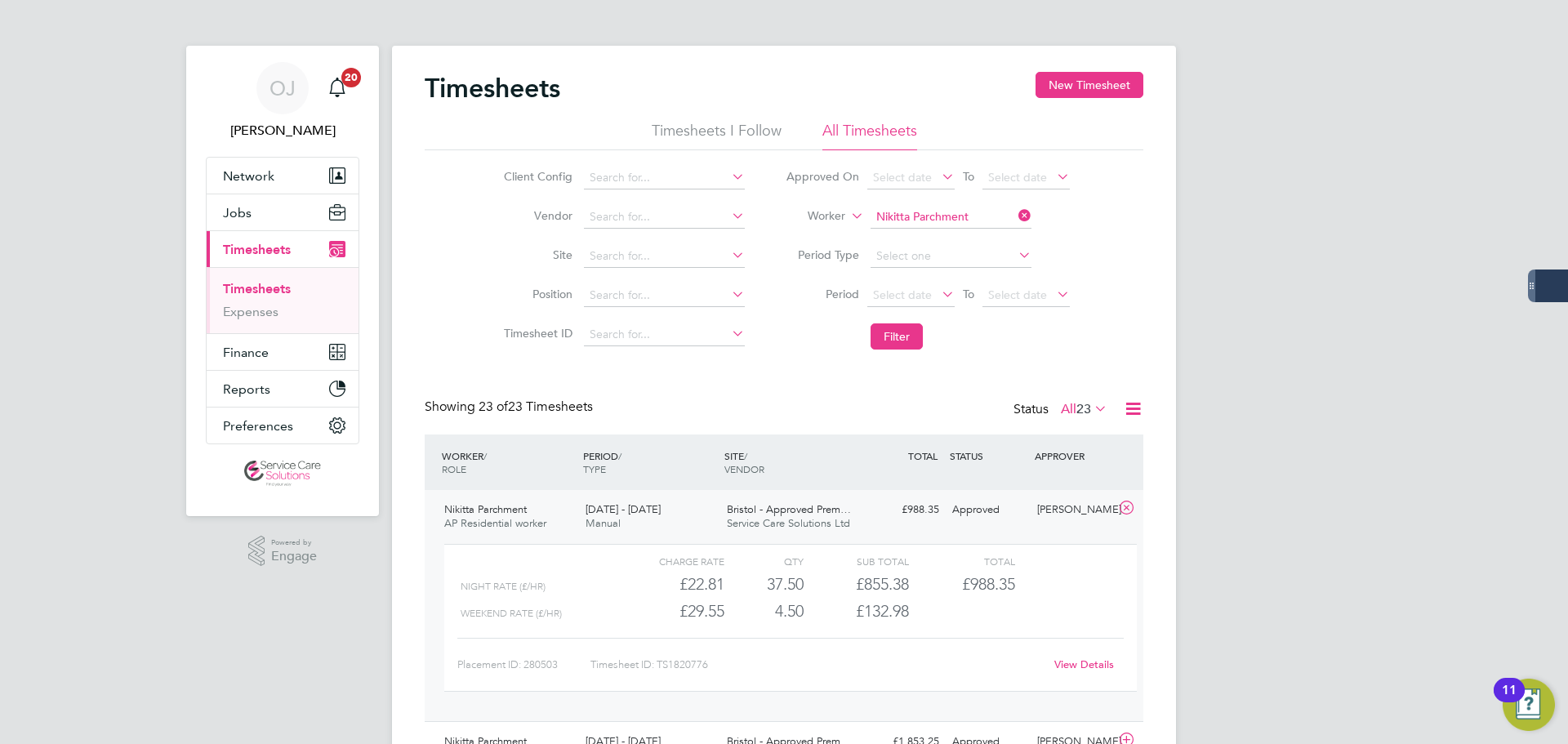
click at [735, 512] on span "Bristol - Approved Prem…" at bounding box center [789, 509] width 125 height 14
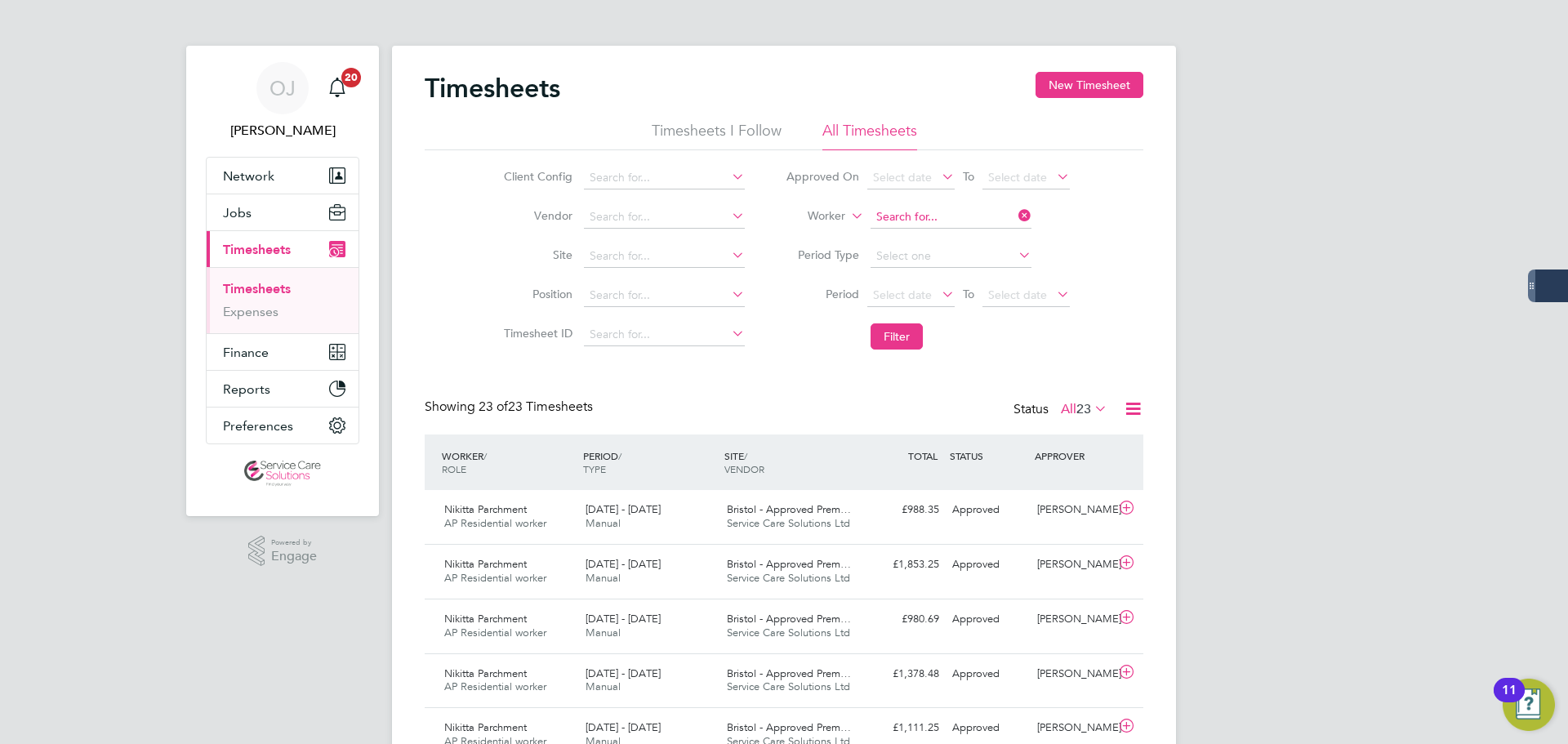
click at [937, 211] on input at bounding box center [951, 217] width 161 height 23
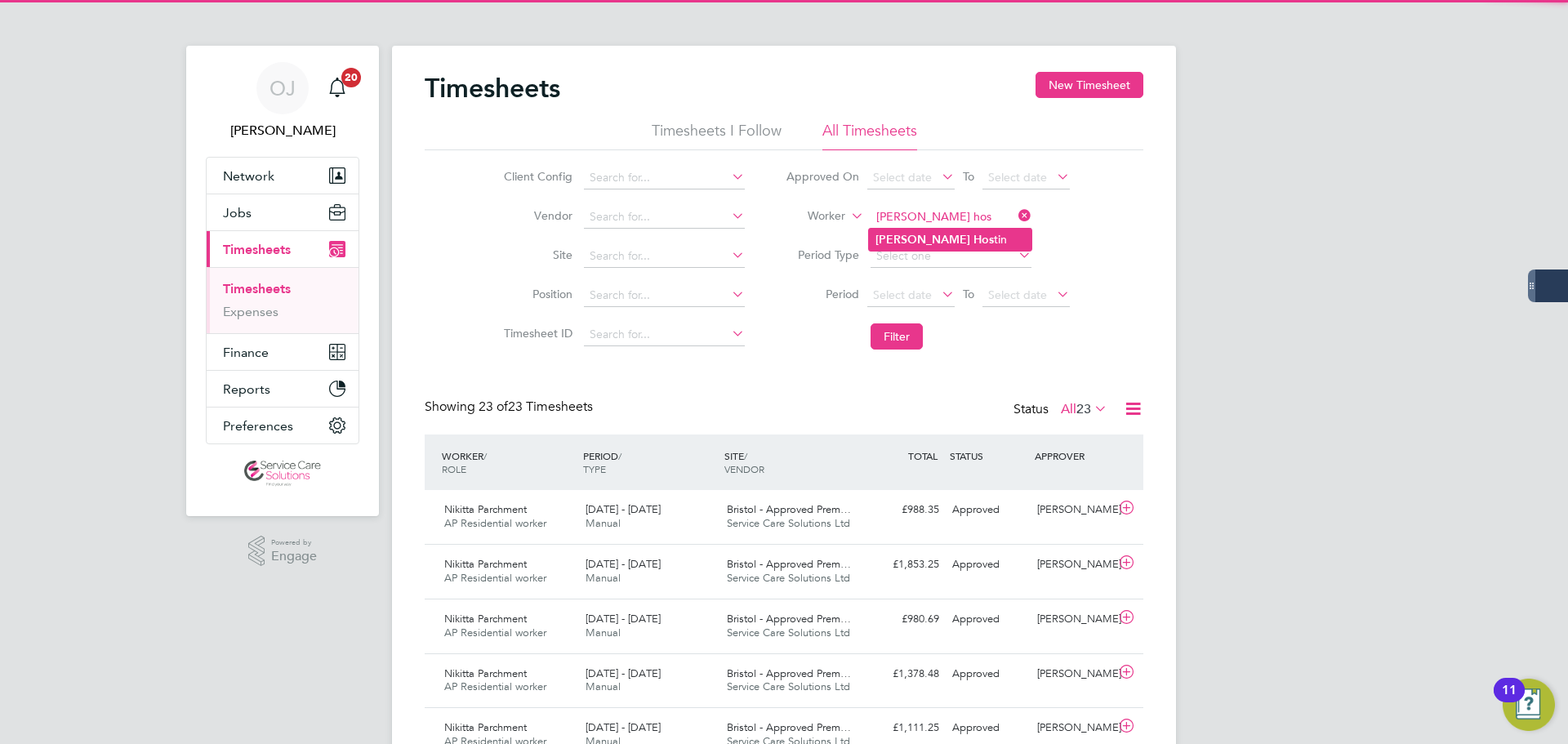
click at [953, 235] on li "Norma Hos tin" at bounding box center [950, 240] width 162 height 22
type input "Norma Hostin"
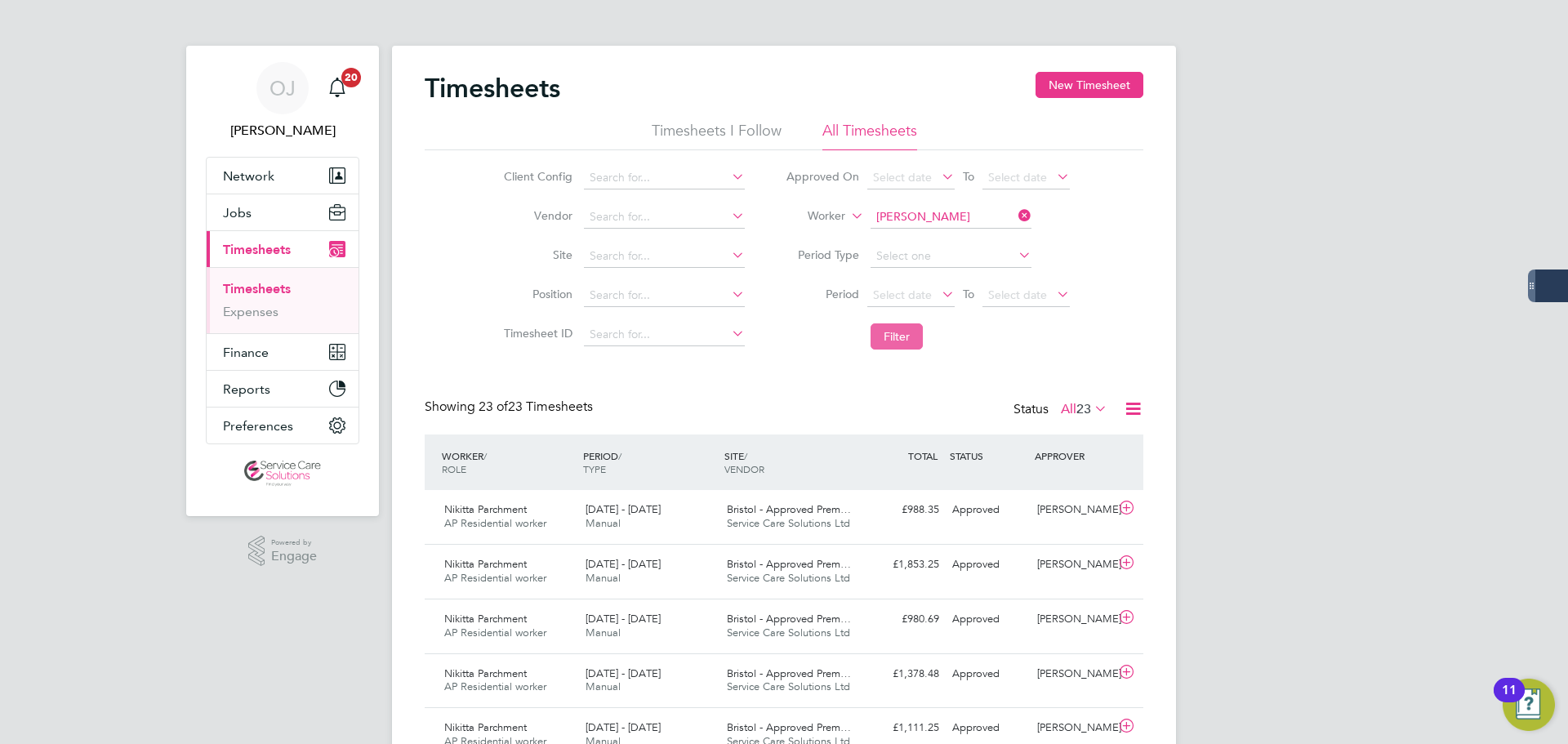
click at [909, 334] on button "Filter" at bounding box center [897, 336] width 53 height 26
click at [730, 513] on span "Bedfordshire PDU" at bounding box center [770, 509] width 85 height 14
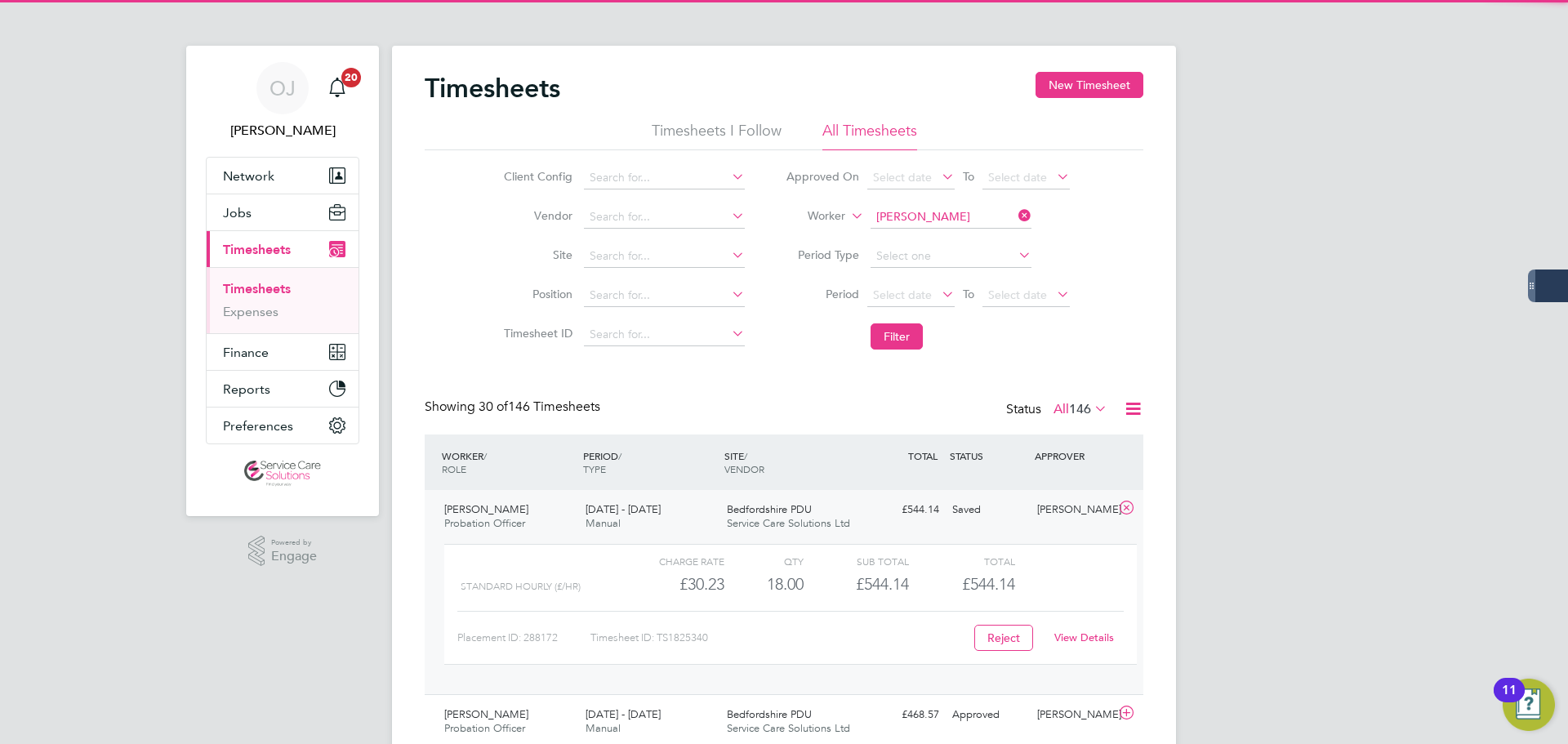
click at [730, 513] on span "Bedfordshire PDU" at bounding box center [770, 509] width 85 height 14
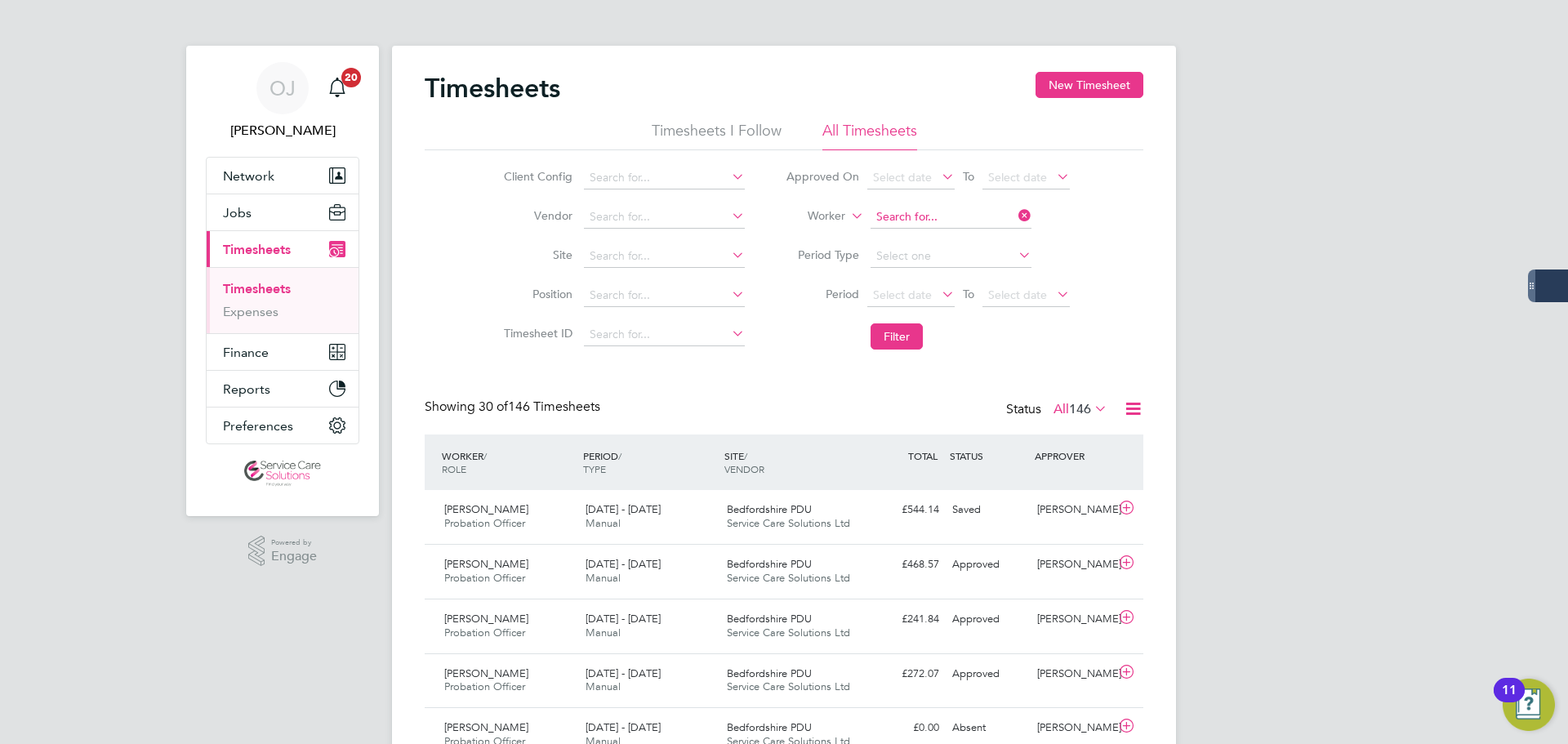
click at [938, 215] on input at bounding box center [951, 217] width 161 height 23
click at [970, 257] on b "Middleton" at bounding box center [1016, 262] width 94 height 14
type input "Paul Middleton"
click at [910, 340] on button "Filter" at bounding box center [897, 336] width 53 height 26
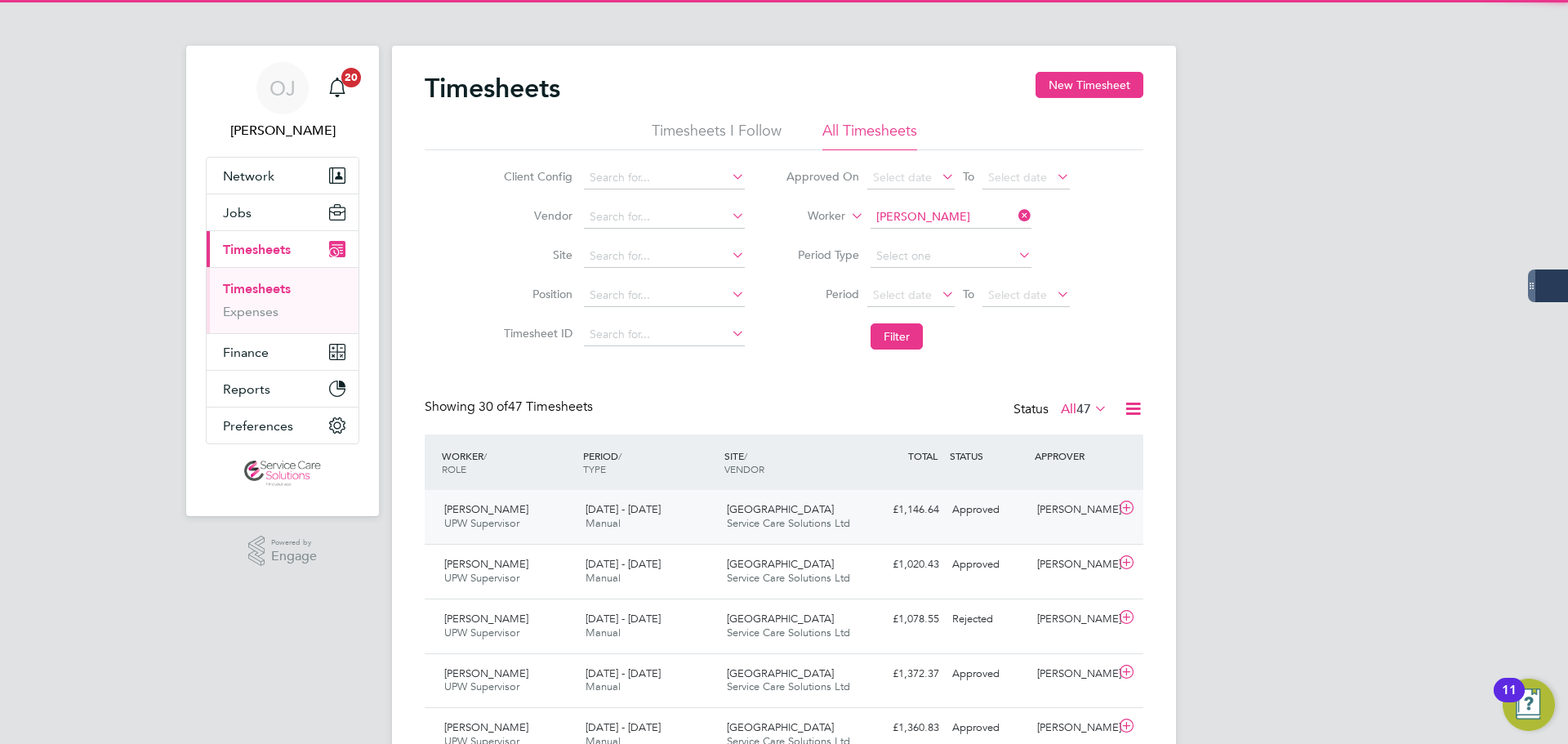
click at [680, 535] on div "15 - 21 Sep 2025 Manual" at bounding box center [649, 517] width 141 height 41
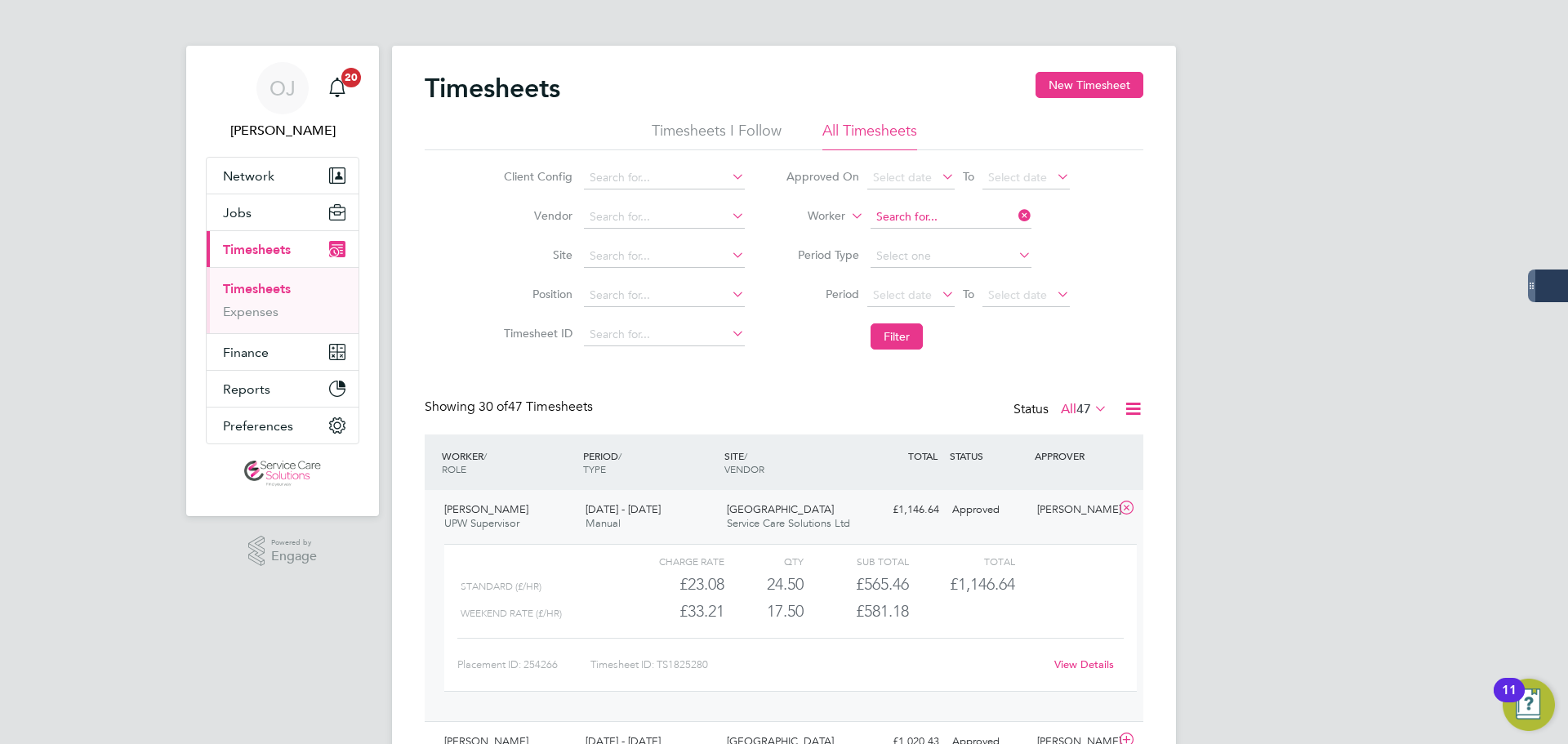
click at [928, 215] on input at bounding box center [951, 217] width 161 height 23
click at [959, 237] on li "Renuka Bhardwaj" at bounding box center [950, 240] width 162 height 22
type input "Renuka Bhardwaj"
click at [904, 339] on button "Filter" at bounding box center [897, 336] width 53 height 26
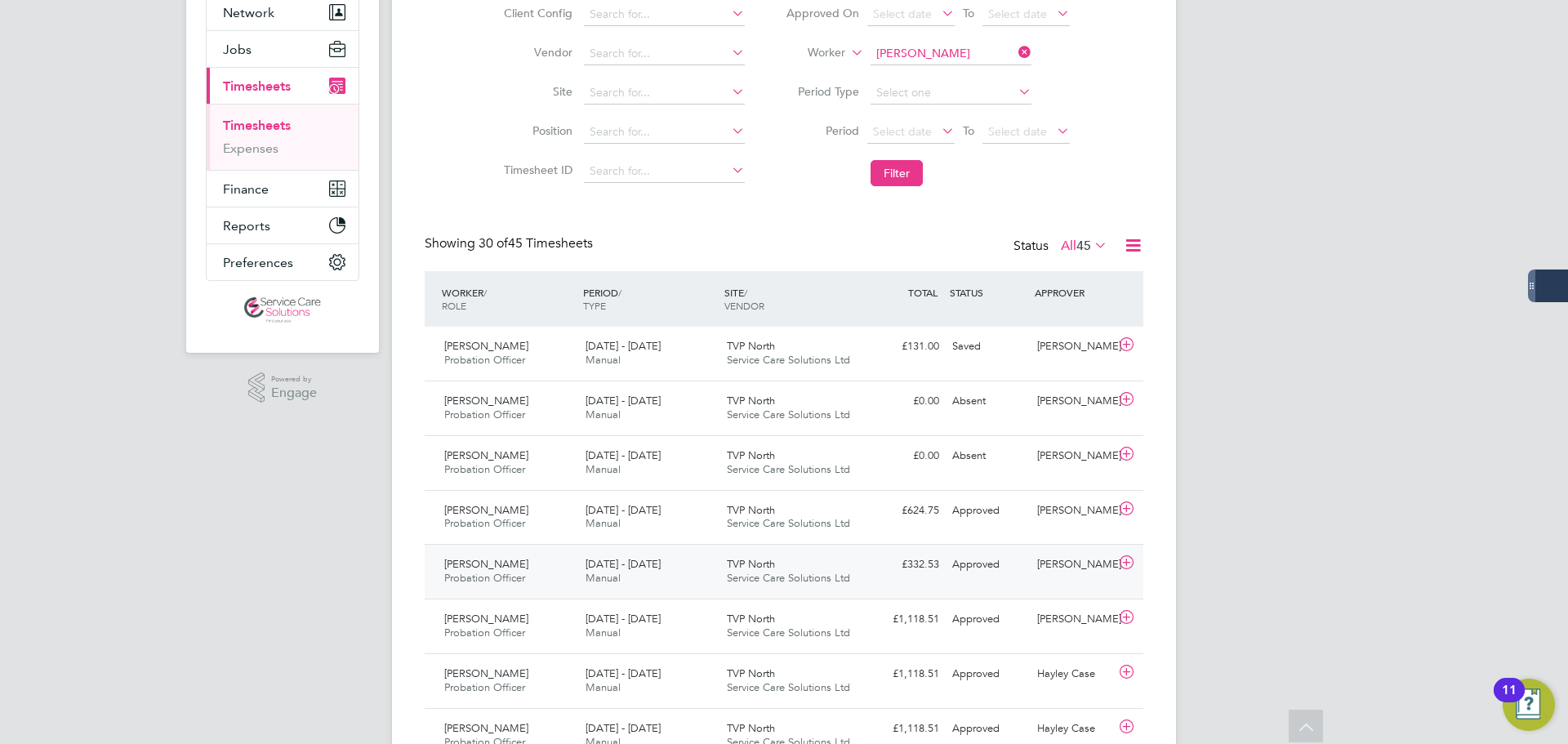
click at [686, 560] on div "8 - 14 Sep 2025 Manual" at bounding box center [649, 572] width 141 height 41
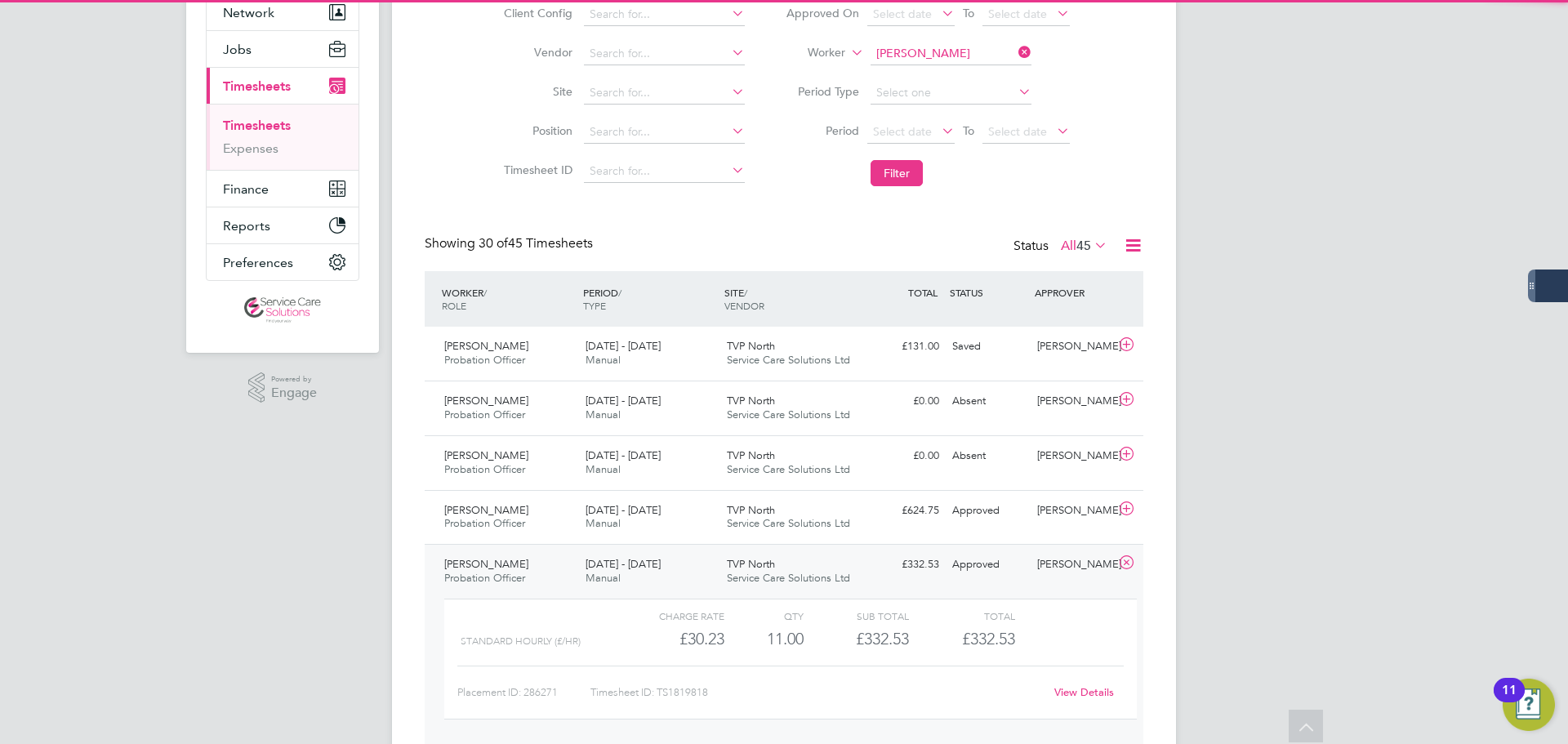
click at [686, 559] on div "8 - 14 Sep 2025 Manual" at bounding box center [649, 572] width 141 height 41
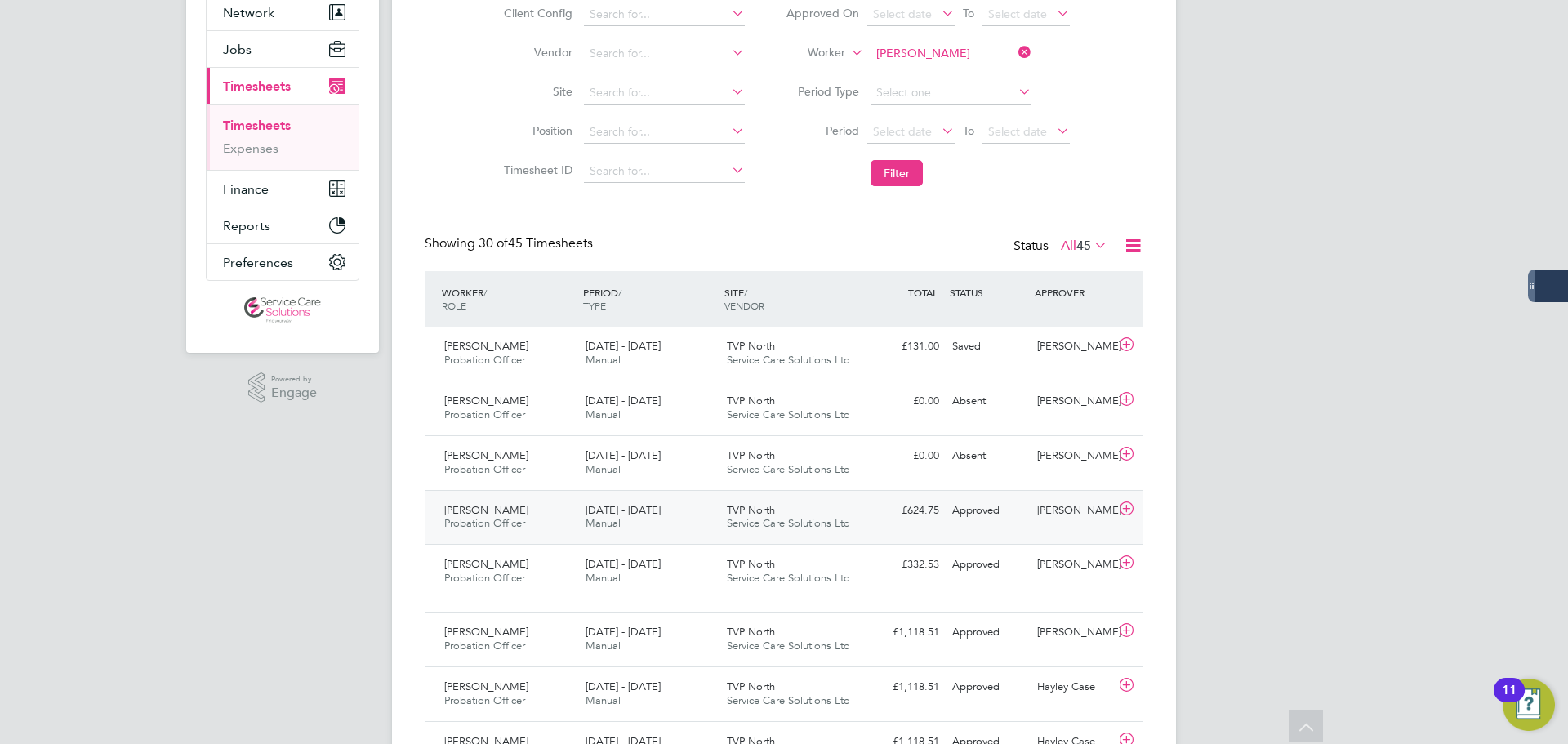
click at [683, 517] on div "15 - 21 Sep 2025 Manual" at bounding box center [649, 517] width 141 height 41
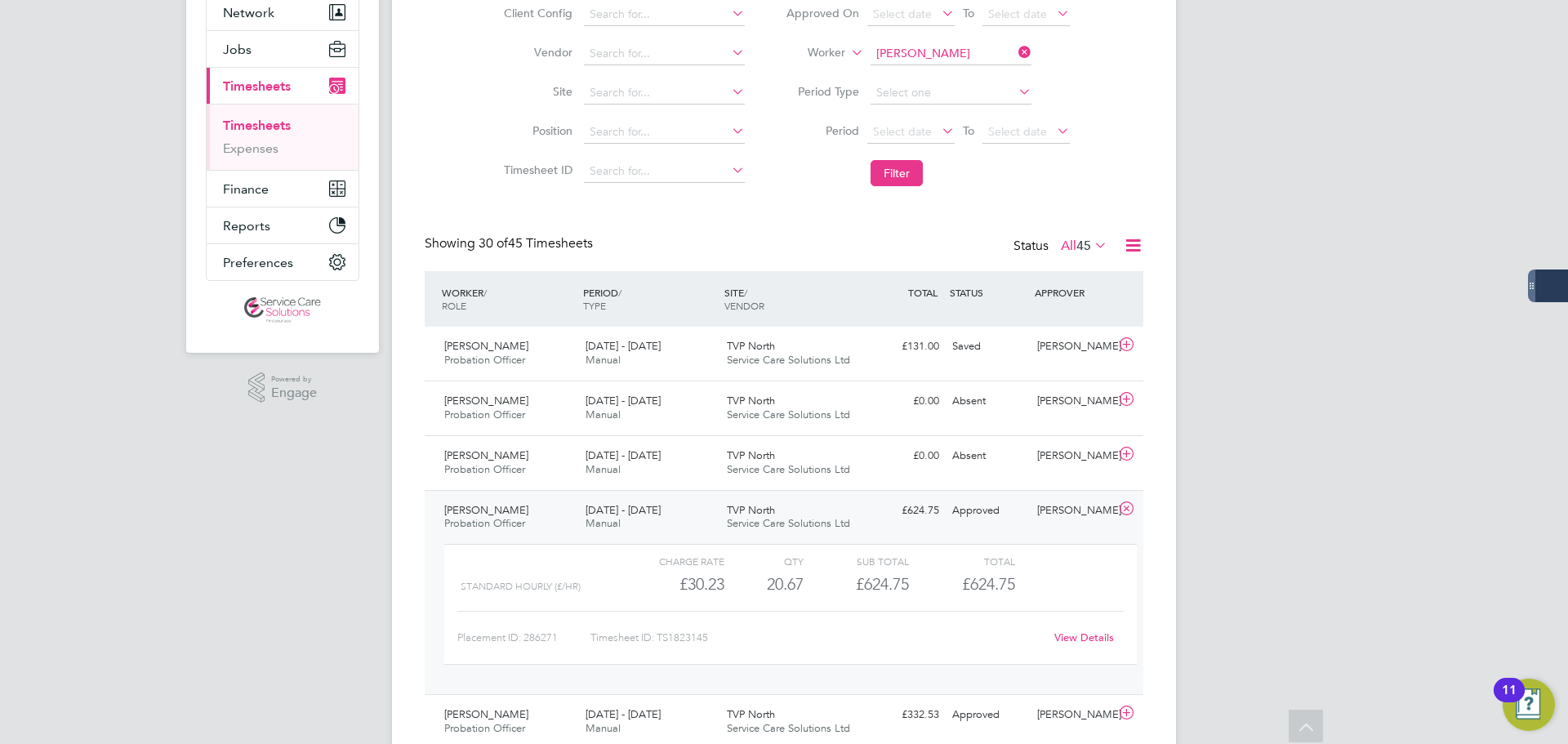
click at [695, 514] on div "15 - 21 Sep 2025 Manual" at bounding box center [649, 517] width 141 height 41
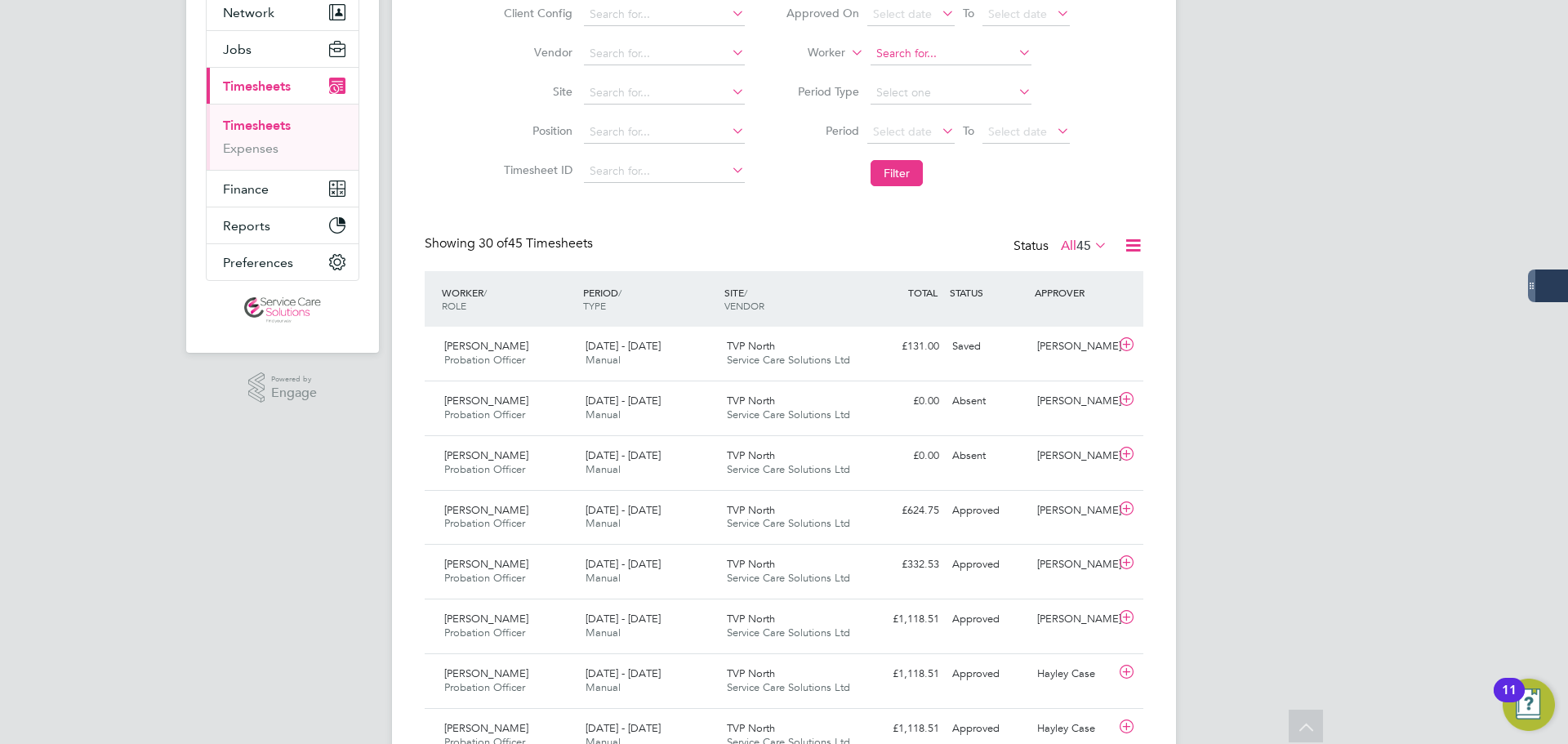
click at [912, 59] on input at bounding box center [951, 54] width 161 height 23
type input "r"
click at [949, 73] on li "Rochana Williams" at bounding box center [950, 76] width 162 height 22
type input "Rochana Williams"
click at [903, 168] on button "Filter" at bounding box center [897, 173] width 53 height 26
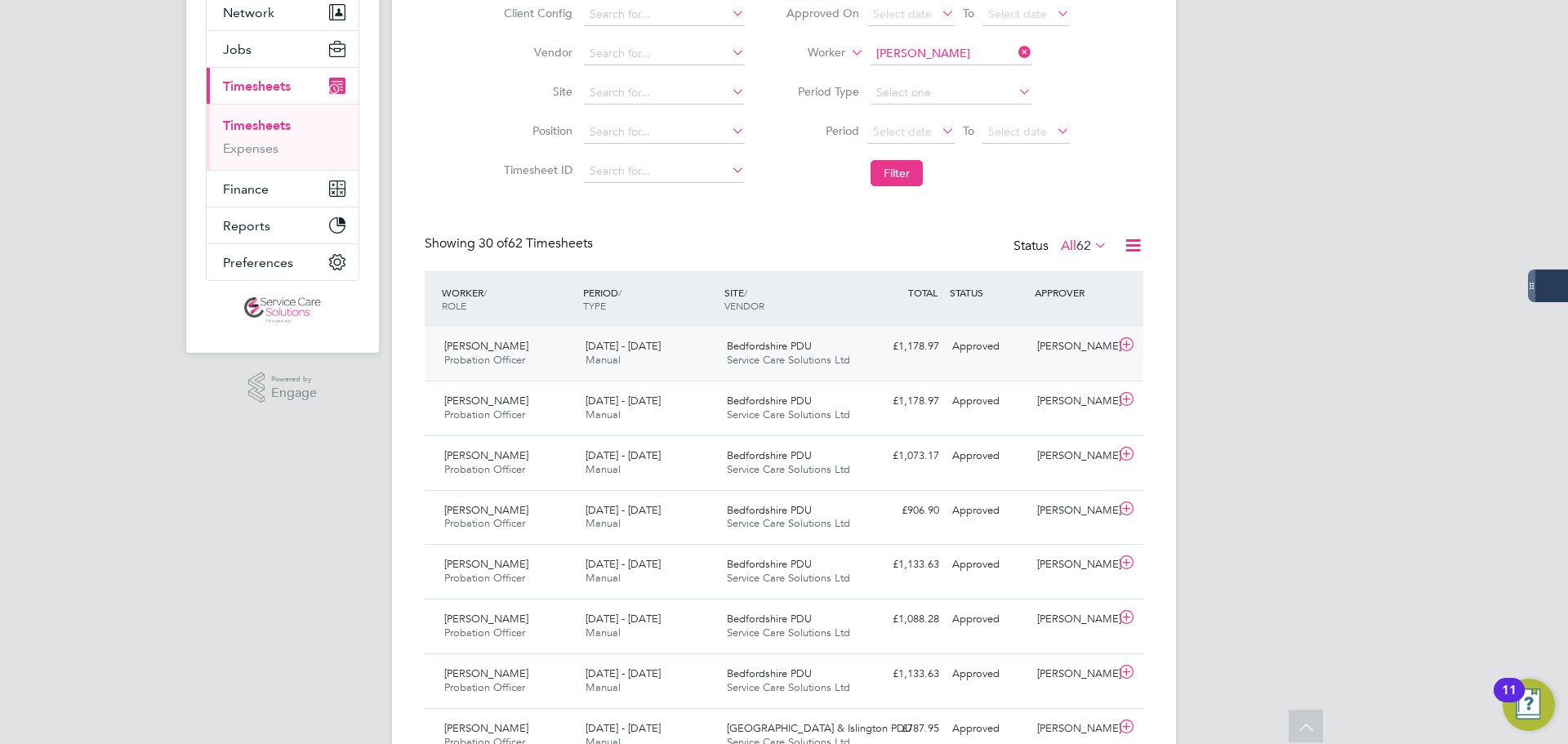
click at [700, 349] on div "15 - 21 Sep 2025 Manual" at bounding box center [649, 354] width 141 height 41
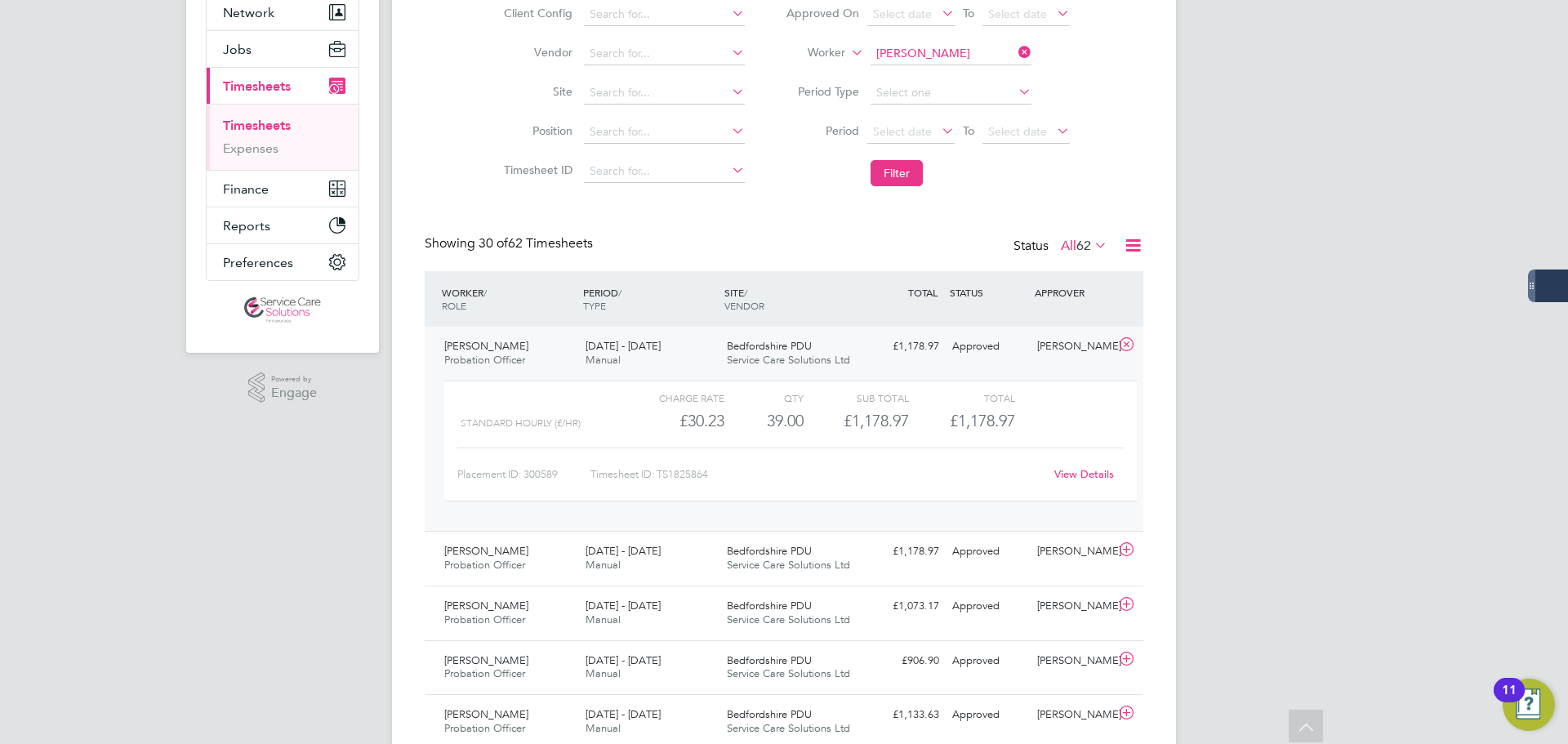
click at [702, 348] on div "15 - 21 Sep 2025 Manual" at bounding box center [649, 354] width 141 height 41
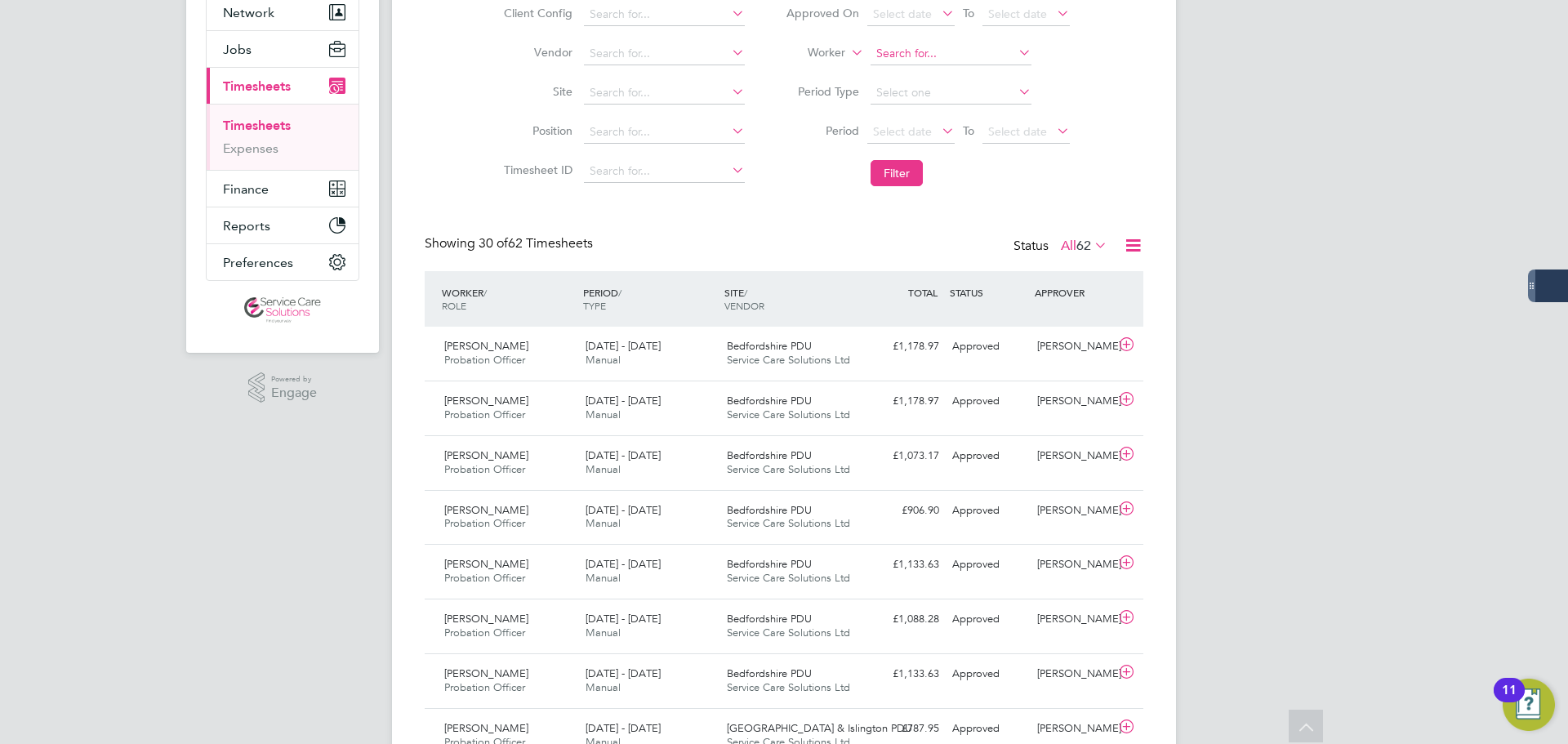
click at [913, 58] on input at bounding box center [951, 54] width 161 height 23
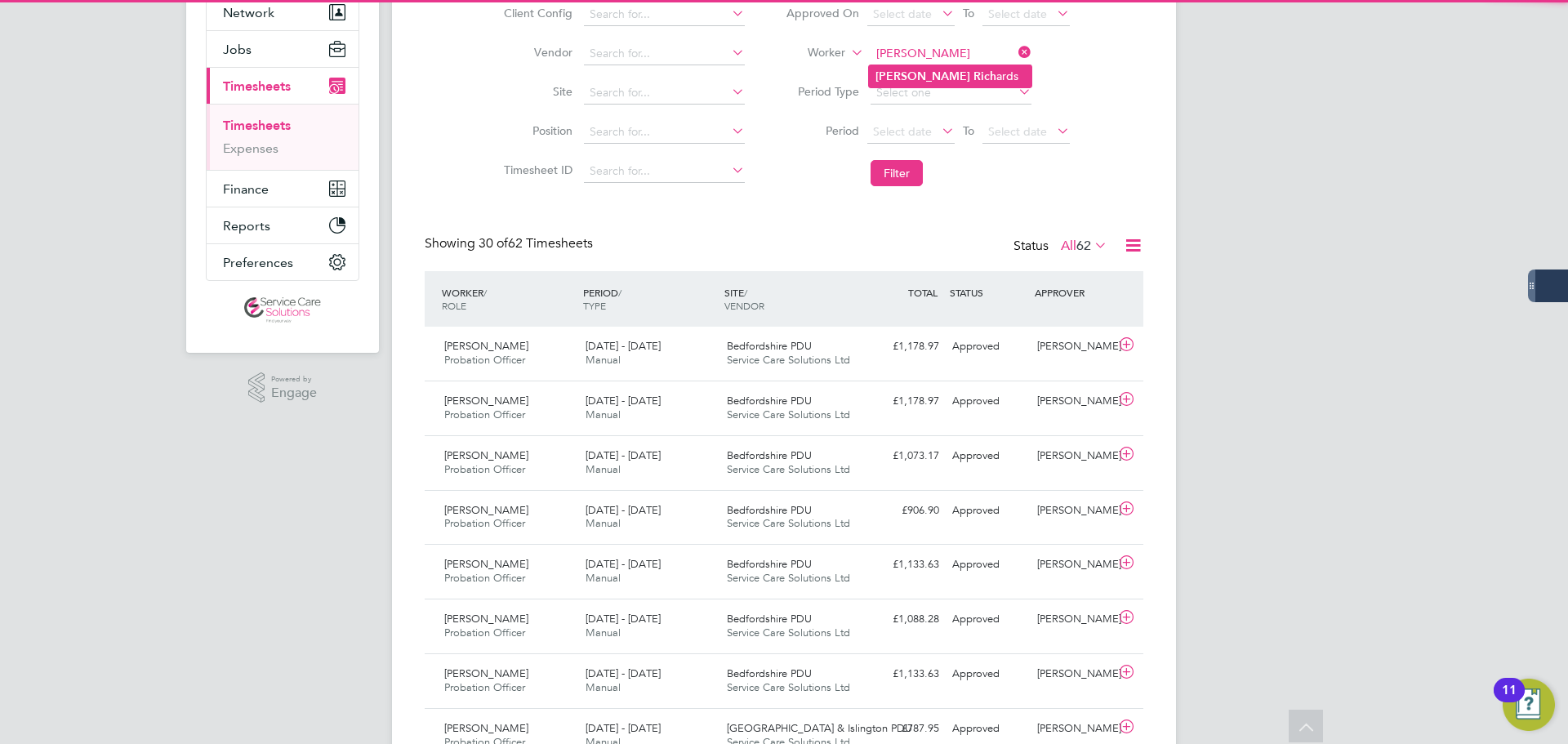
click at [932, 84] on li "Simone Rich ards" at bounding box center [950, 76] width 162 height 22
type input "Simone Richards"
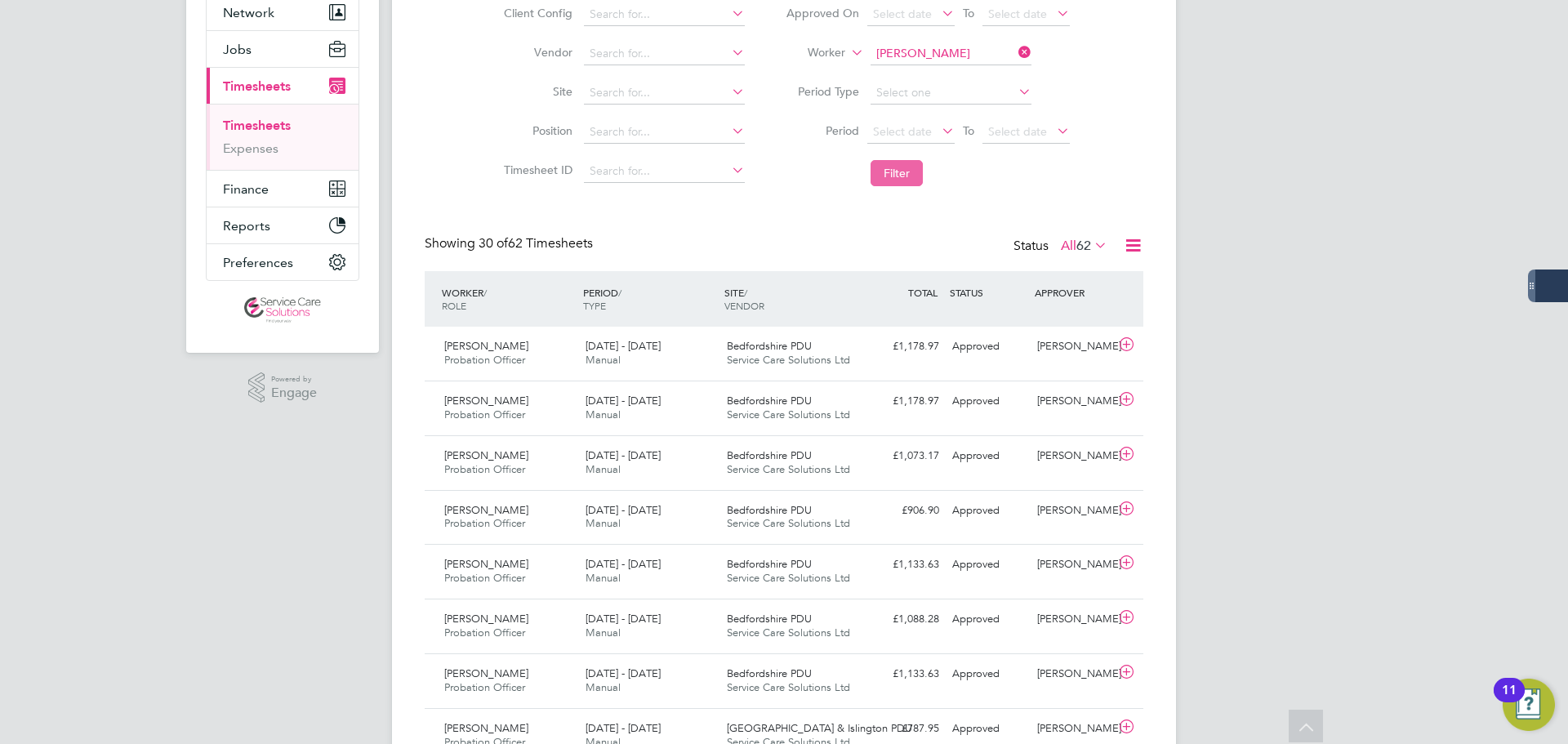
click at [892, 180] on button "Filter" at bounding box center [897, 173] width 53 height 26
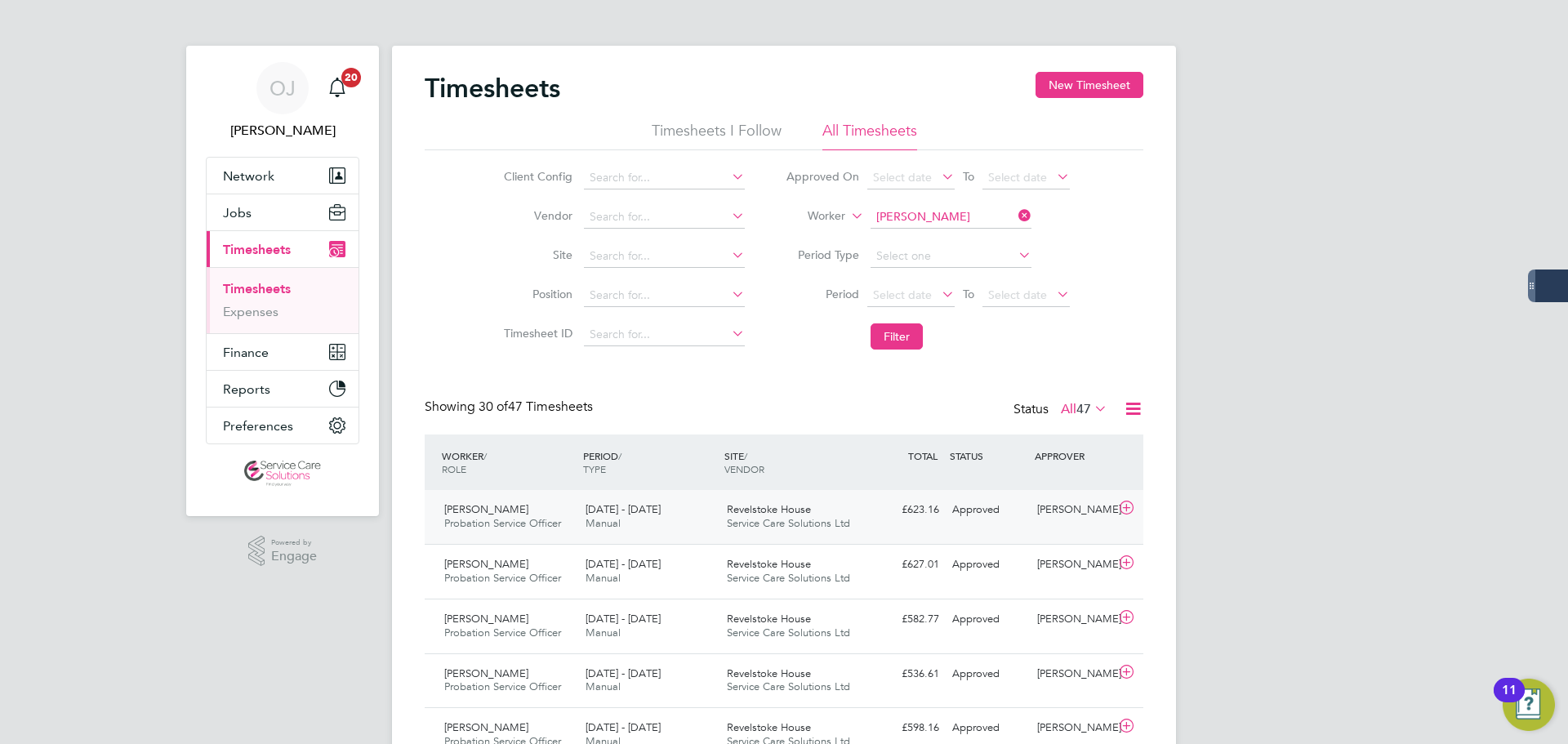
click at [668, 524] on div "15 - 21 Sep 2025 Manual" at bounding box center [649, 517] width 141 height 41
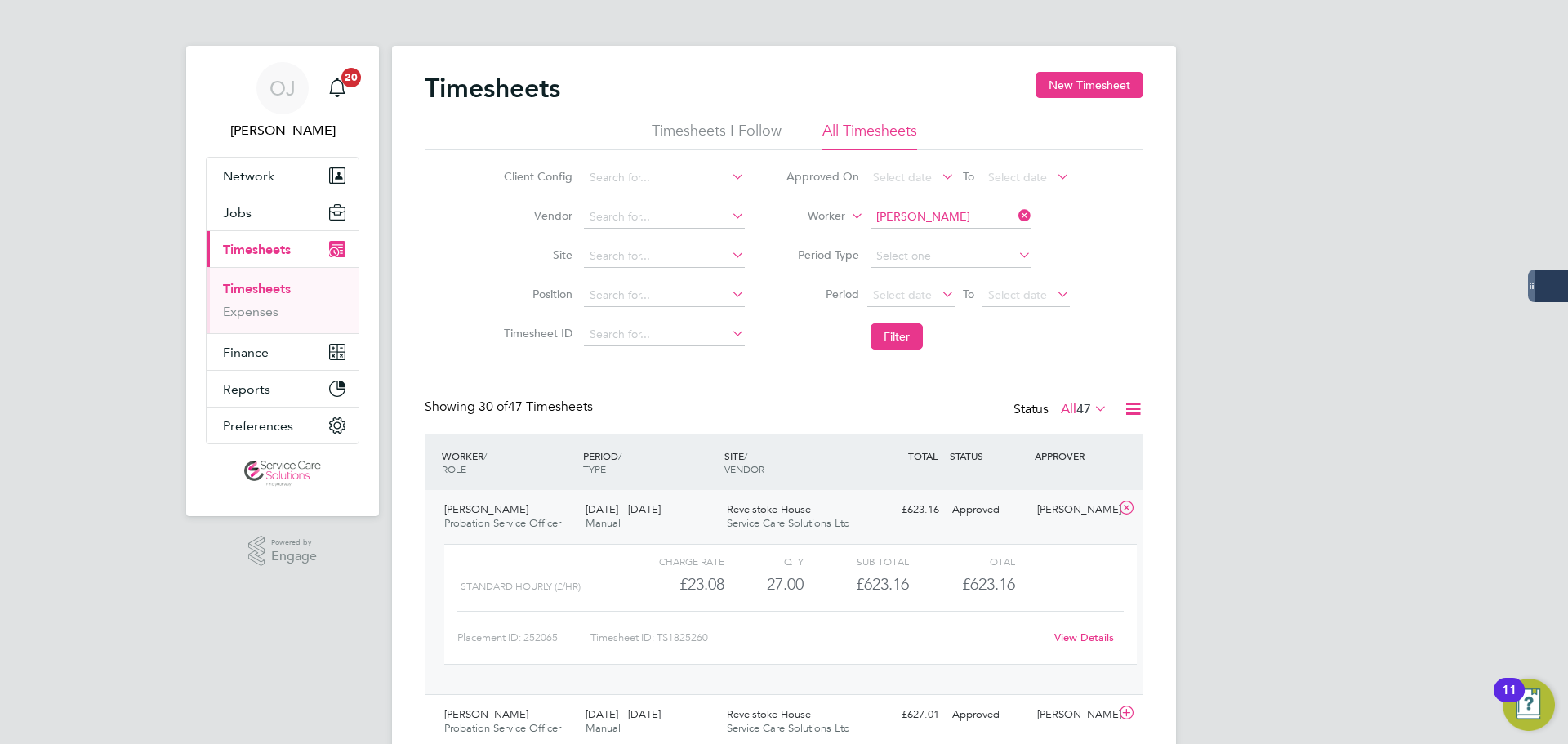
click at [701, 507] on div "15 - 21 Sep 2025 Manual" at bounding box center [649, 517] width 141 height 41
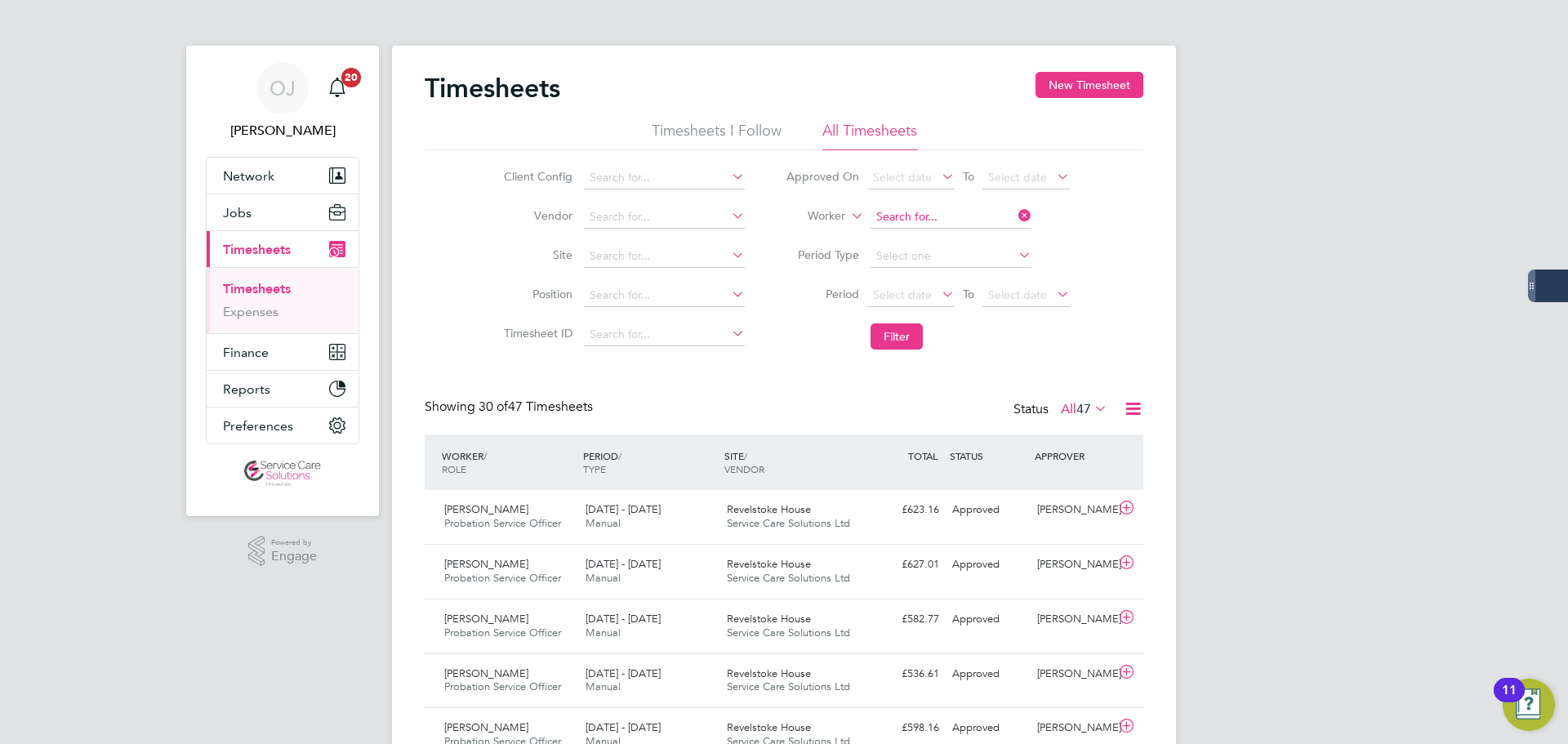
click at [935, 217] on input at bounding box center [951, 217] width 161 height 23
click at [952, 252] on li "Stephani e Little" at bounding box center [955, 262] width 173 height 22
type input "Stephanie Little"
click at [899, 349] on button "Filter" at bounding box center [897, 336] width 53 height 26
click at [695, 575] on div "15 - 21 Sep 2025 Manual" at bounding box center [649, 572] width 141 height 41
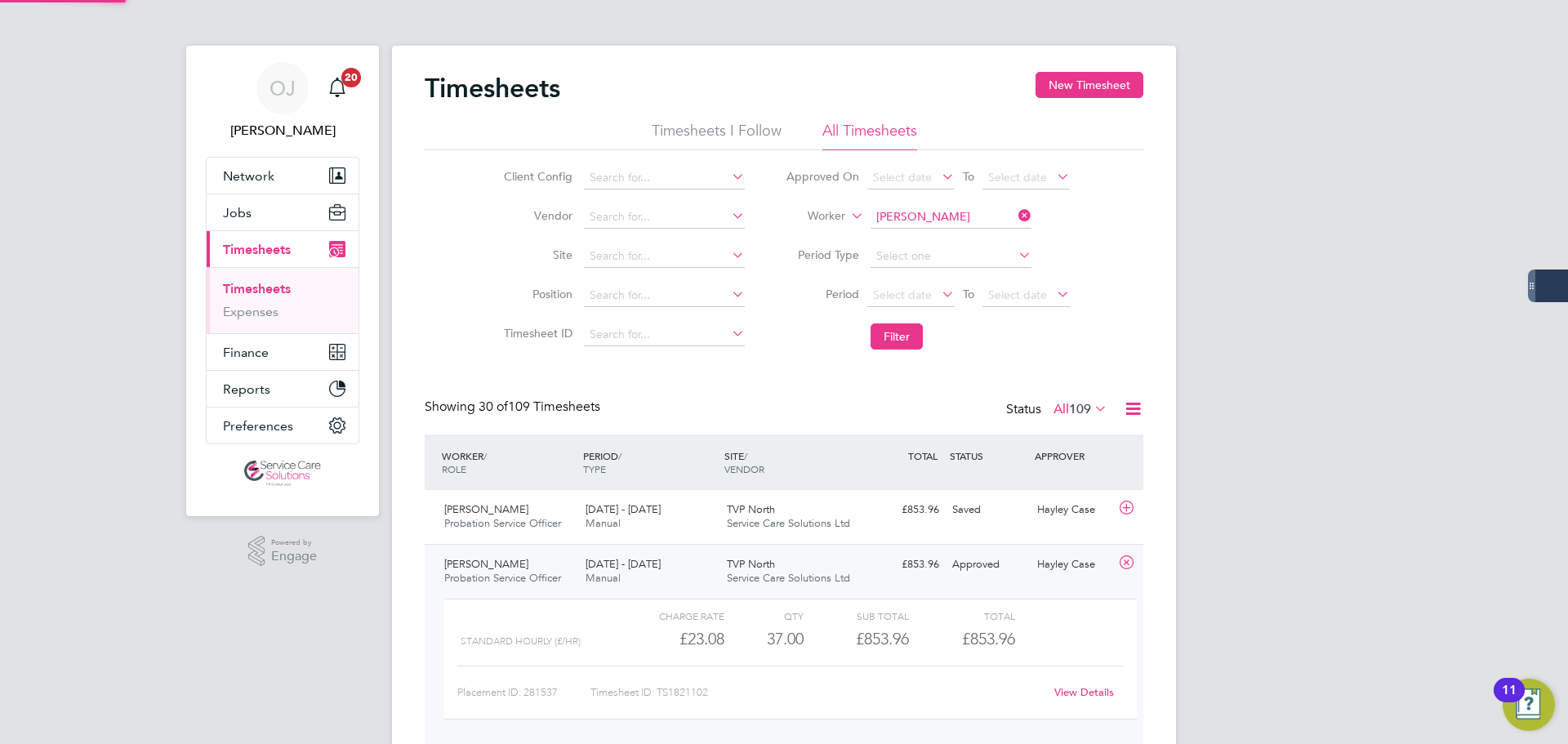
click at [695, 574] on div "15 - 21 Sep 2025 Manual" at bounding box center [649, 572] width 141 height 41
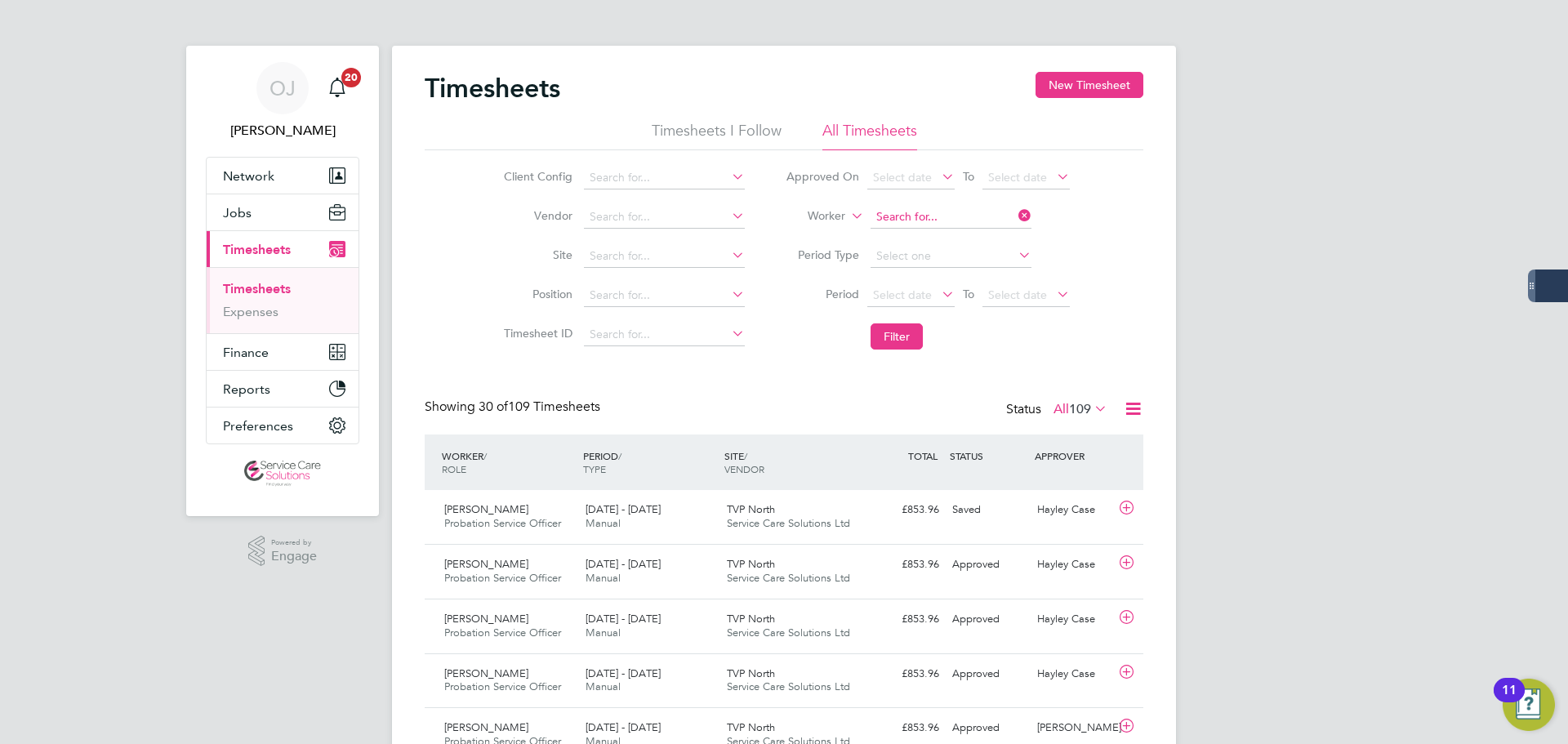
click at [940, 213] on input at bounding box center [951, 217] width 161 height 23
click at [933, 233] on li "Steve Jon es" at bounding box center [978, 240] width 217 height 22
type input "Steve Jones"
click at [917, 308] on li "Period Select date To Select date" at bounding box center [928, 295] width 325 height 39
click at [909, 330] on button "Filter" at bounding box center [897, 336] width 53 height 26
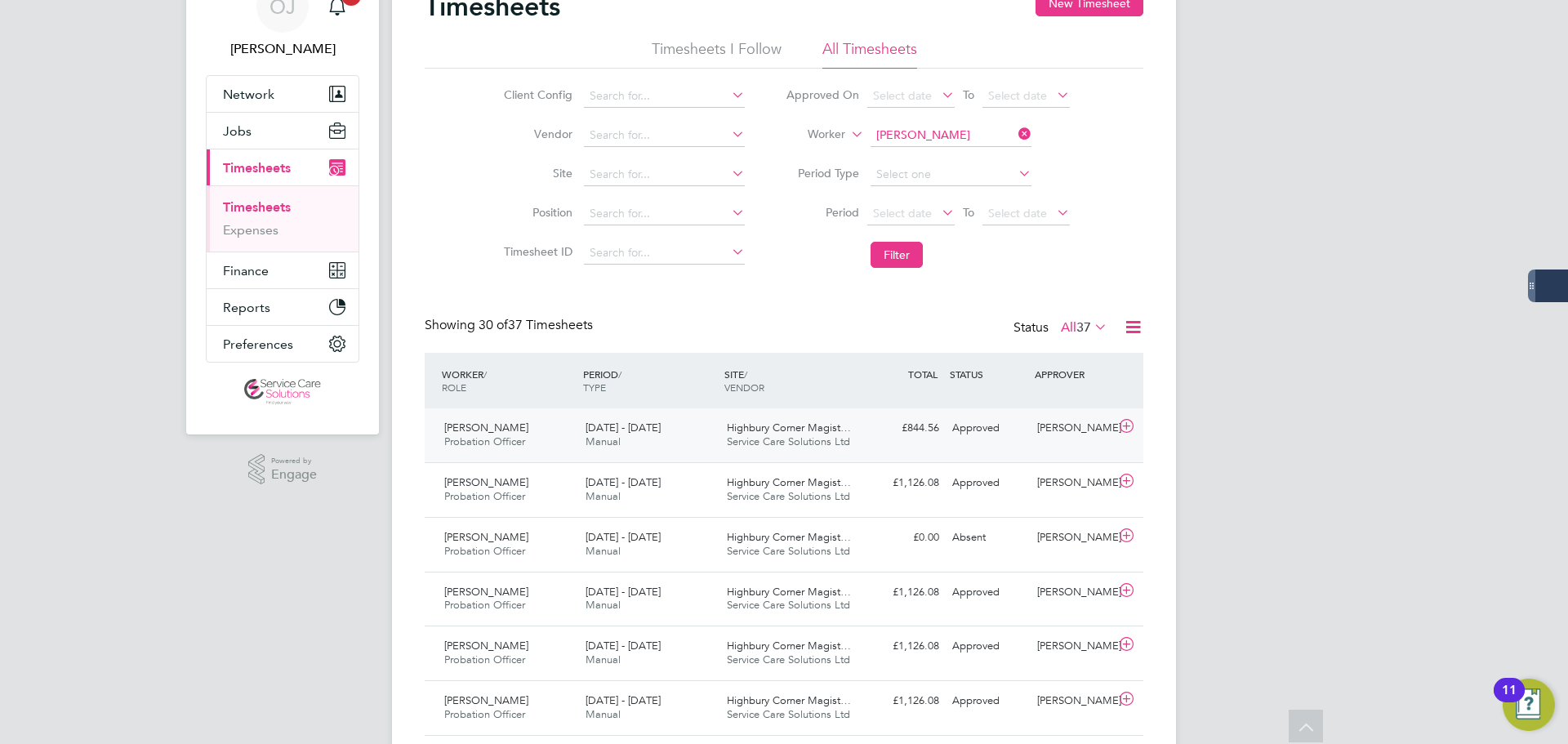
click at [679, 420] on div "15 - 21 Sep 2025 Manual" at bounding box center [649, 435] width 141 height 41
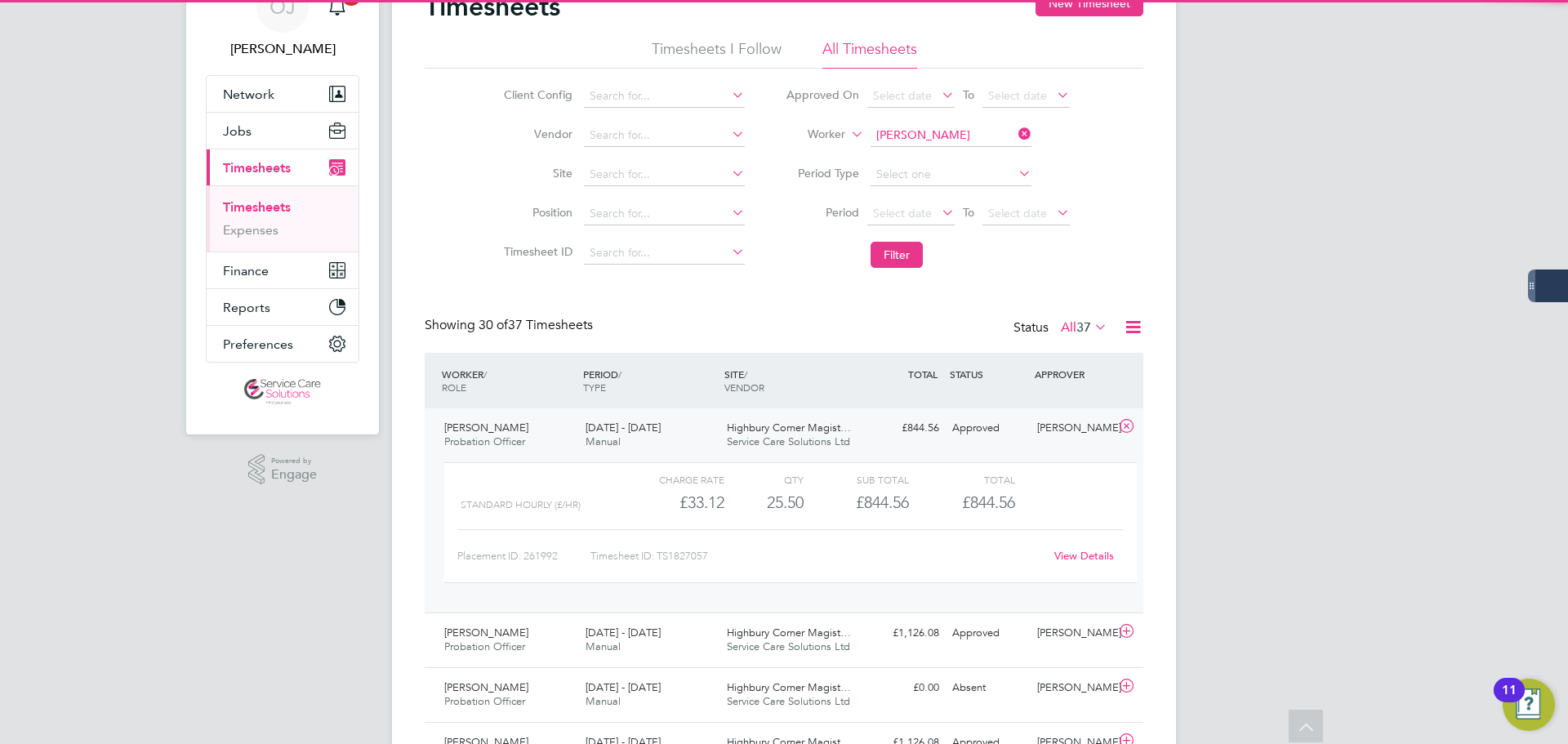
click at [690, 433] on div "15 - 21 Sep 2025 Manual" at bounding box center [649, 435] width 141 height 41
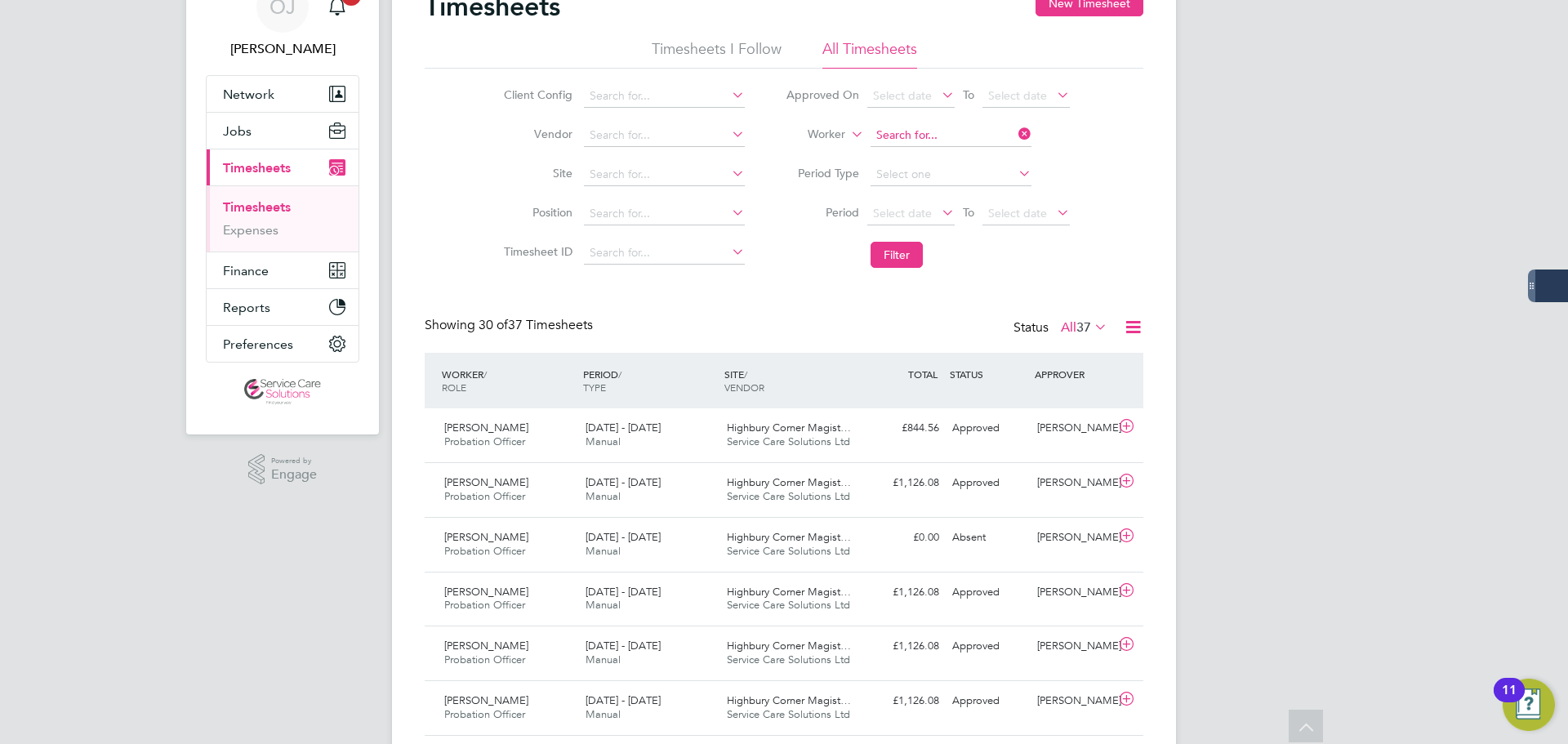
click at [957, 133] on input at bounding box center [951, 135] width 161 height 23
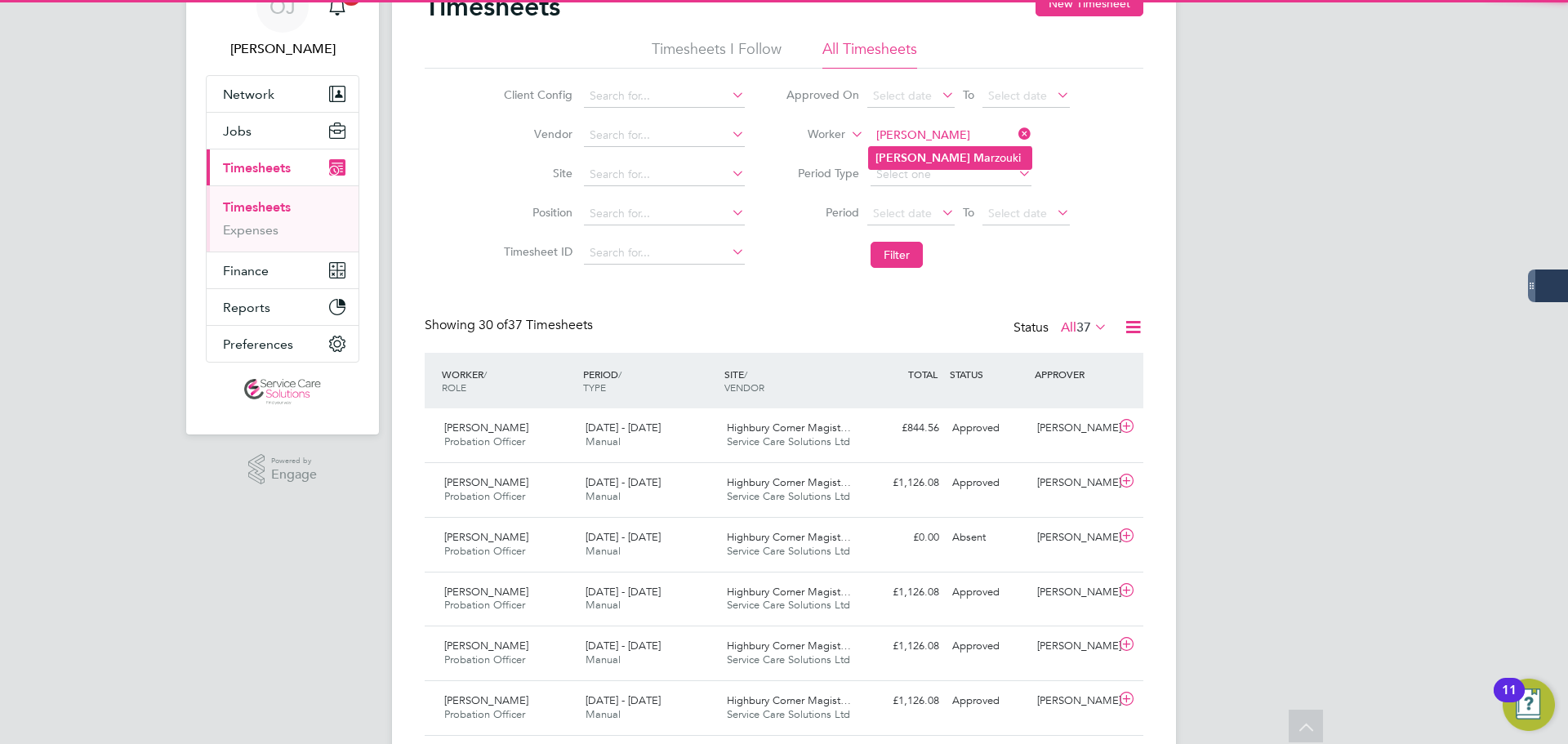
click at [949, 152] on li "Sonja Ma rzouki" at bounding box center [950, 158] width 162 height 22
type input "Sonja Marzouki"
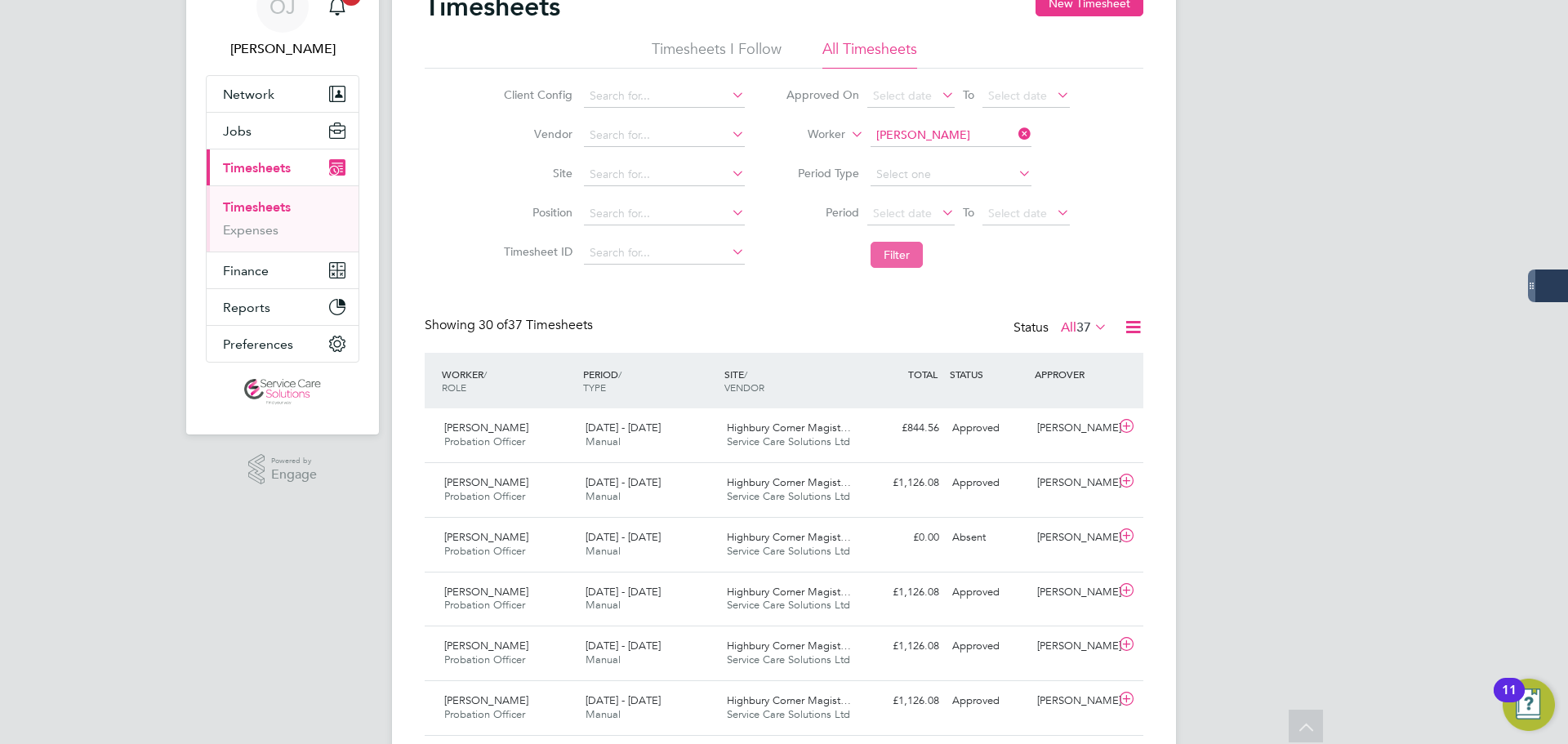
click at [913, 248] on button "Filter" at bounding box center [897, 254] width 53 height 26
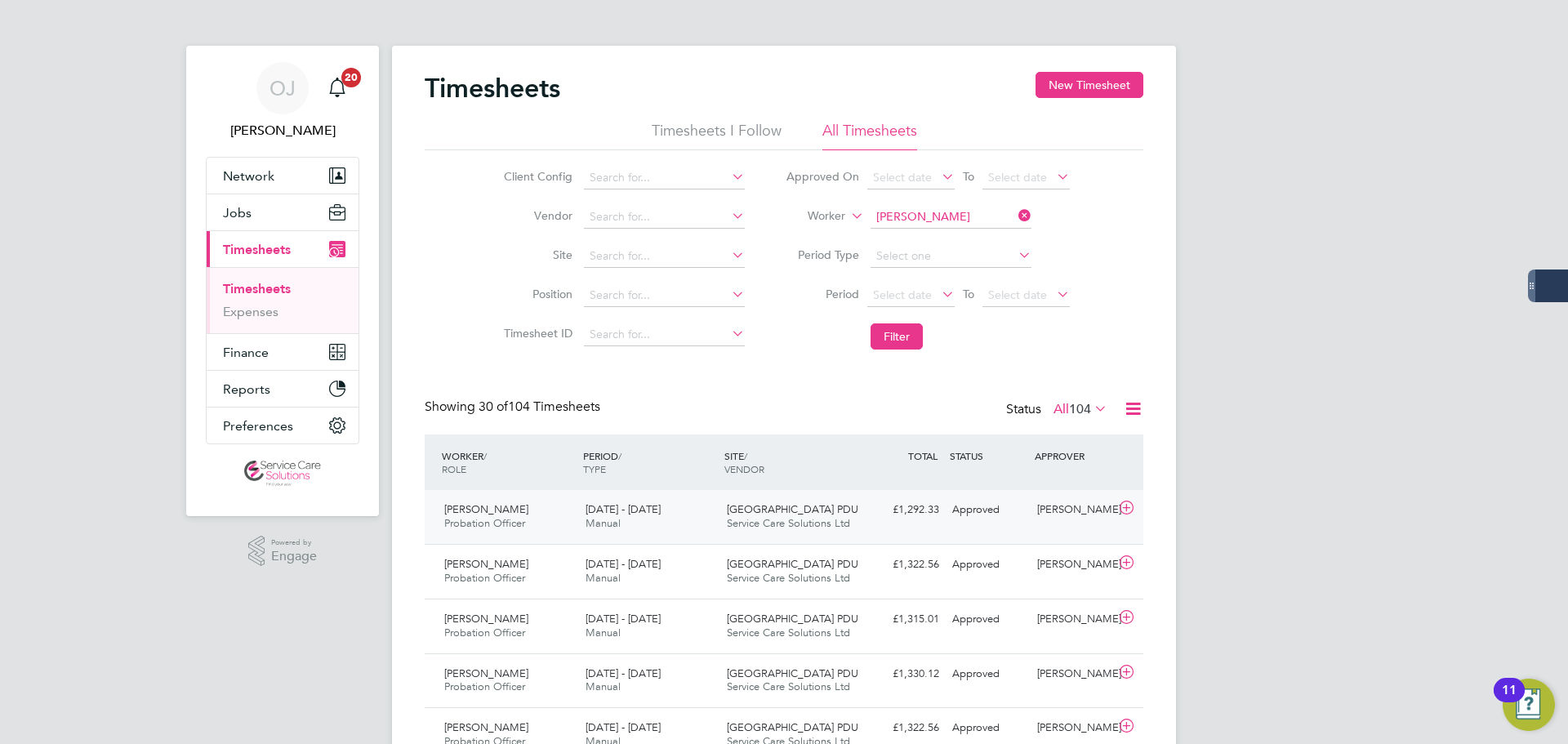
click at [701, 524] on div "15 - 21 Sep 2025 Manual" at bounding box center [649, 517] width 141 height 41
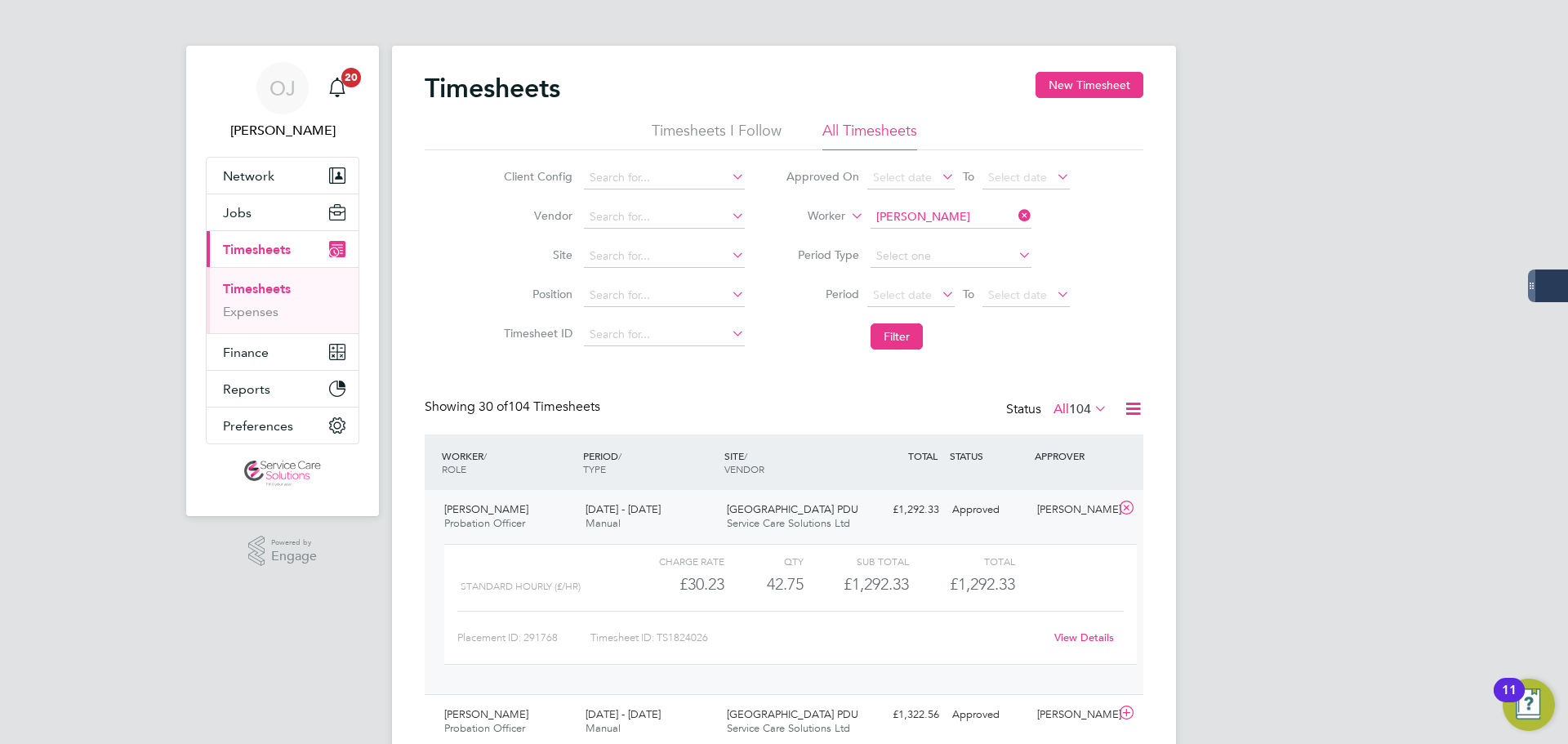
click at [739, 514] on span "Hertfordshire PDU" at bounding box center [792, 509] width 131 height 14
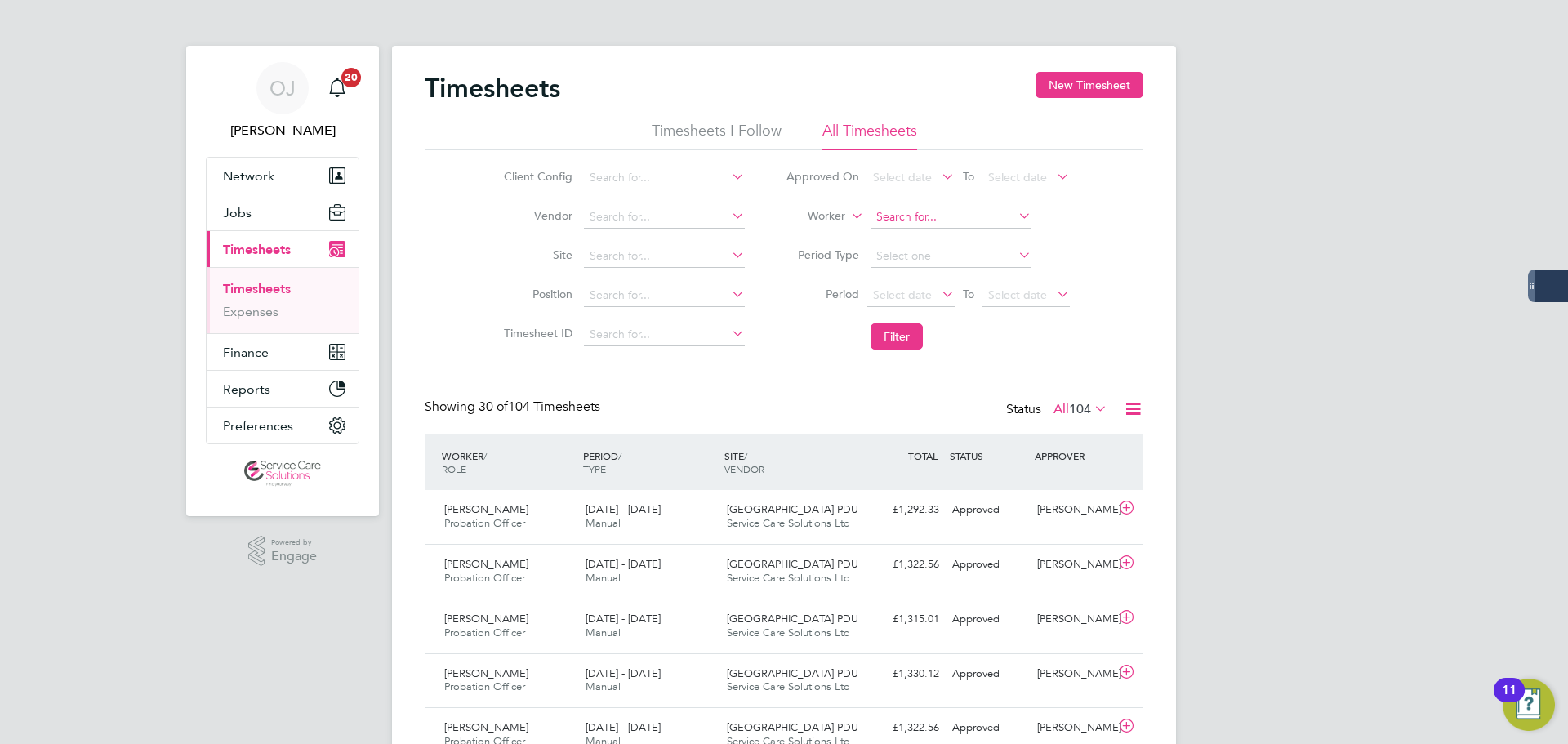
click at [946, 217] on input at bounding box center [951, 217] width 161 height 23
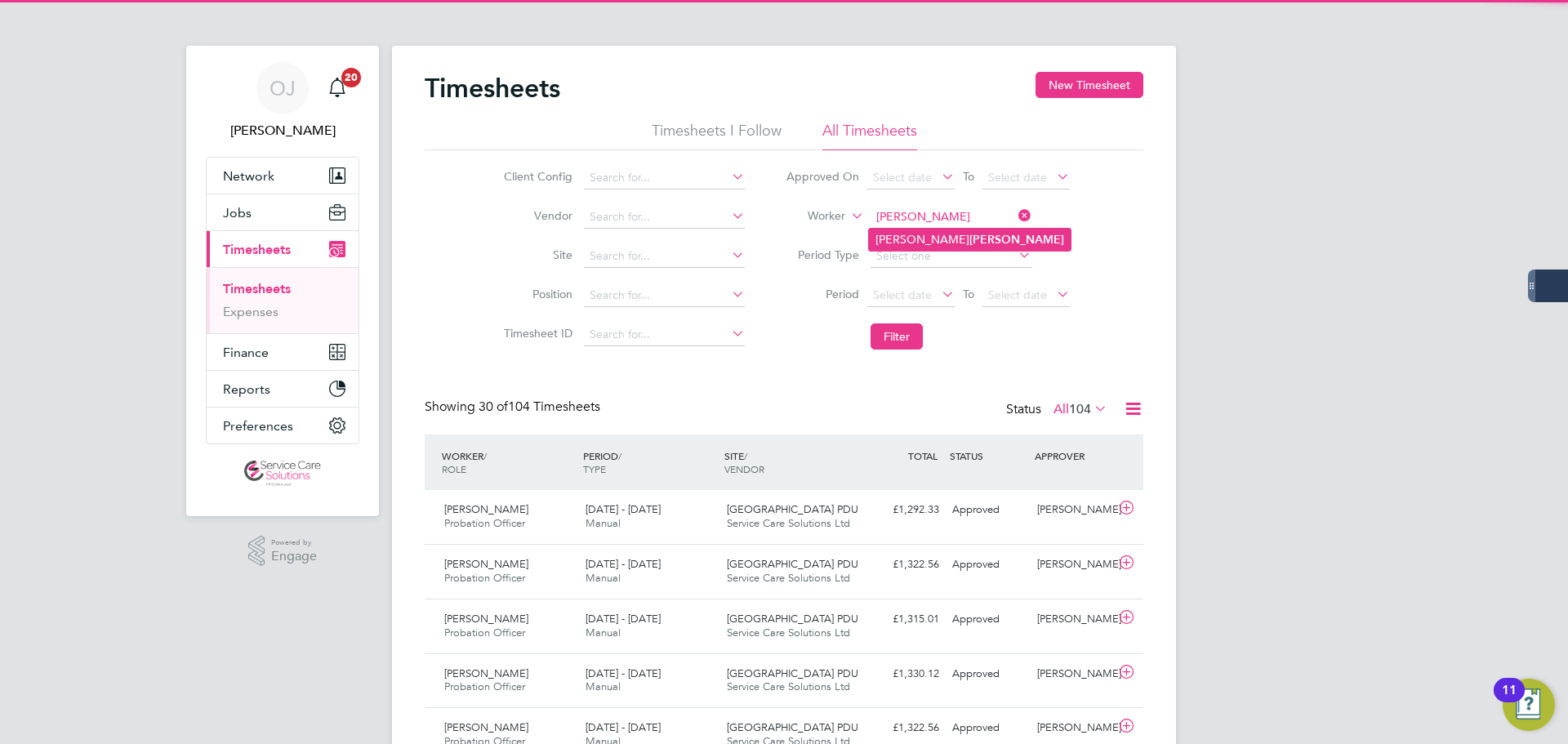
click at [970, 233] on b "Compton" at bounding box center [1016, 240] width 94 height 14
type input "Sue Compton"
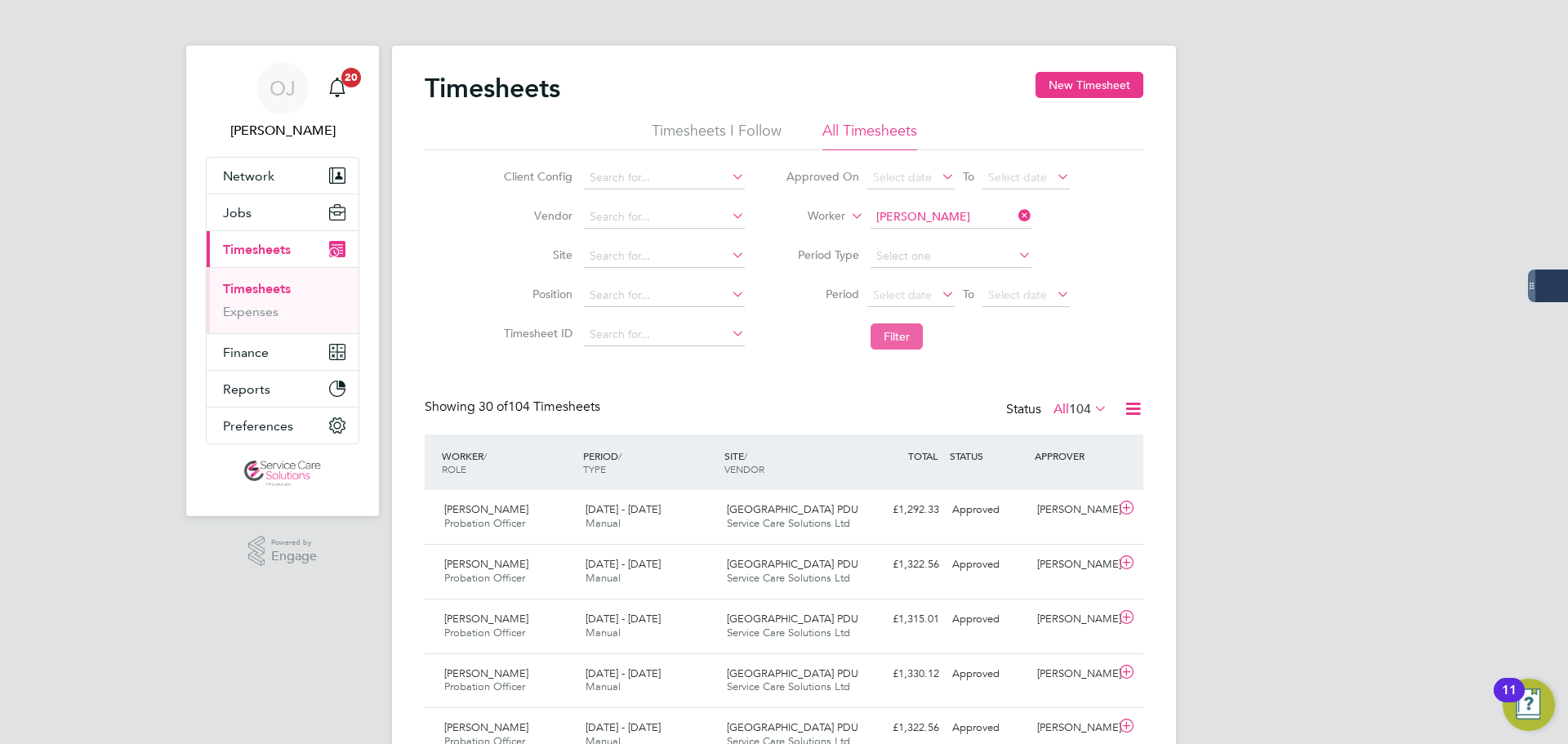
click at [895, 332] on button "Filter" at bounding box center [897, 336] width 53 height 26
click at [969, 213] on input at bounding box center [951, 217] width 161 height 23
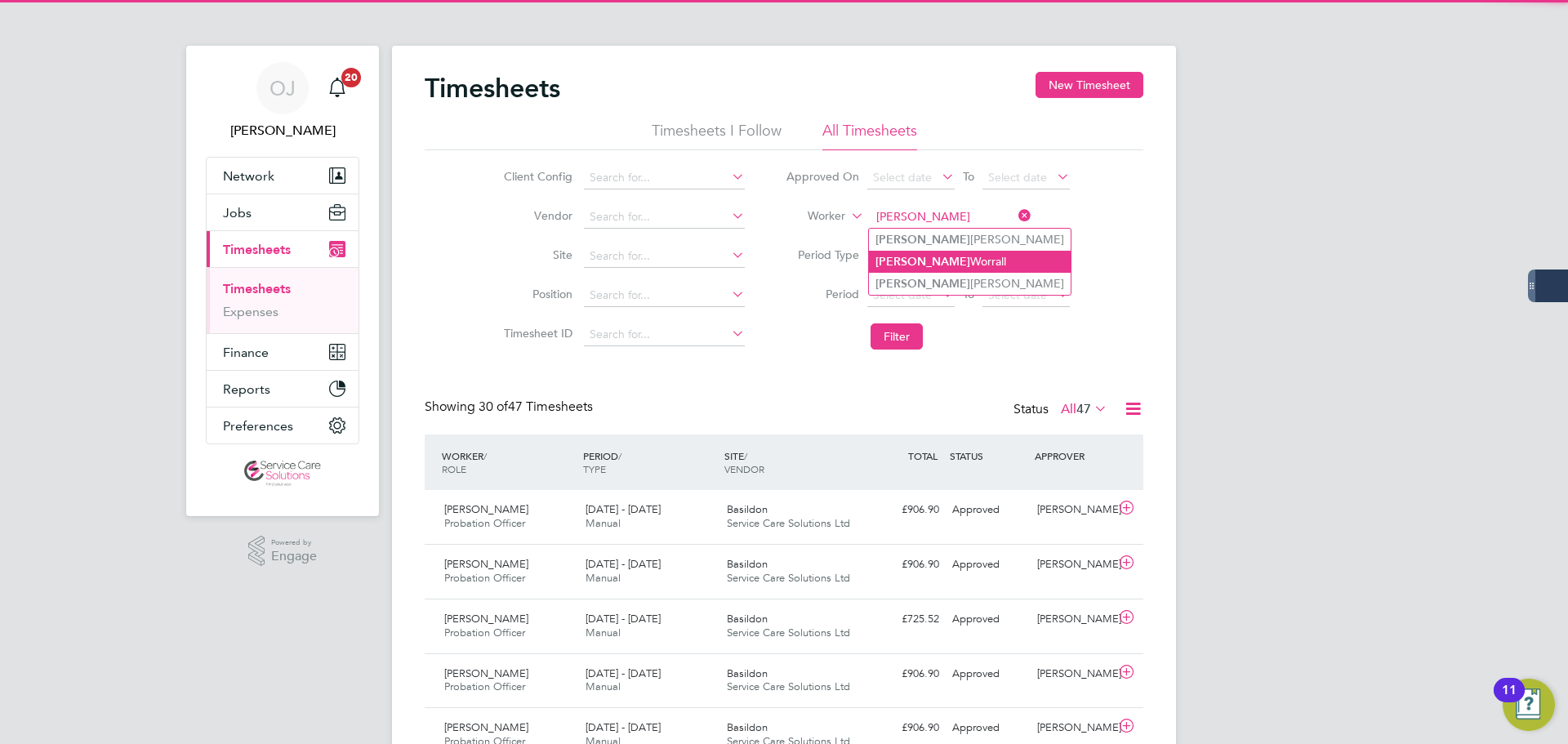
click at [970, 259] on li "Suzanne Worrall" at bounding box center [970, 262] width 201 height 22
type input "Suzanne Worrall"
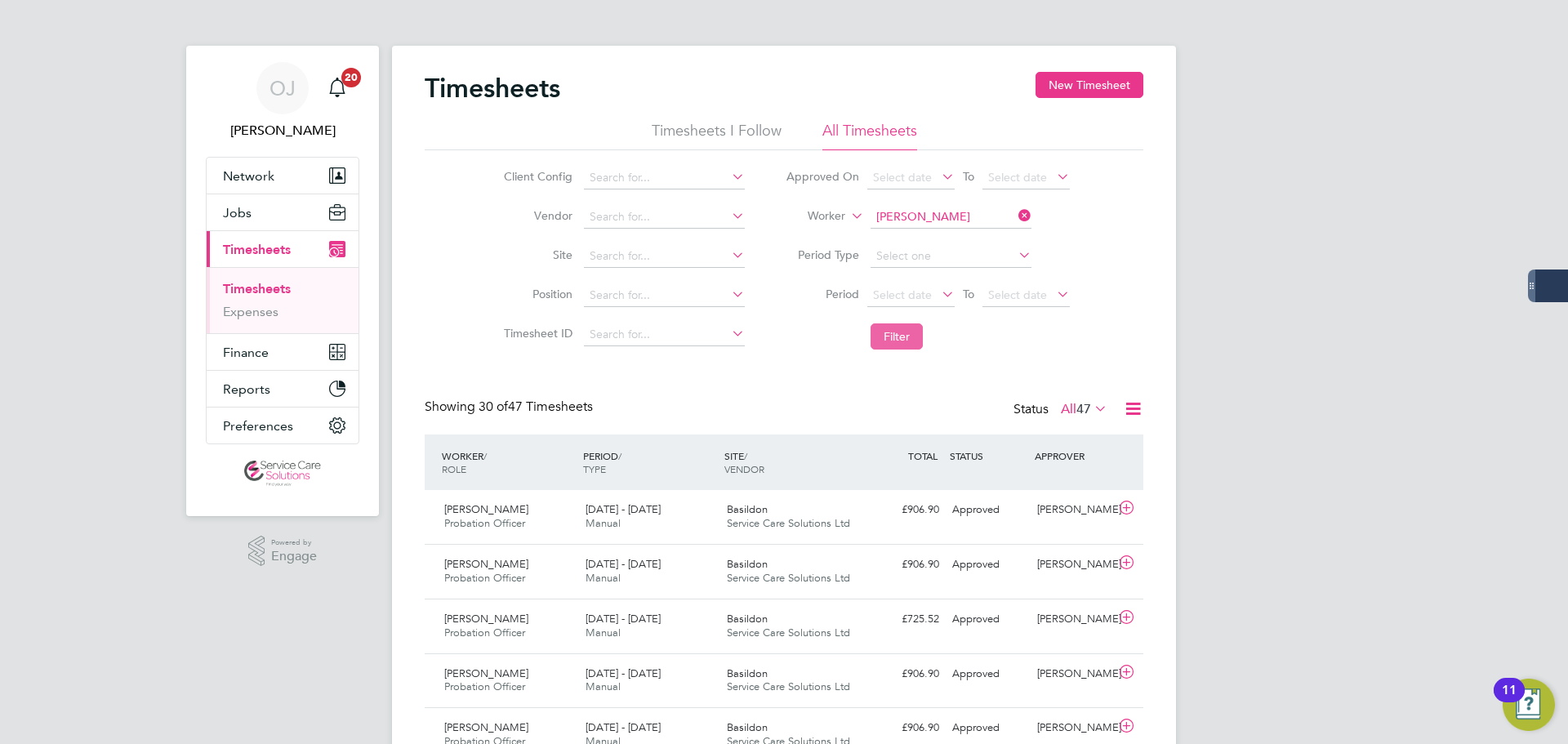
click at [903, 344] on button "Filter" at bounding box center [897, 336] width 53 height 26
click at [680, 519] on div "15 - 21 Sep 2025 Manual" at bounding box center [649, 517] width 141 height 41
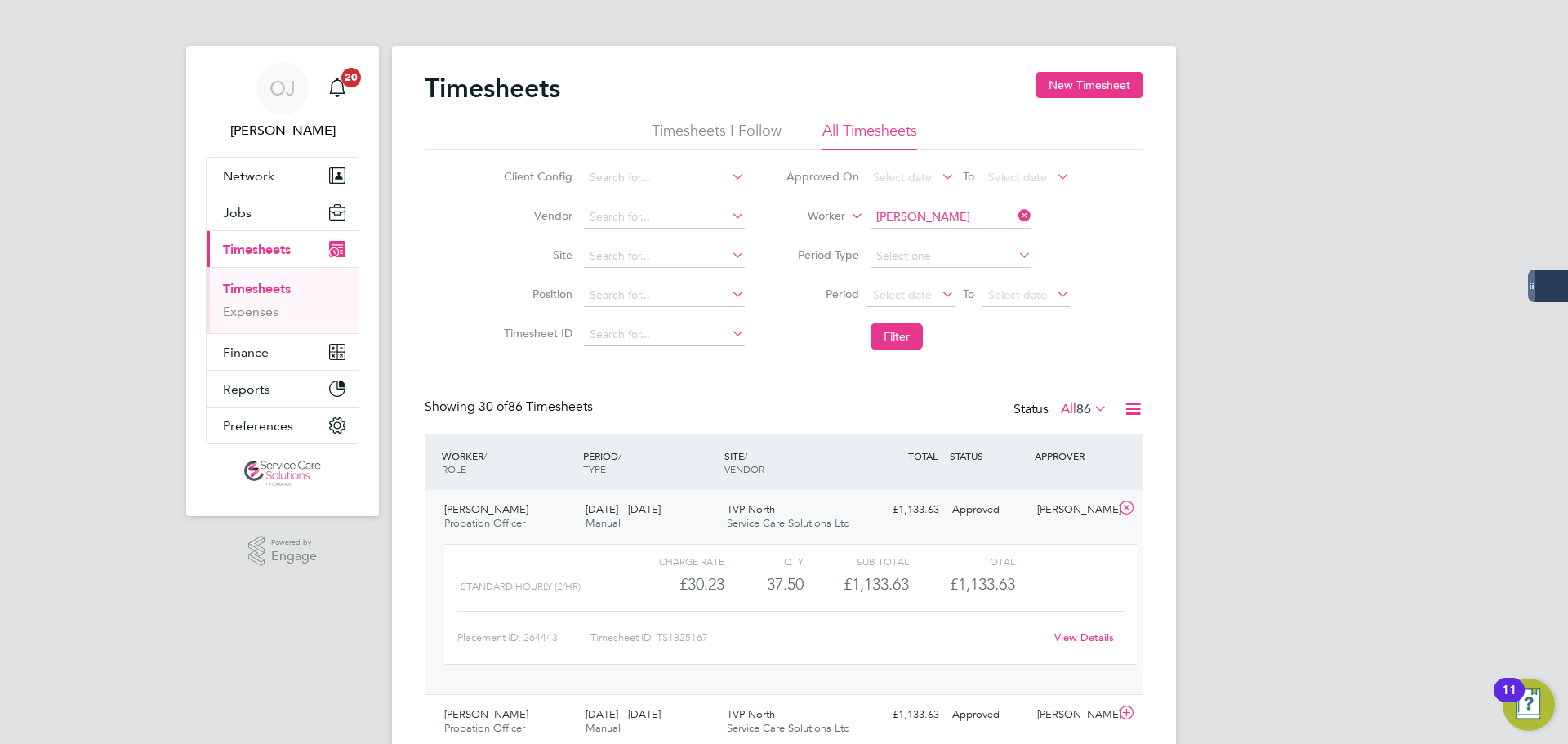
click at [695, 512] on div "15 - 21 Sep 2025 Manual" at bounding box center [649, 517] width 141 height 41
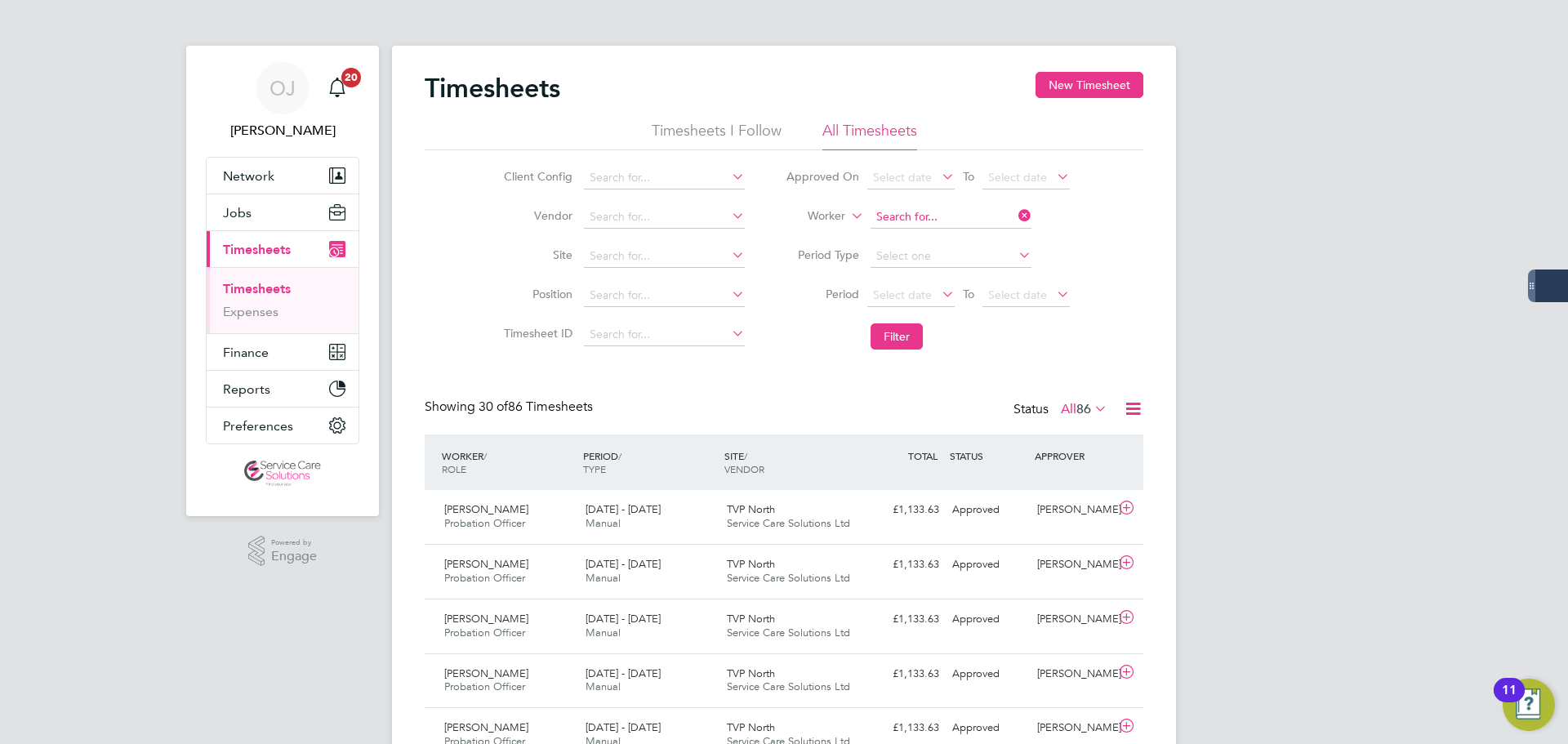
click at [928, 214] on input at bounding box center [951, 217] width 161 height 23
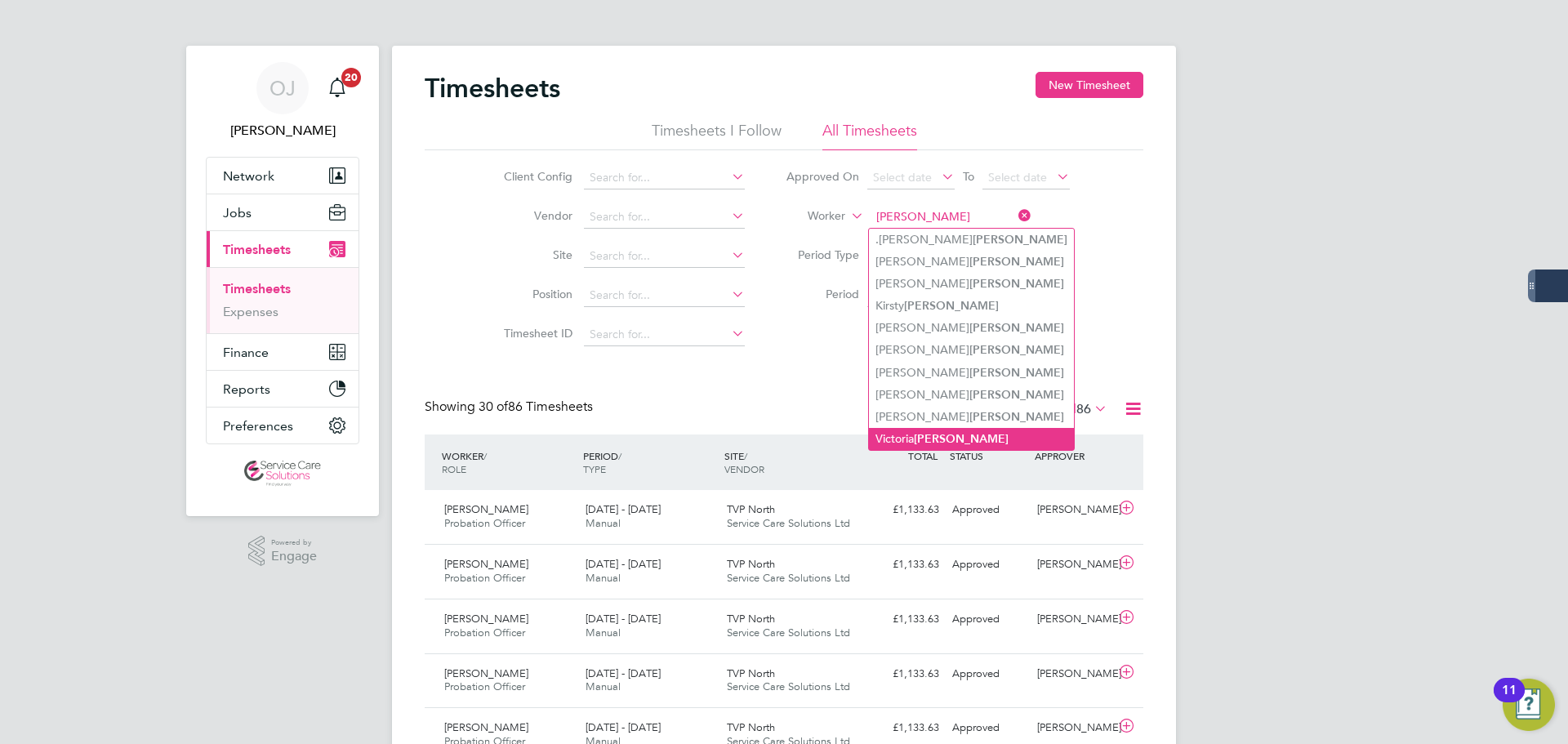
click at [933, 432] on b "Bailey" at bounding box center [960, 439] width 94 height 14
type input "Victoria Bailey"
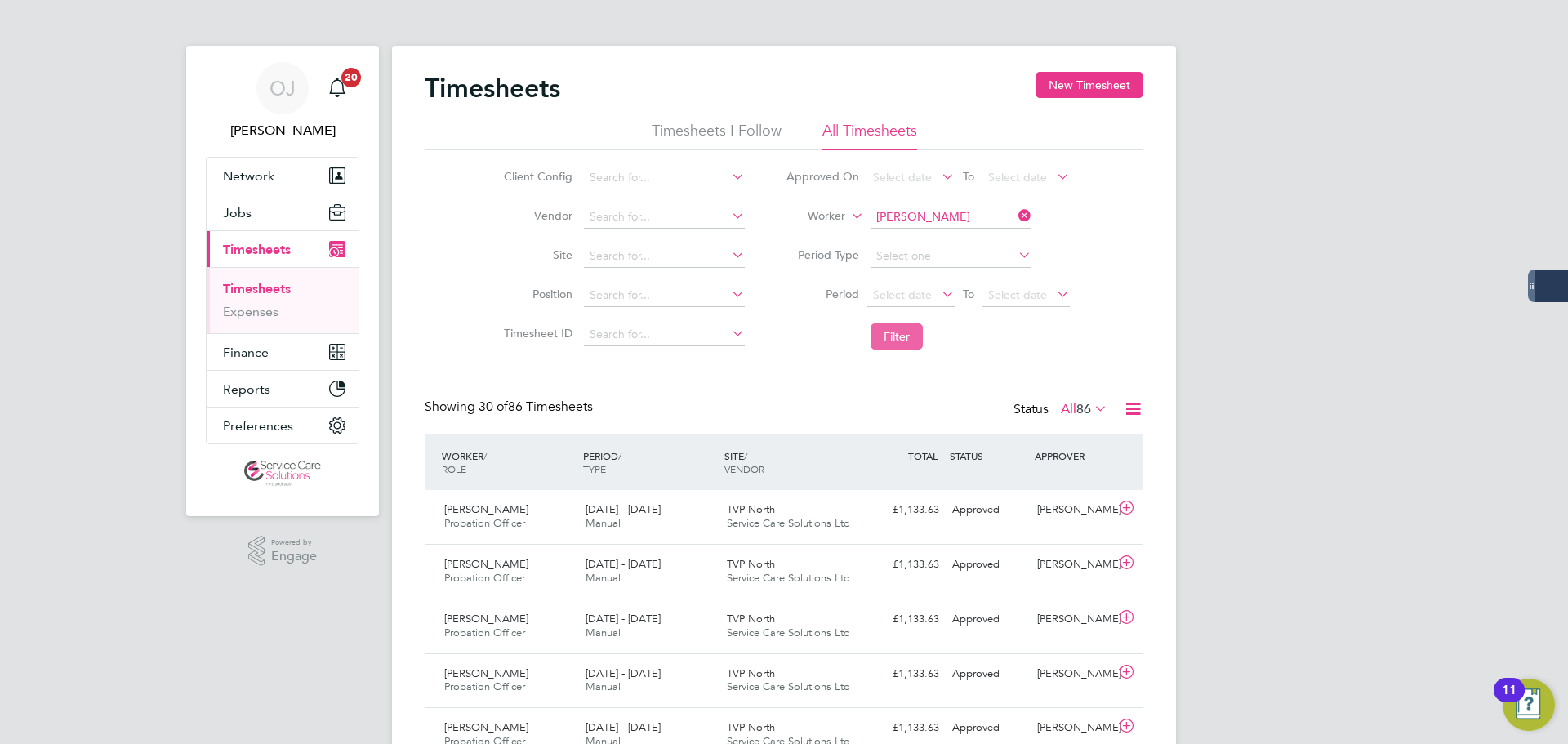
click at [906, 330] on button "Filter" at bounding box center [897, 336] width 53 height 26
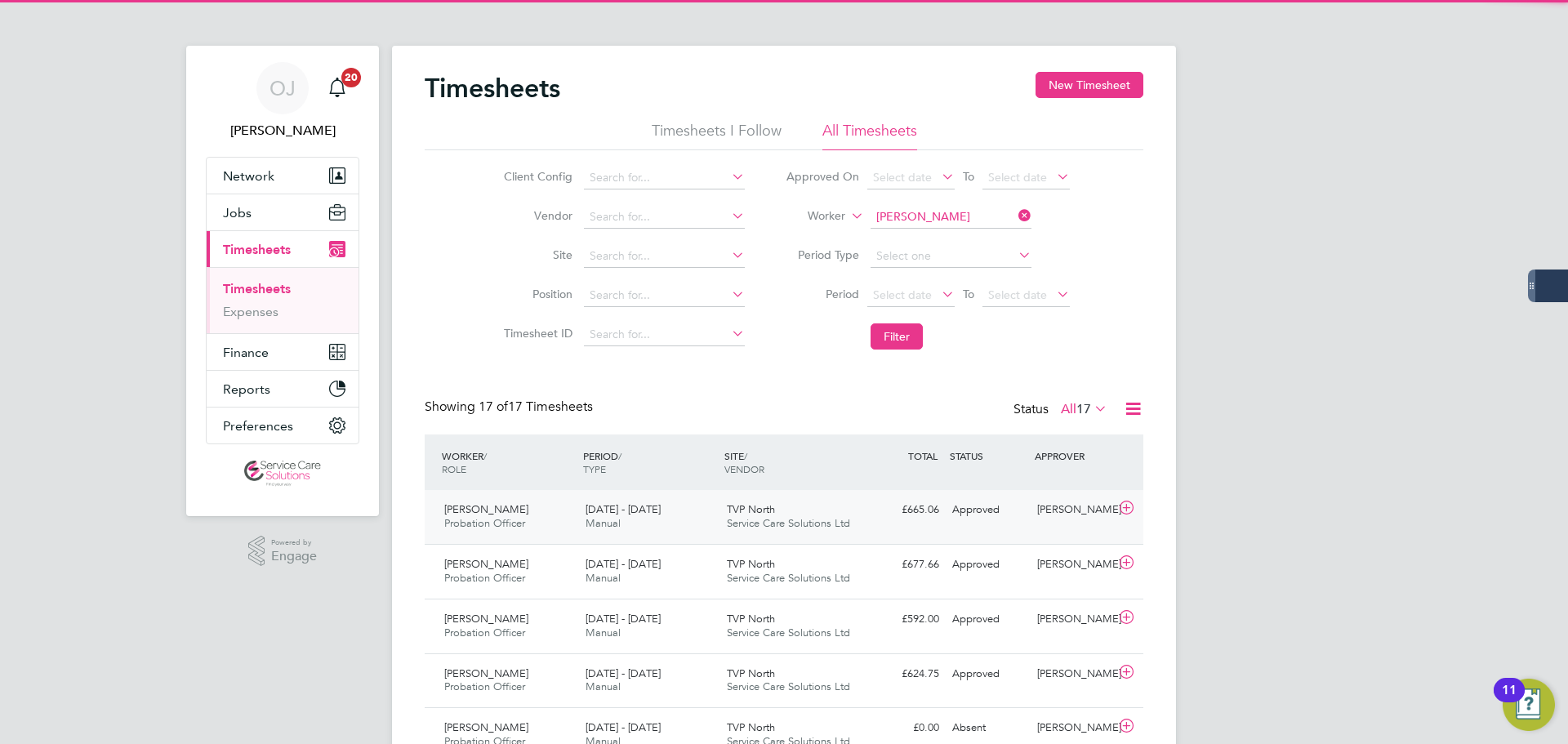
click at [680, 514] on div "15 - 21 Sep 2025 Manual" at bounding box center [649, 517] width 141 height 41
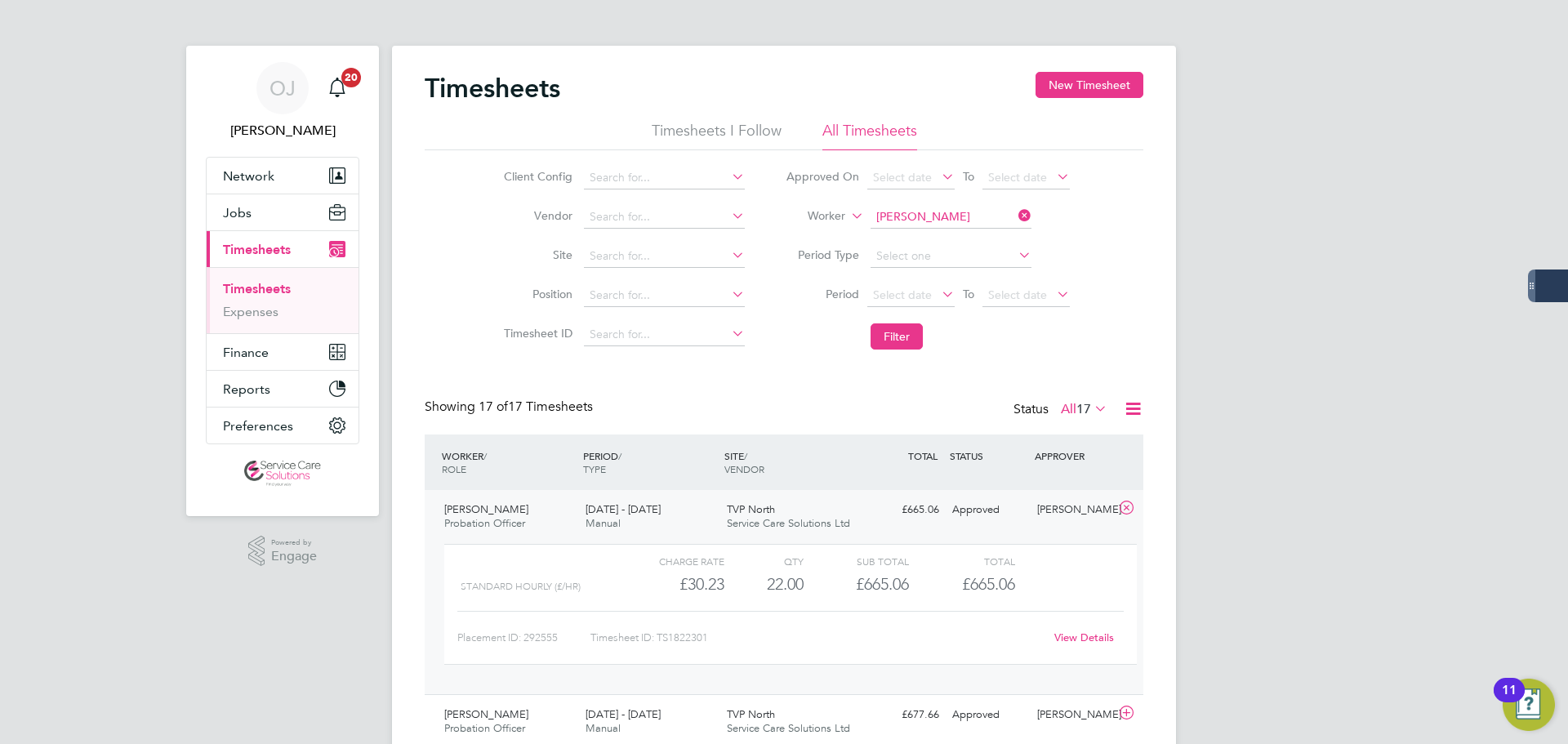
click at [684, 514] on div "15 - 21 Sep 2025 Manual" at bounding box center [649, 517] width 141 height 41
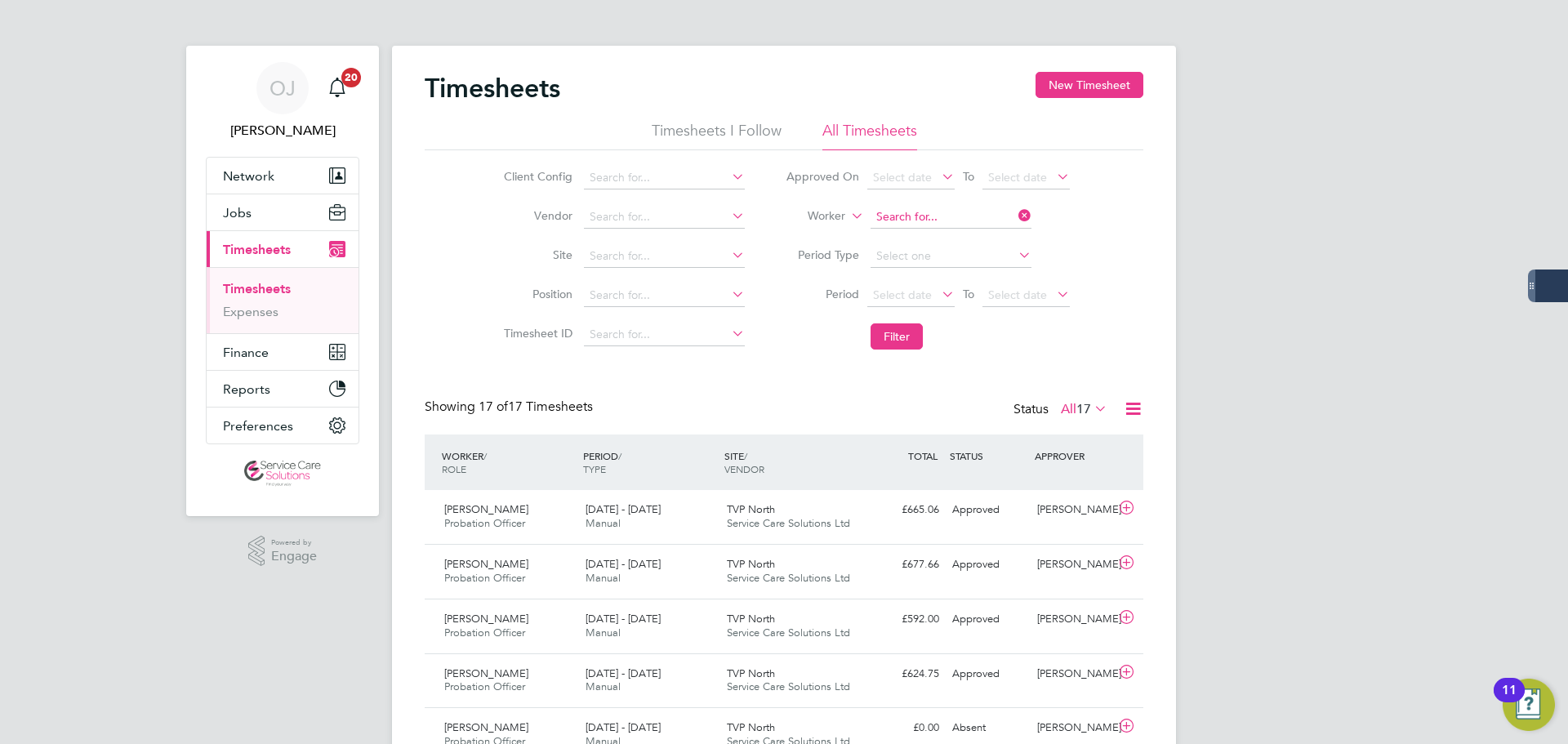
click at [970, 212] on input at bounding box center [951, 217] width 161 height 23
click at [934, 247] on li "Urf a n Amar" at bounding box center [950, 240] width 162 height 22
type input "Urfan Amar"
click at [902, 337] on button "Filter" at bounding box center [897, 336] width 53 height 26
click at [681, 512] on div "15 - 21 Sep 2025 Manual" at bounding box center [649, 517] width 141 height 41
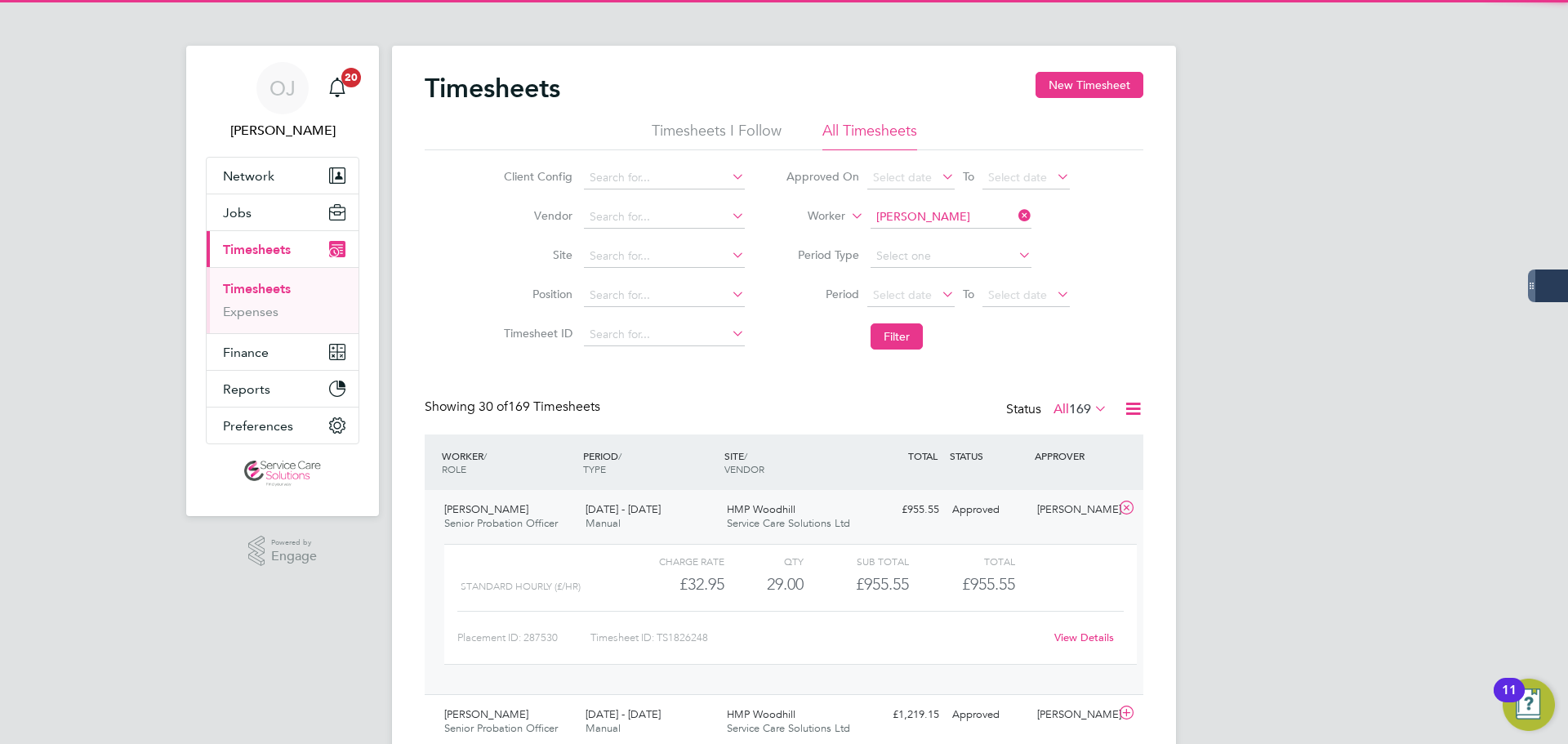
click at [689, 531] on div "15 - 21 Sep 2025 Manual" at bounding box center [649, 517] width 141 height 41
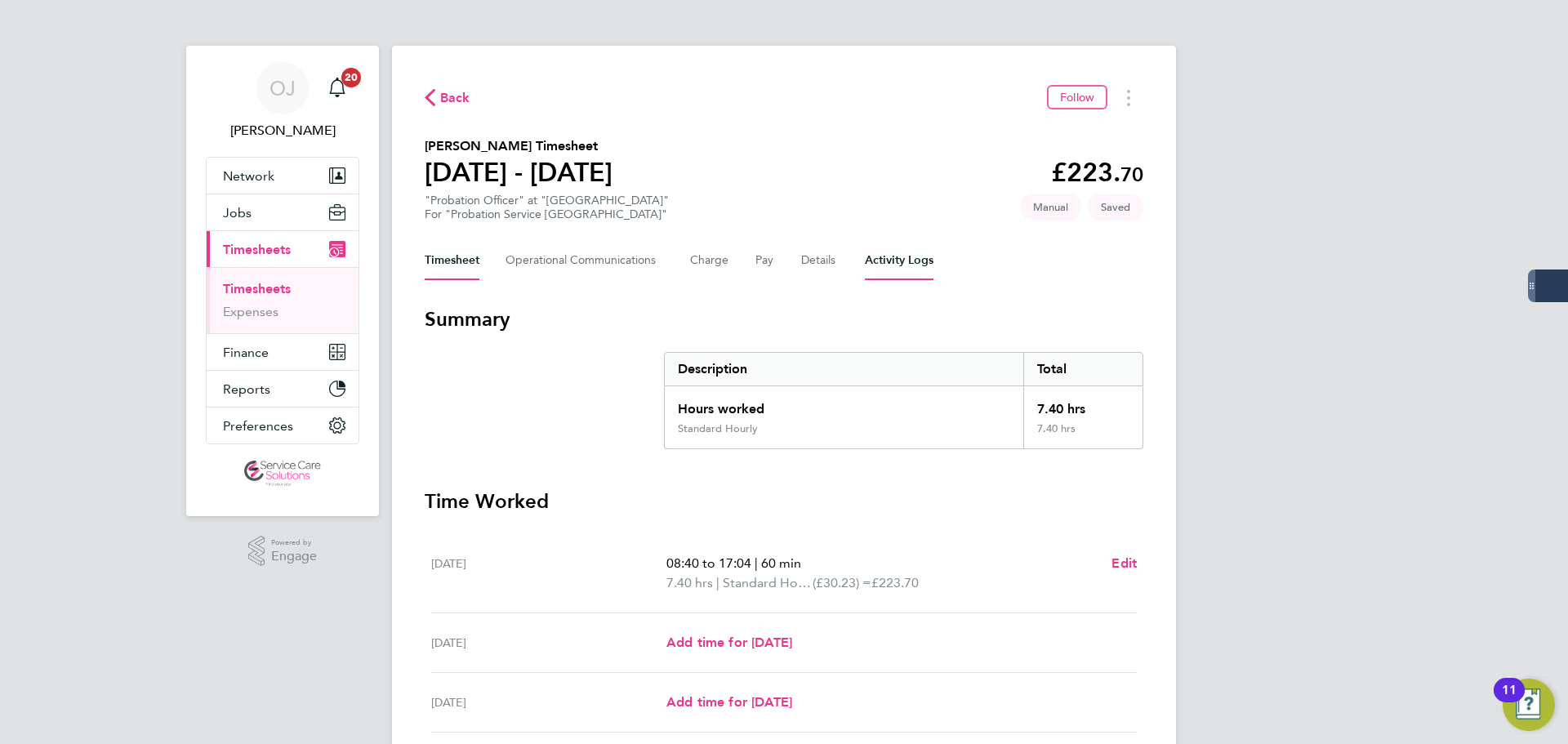
click at [890, 263] on Logs-tab "Activity Logs" at bounding box center [899, 260] width 69 height 39
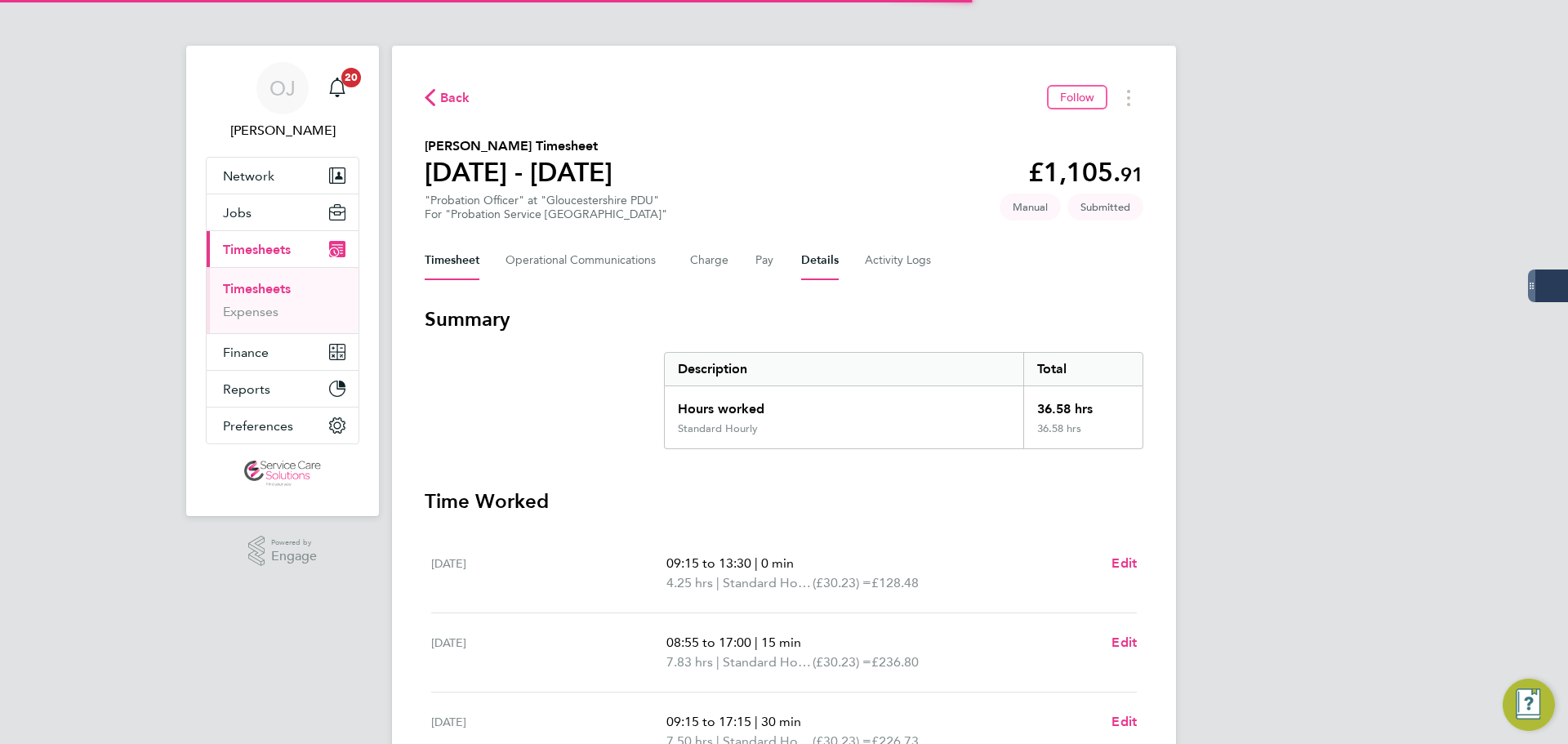
click at [825, 272] on button "Details" at bounding box center [820, 260] width 38 height 39
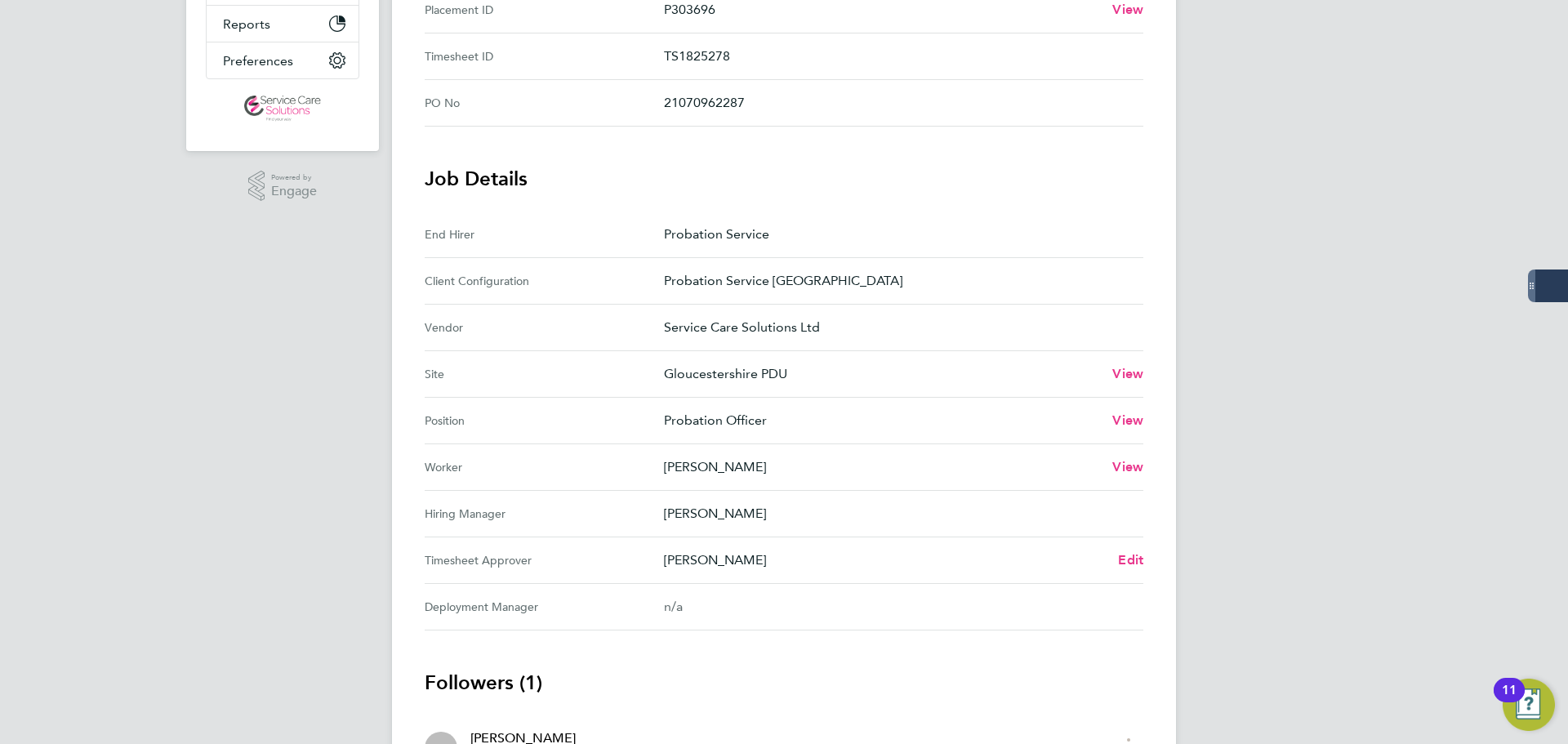
scroll to position [490, 0]
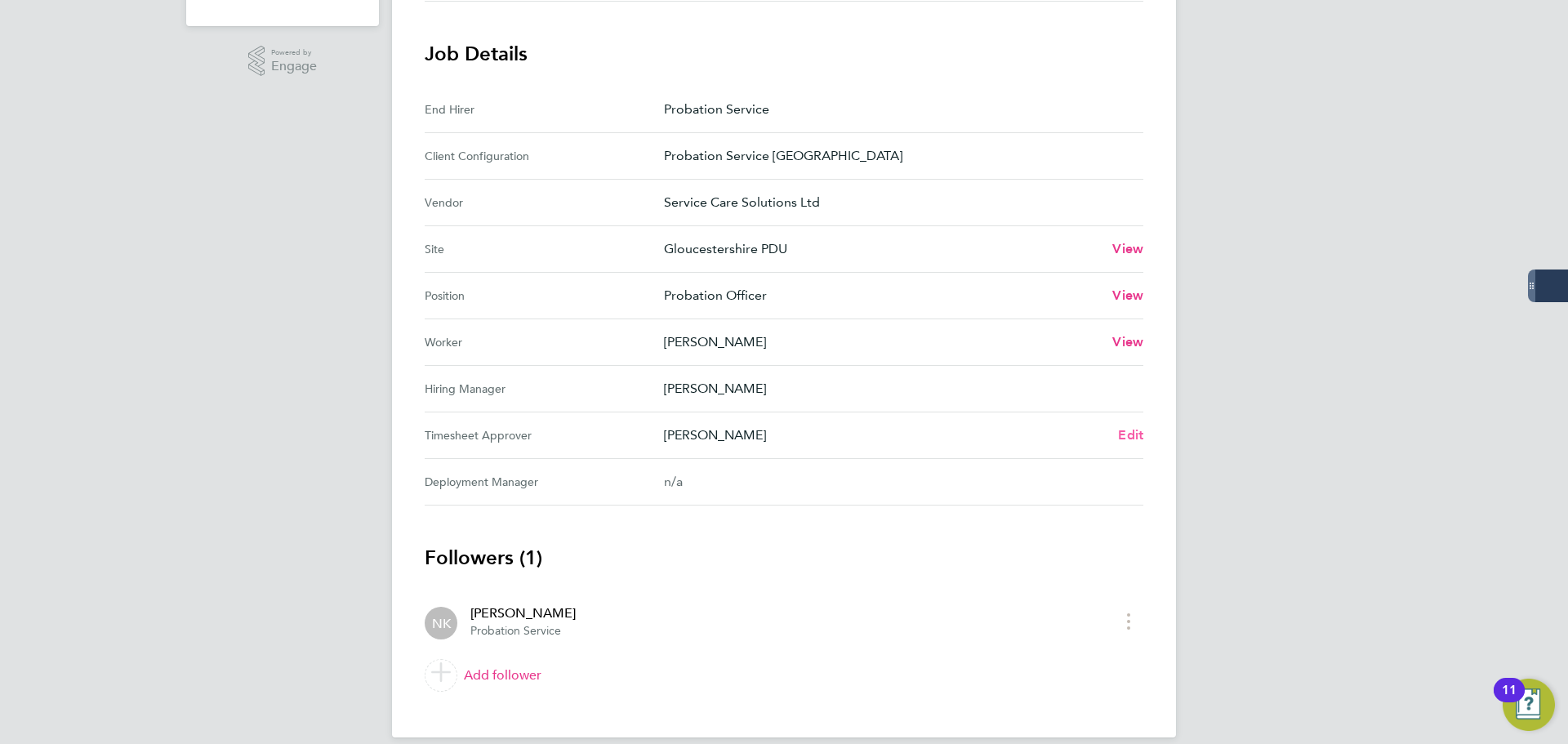
click at [1132, 431] on span "Edit" at bounding box center [1131, 435] width 25 height 16
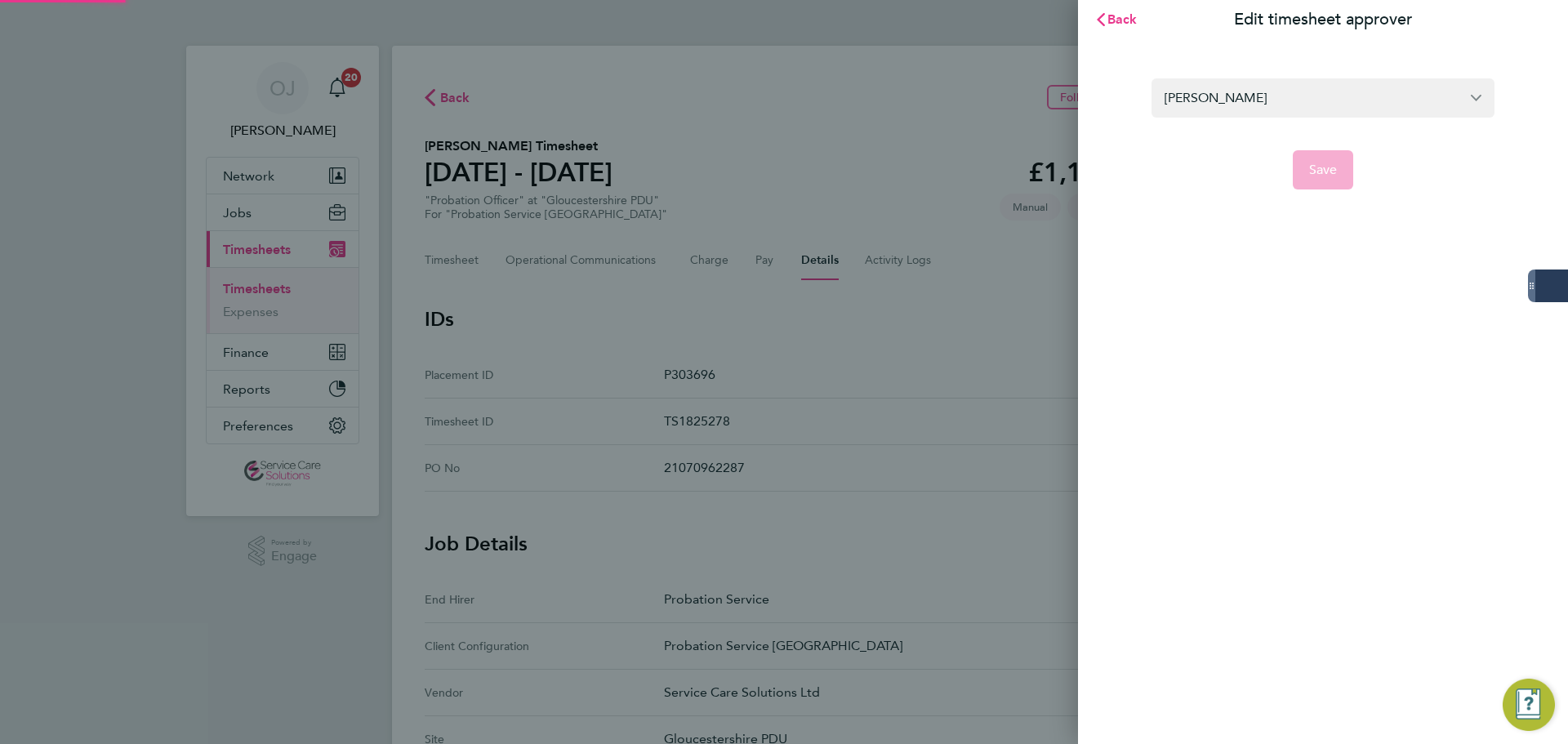
click at [1248, 71] on section "Nina Kane Save" at bounding box center [1323, 124] width 399 height 130
click at [1256, 92] on input "[PERSON_NAME]" at bounding box center [1323, 98] width 343 height 38
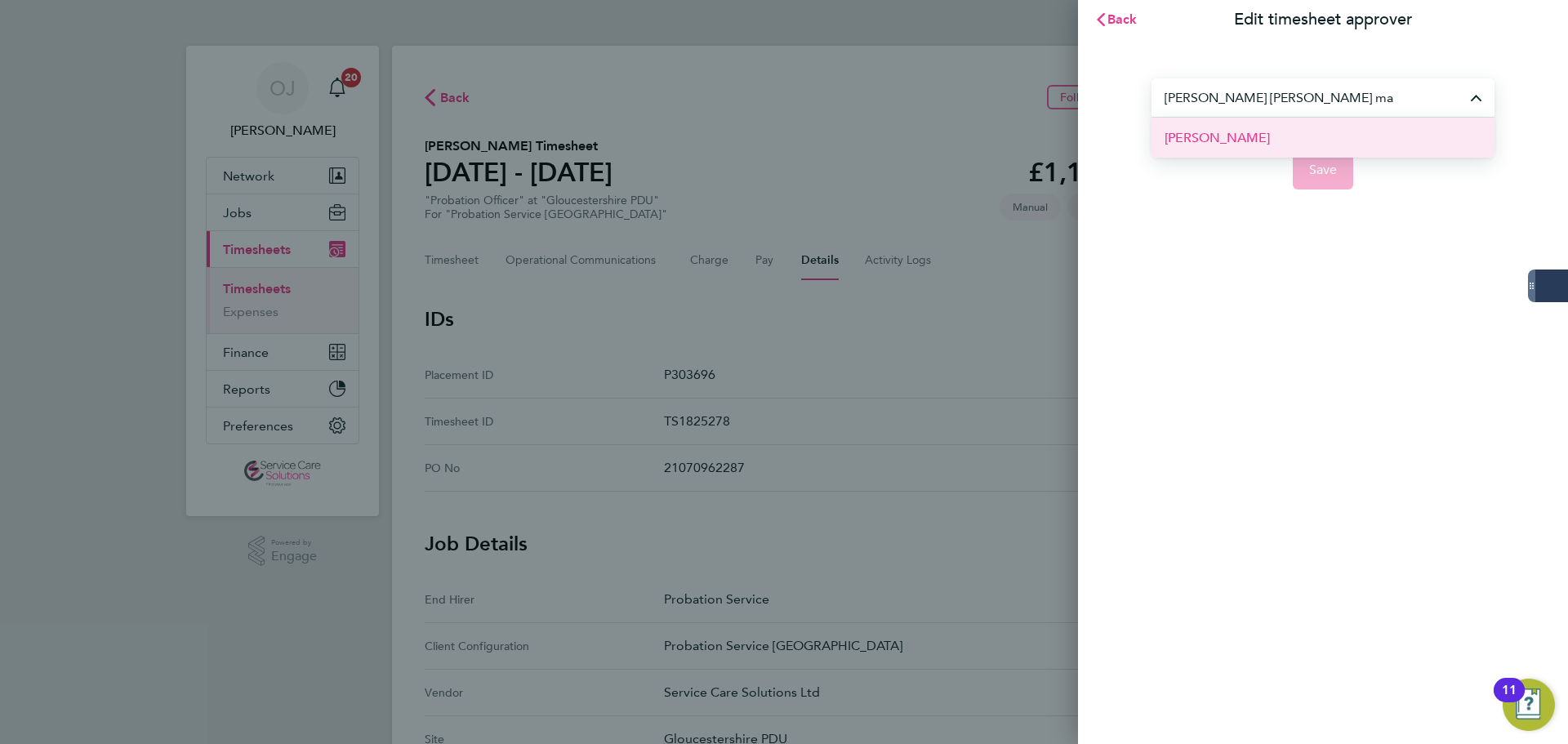
click at [1300, 133] on li "[PERSON_NAME]" at bounding box center [1323, 138] width 343 height 40
type input "[PERSON_NAME]"
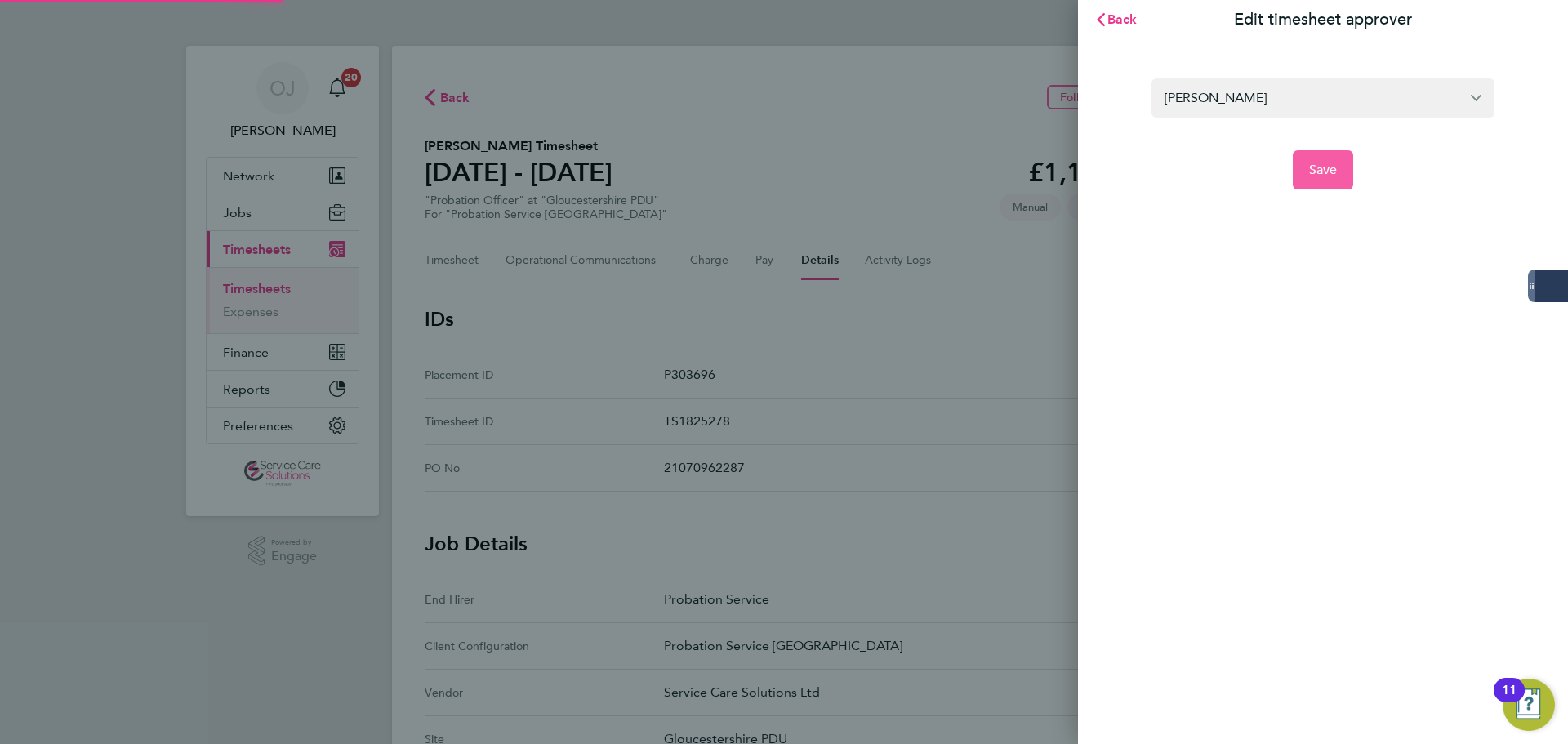
click at [1321, 176] on span "Save" at bounding box center [1323, 170] width 28 height 17
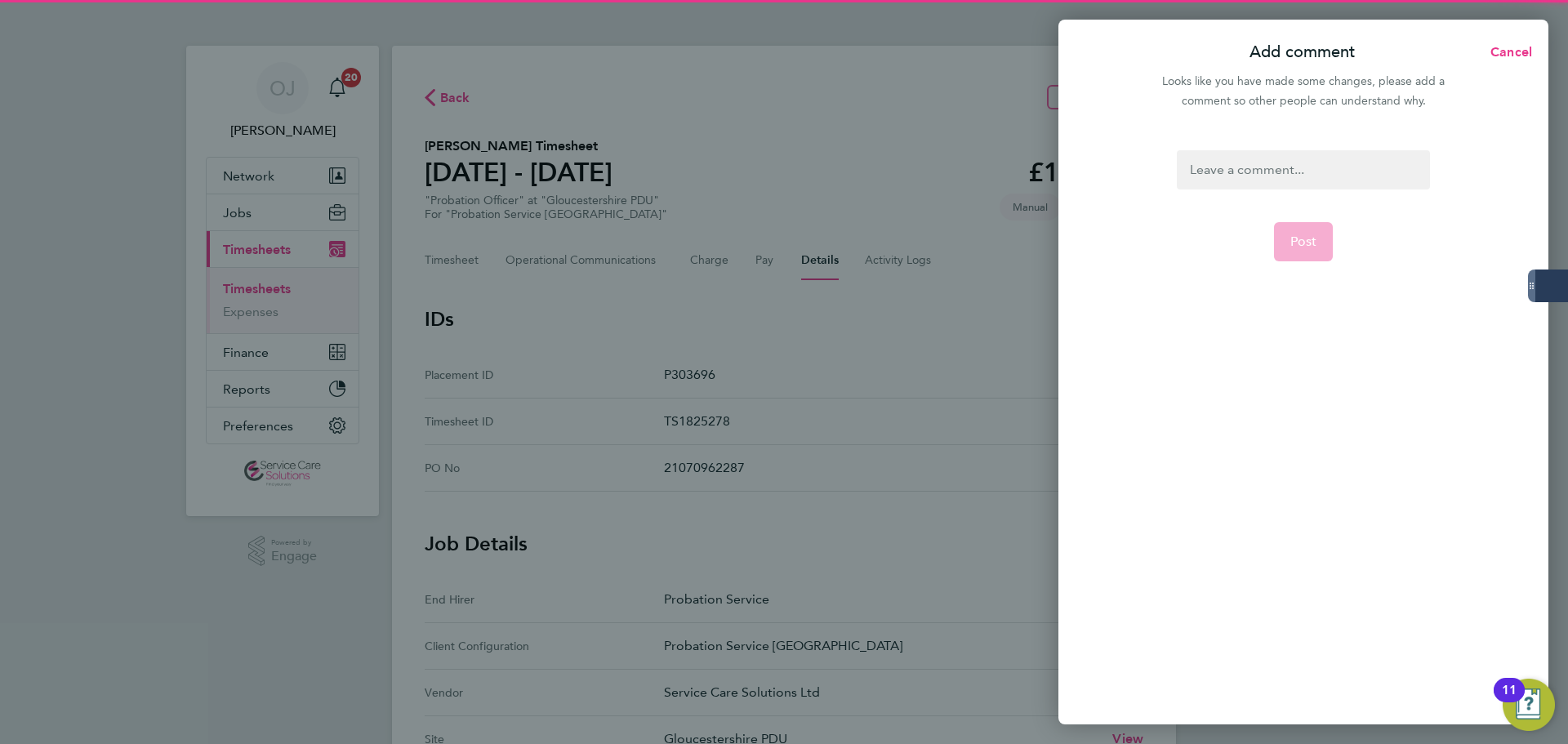
click at [1308, 178] on div at bounding box center [1303, 170] width 252 height 39
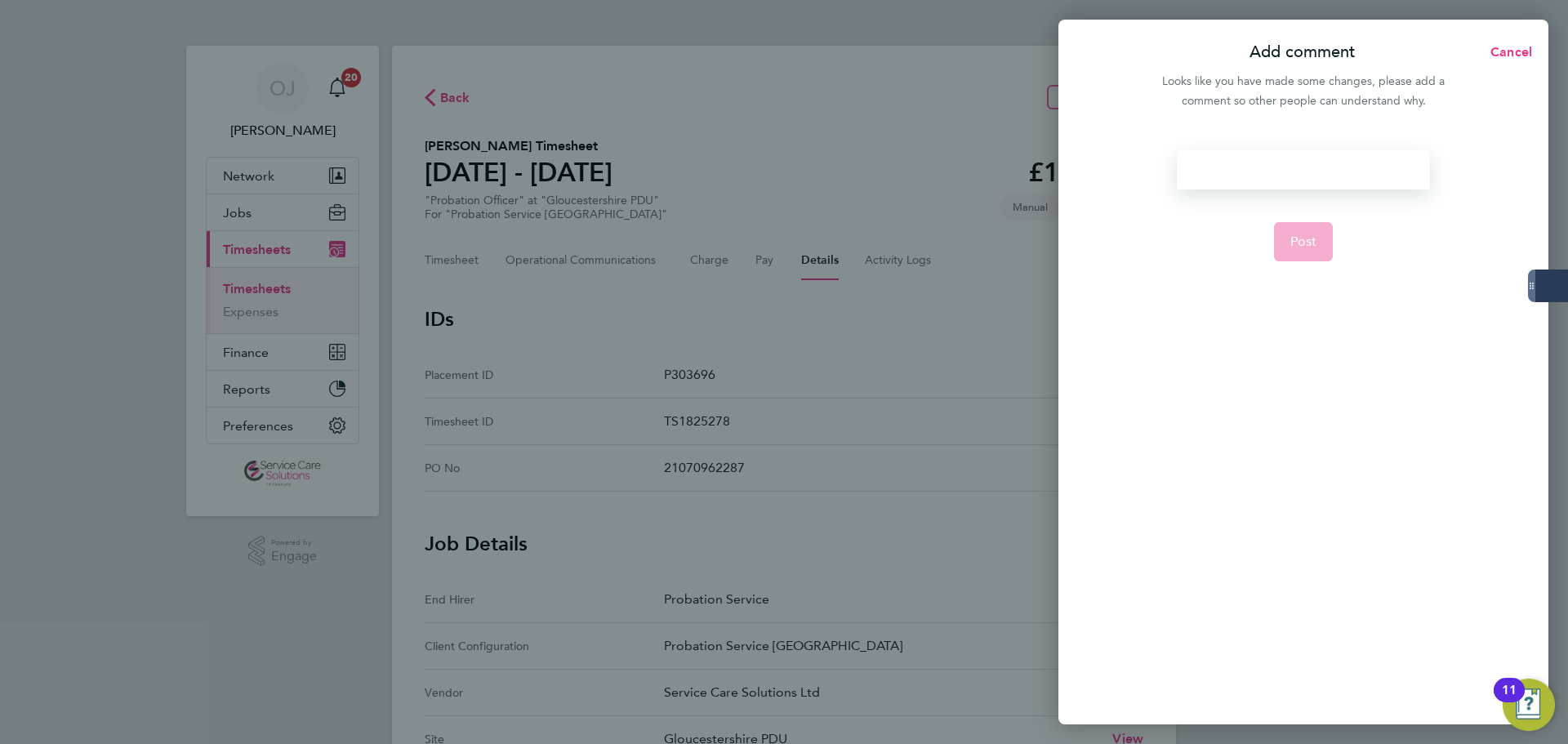
click at [1292, 171] on div at bounding box center [1303, 170] width 252 height 39
click at [1304, 233] on span "Post" at bounding box center [1304, 242] width 27 height 17
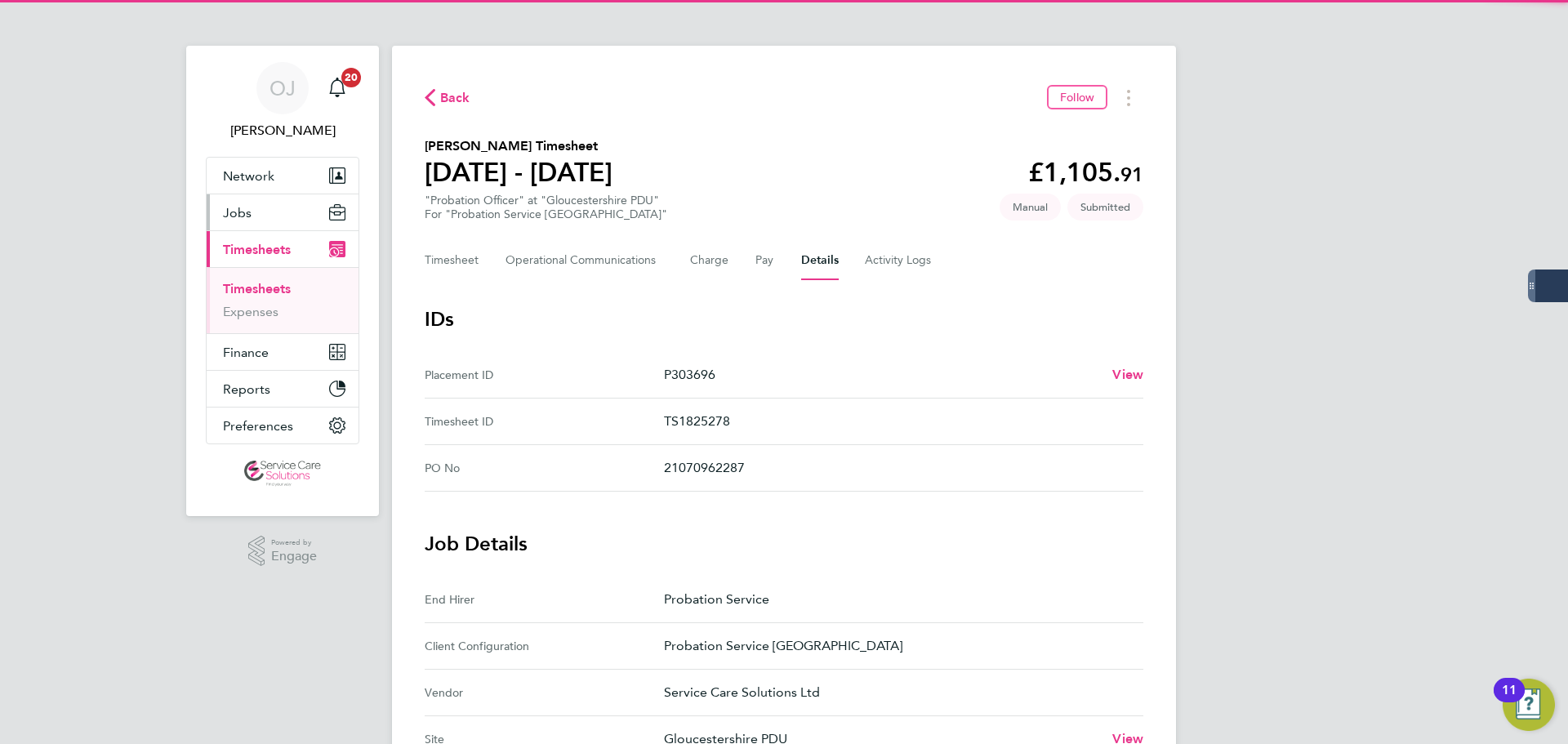
click at [264, 212] on button "Jobs" at bounding box center [283, 212] width 152 height 36
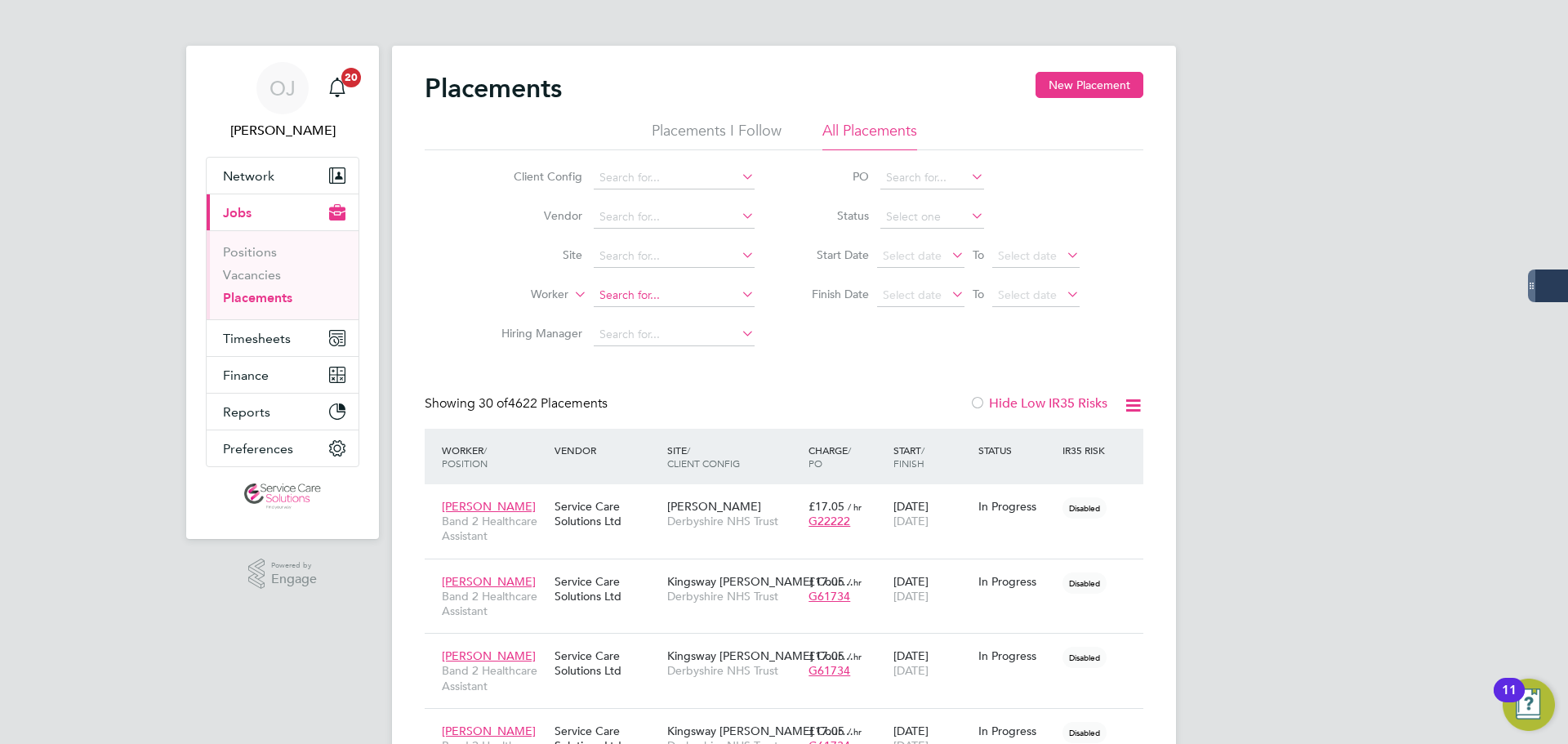
click at [650, 289] on input at bounding box center [674, 295] width 161 height 23
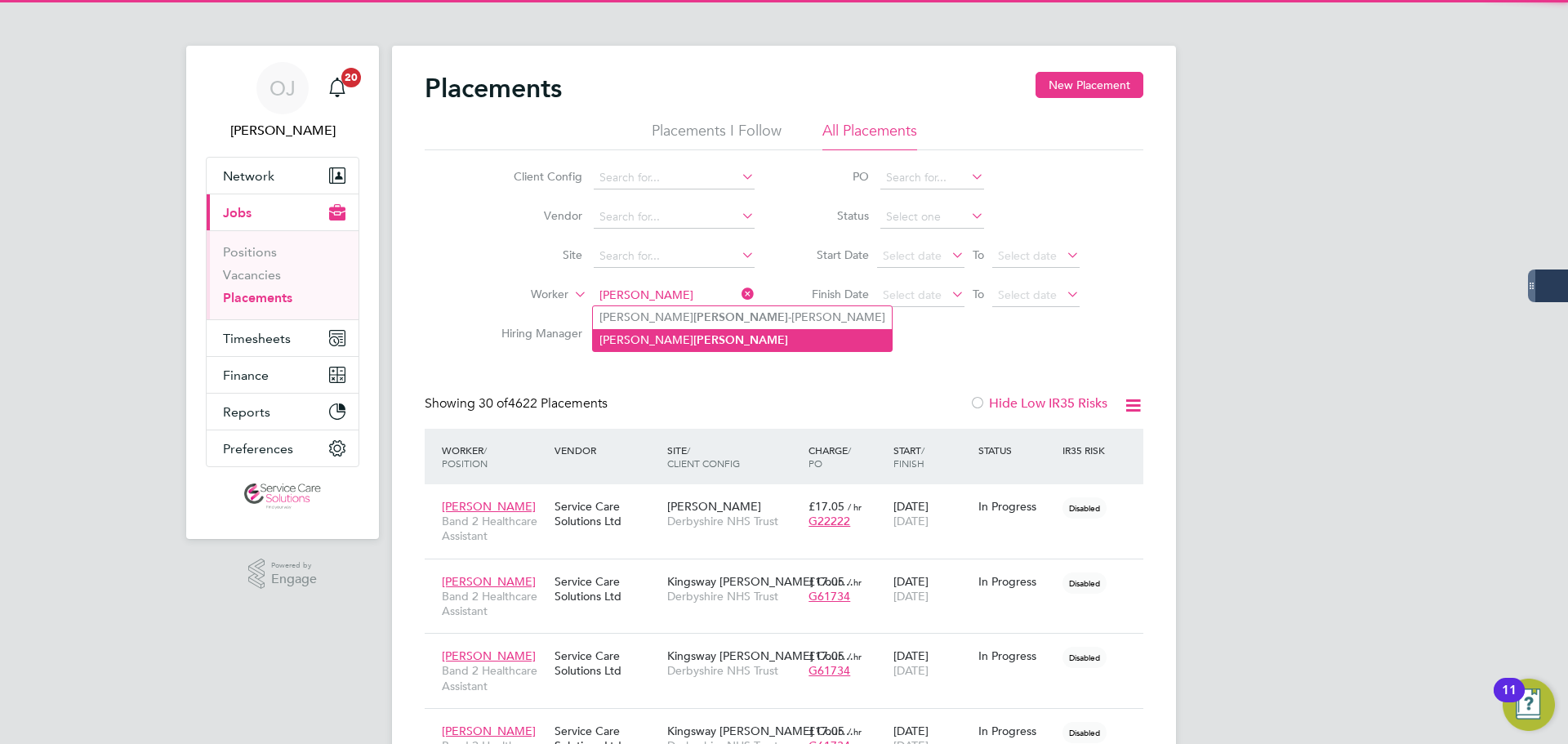
click at [677, 332] on li "Daniel Hughes" at bounding box center [742, 340] width 299 height 22
type input "Daniel Hughes"
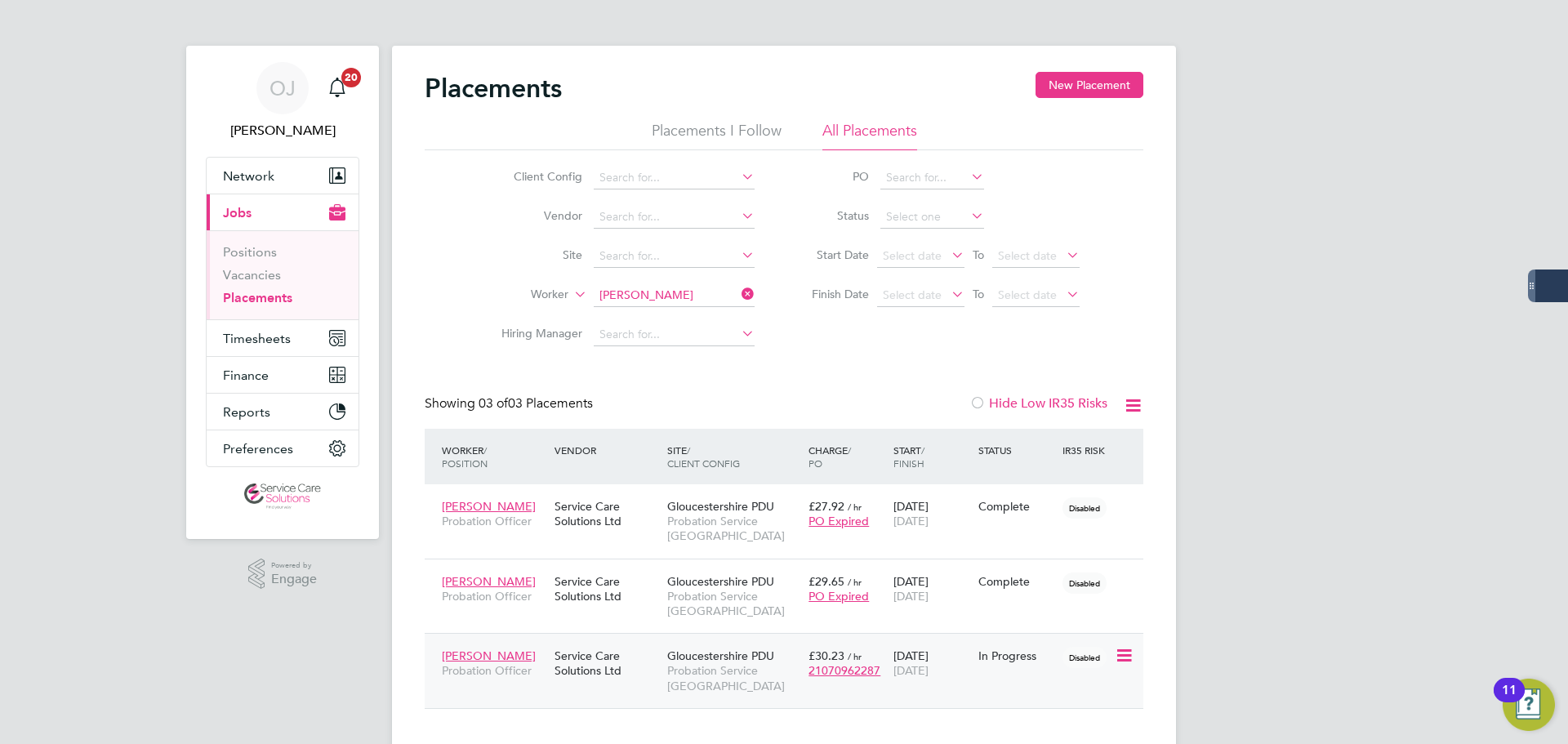
click at [639, 651] on div "Service Care Solutions Ltd" at bounding box center [607, 663] width 113 height 46
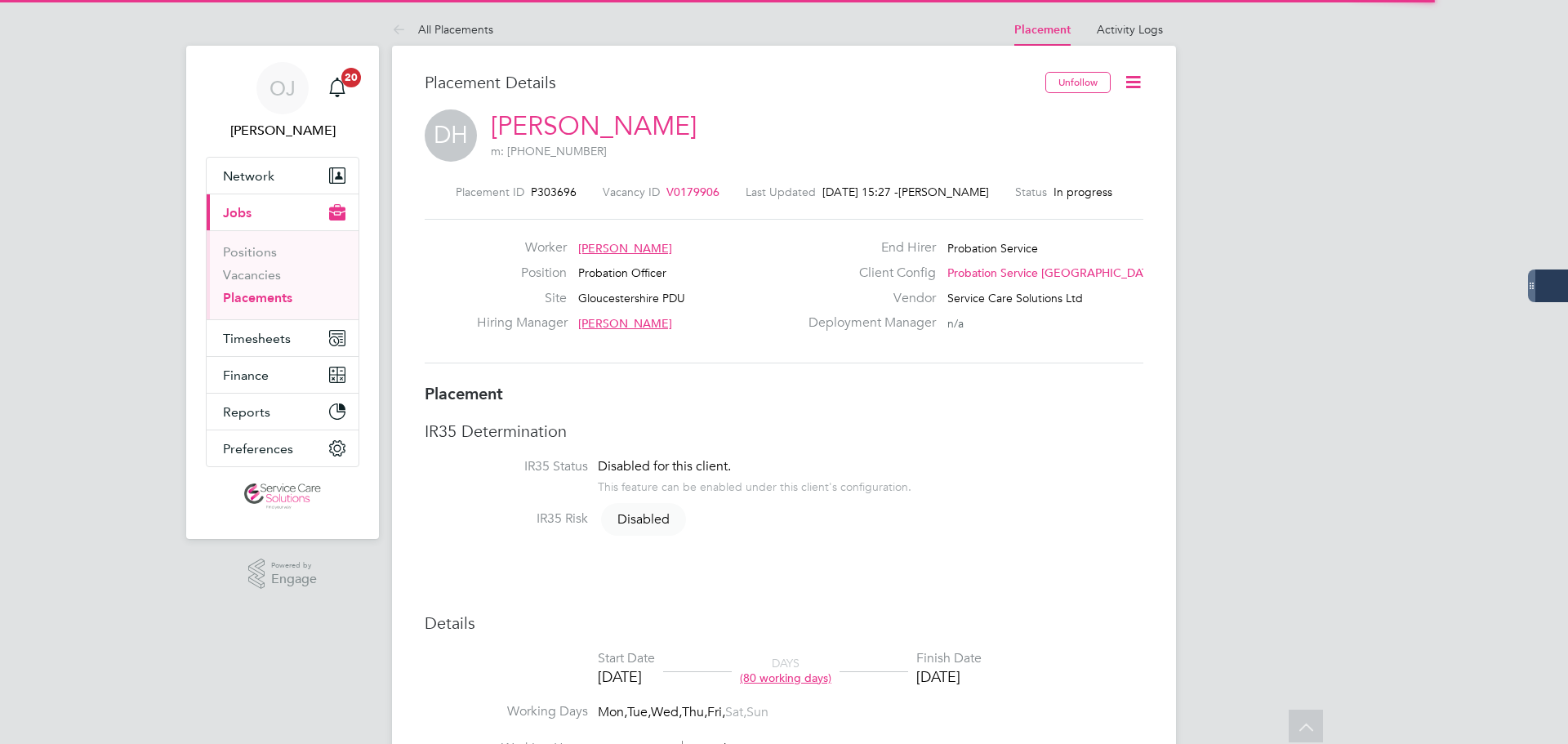
scroll to position [163, 0]
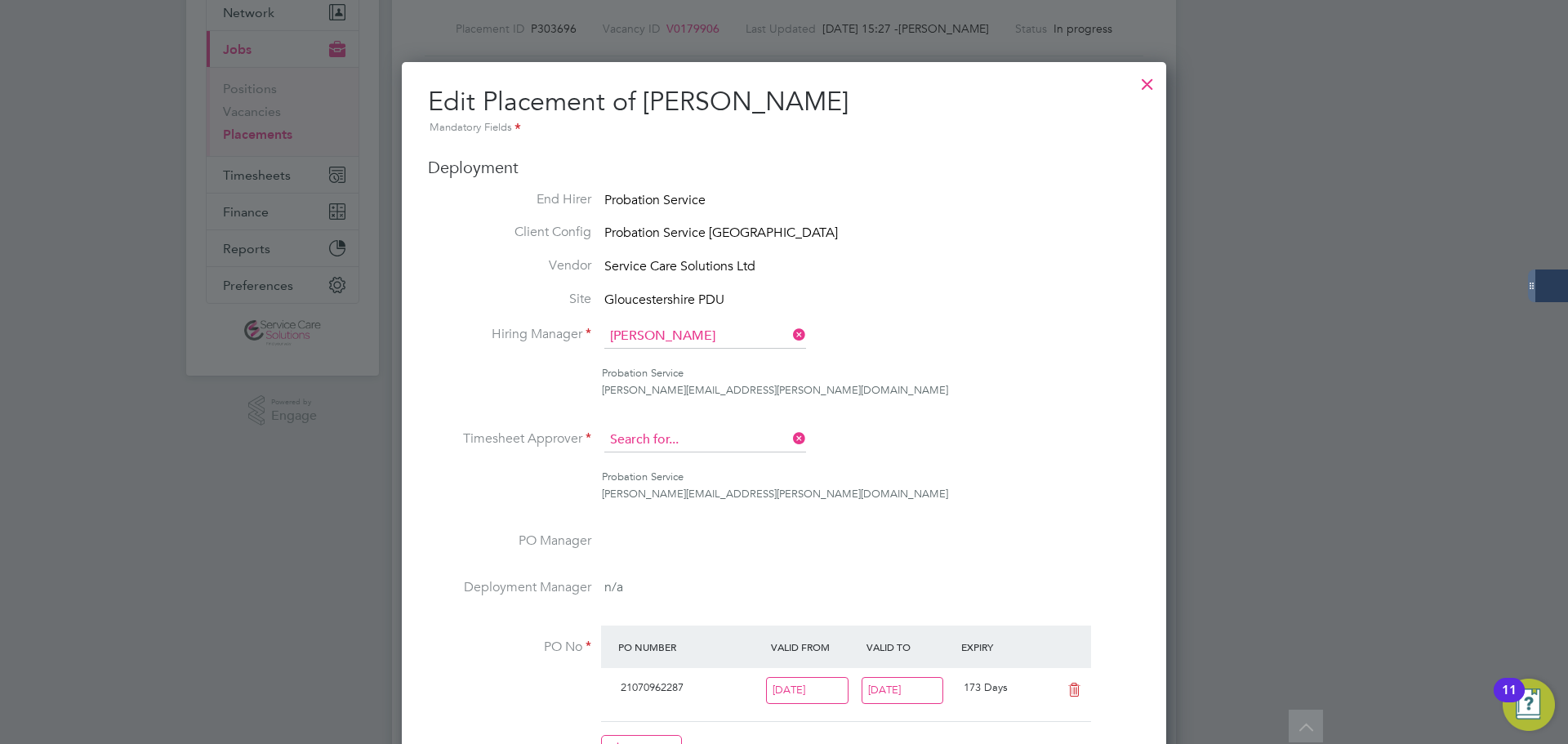
click at [670, 441] on input at bounding box center [705, 440] width 201 height 24
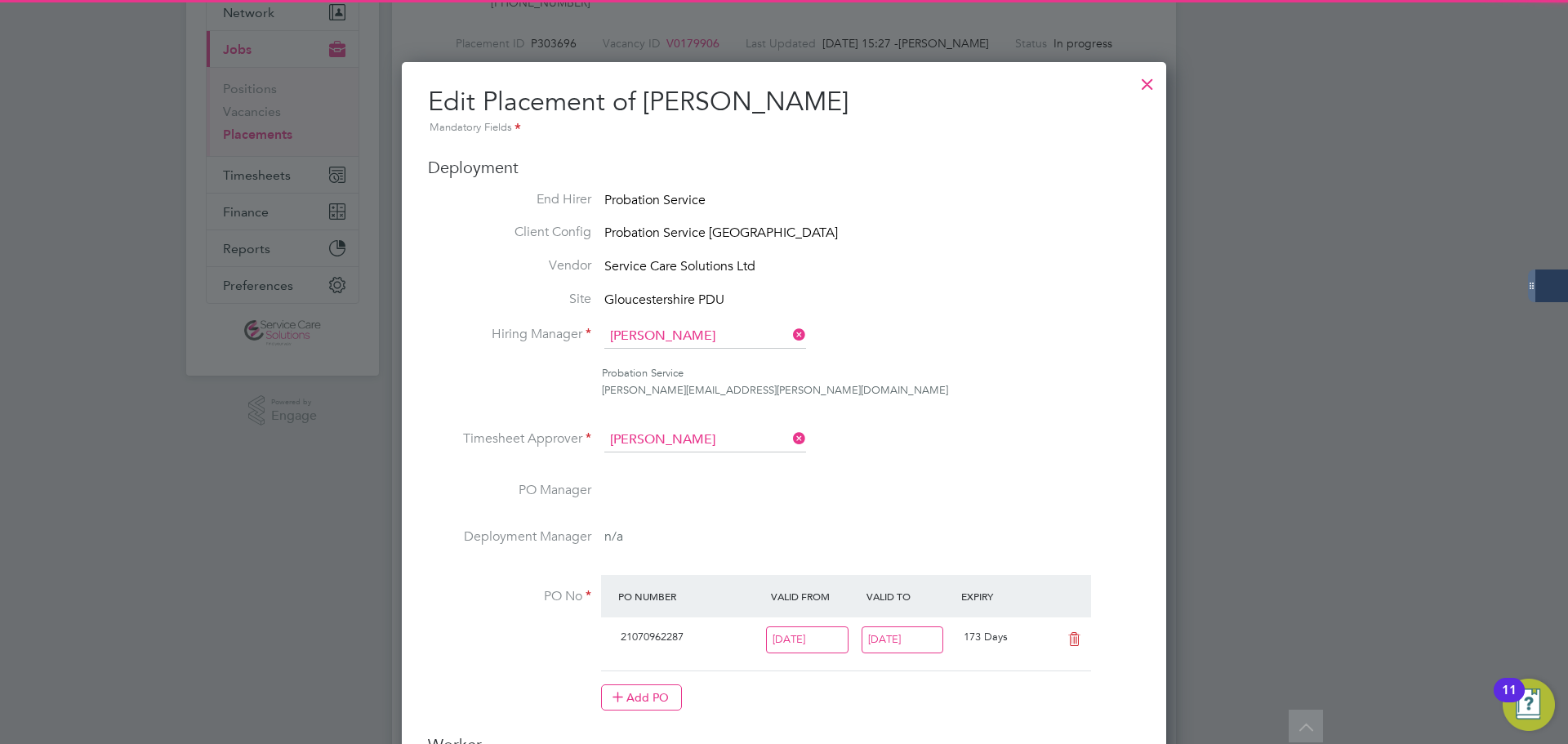
click at [690, 467] on li "Tanya Ma rie Martin" at bounding box center [715, 463] width 222 height 22
type input "Tanya Marie Martin"
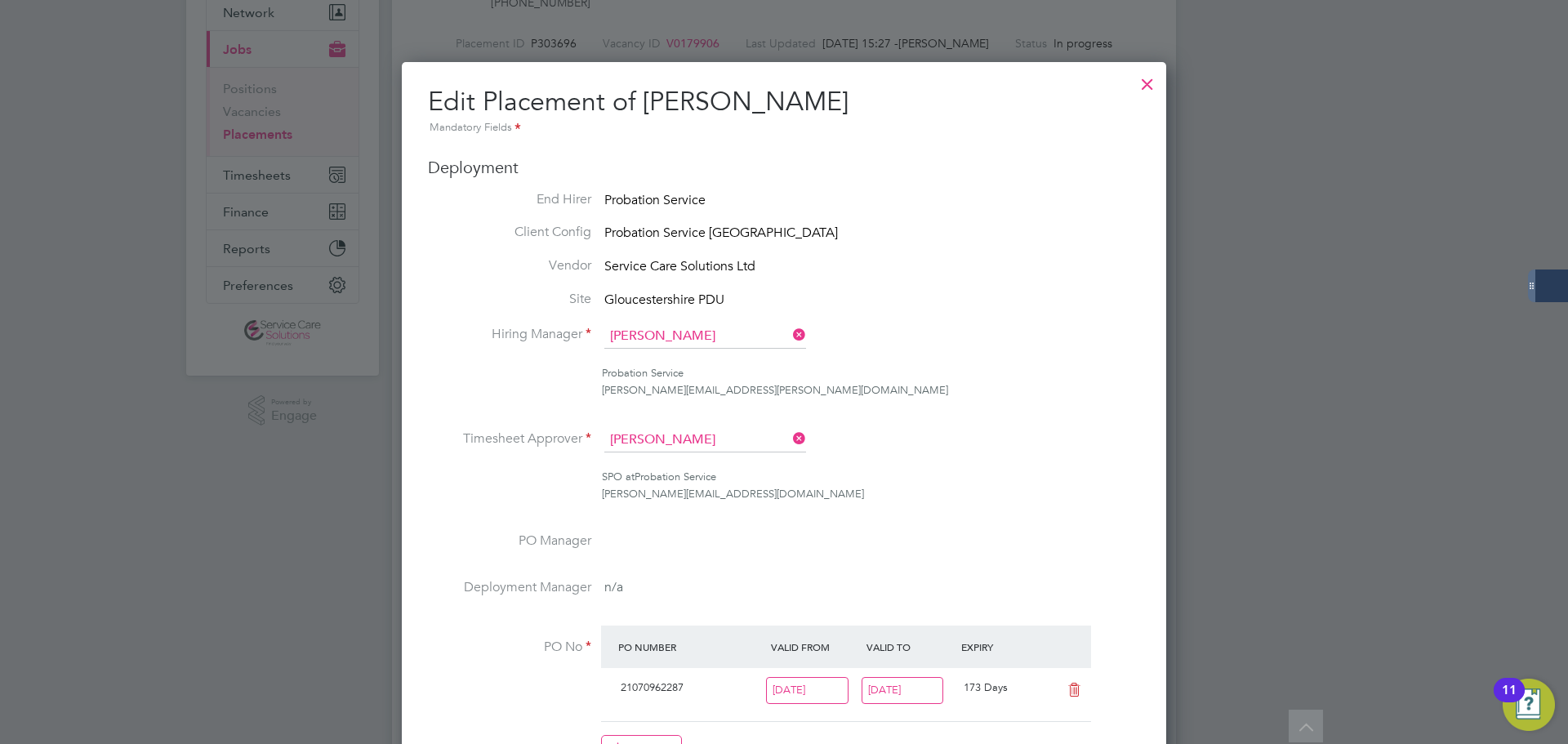
click at [1023, 441] on li "Timesheet Approver Tanya Marie Martin" at bounding box center [784, 448] width 712 height 41
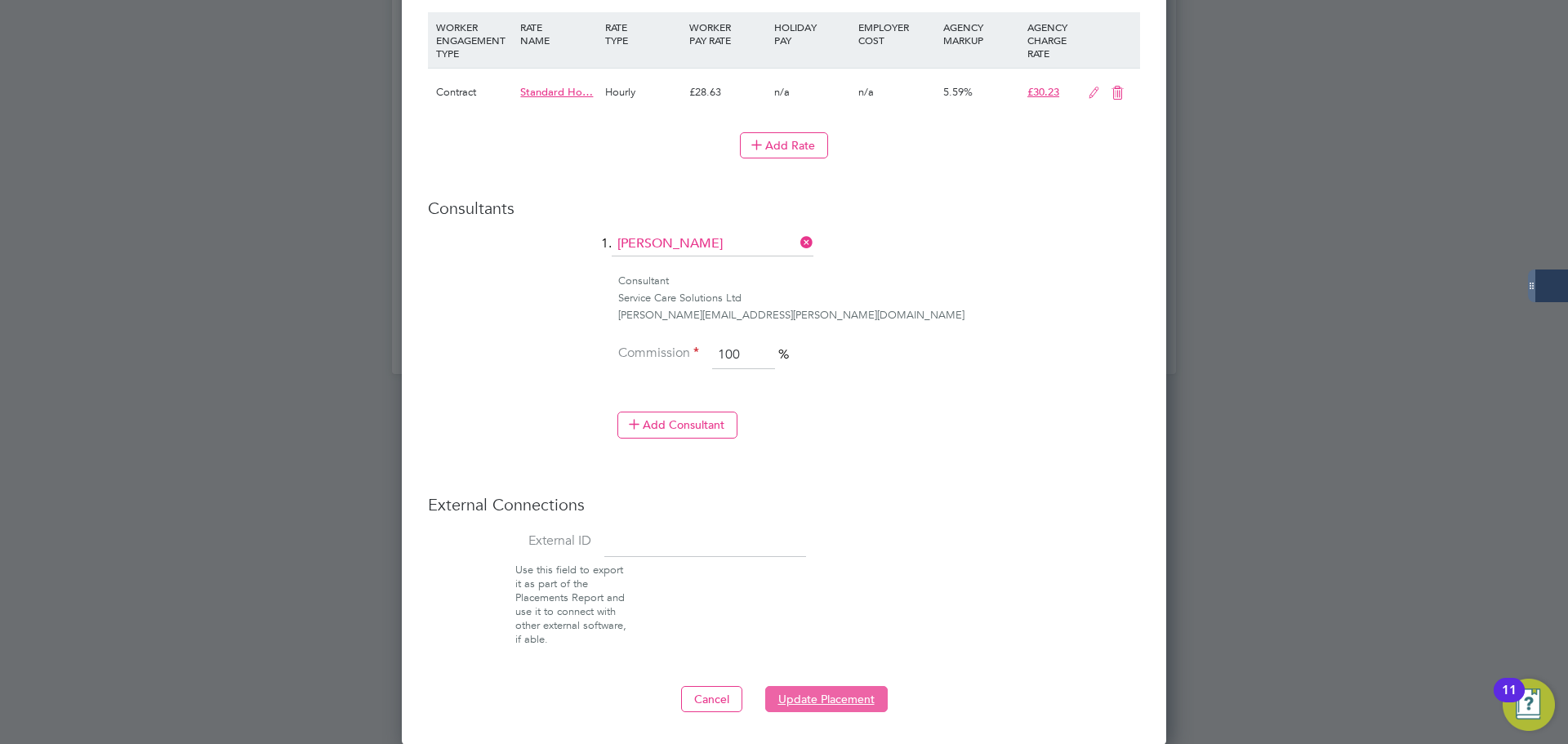
click at [848, 696] on button "Update Placement" at bounding box center [827, 699] width 123 height 26
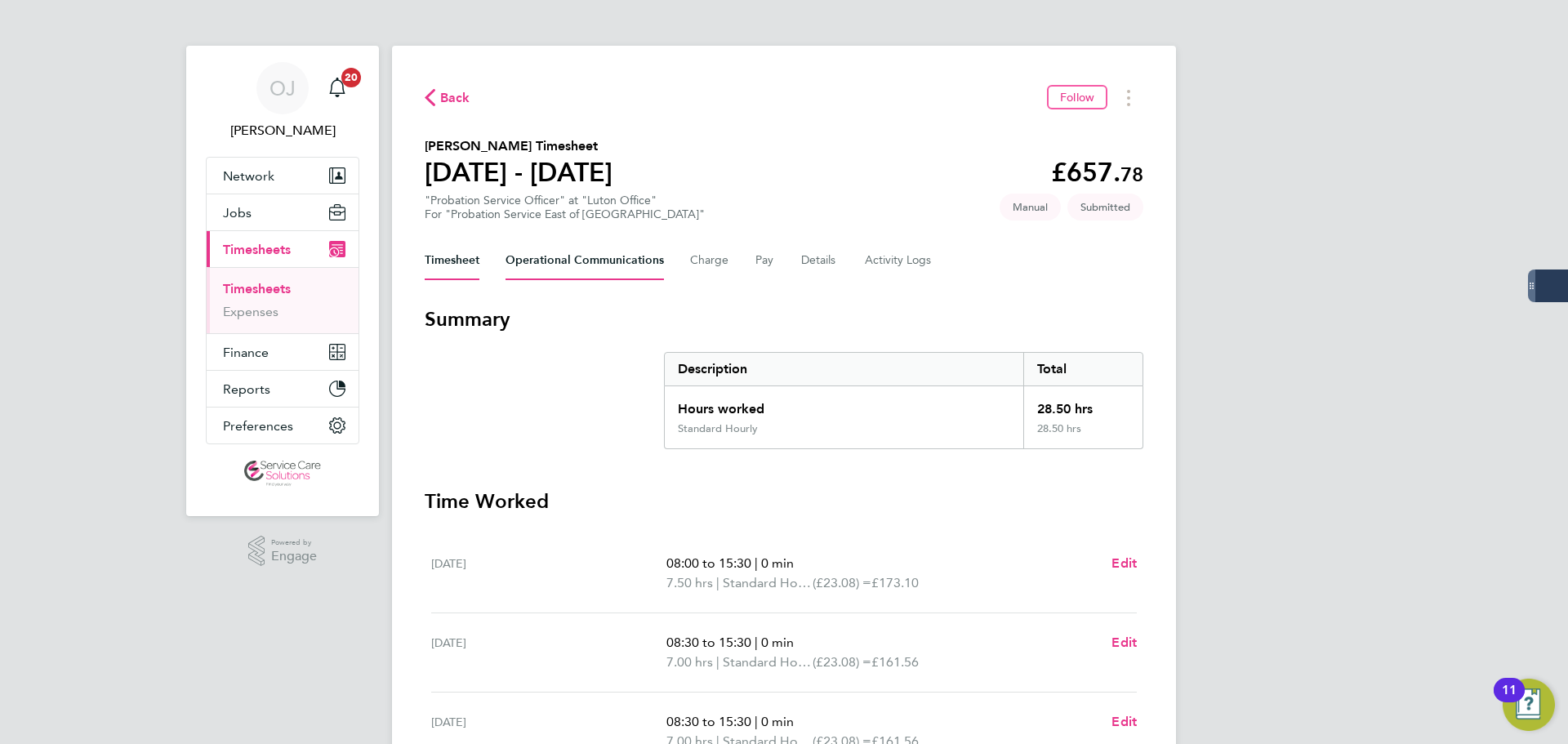
click at [579, 268] on Communications-tab "Operational Communications" at bounding box center [585, 260] width 159 height 39
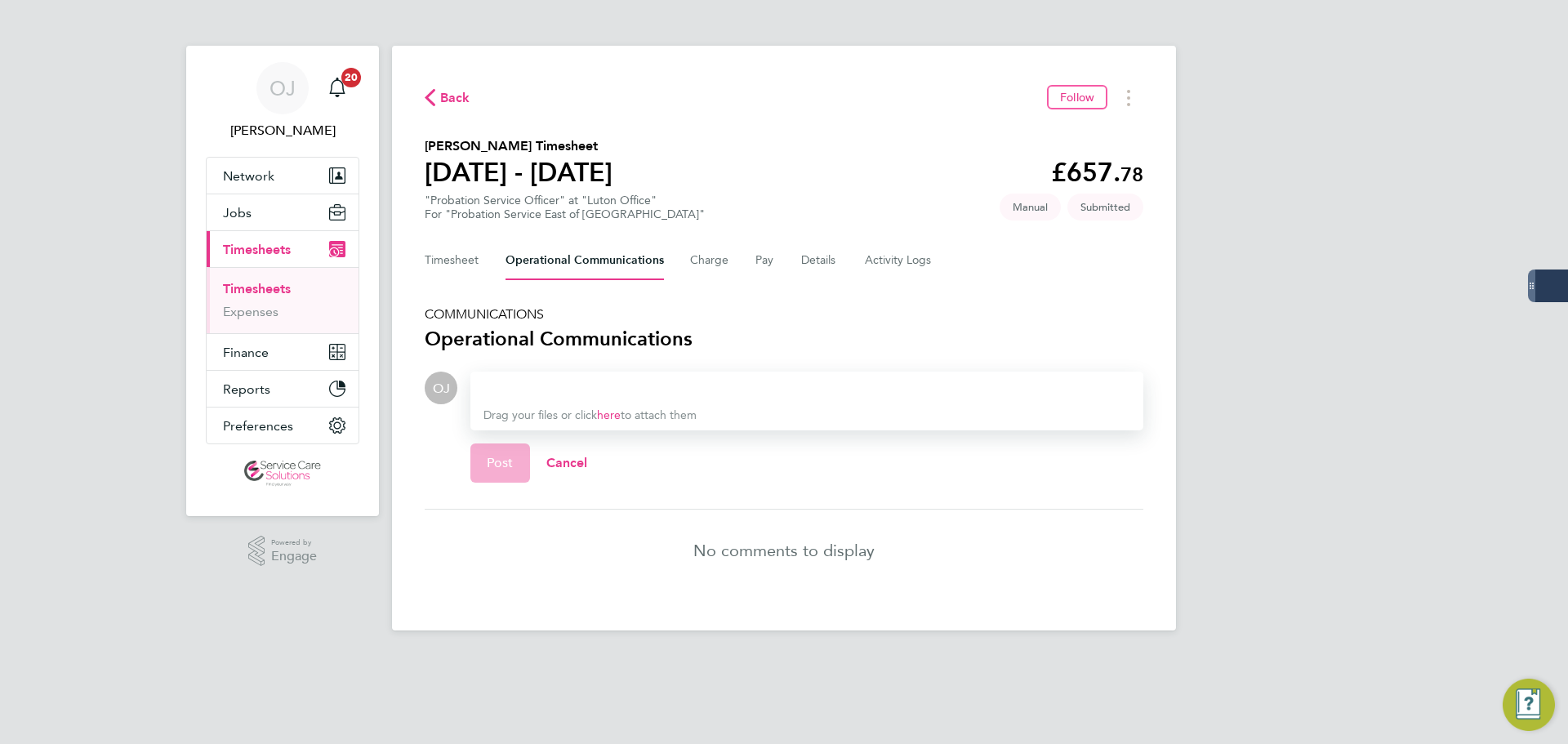
click at [550, 382] on div at bounding box center [807, 387] width 647 height 19
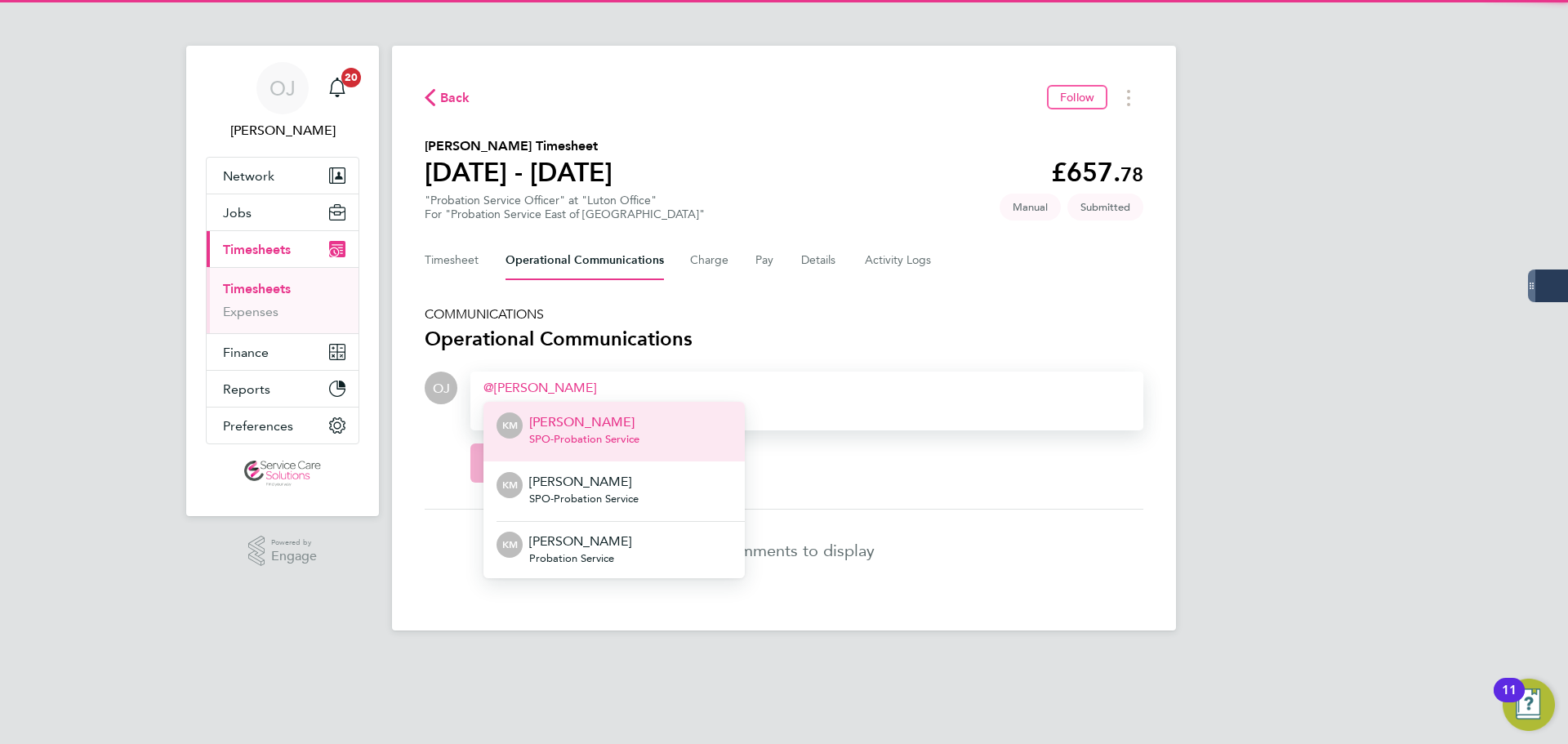
click at [578, 435] on span "SPO - Probation Service" at bounding box center [584, 440] width 110 height 13
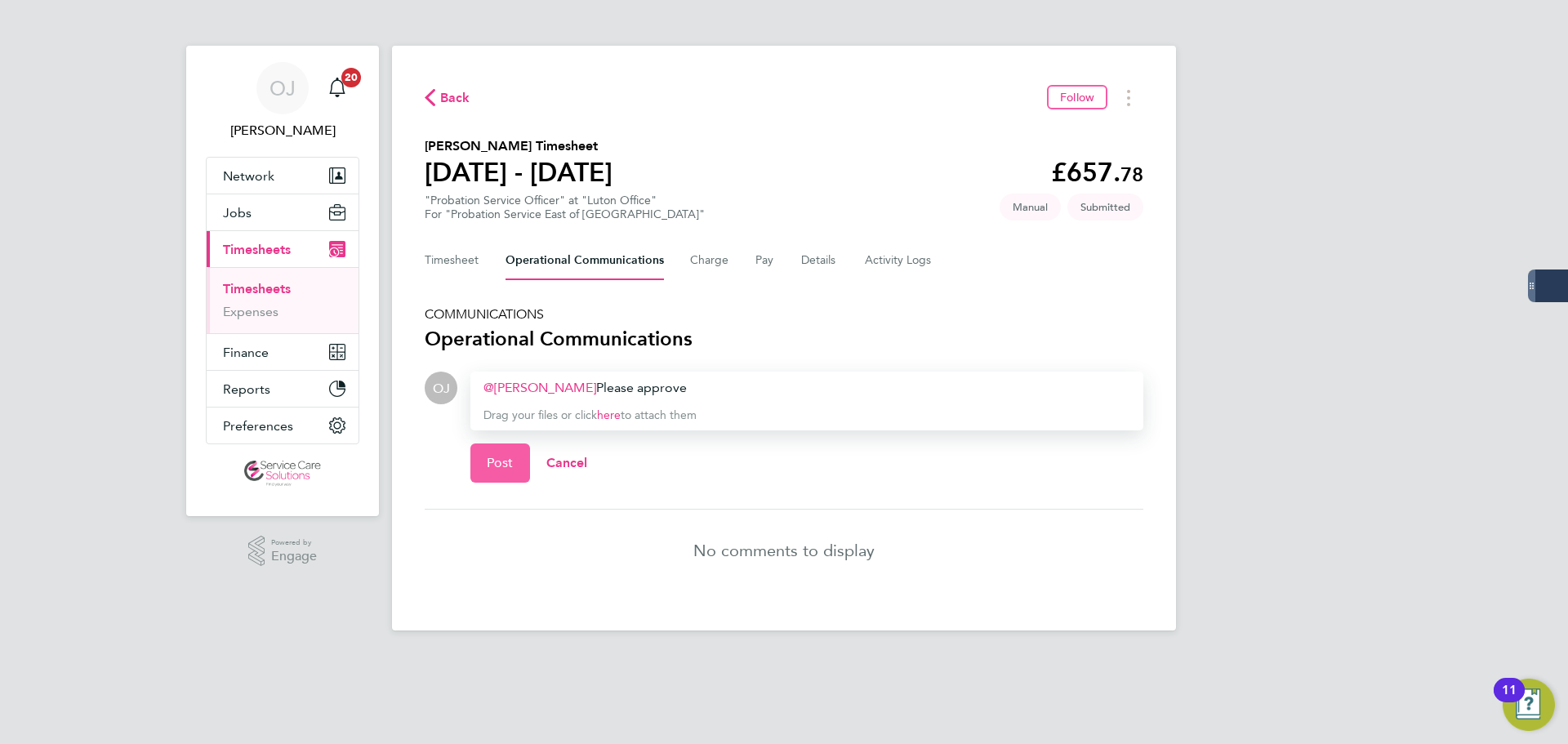
click at [502, 461] on span "Post" at bounding box center [500, 463] width 27 height 17
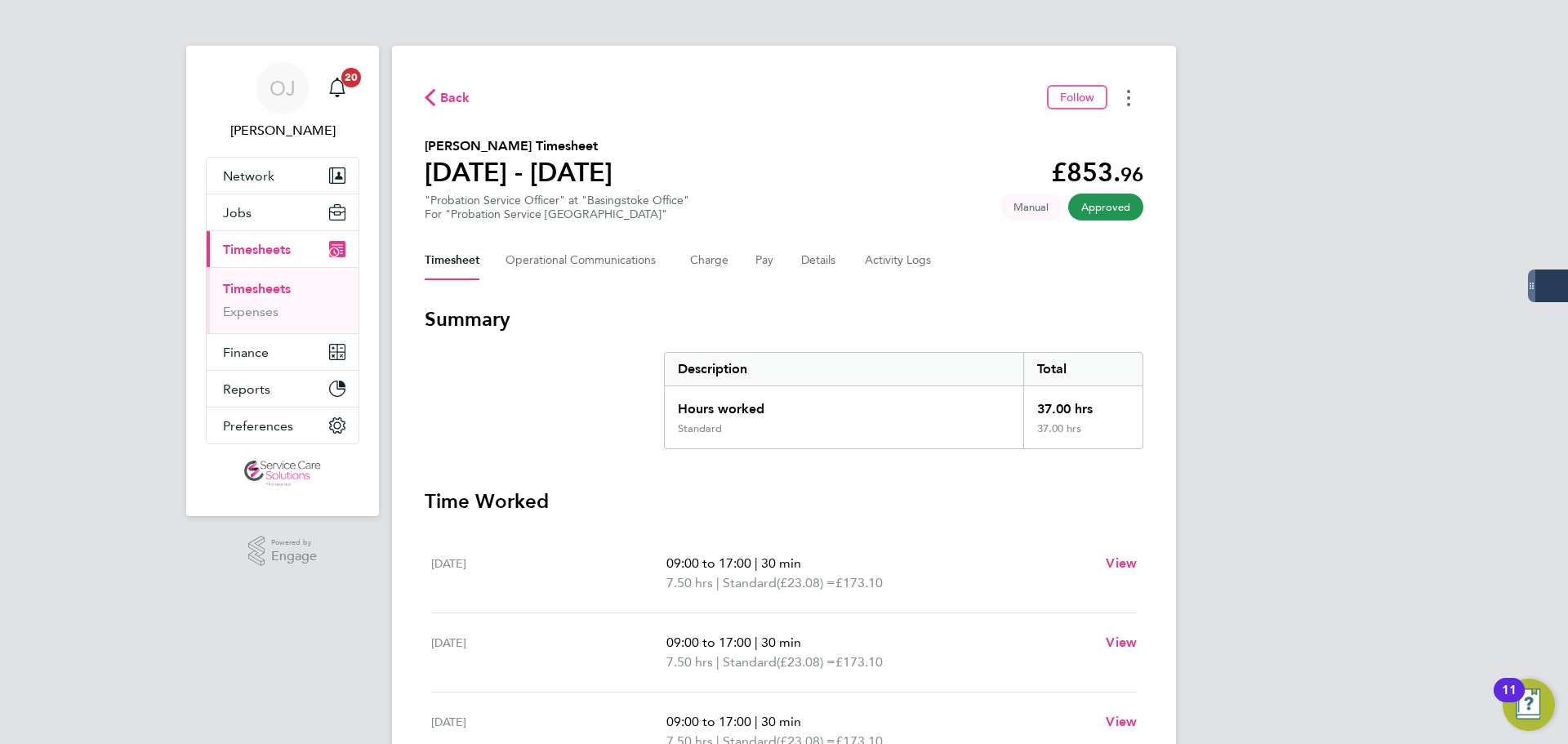
click at [1130, 103] on button "Timesheets Menu" at bounding box center [1128, 98] width 29 height 25
click at [1008, 138] on link "Download timesheet" at bounding box center [1046, 134] width 196 height 33
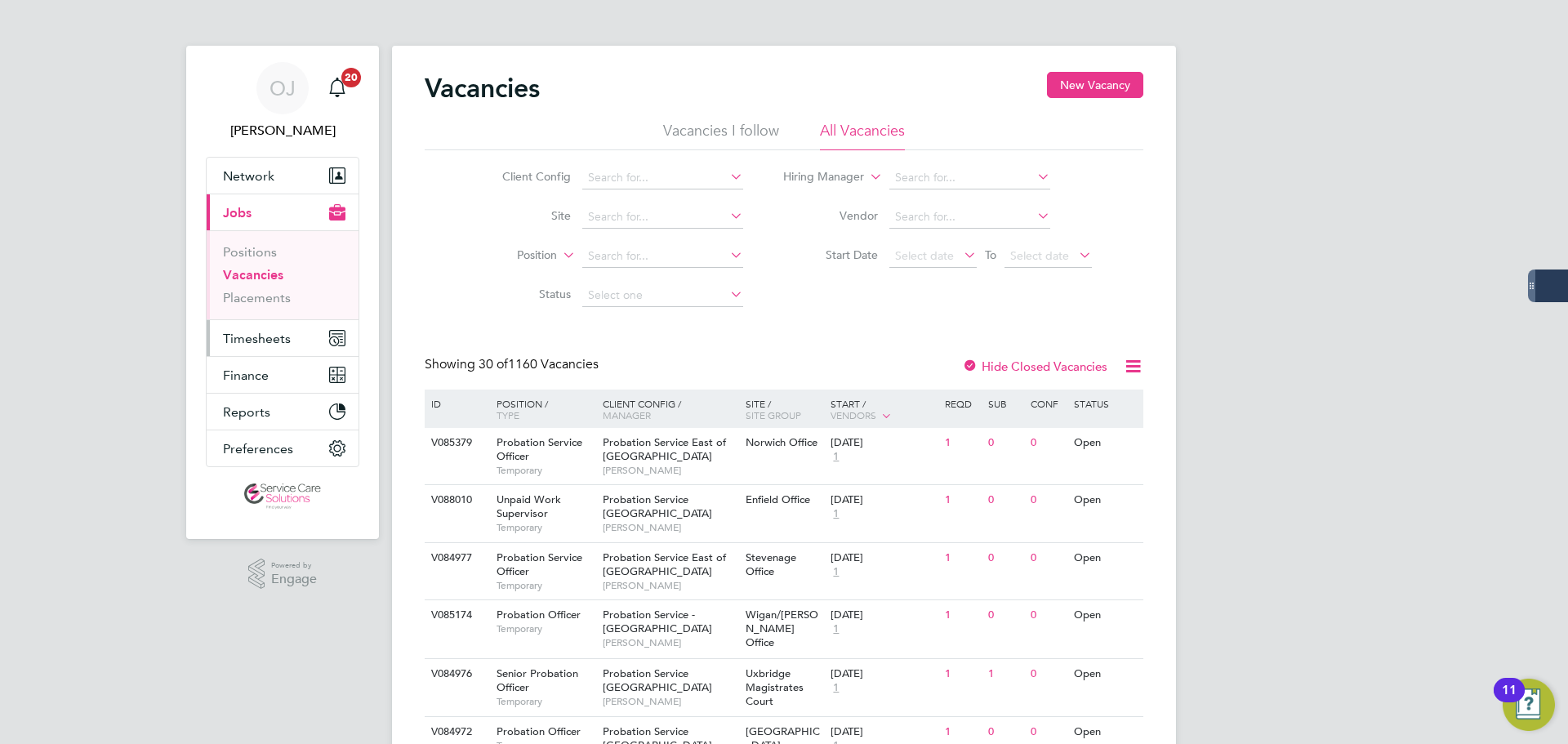
click at [279, 334] on span "Timesheets" at bounding box center [257, 339] width 68 height 16
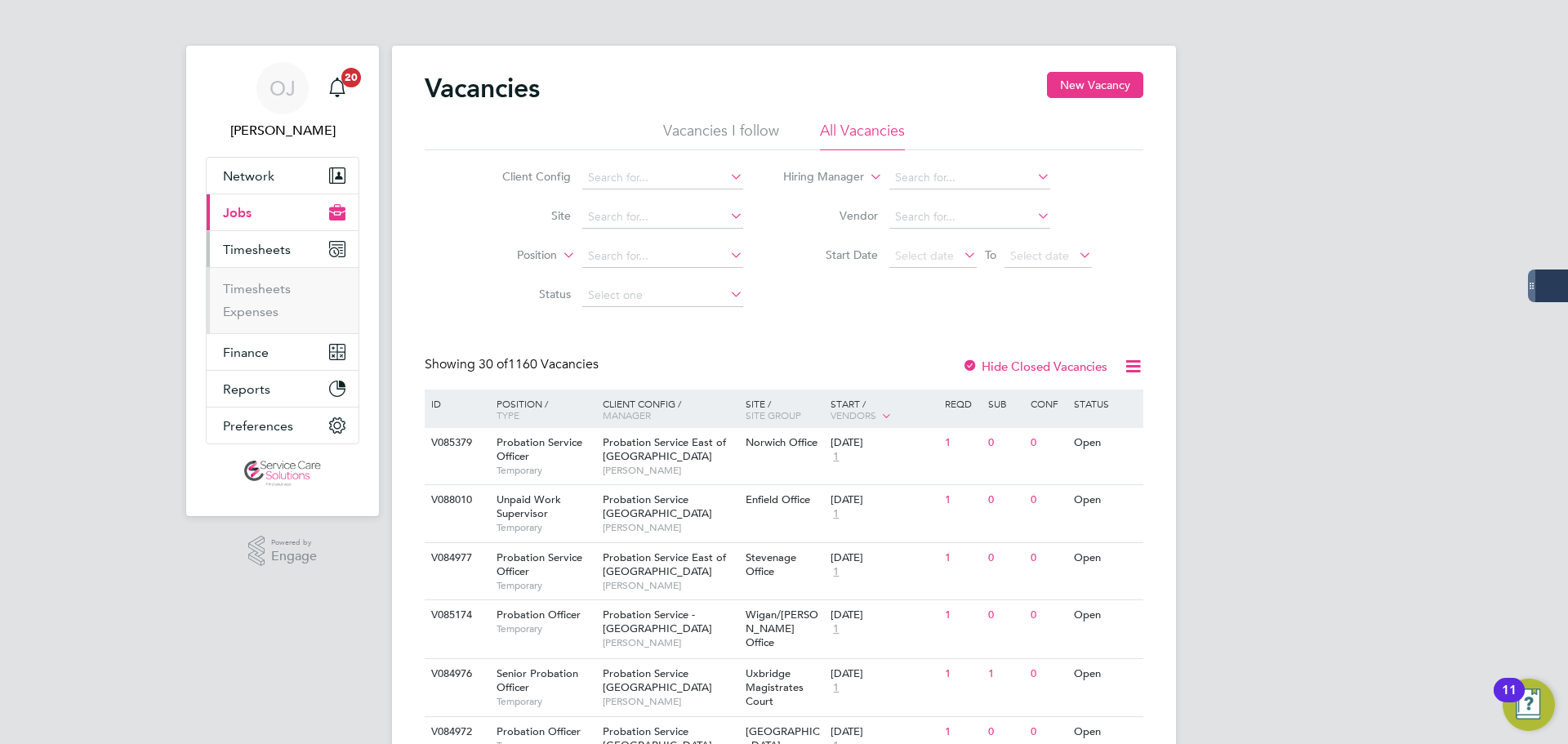
click at [279, 212] on button "Current page: Jobs" at bounding box center [283, 212] width 152 height 36
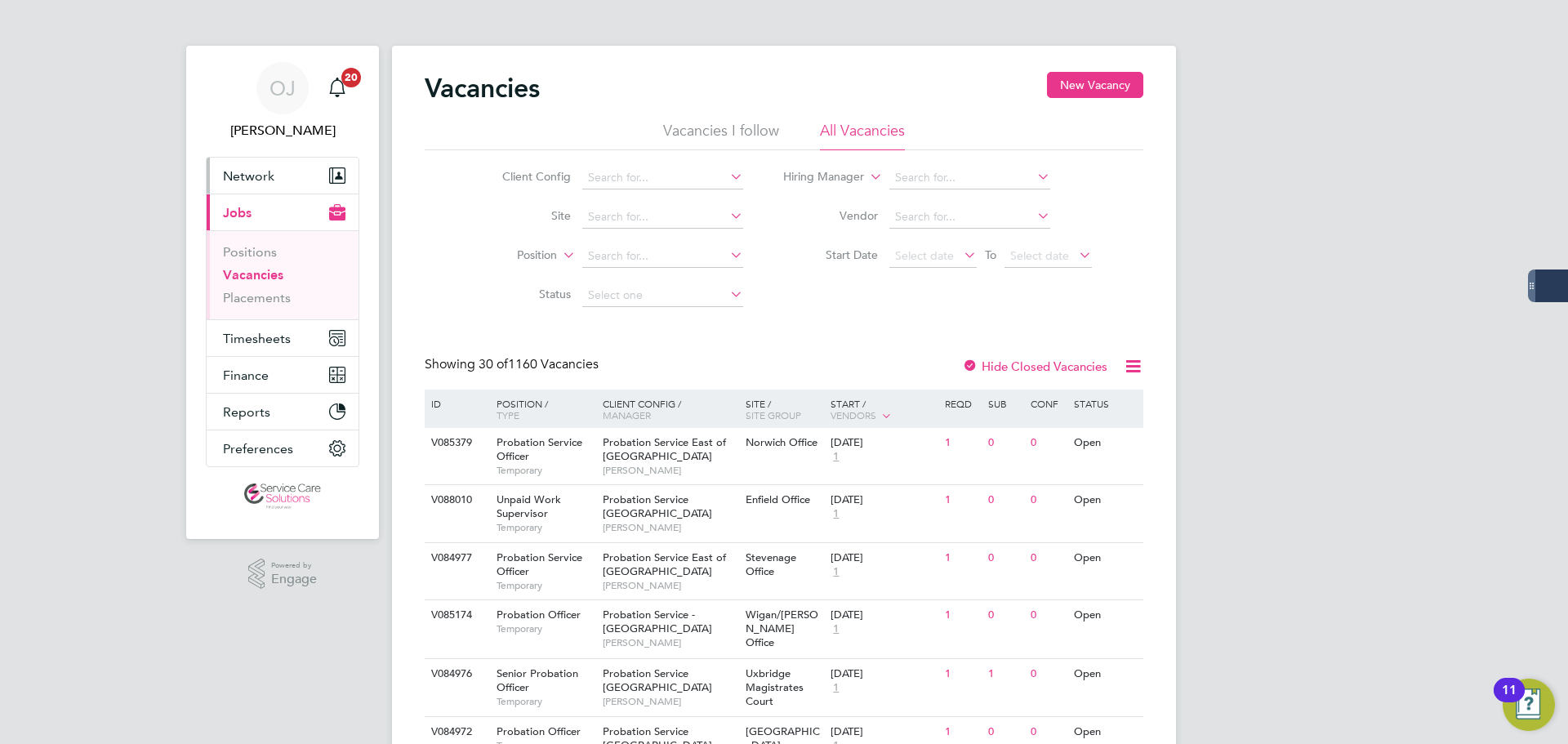
click at [243, 173] on span "Network" at bounding box center [249, 176] width 52 height 16
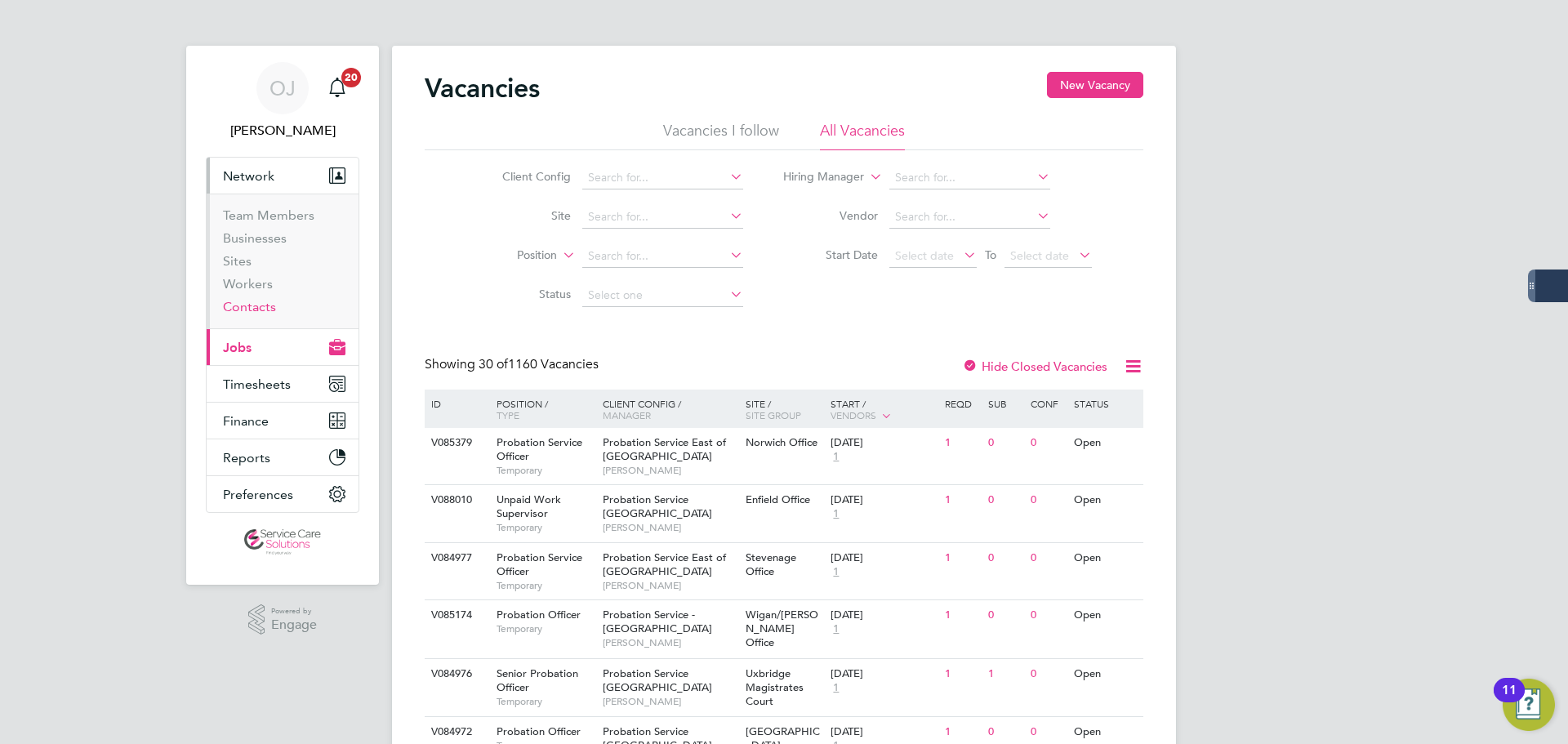
click at [261, 308] on link "Contacts" at bounding box center [250, 307] width 53 height 16
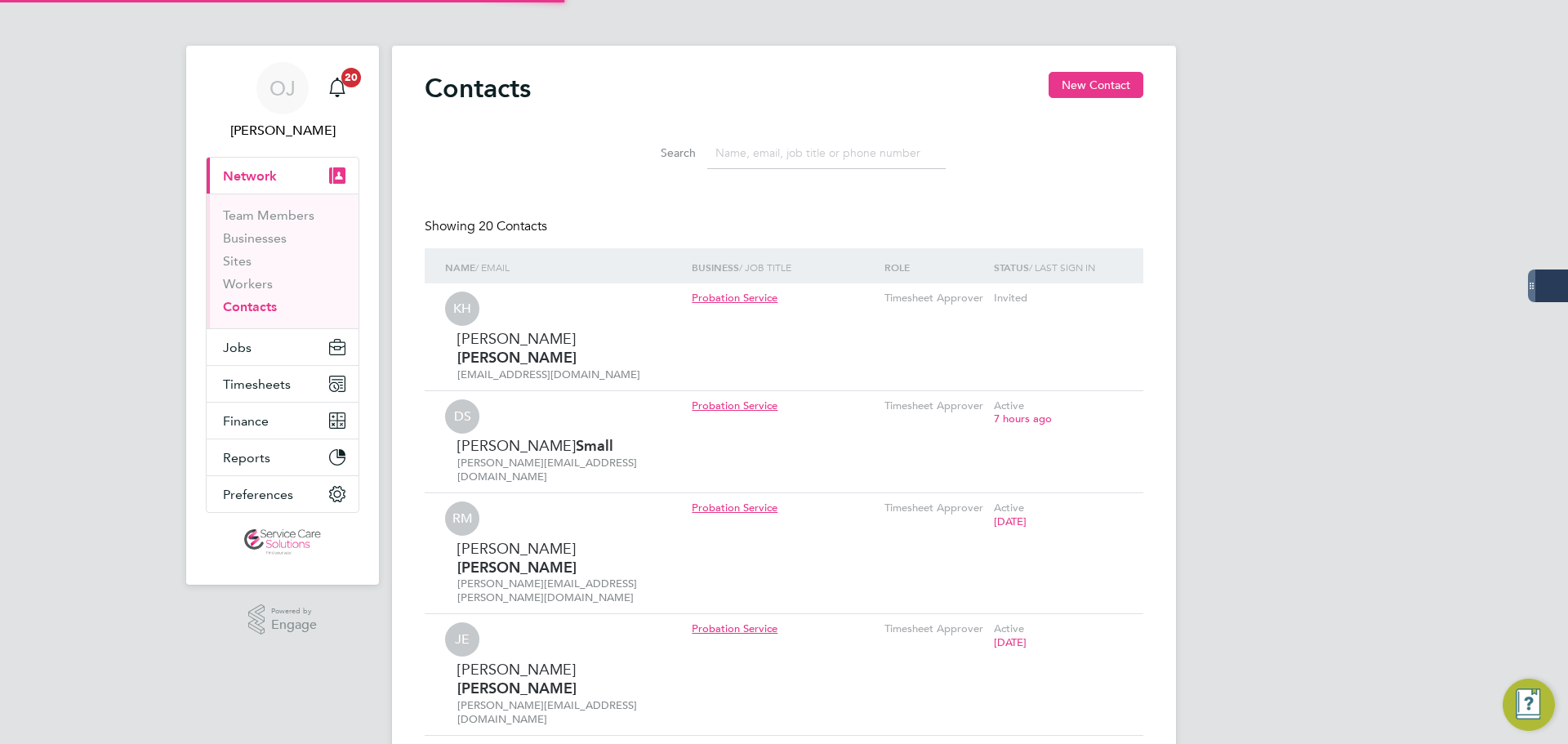
drag, startPoint x: 778, startPoint y: 153, endPoint x: 787, endPoint y: 158, distance: 10.3
click at [778, 153] on input at bounding box center [826, 153] width 238 height 32
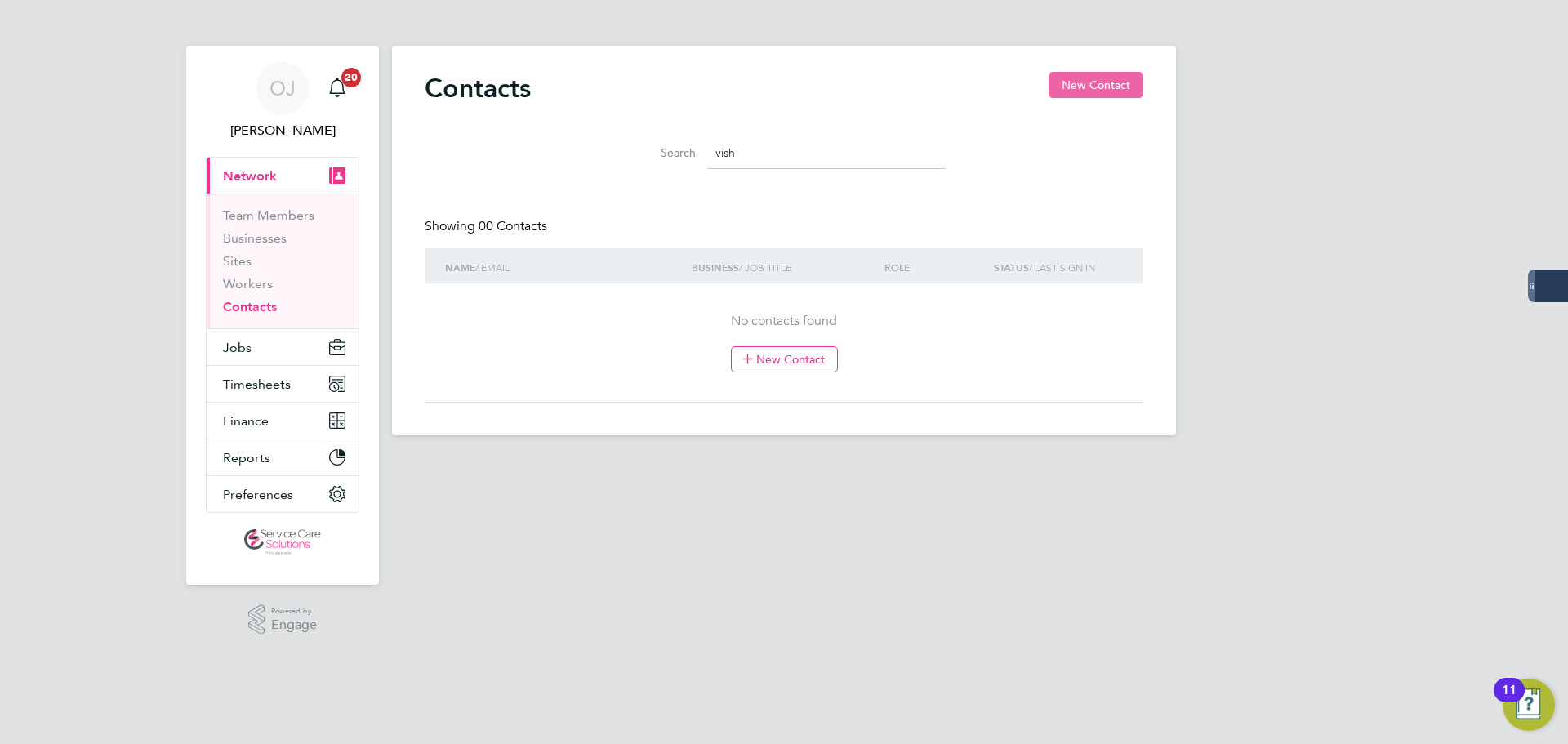
type input "vish"
click at [1092, 91] on button "New Contact" at bounding box center [1096, 84] width 94 height 26
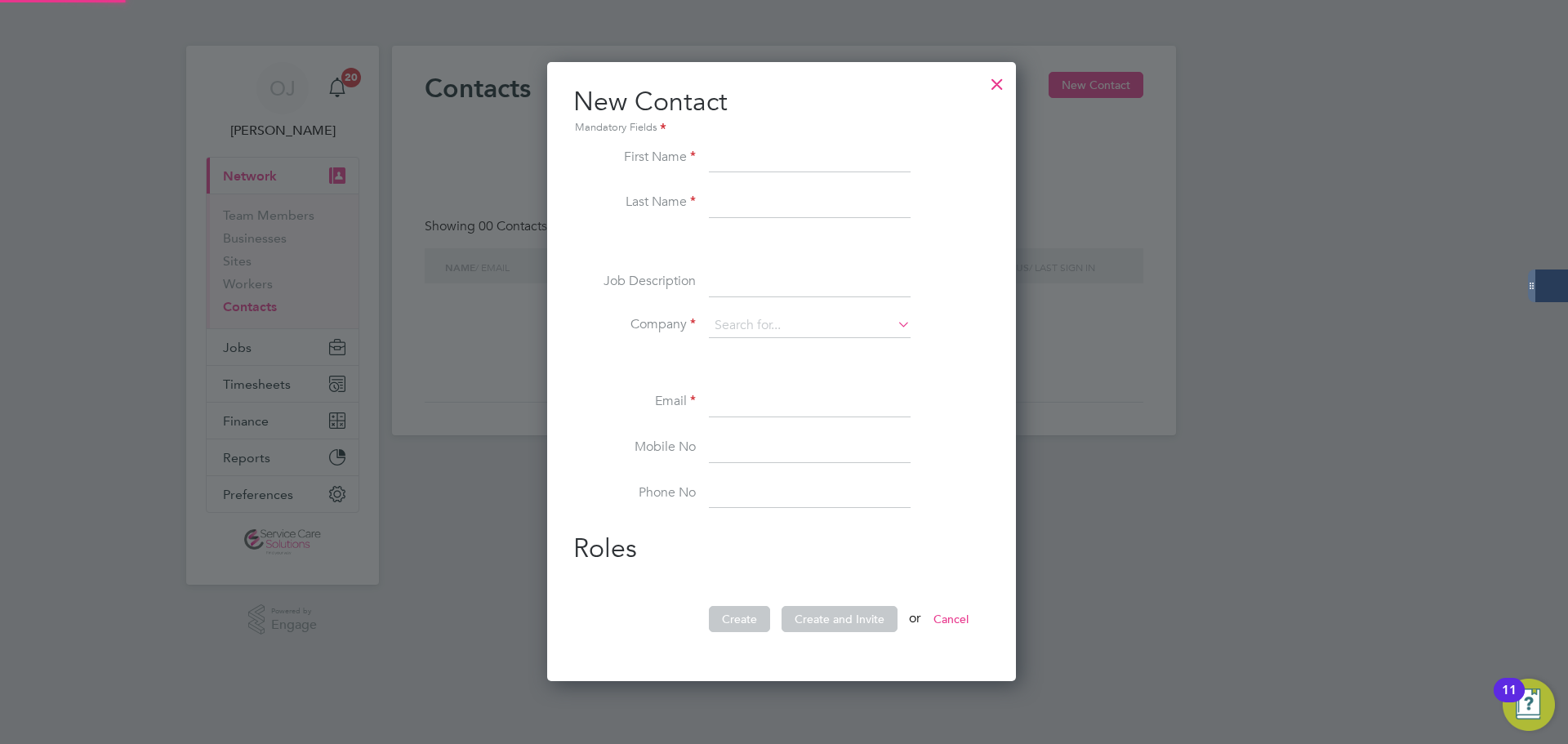
scroll to position [621, 475]
click at [757, 155] on input at bounding box center [809, 158] width 201 height 29
type input "Vishal"
type input "Kaushal"
click at [735, 279] on input at bounding box center [809, 283] width 201 height 29
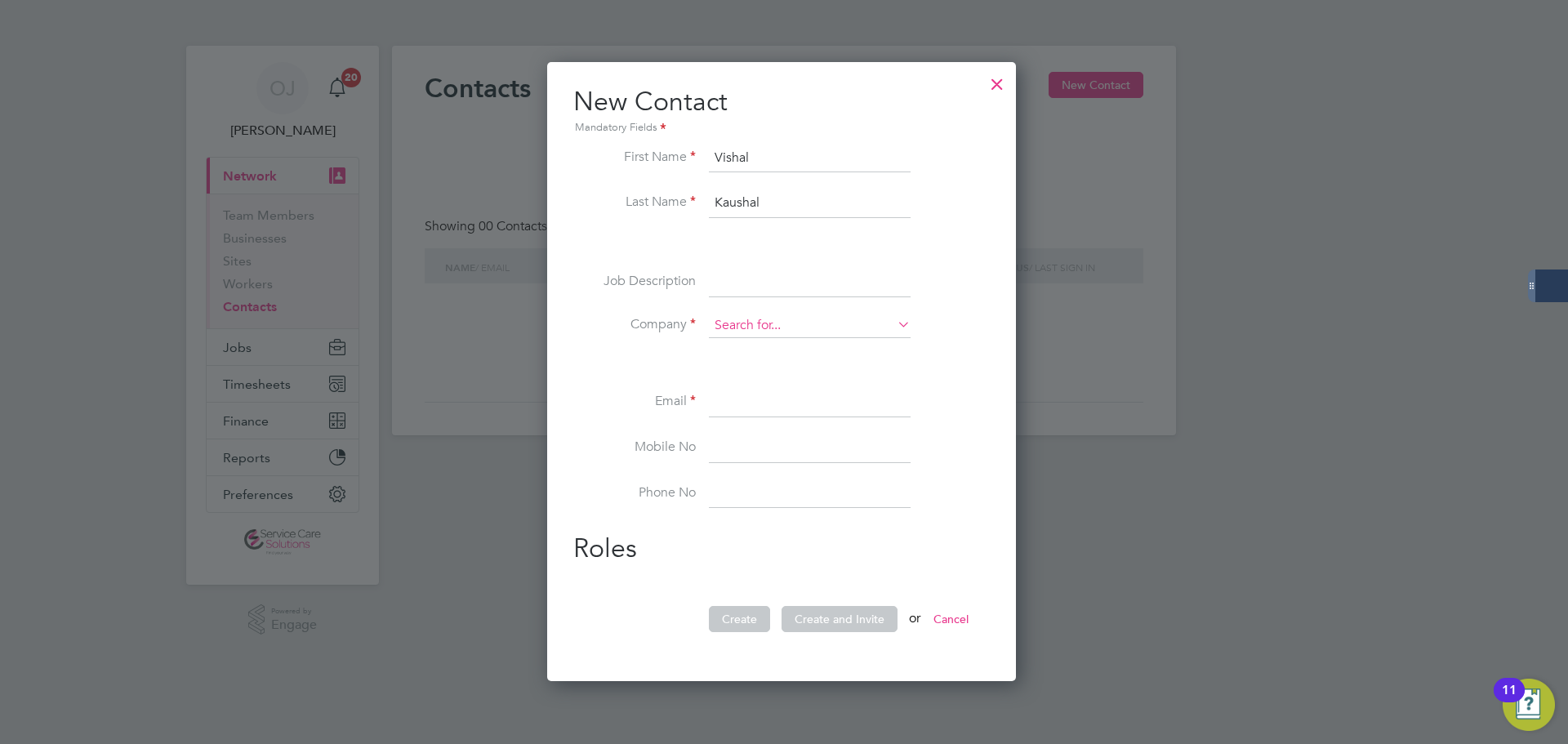
click at [743, 329] on input at bounding box center [809, 325] width 201 height 24
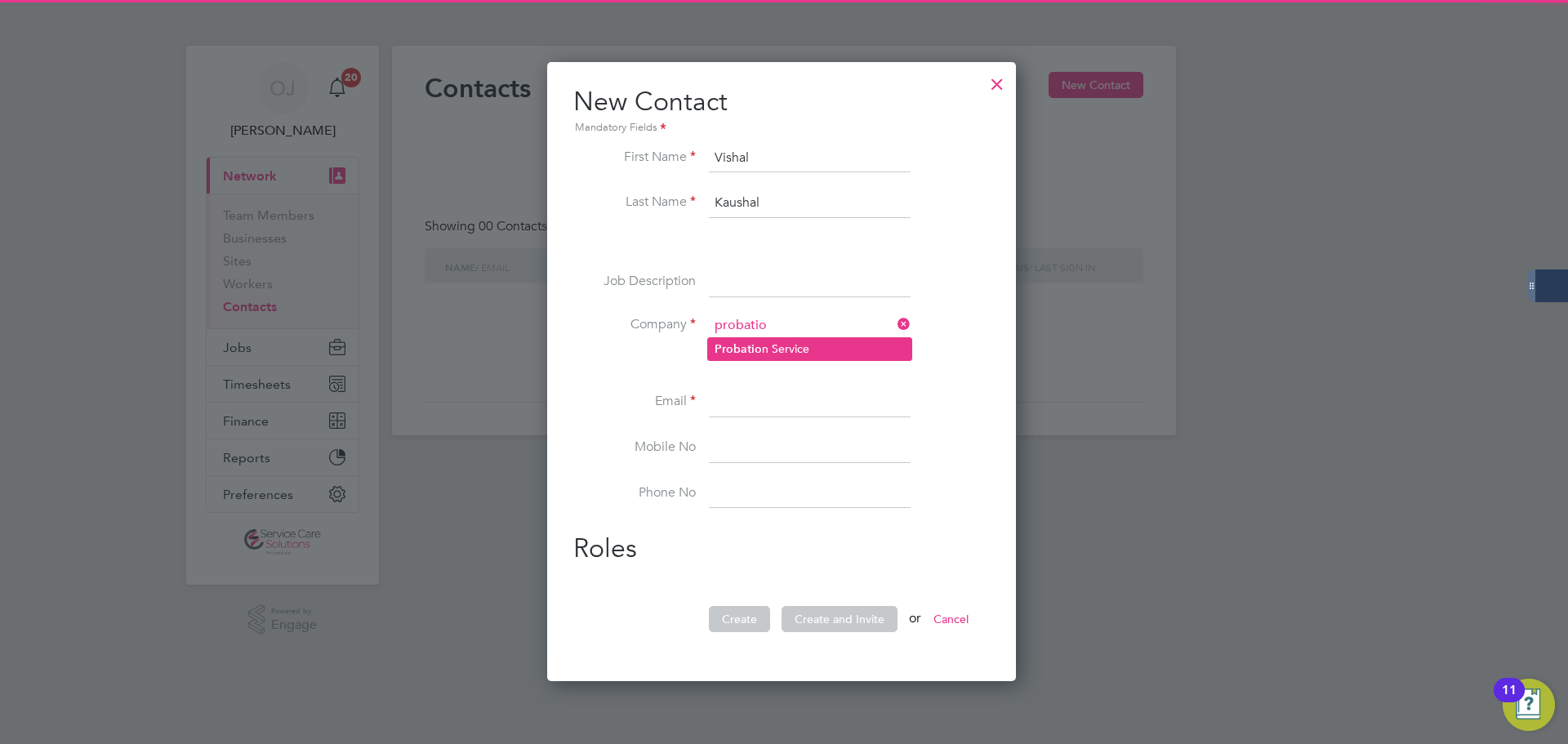
click at [792, 347] on li "Probatio n Service" at bounding box center [809, 349] width 203 height 22
type input "Probation Service"
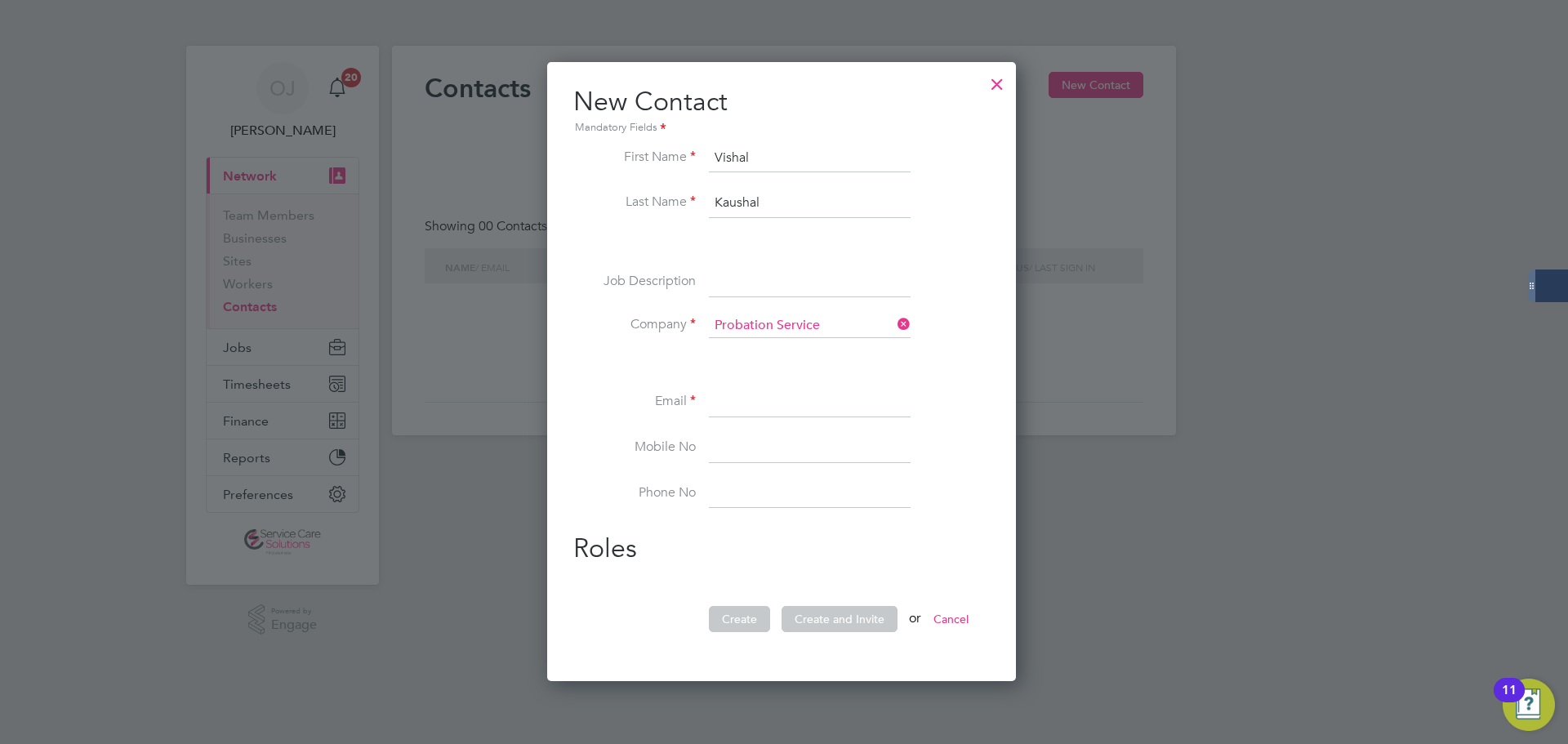
scroll to position [655, 475]
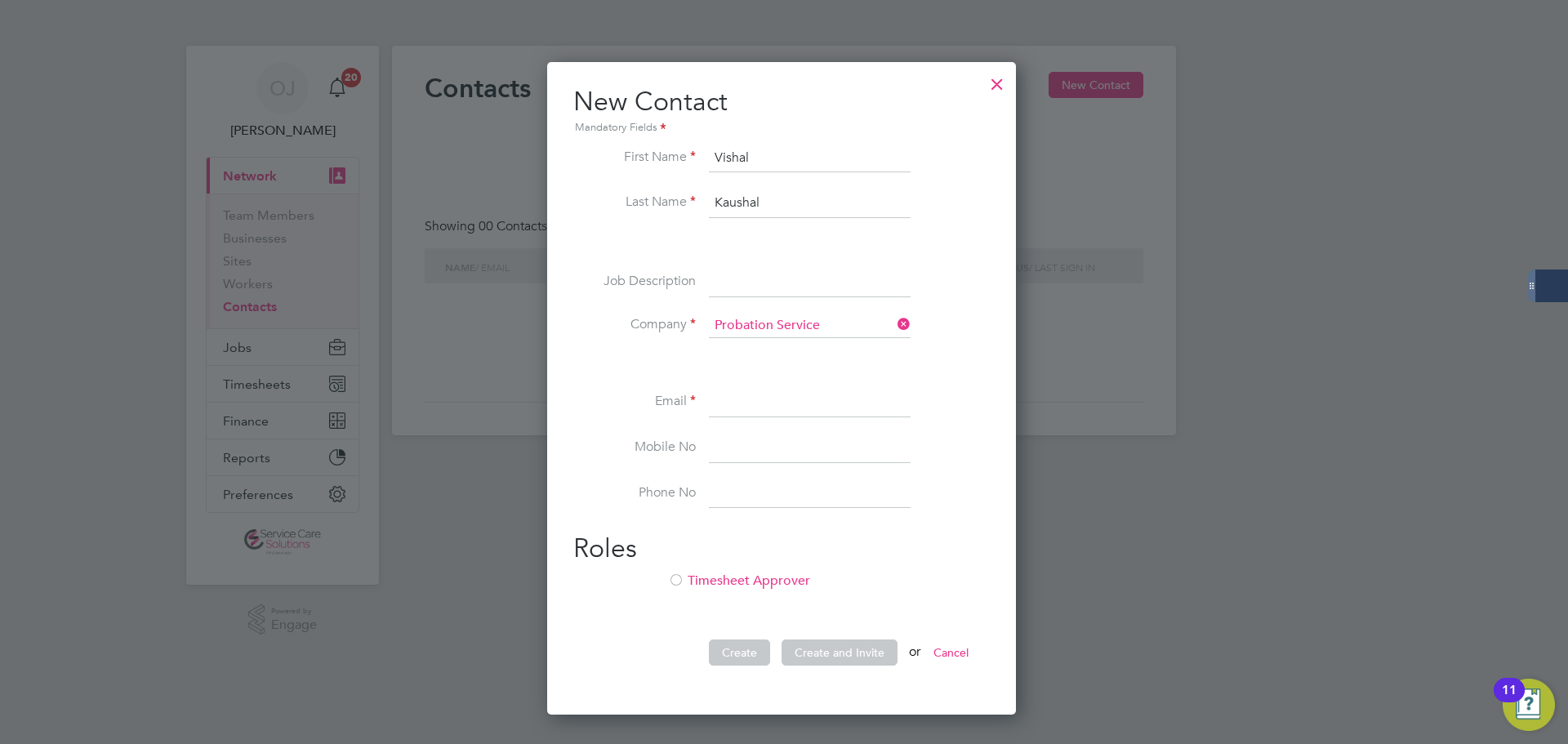
click at [760, 403] on input at bounding box center [809, 402] width 201 height 29
click at [789, 394] on input at bounding box center [809, 402] width 201 height 29
paste input "Vishal.Kaushal2@justice.gov.uk"
type input "Vishal.Kaushal2@justice.gov.uk"
click at [949, 384] on ul "First Name Vishal Last Name Kaushal Job Description Company Probation Service E…" at bounding box center [781, 334] width 416 height 381
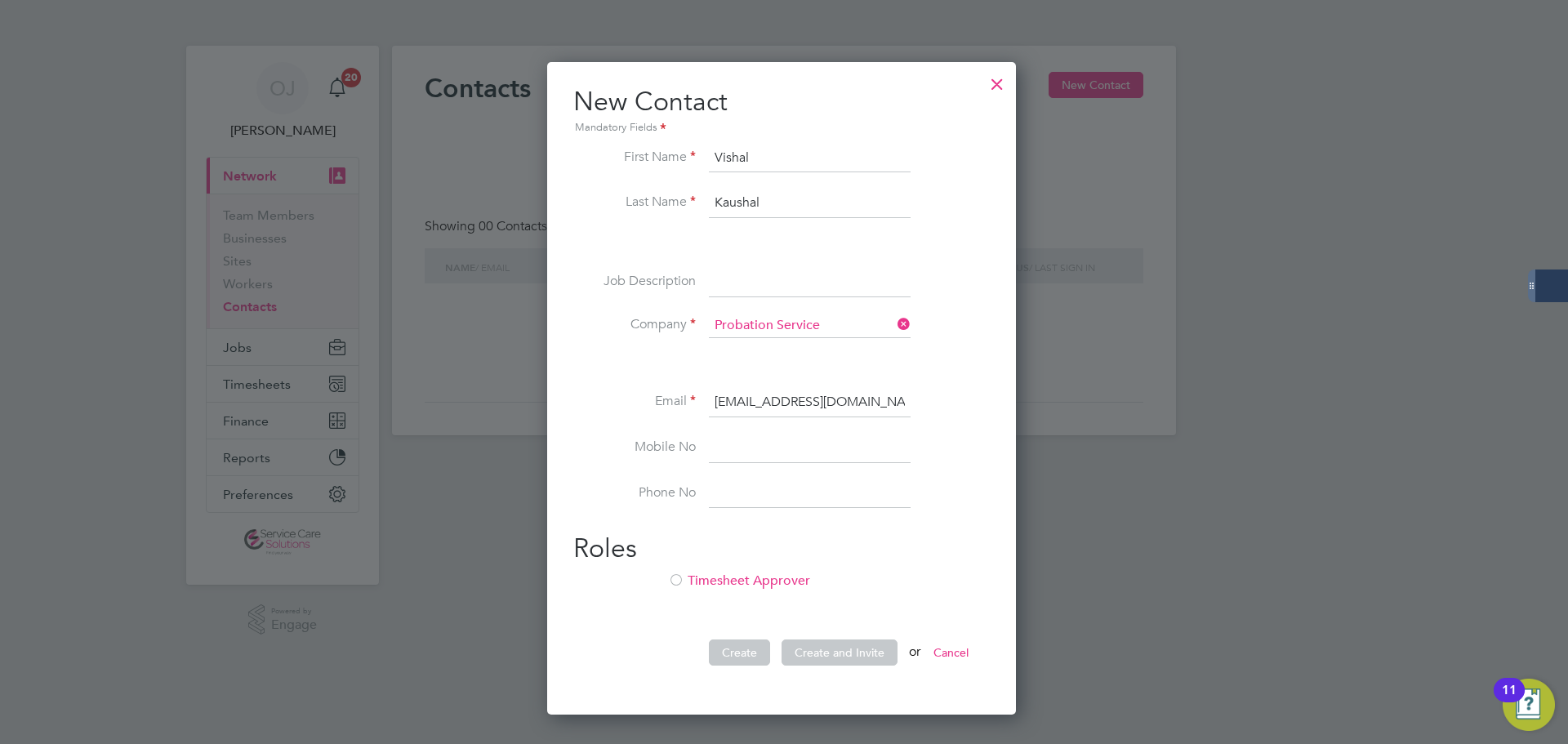
click at [747, 576] on li "Timesheet Approver" at bounding box center [781, 589] width 416 height 33
click at [848, 655] on button "Create and Invite" at bounding box center [839, 652] width 116 height 26
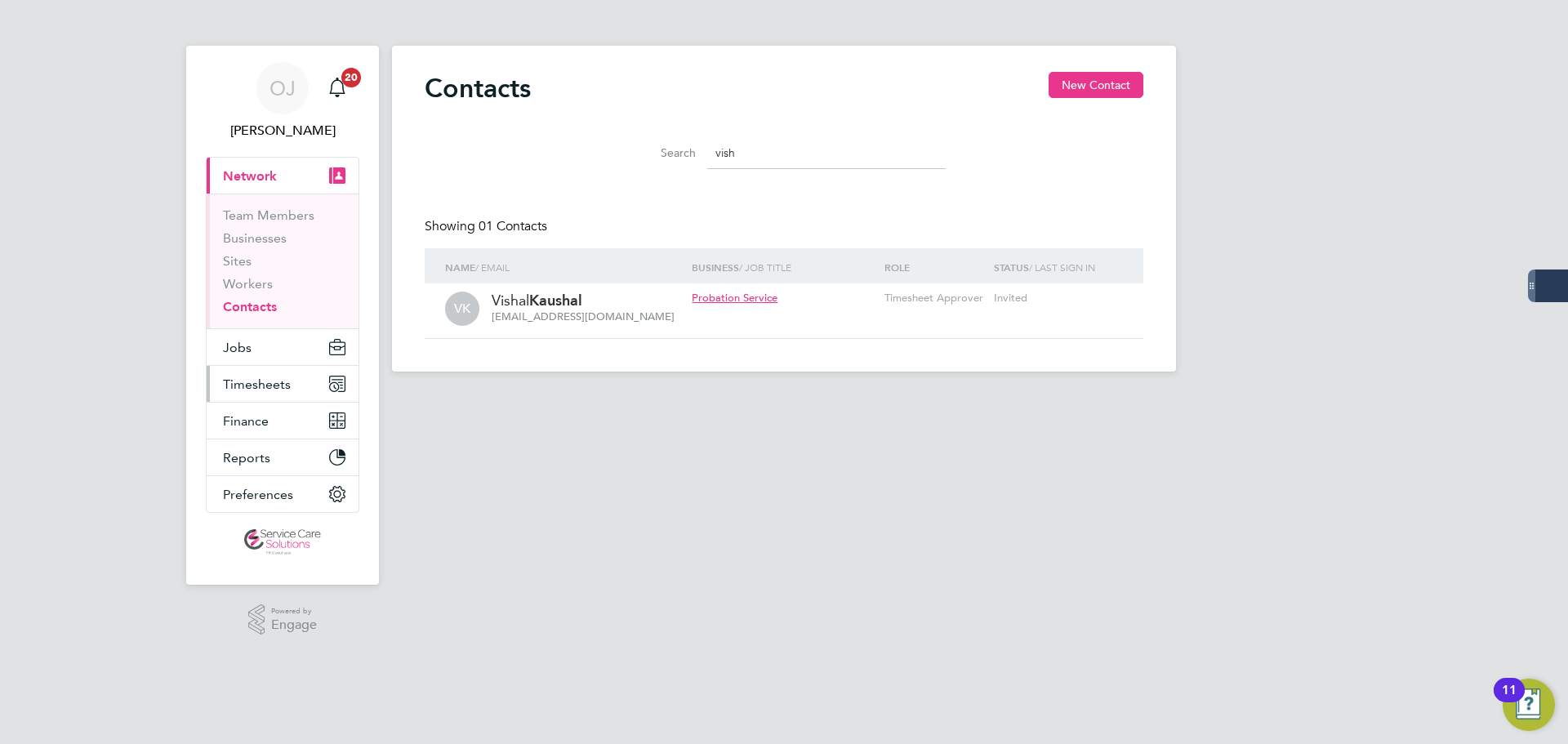
click at [279, 395] on button "Timesheets" at bounding box center [283, 384] width 152 height 36
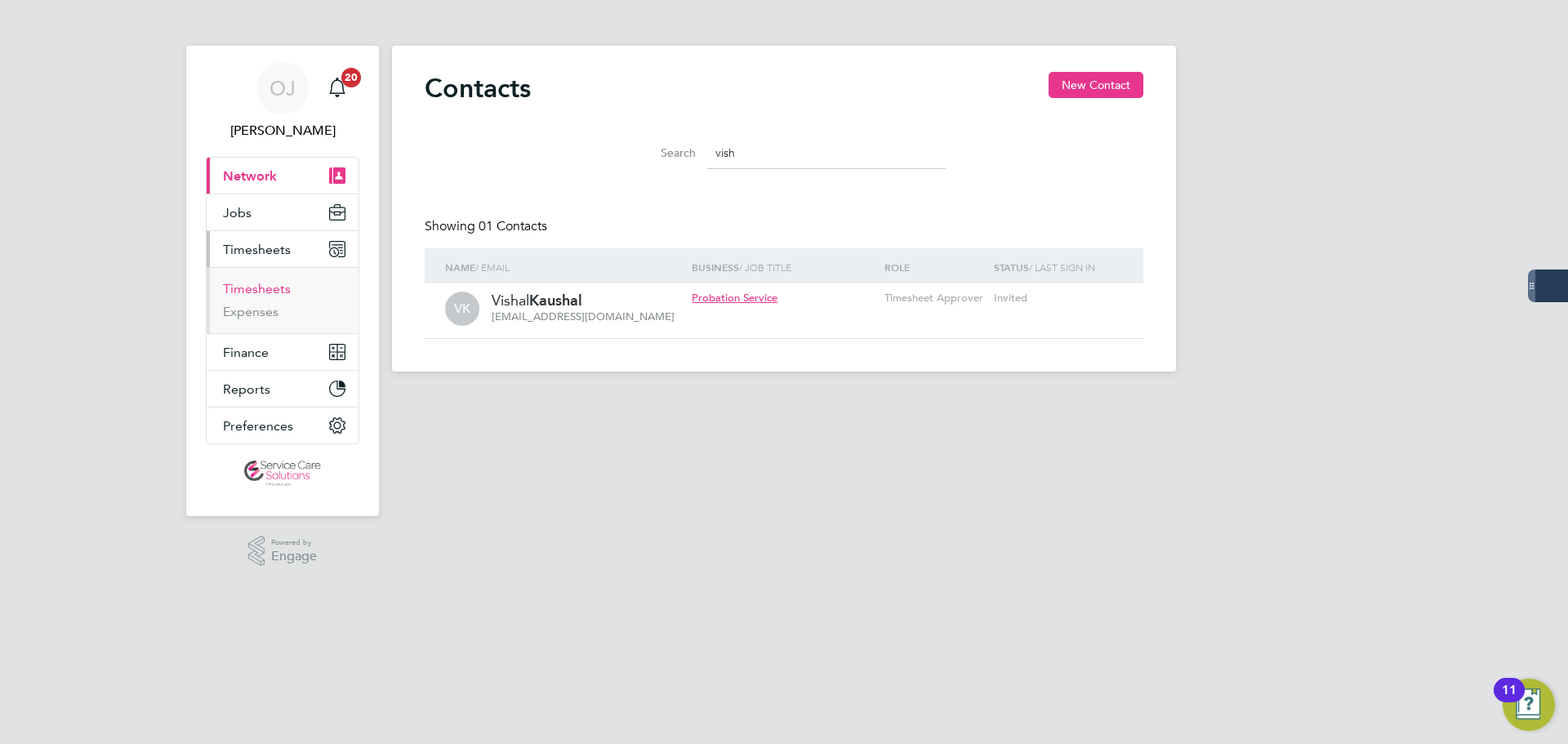
click at [263, 291] on link "Timesheets" at bounding box center [257, 288] width 68 height 16
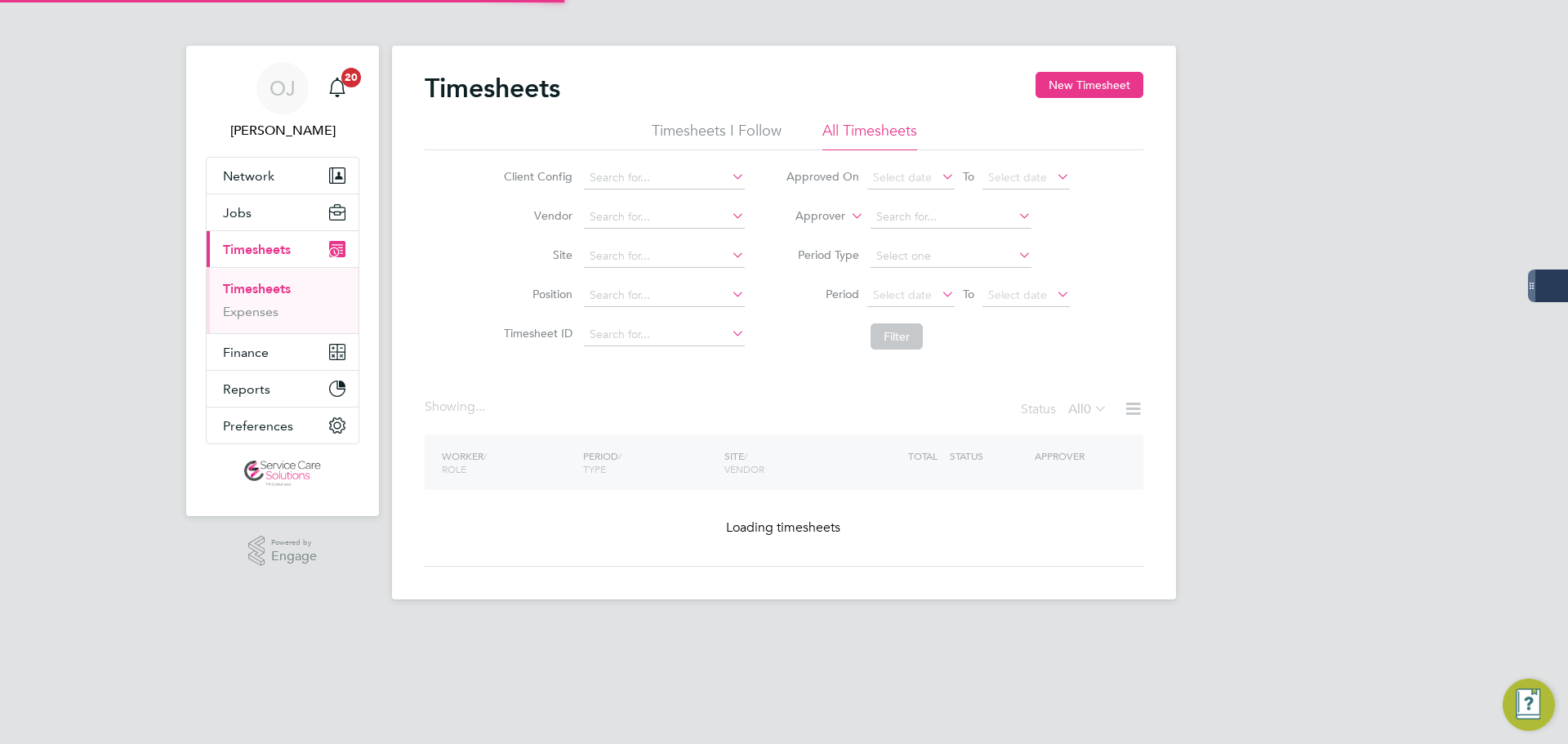
click at [848, 207] on icon at bounding box center [848, 211] width 0 height 15
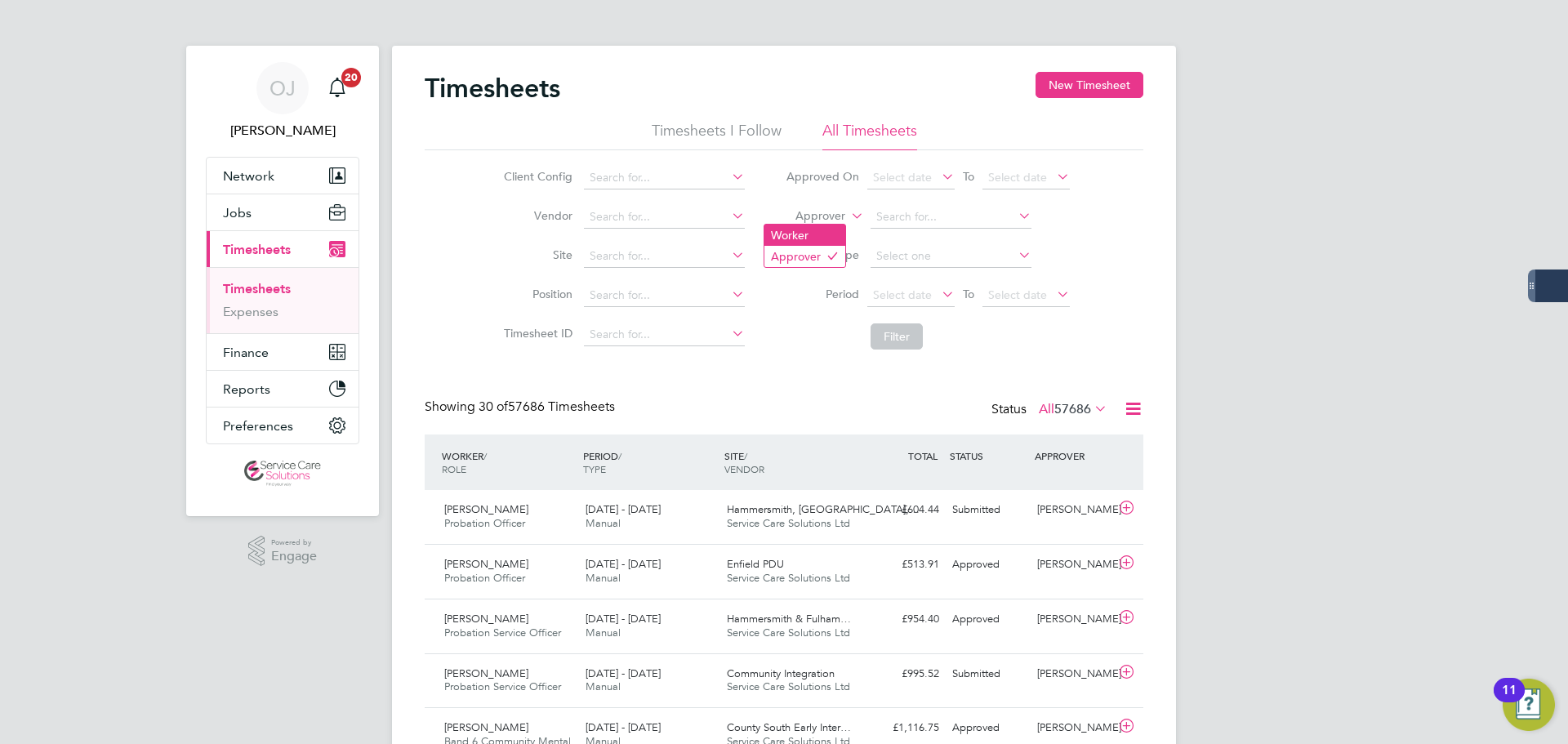
click at [817, 227] on li "Worker" at bounding box center [805, 235] width 81 height 21
click at [912, 216] on input at bounding box center [951, 217] width 161 height 23
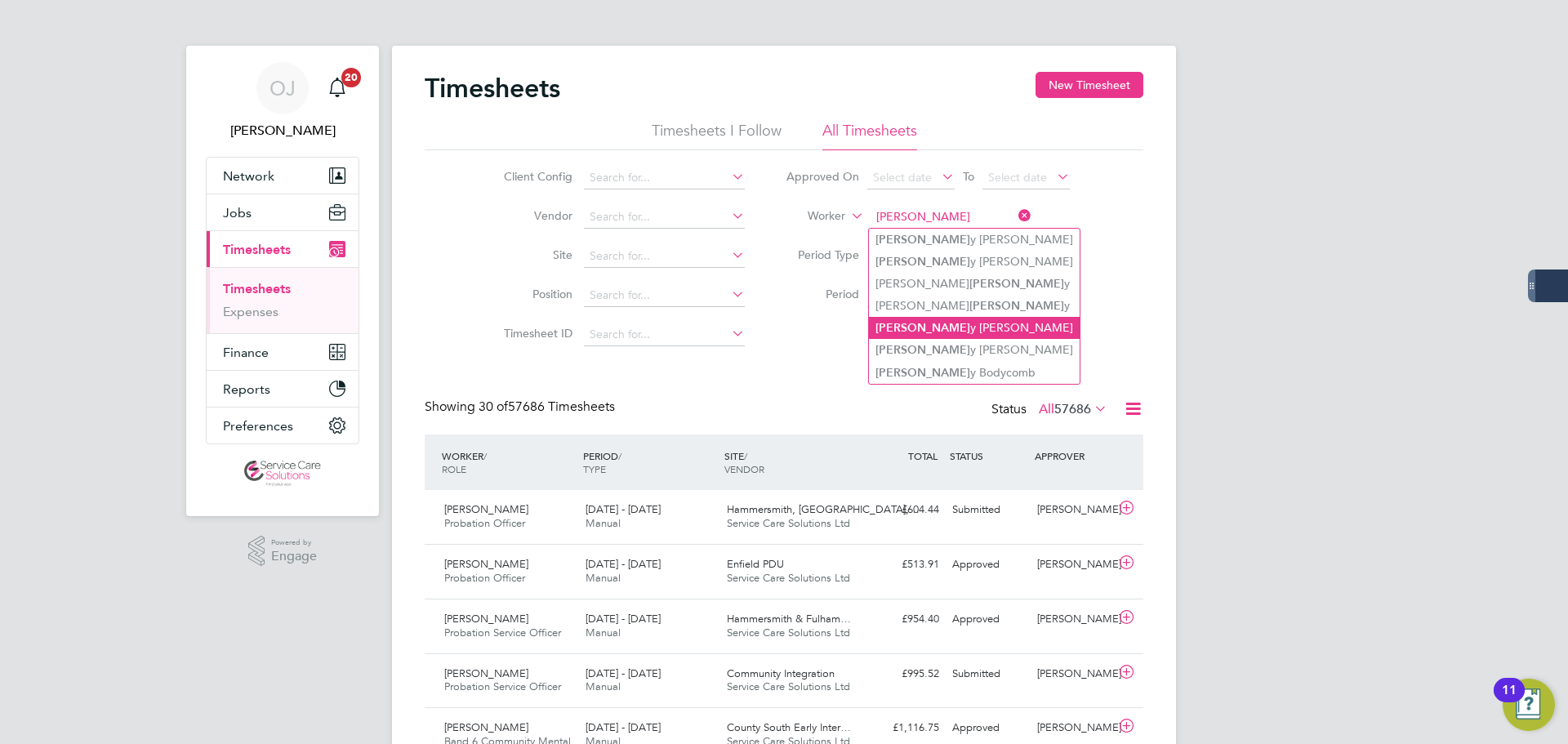
click at [954, 324] on li "Kell y Manning" at bounding box center [975, 328] width 211 height 22
type input "[PERSON_NAME]"
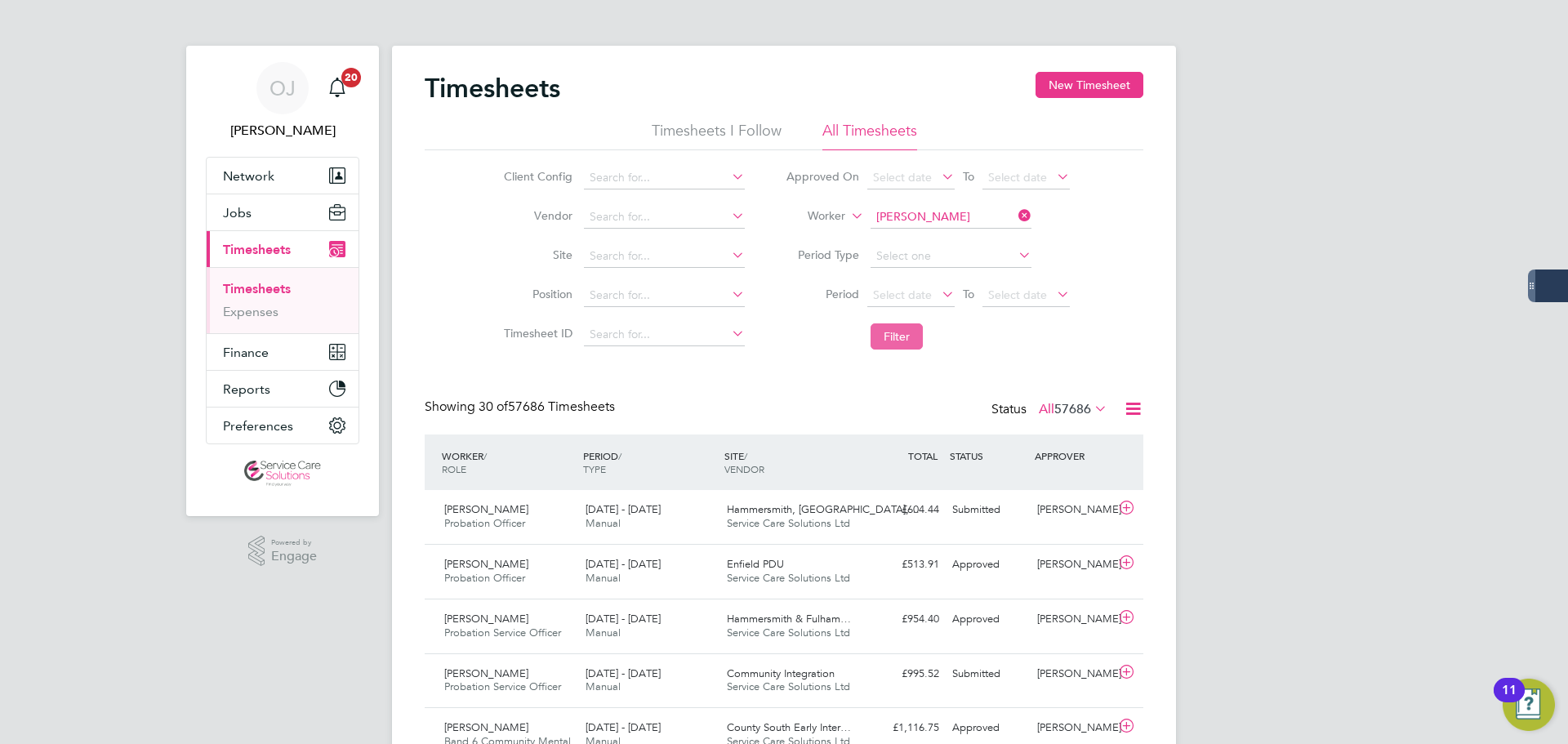
click at [910, 333] on button "Filter" at bounding box center [897, 336] width 53 height 26
click at [687, 526] on div "15 - 21 Sep 2025 Manual" at bounding box center [649, 517] width 141 height 41
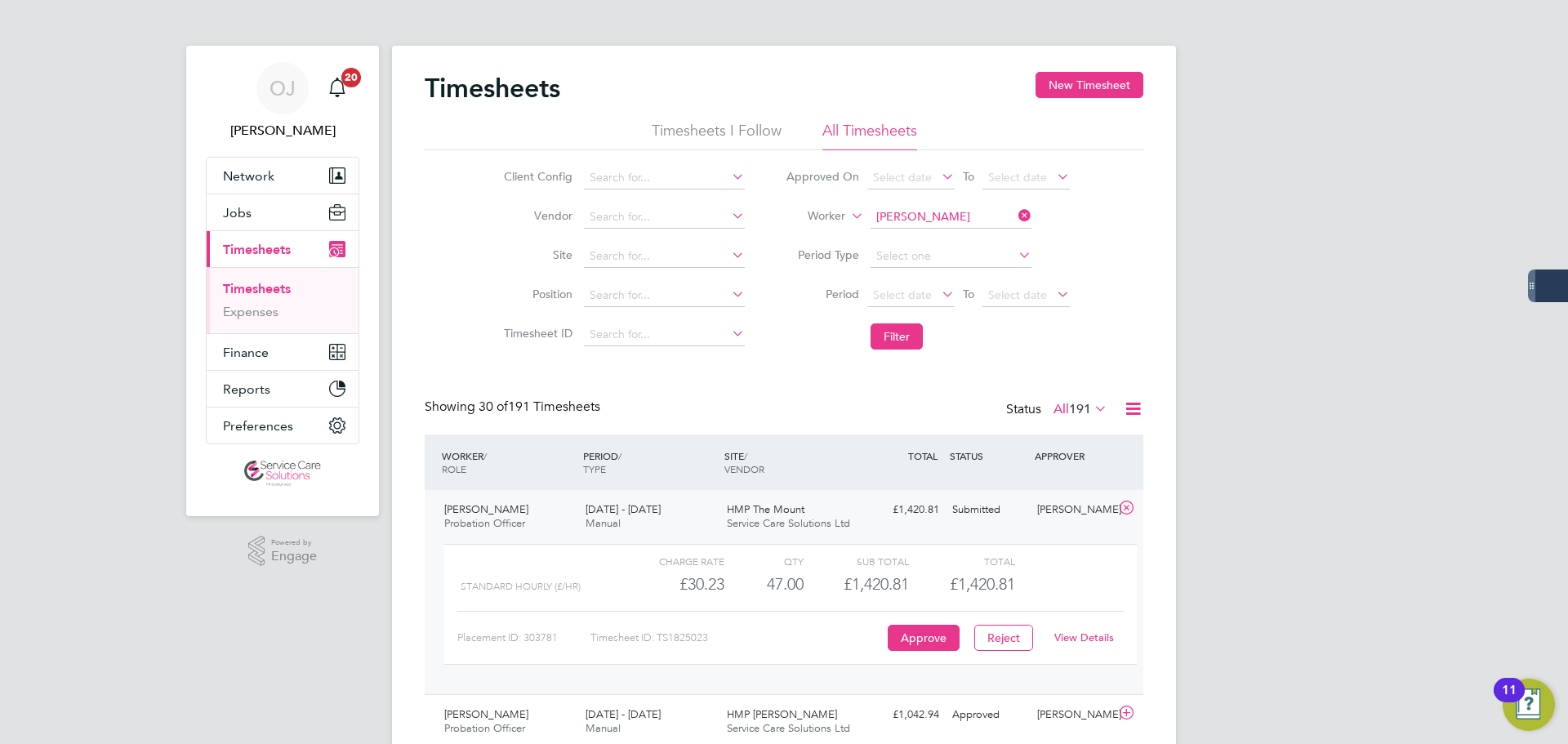
click at [1087, 636] on link "View Details" at bounding box center [1084, 637] width 59 height 14
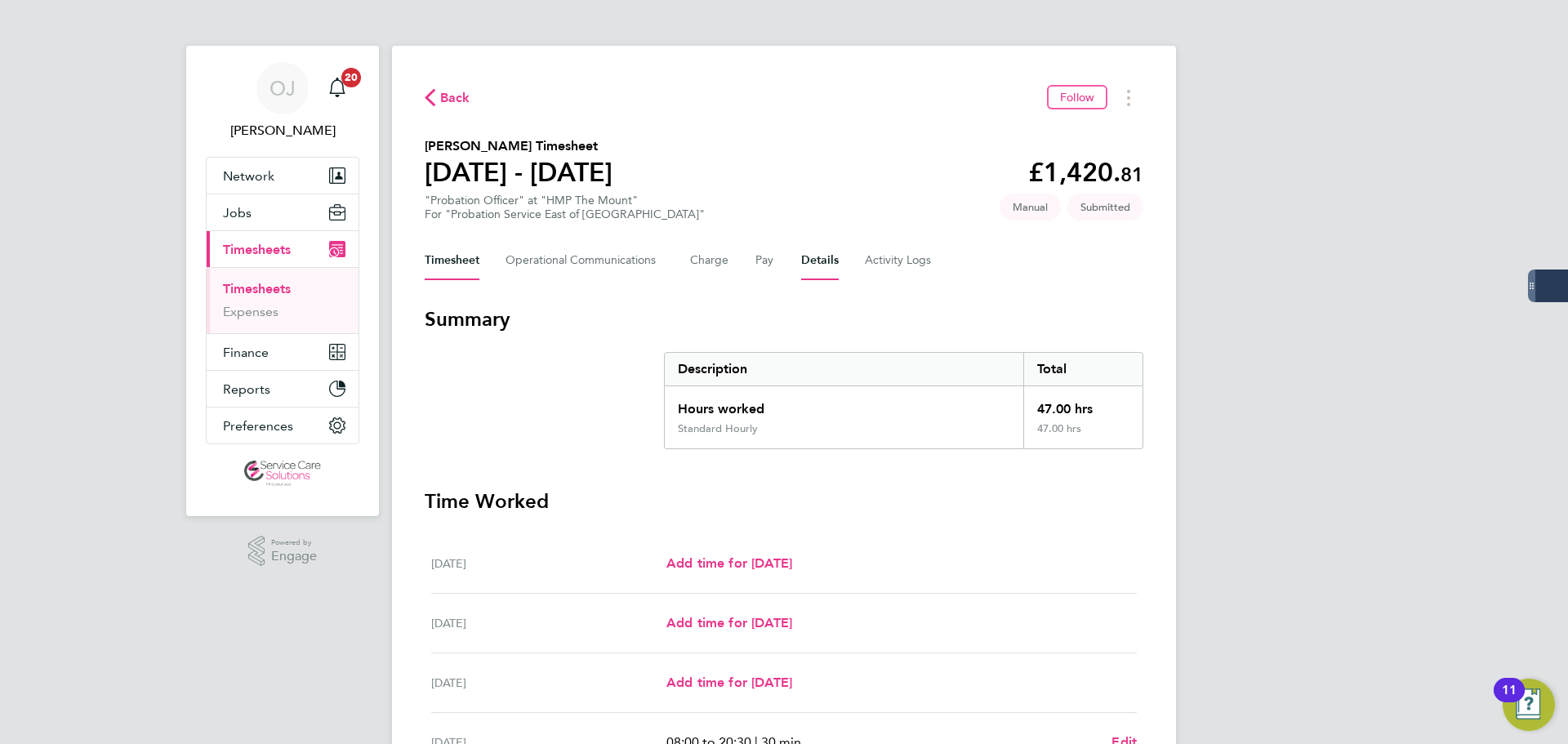
click at [817, 252] on button "Details" at bounding box center [820, 260] width 38 height 39
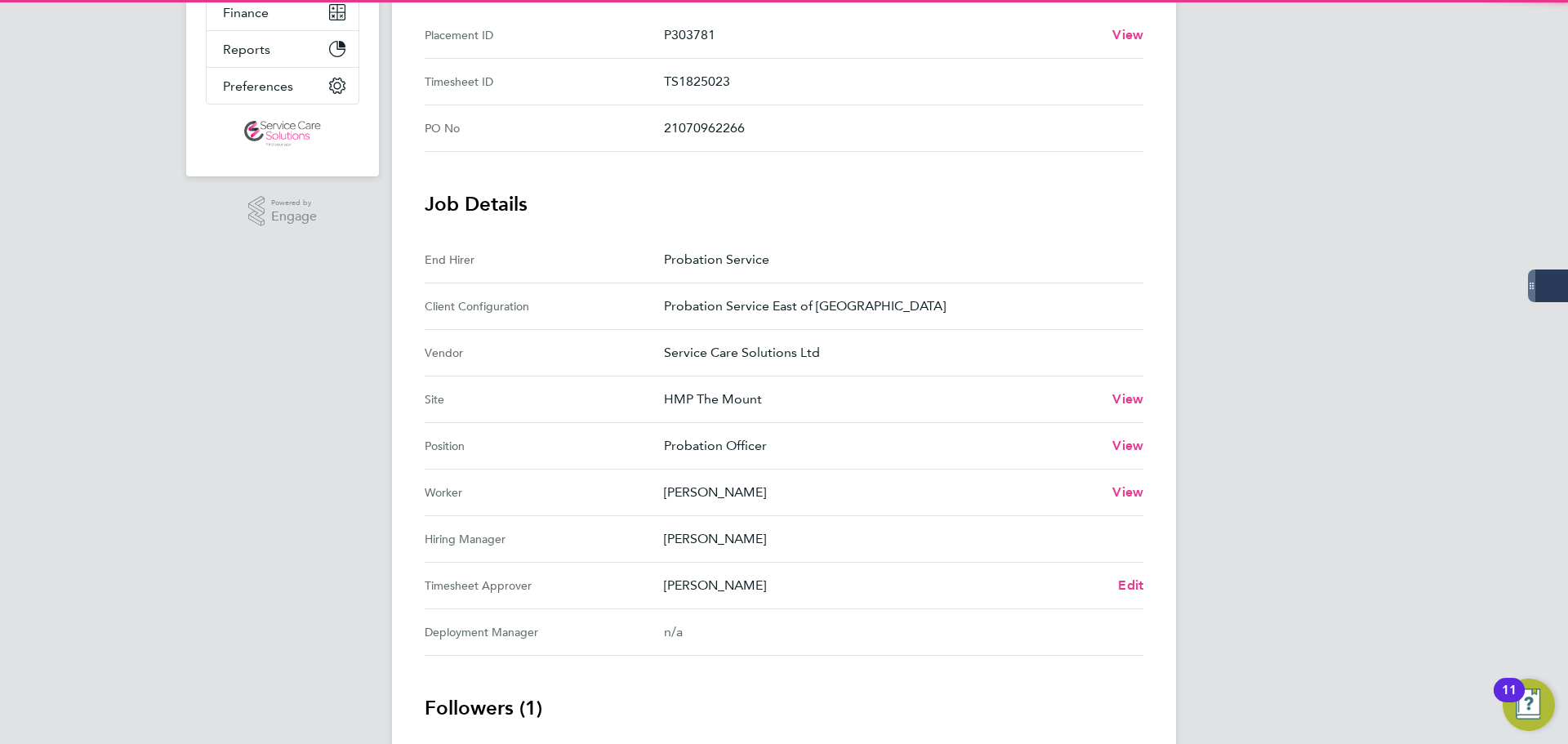
scroll to position [409, 0]
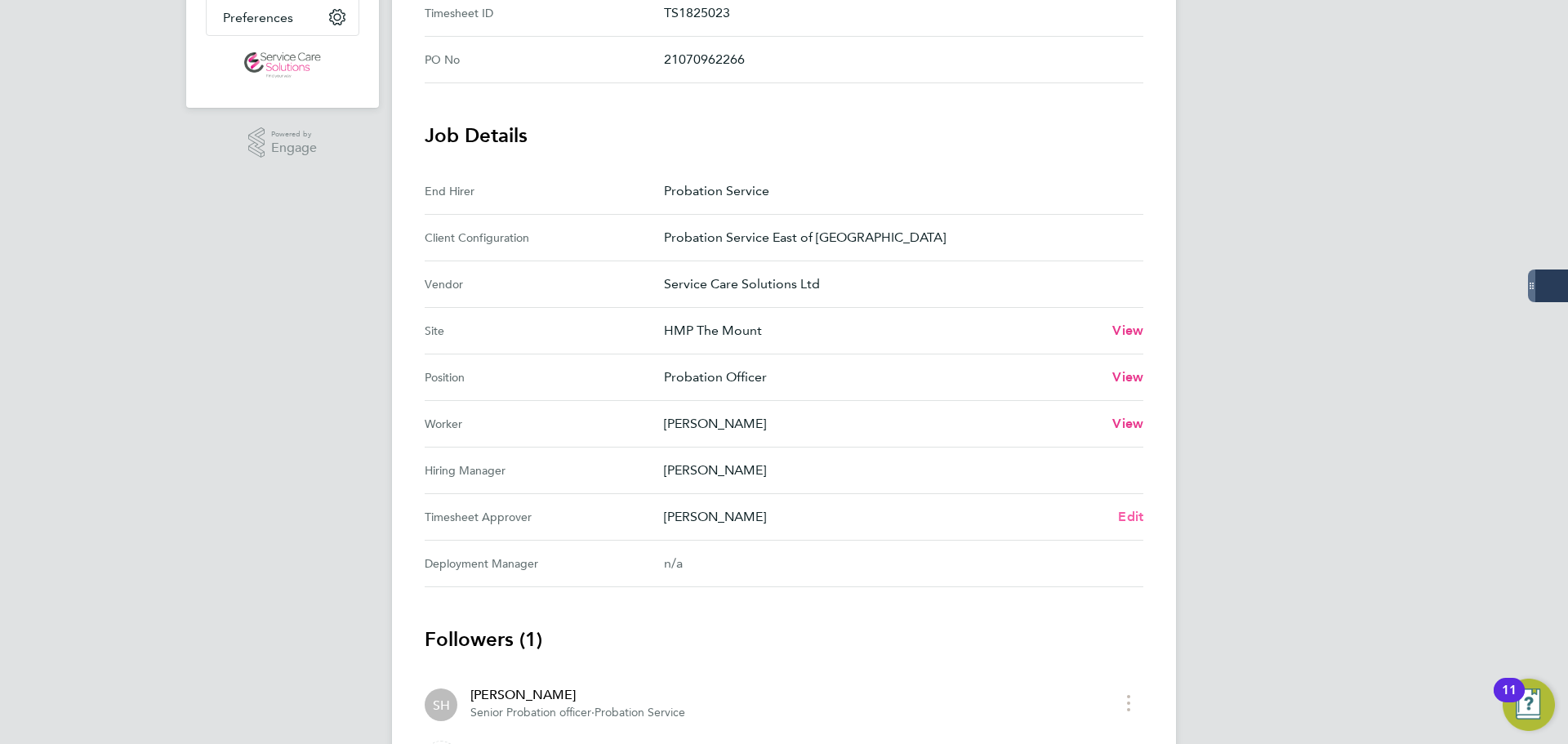
click at [1127, 513] on span "Edit" at bounding box center [1131, 517] width 25 height 16
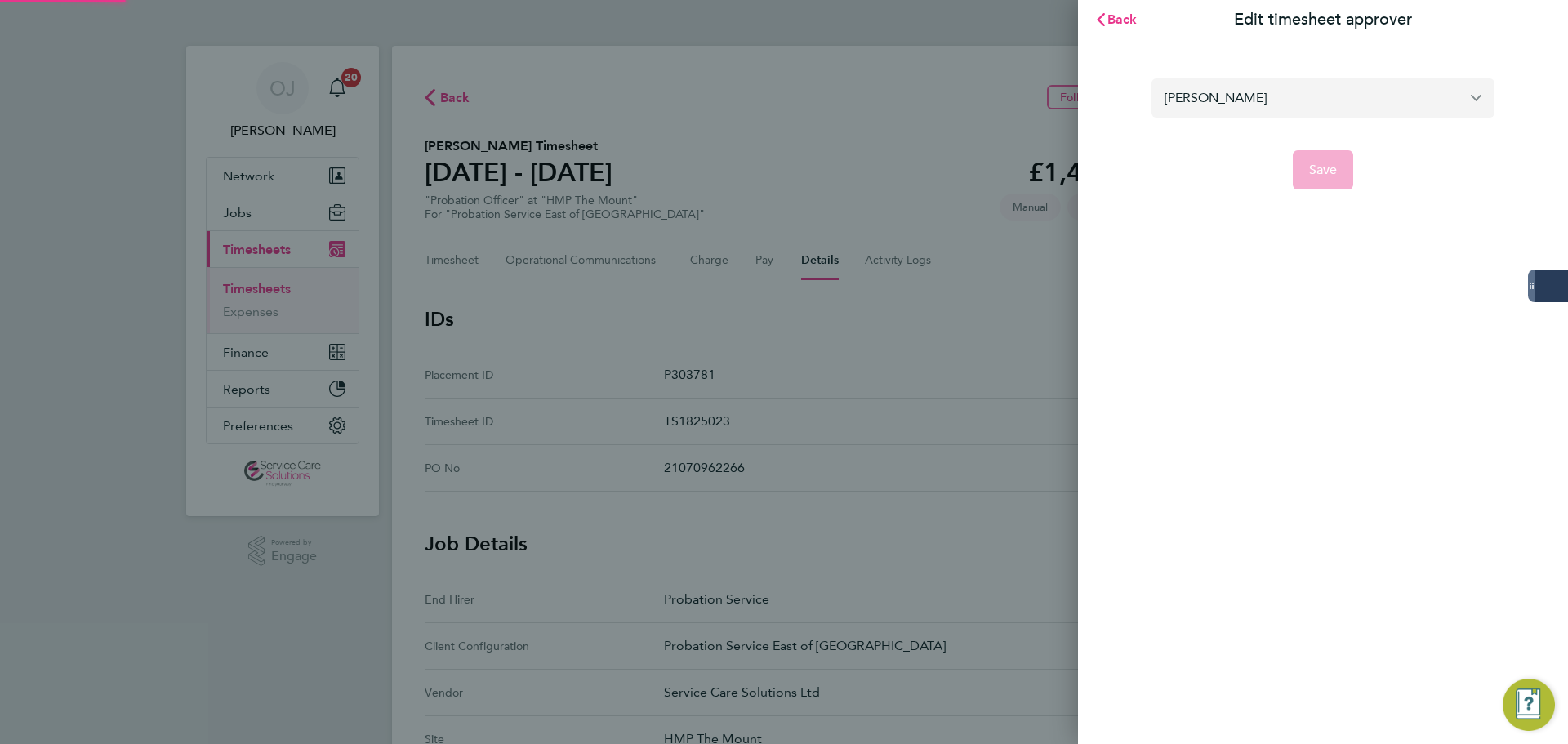
click at [1237, 104] on input "[PERSON_NAME]" at bounding box center [1323, 98] width 343 height 38
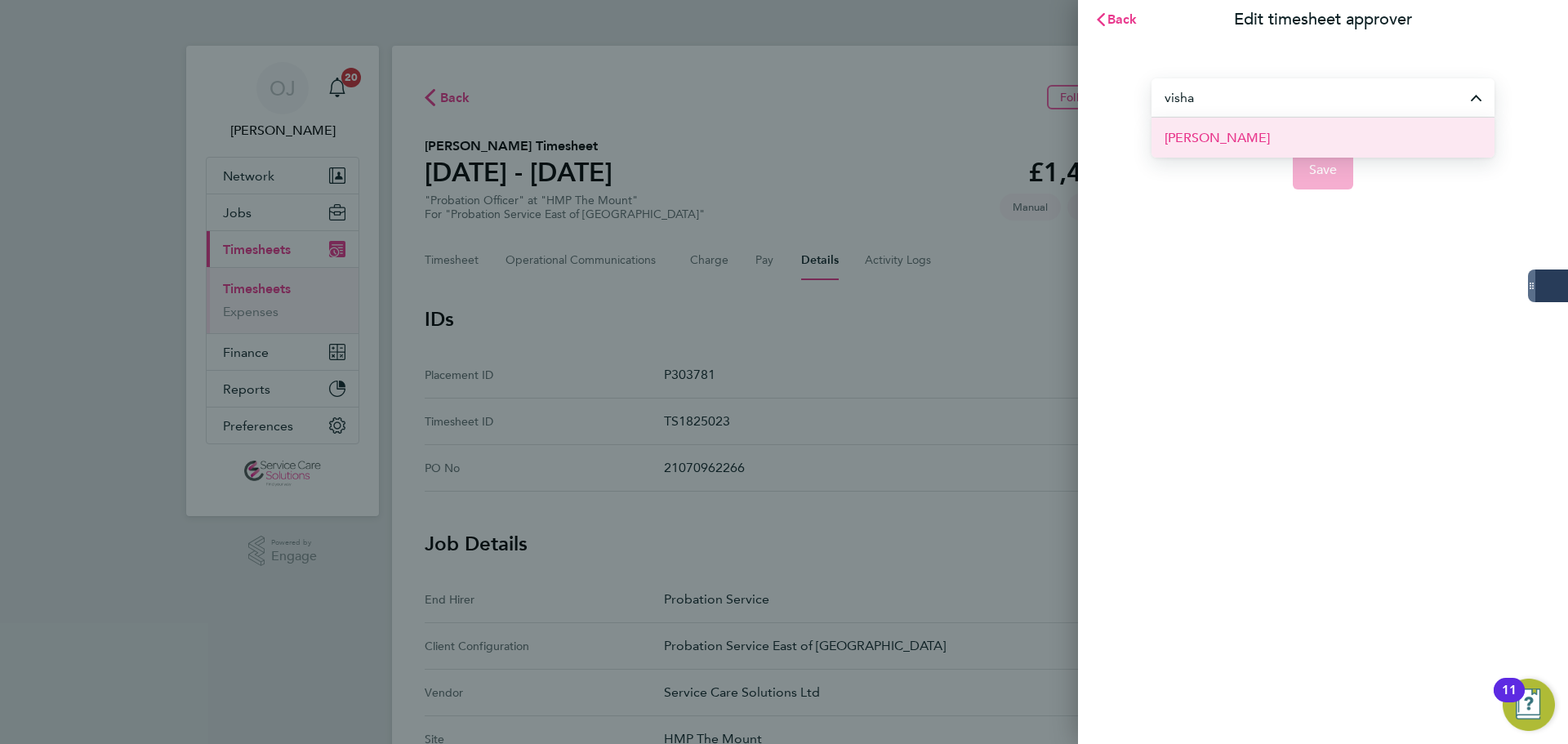
click at [1265, 133] on li "[PERSON_NAME]" at bounding box center [1323, 138] width 343 height 40
type input "[PERSON_NAME]"
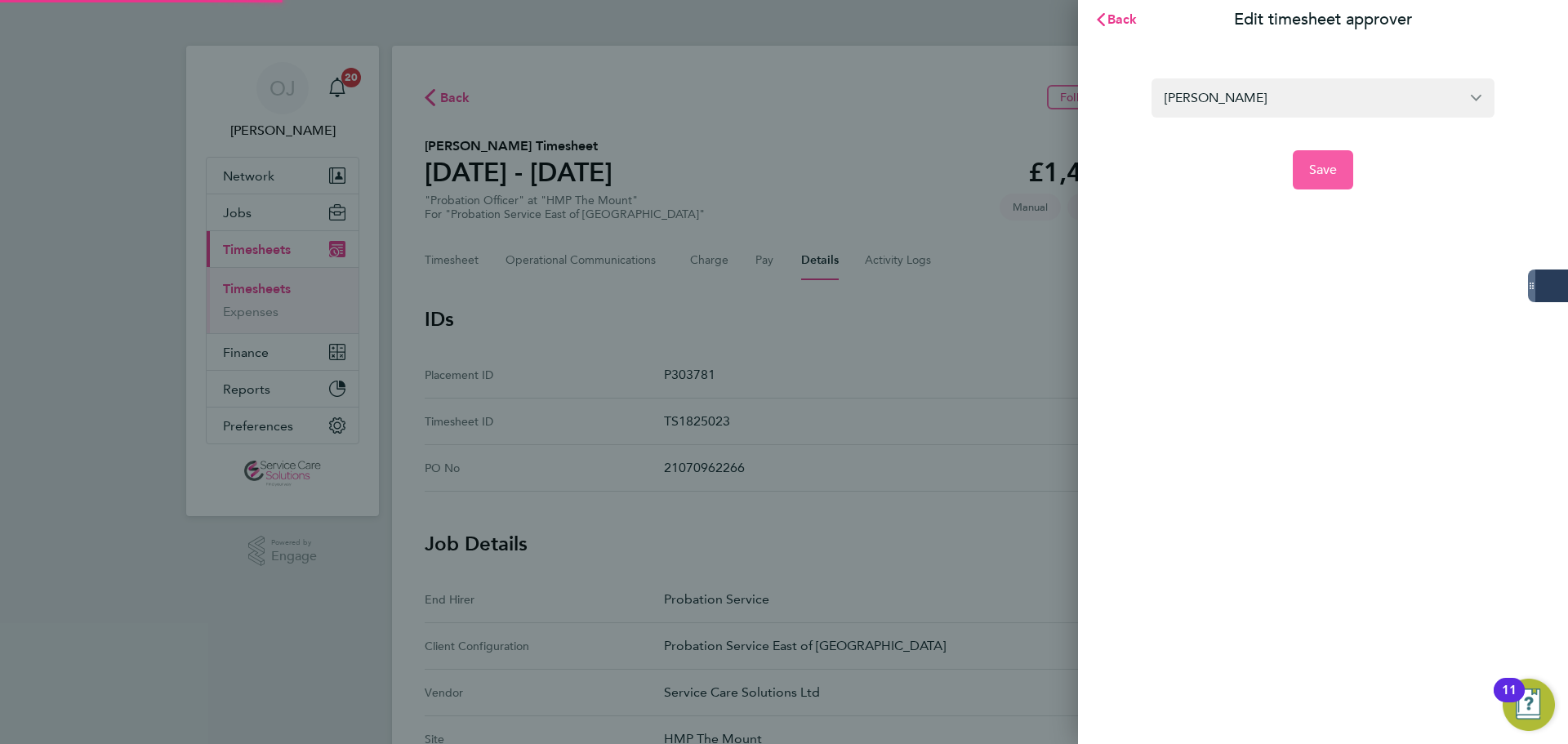
click at [1337, 185] on button "Save" at bounding box center [1323, 170] width 61 height 39
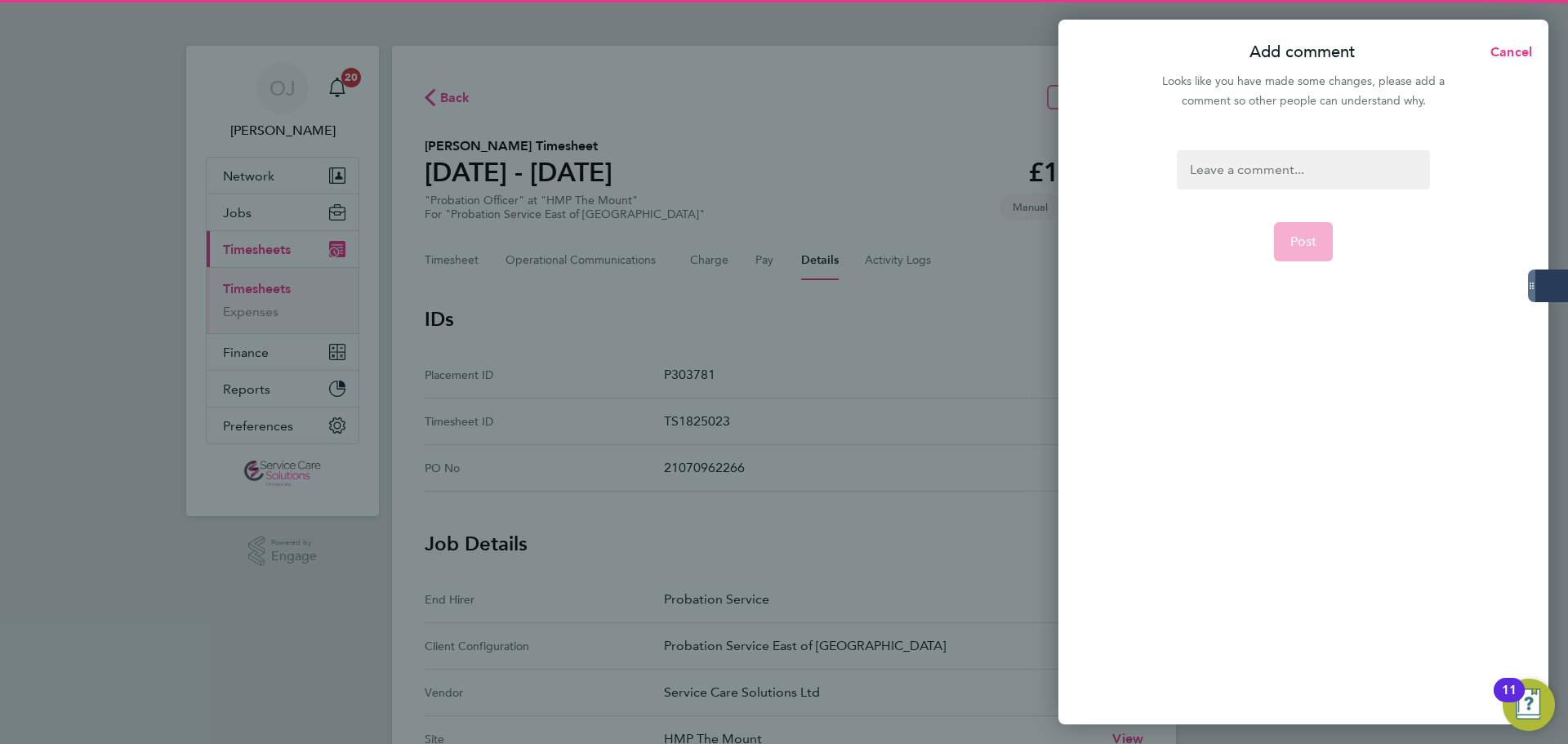
click at [1265, 170] on div at bounding box center [1303, 170] width 252 height 39
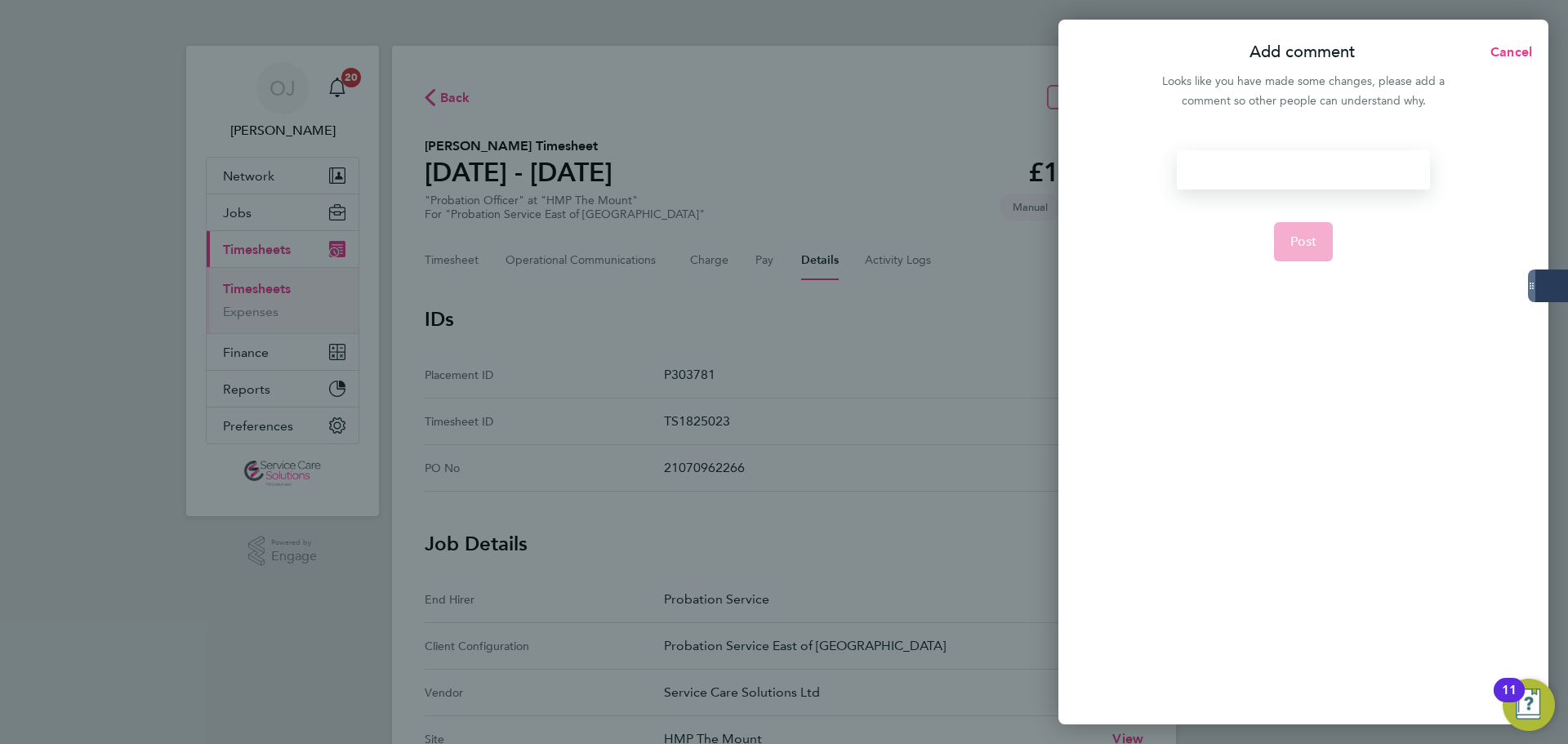
click at [1224, 172] on div at bounding box center [1303, 170] width 252 height 39
click at [1331, 247] on button "Post" at bounding box center [1303, 242] width 59 height 39
